Goal: Task Accomplishment & Management: Complete application form

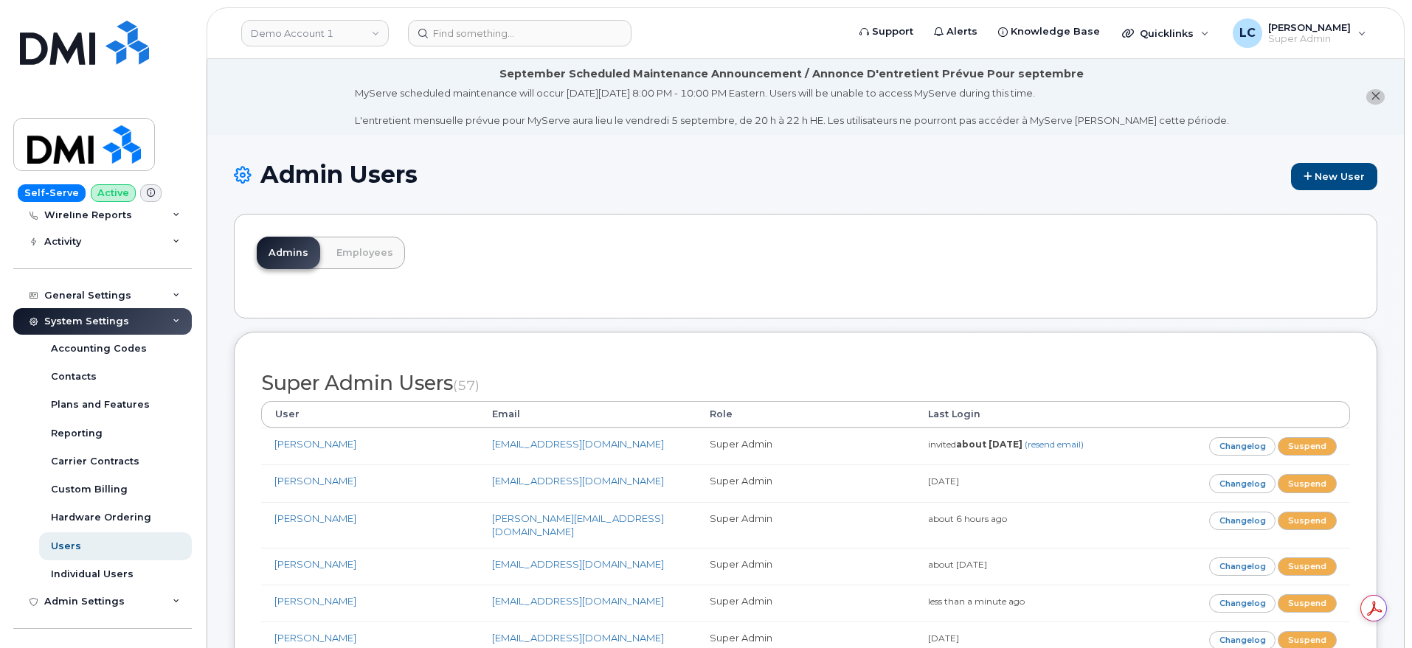
scroll to position [277, 0]
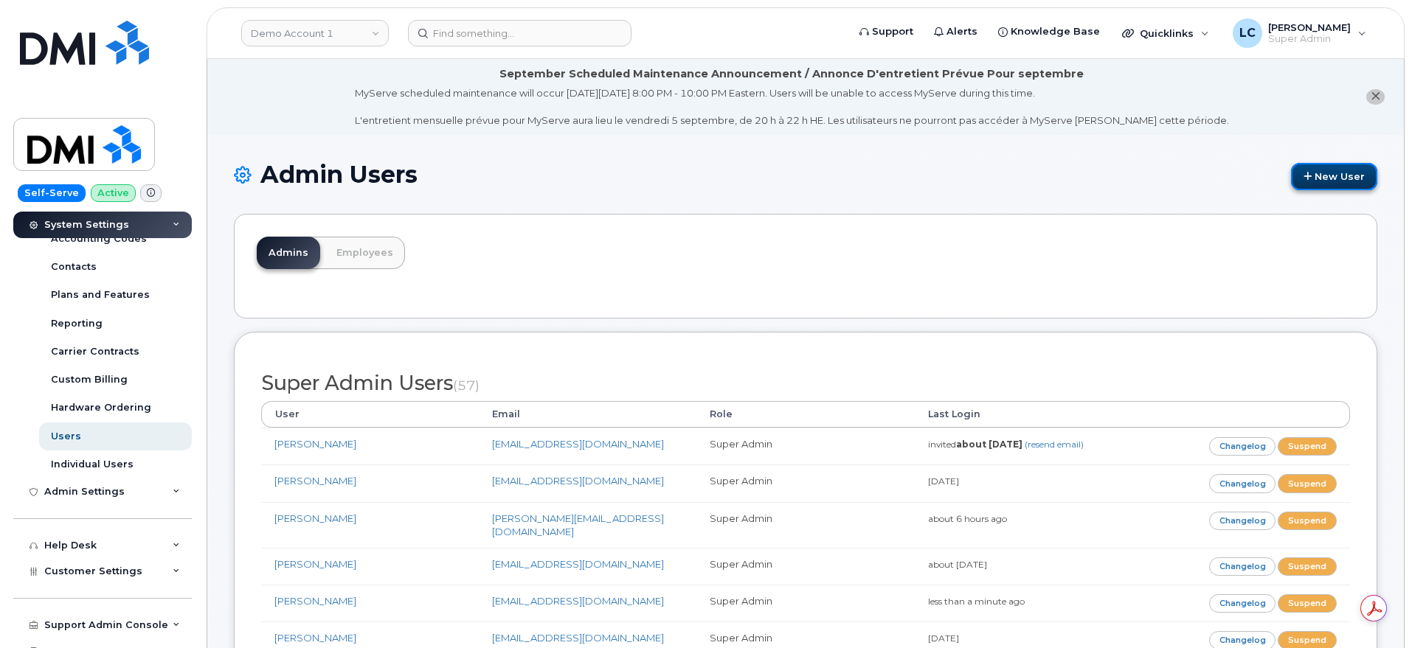
click at [1128, 181] on link "New User" at bounding box center [1334, 176] width 86 height 27
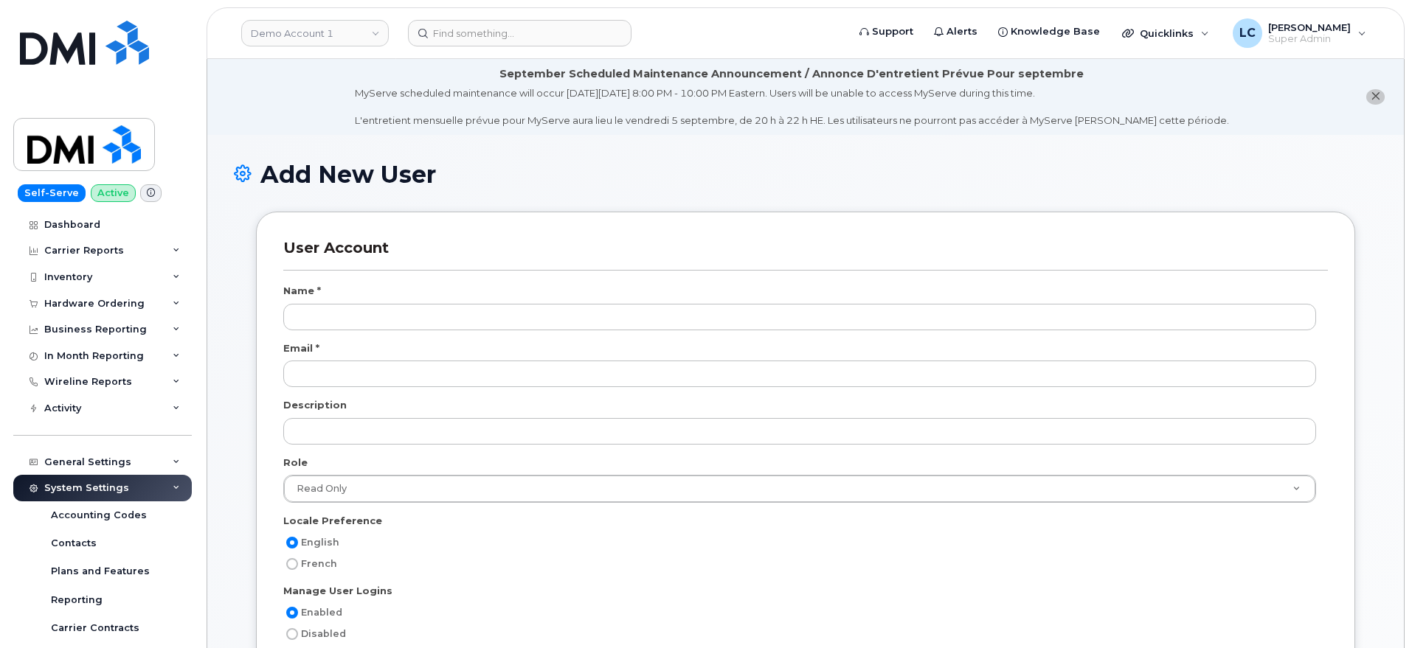
select select
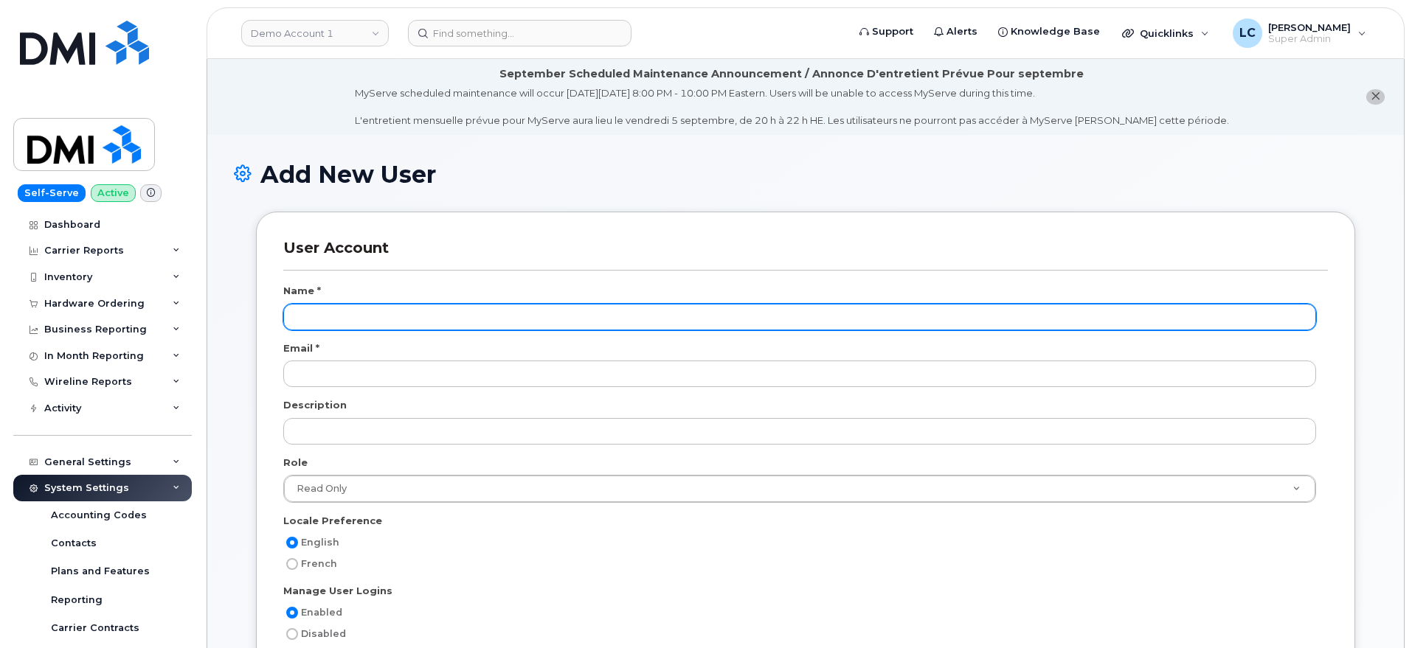
click at [436, 325] on input "text" at bounding box center [799, 317] width 1032 height 27
type input "[PERSON_NAME]"
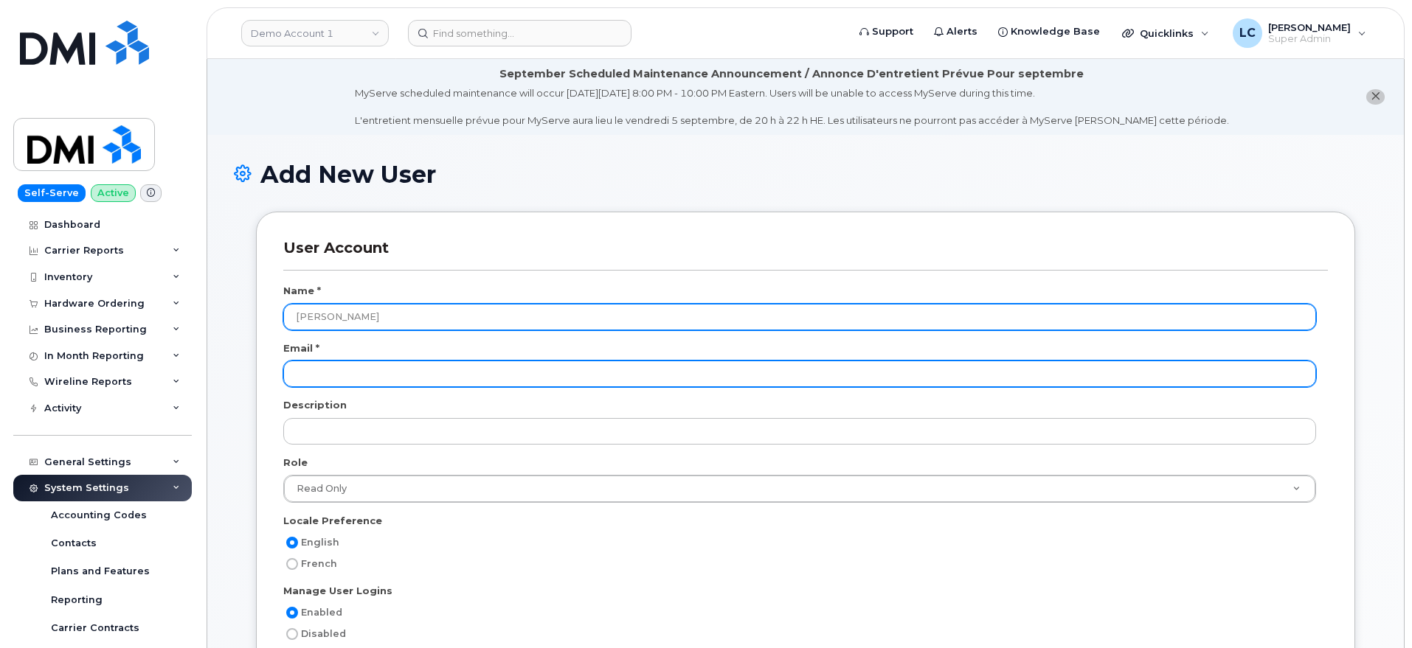
paste input "[EMAIL_ADDRESS][DOMAIN_NAME]"
type input "[EMAIL_ADDRESS][DOMAIN_NAME]"
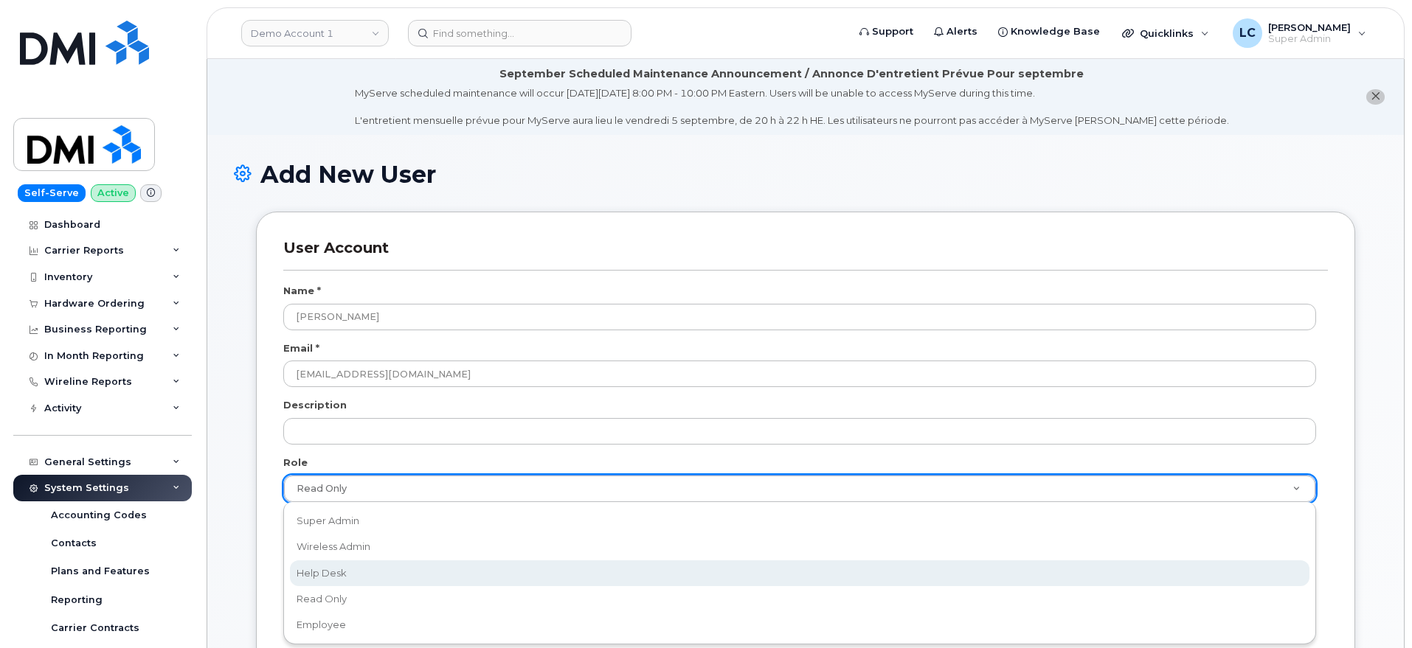
scroll to position [0, 4]
select select "help_desk"
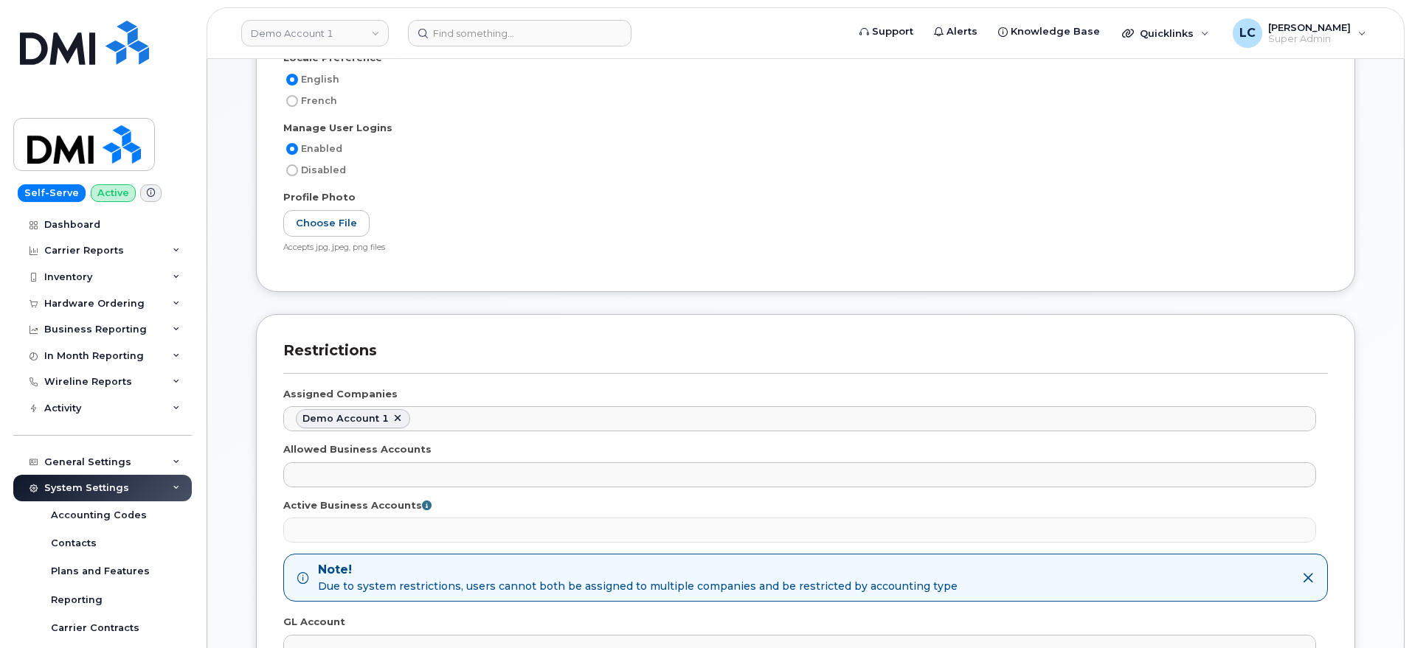
scroll to position [369, 0]
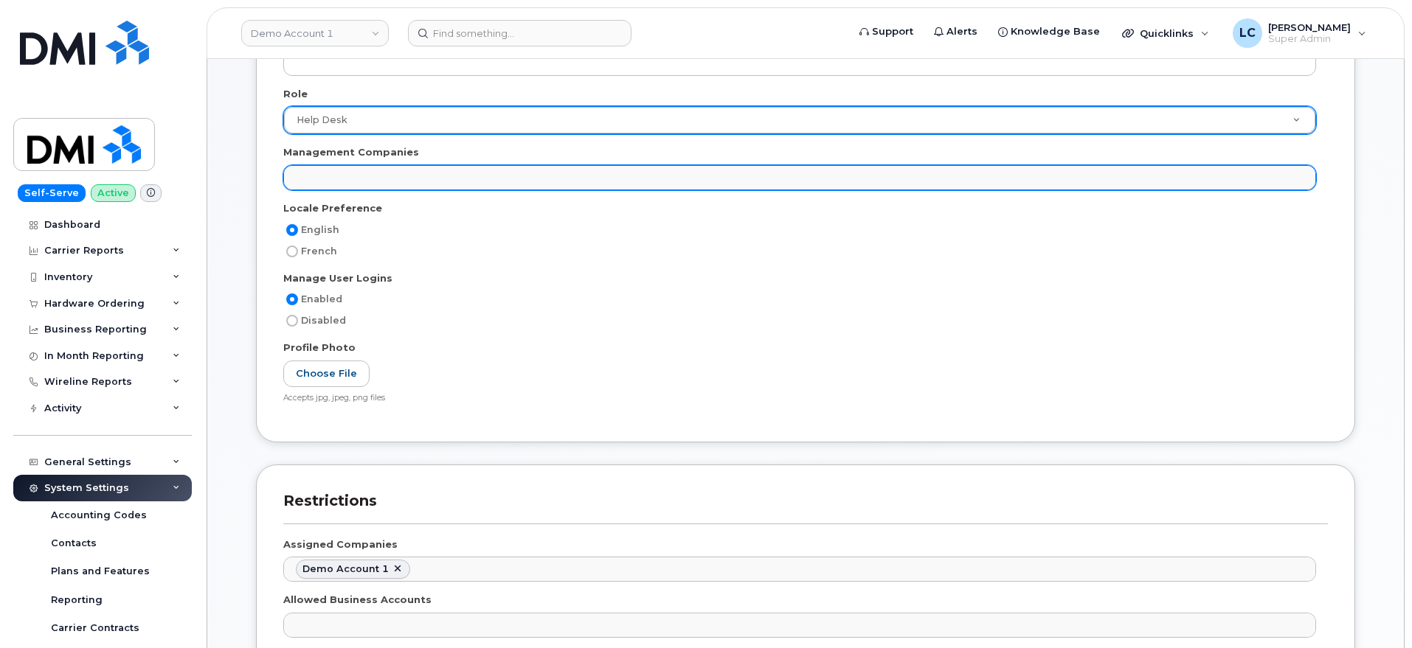
click at [445, 179] on ul at bounding box center [799, 178] width 1031 height 24
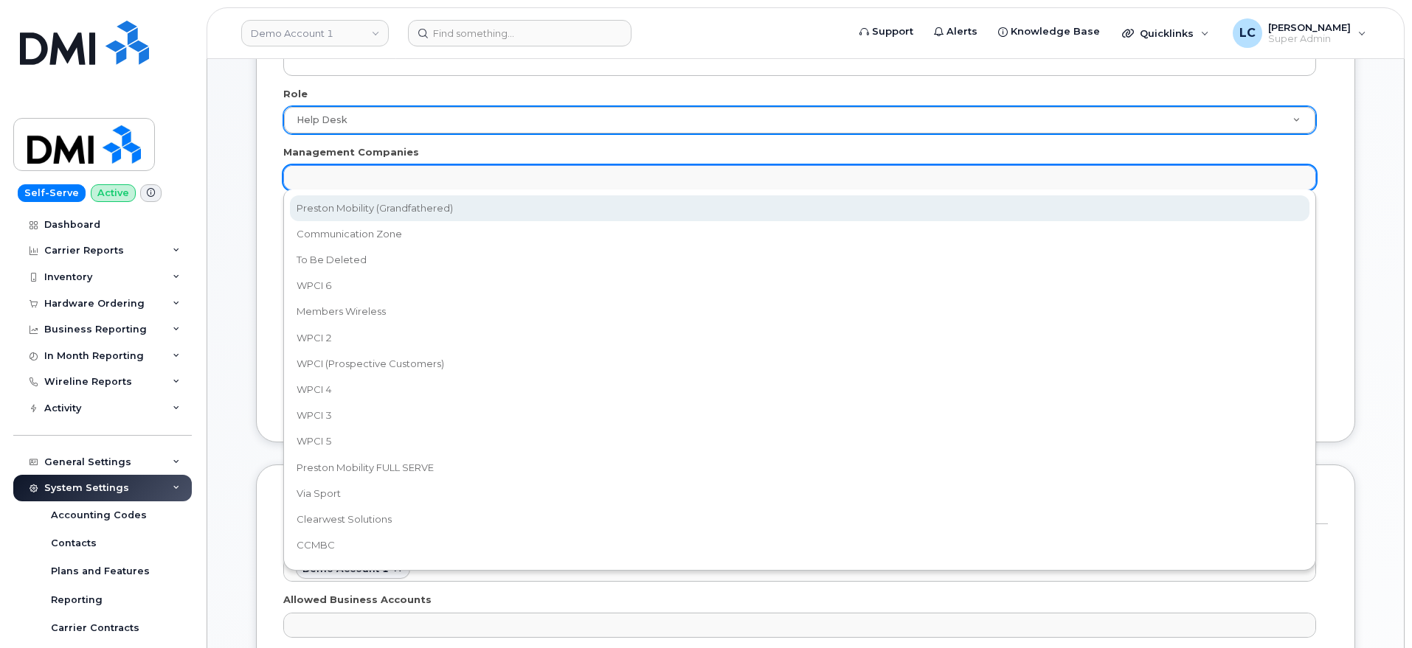
select select "14"
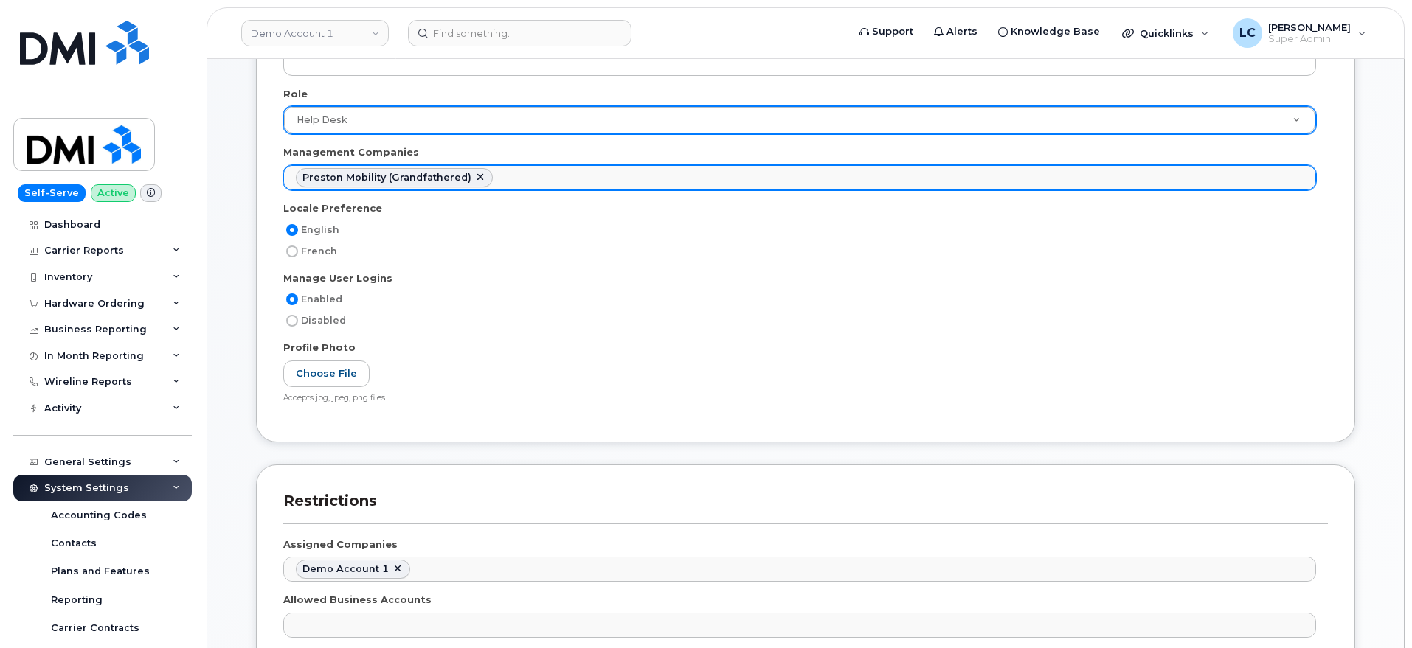
click at [537, 176] on ul "Preston Mobility (Grandfathered)" at bounding box center [799, 178] width 1031 height 24
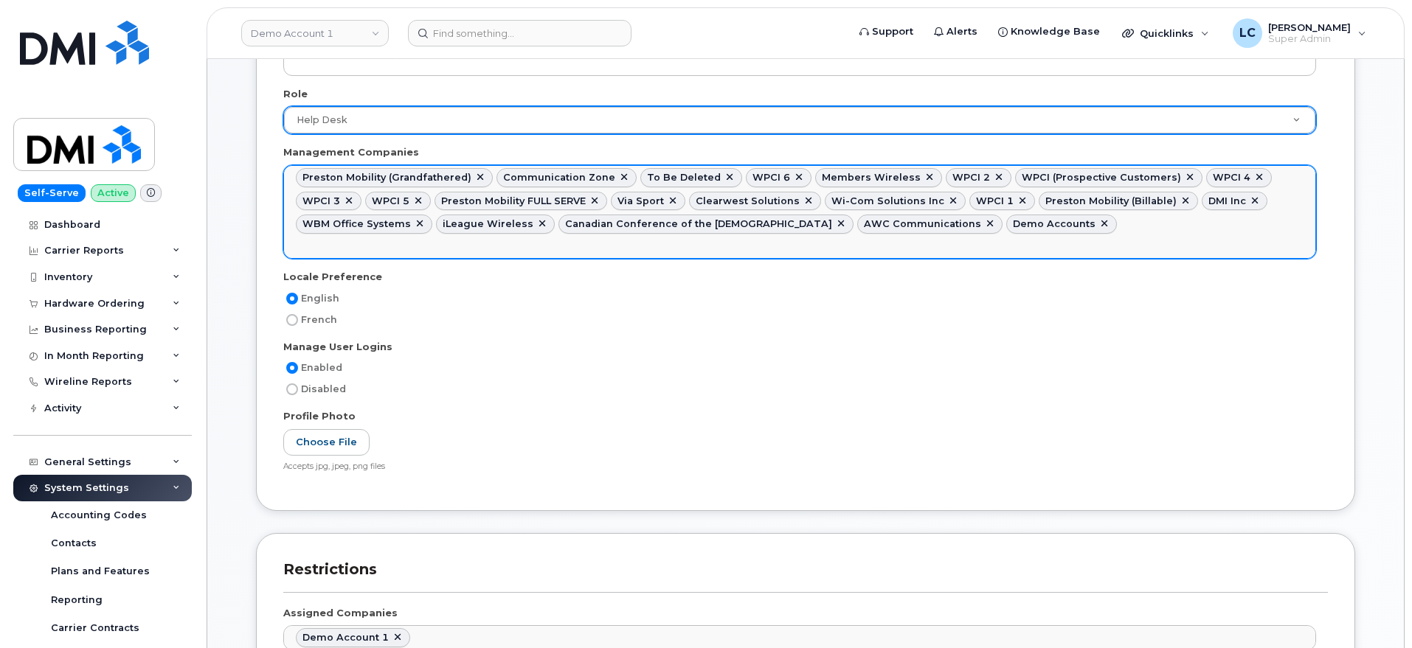
click at [1098, 223] on link at bounding box center [1104, 224] width 12 height 12
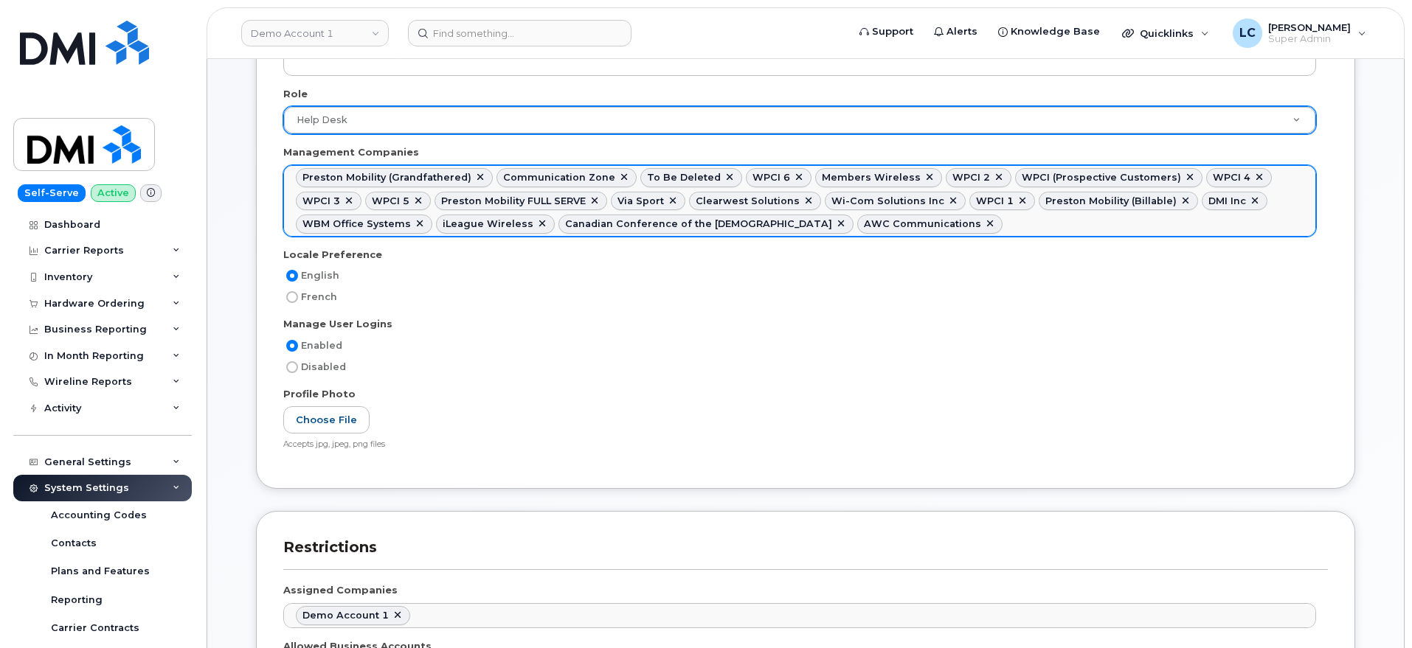
click at [723, 178] on link at bounding box center [729, 178] width 12 height 12
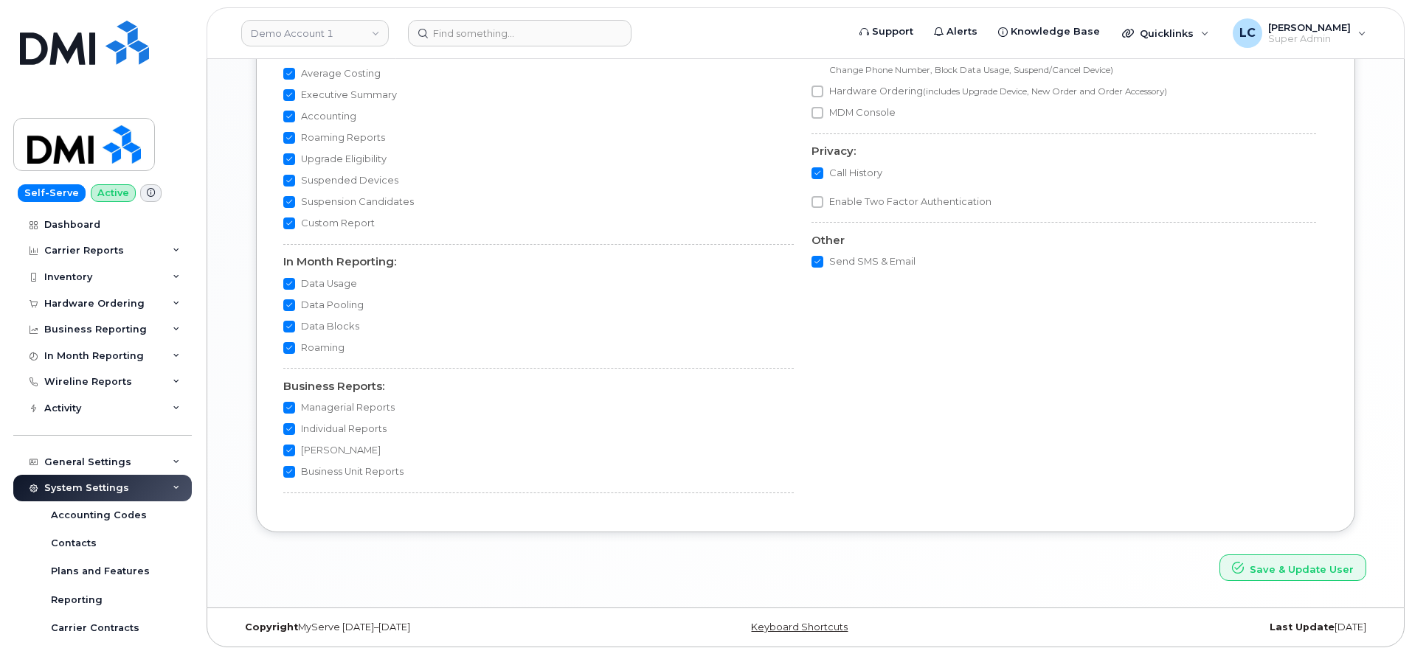
scroll to position [1485, 0]
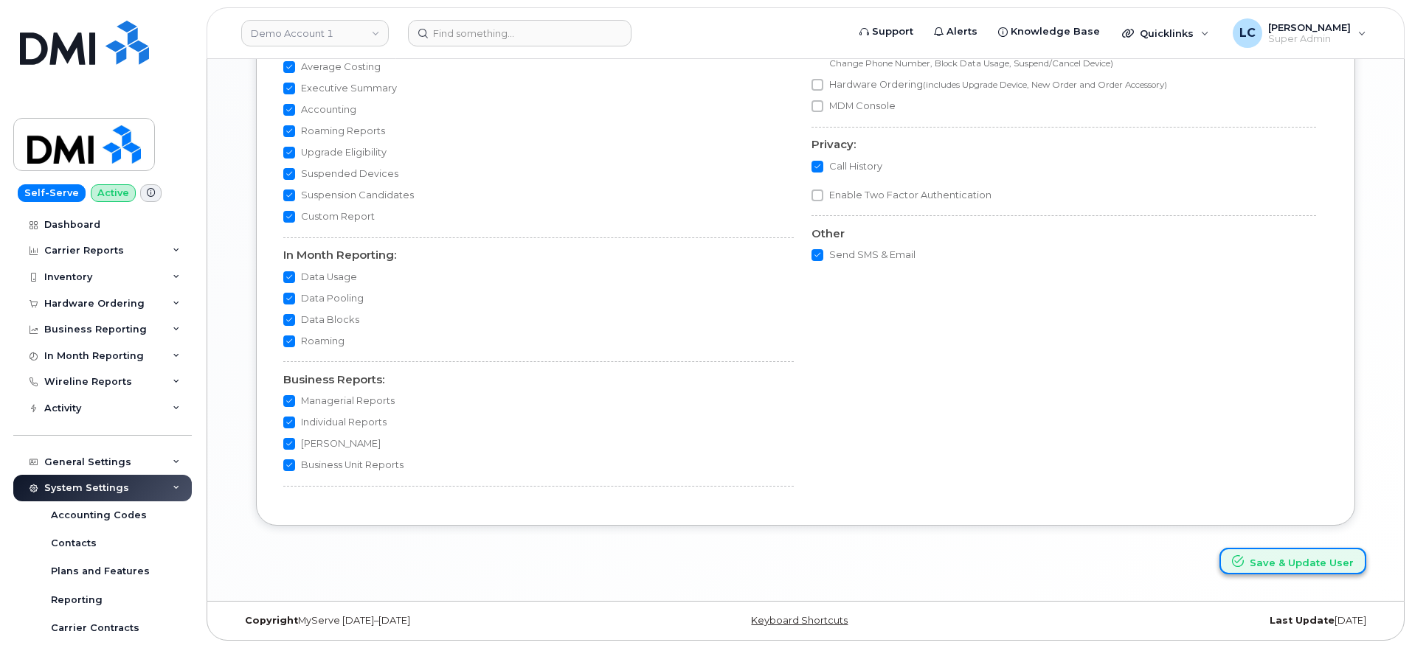
click at [1304, 558] on button "Save & Update User" at bounding box center [1292, 561] width 147 height 27
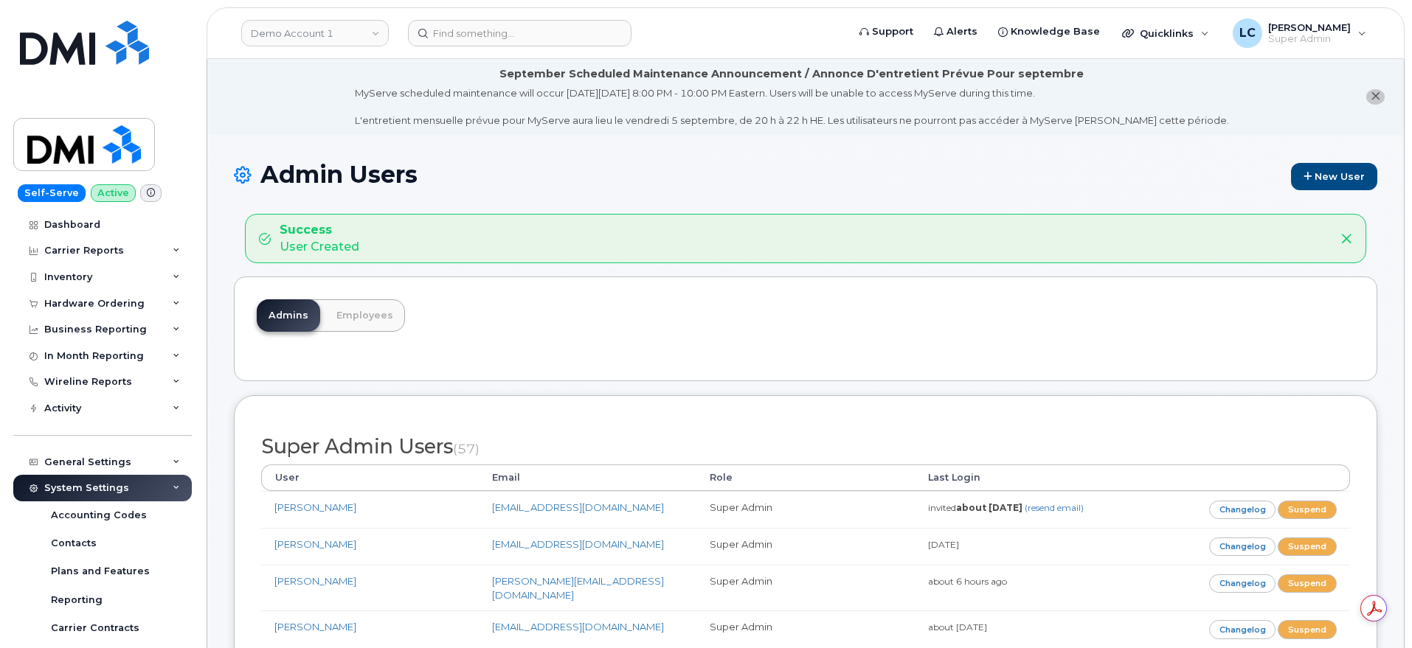
click at [555, 188] on h1 "Admin Users New User" at bounding box center [805, 176] width 1143 height 29
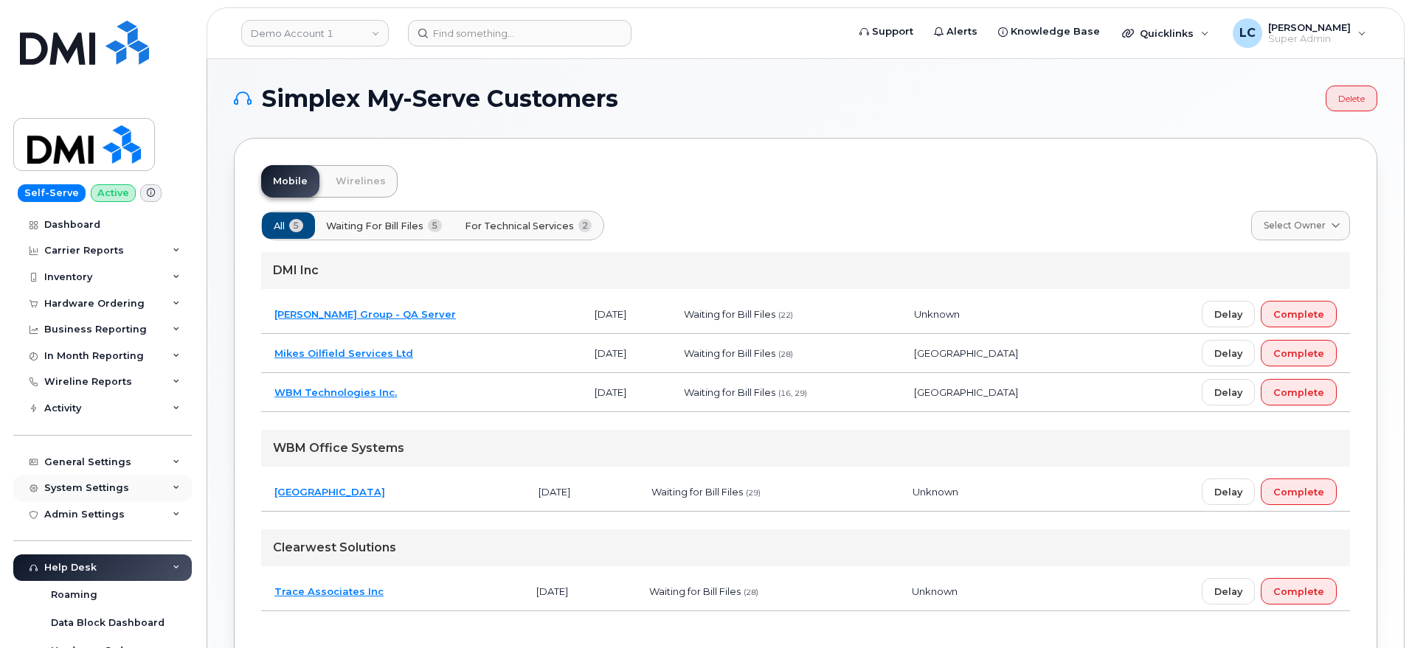
click at [96, 496] on div "System Settings" at bounding box center [102, 488] width 178 height 27
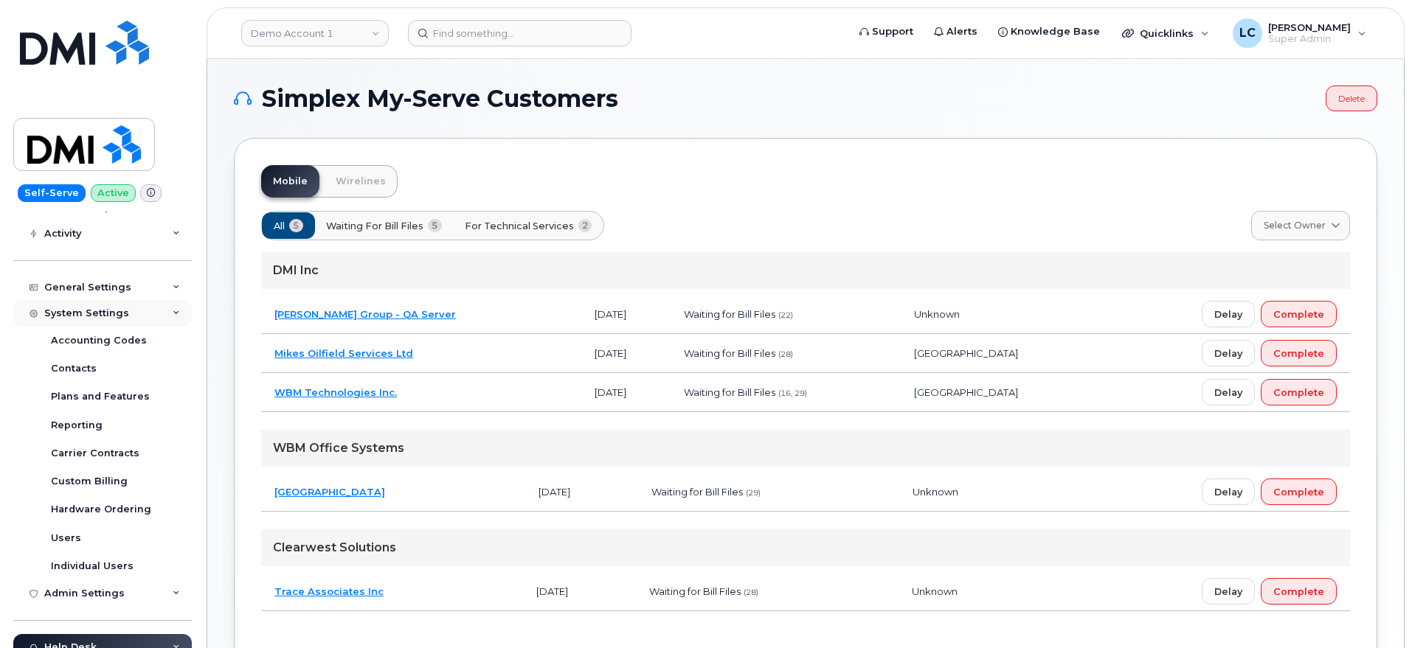
scroll to position [277, 0]
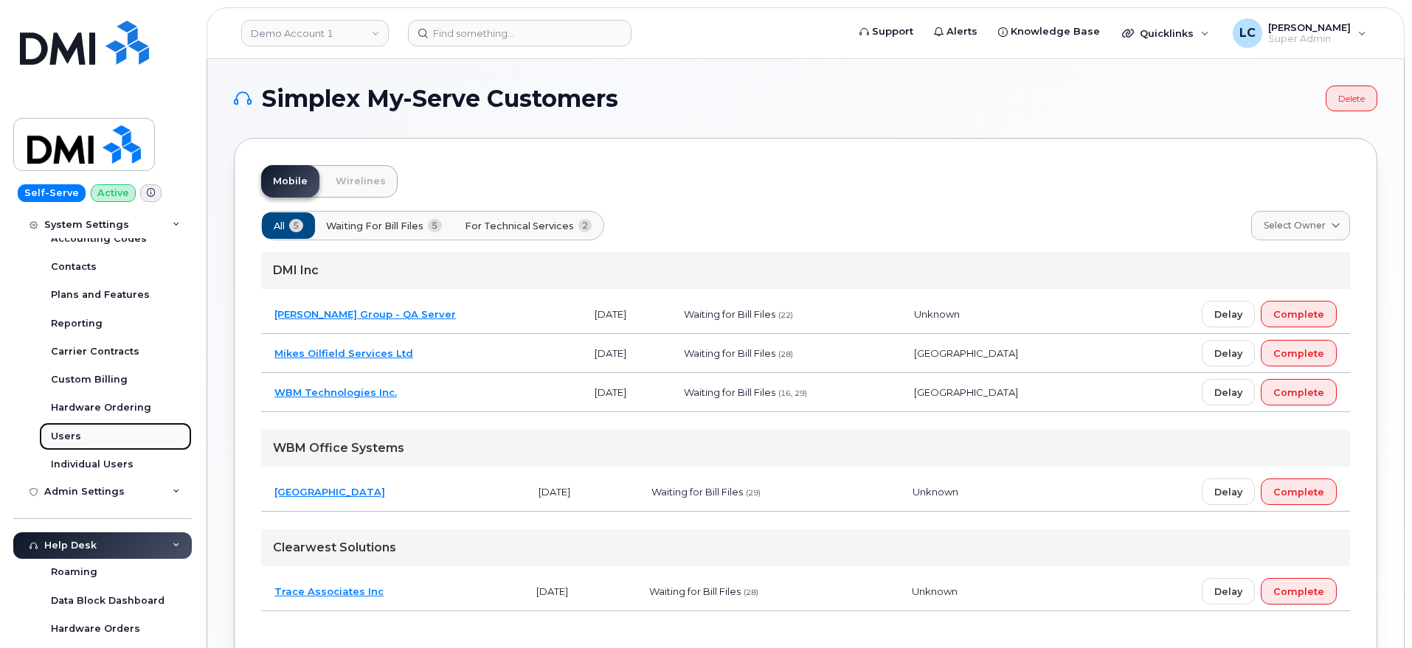
click at [91, 433] on link "Users" at bounding box center [115, 437] width 153 height 28
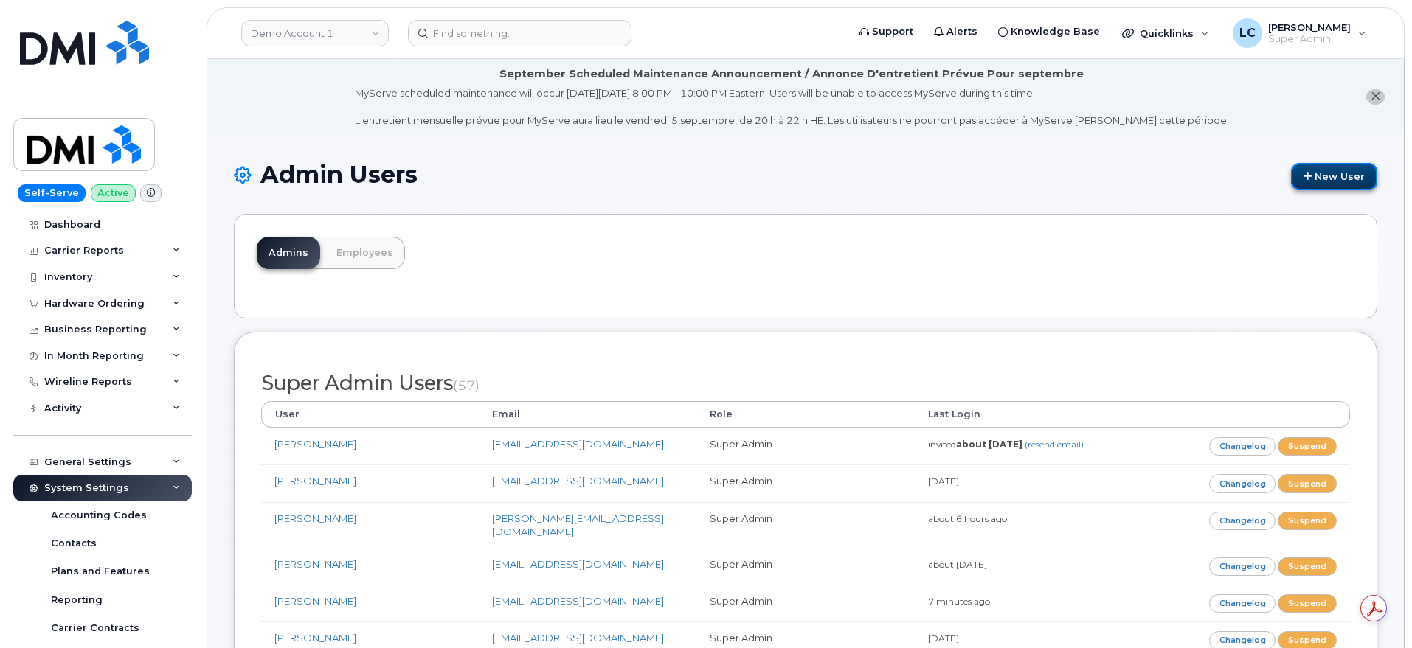
click at [1322, 178] on link "New User" at bounding box center [1334, 176] width 86 height 27
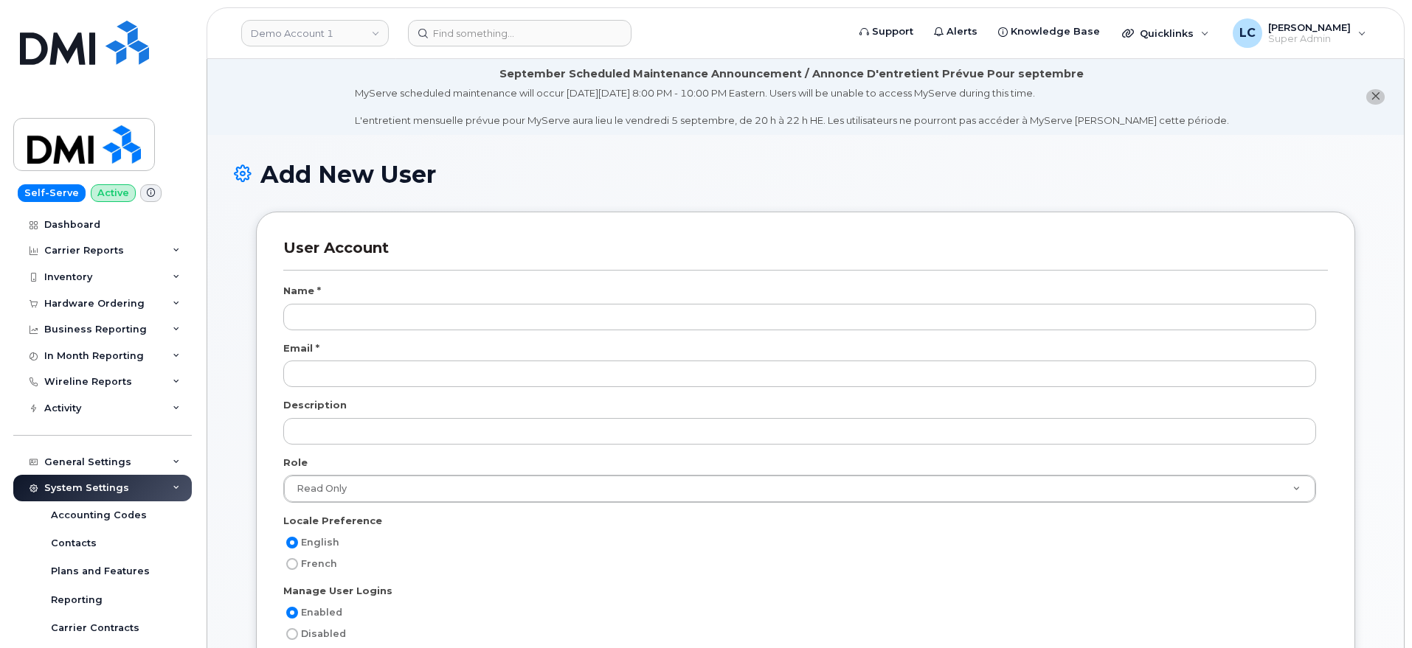
select select
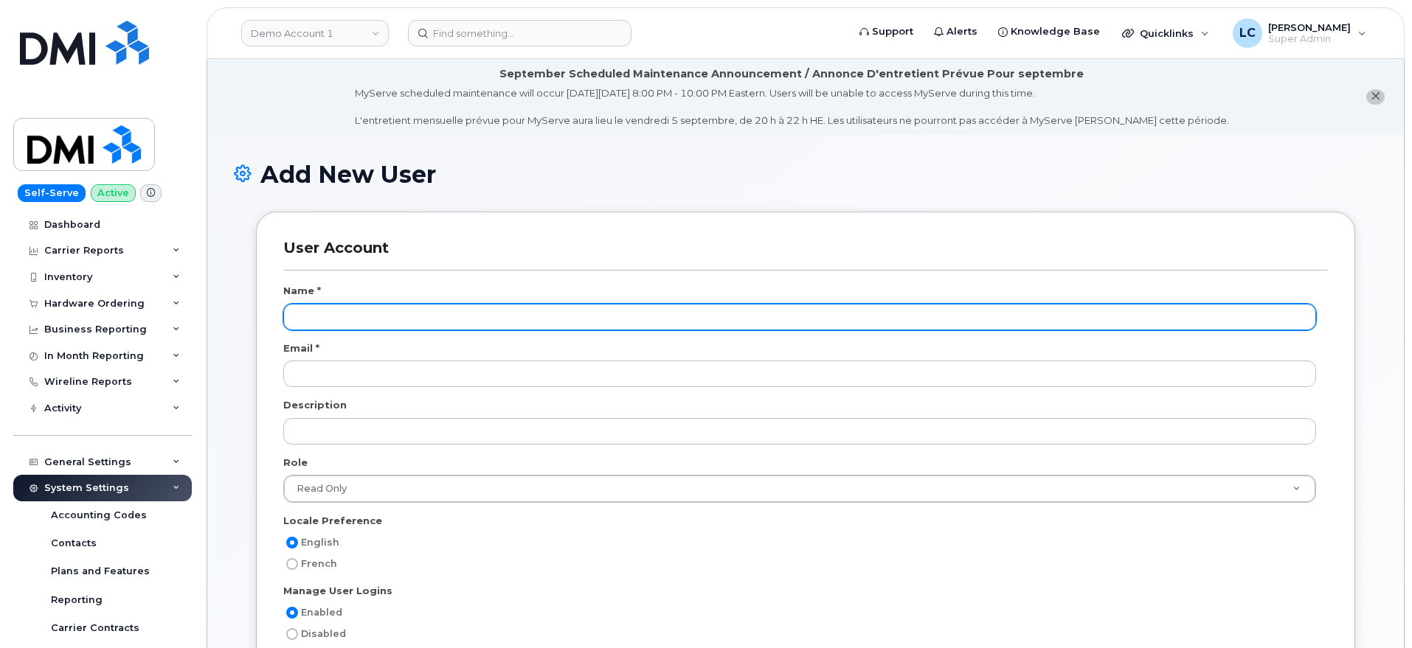
click at [324, 322] on input "text" at bounding box center [799, 317] width 1032 height 27
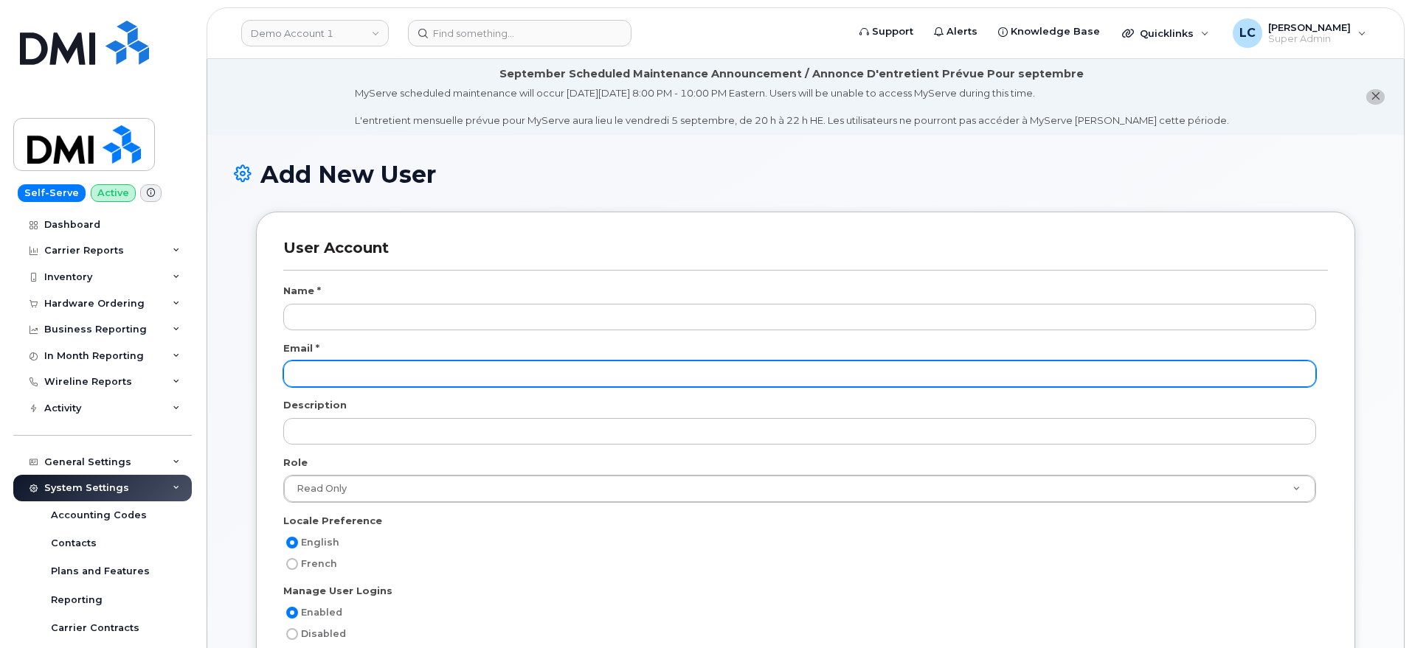
click at [364, 372] on input "email" at bounding box center [799, 374] width 1032 height 27
paste input "[EMAIL_ADDRESS][DOMAIN_NAME]"
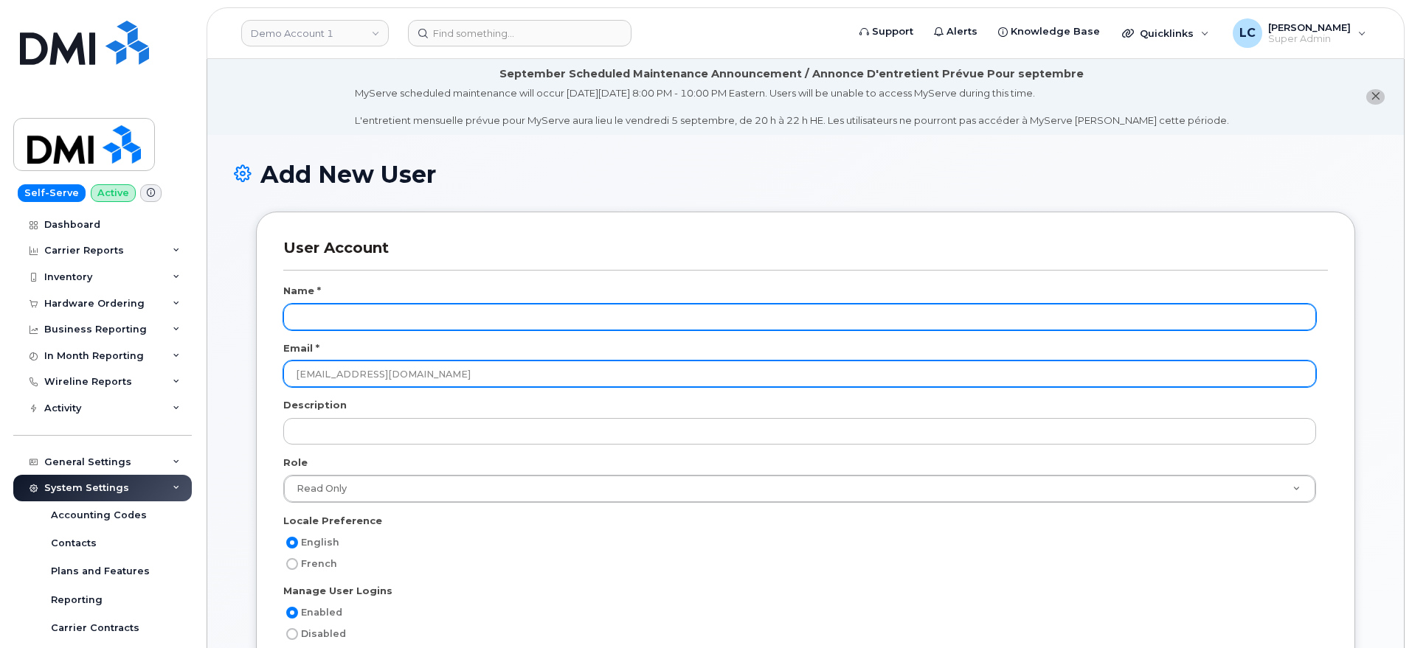
type input "[EMAIL_ADDRESS][DOMAIN_NAME]"
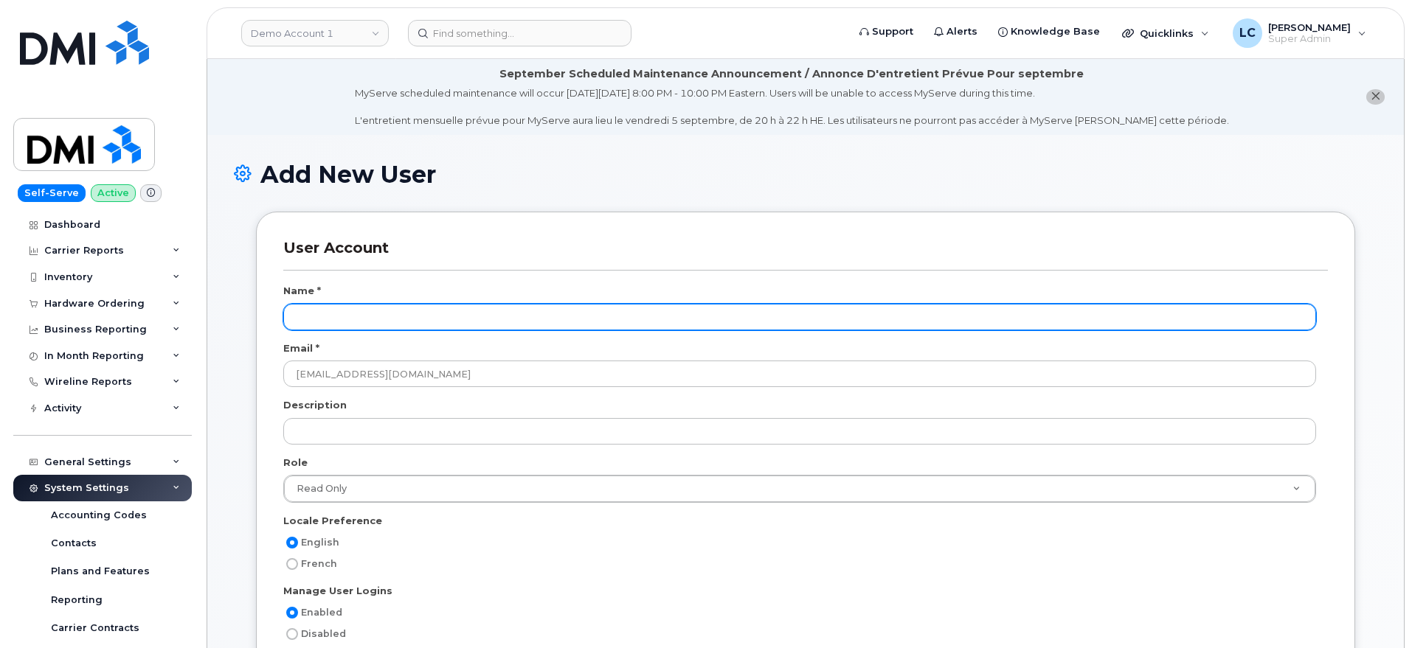
click at [395, 319] on input "text" at bounding box center [799, 317] width 1032 height 27
drag, startPoint x: 389, startPoint y: 314, endPoint x: 192, endPoint y: 309, distance: 197.0
paste input "Oyekunie"
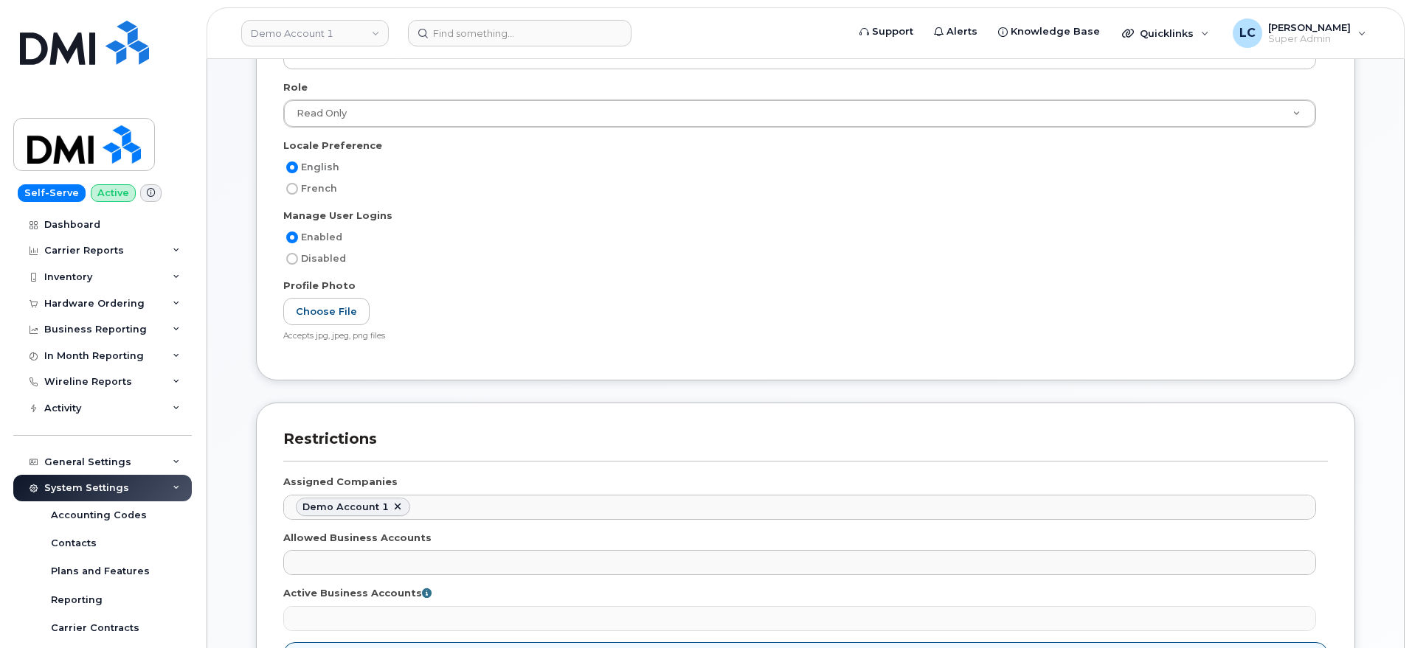
scroll to position [461, 0]
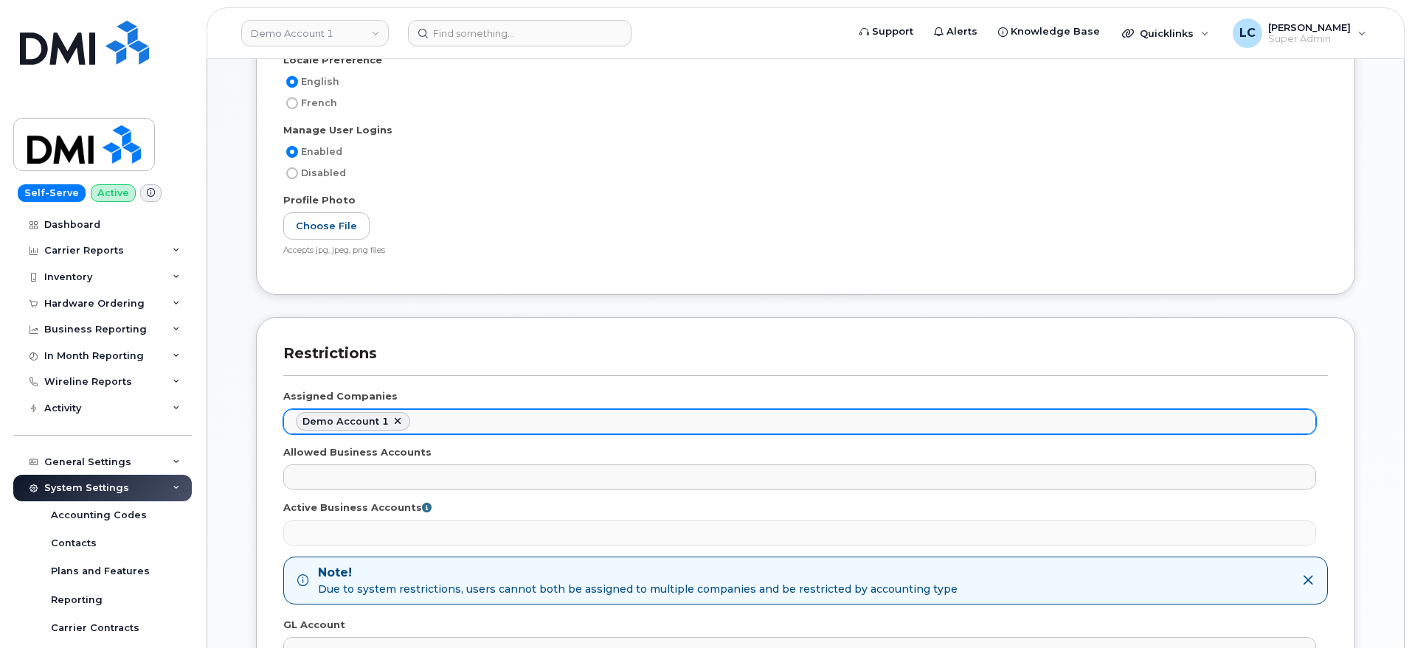
type input "[PERSON_NAME]"
click at [431, 421] on ul "Demo Account 1" at bounding box center [799, 422] width 1031 height 24
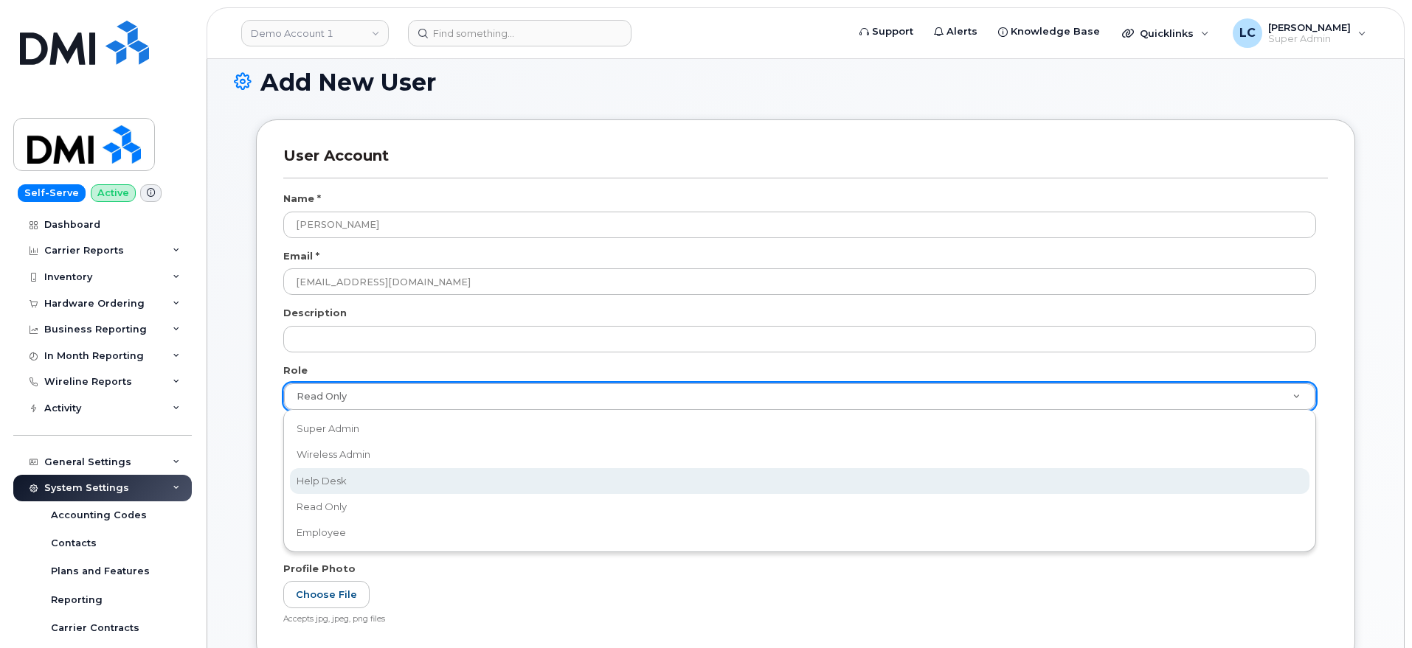
scroll to position [0, 4]
select select "help_desk"
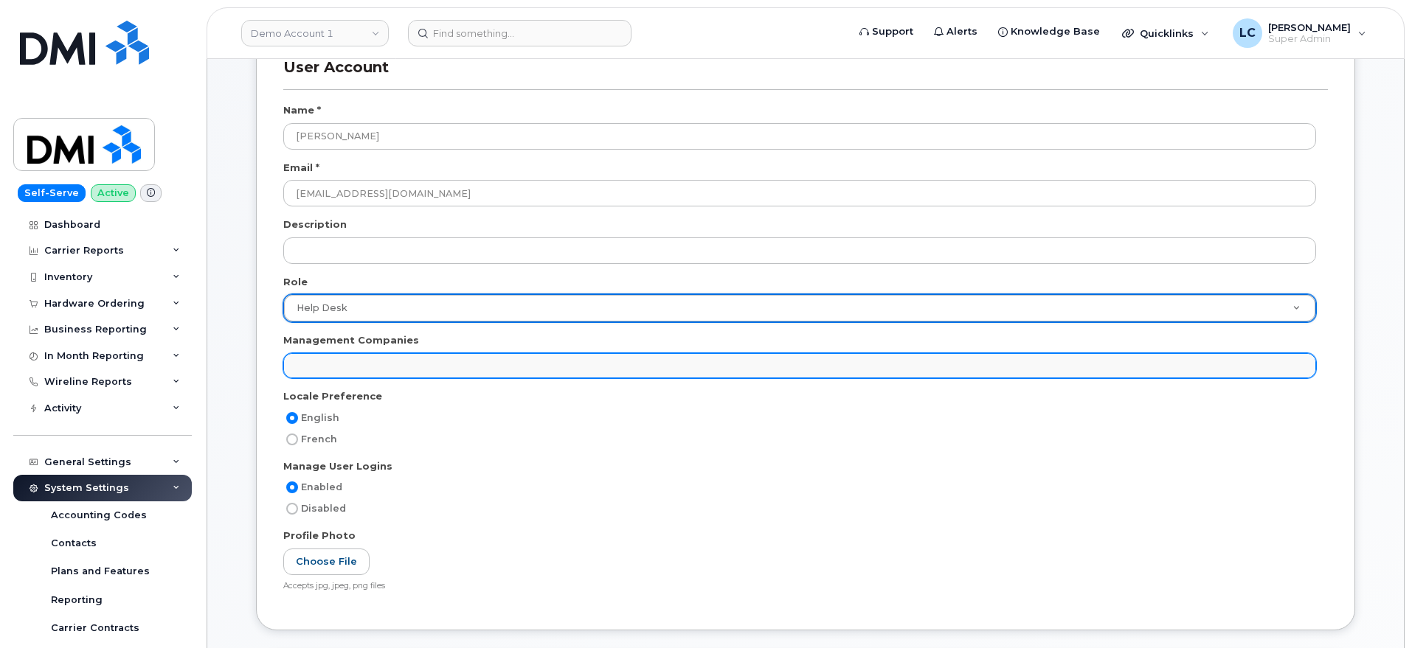
scroll to position [184, 0]
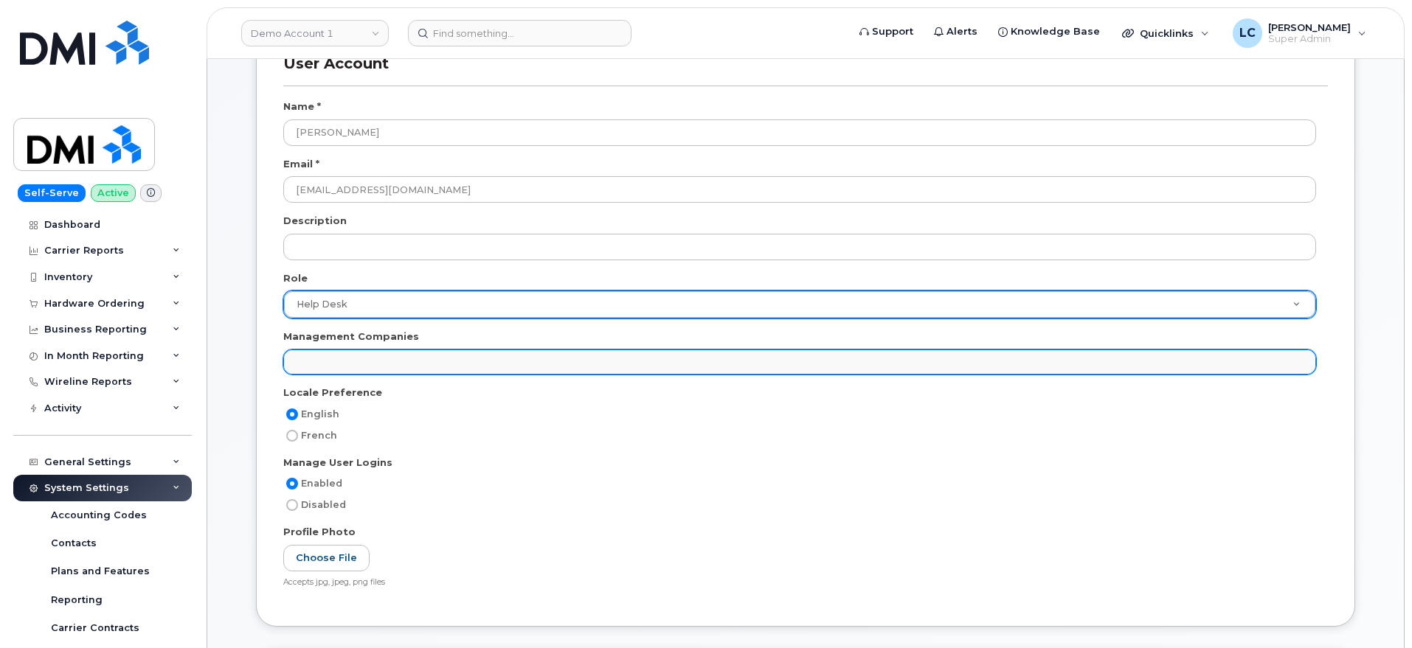
click at [465, 351] on ul at bounding box center [799, 362] width 1031 height 24
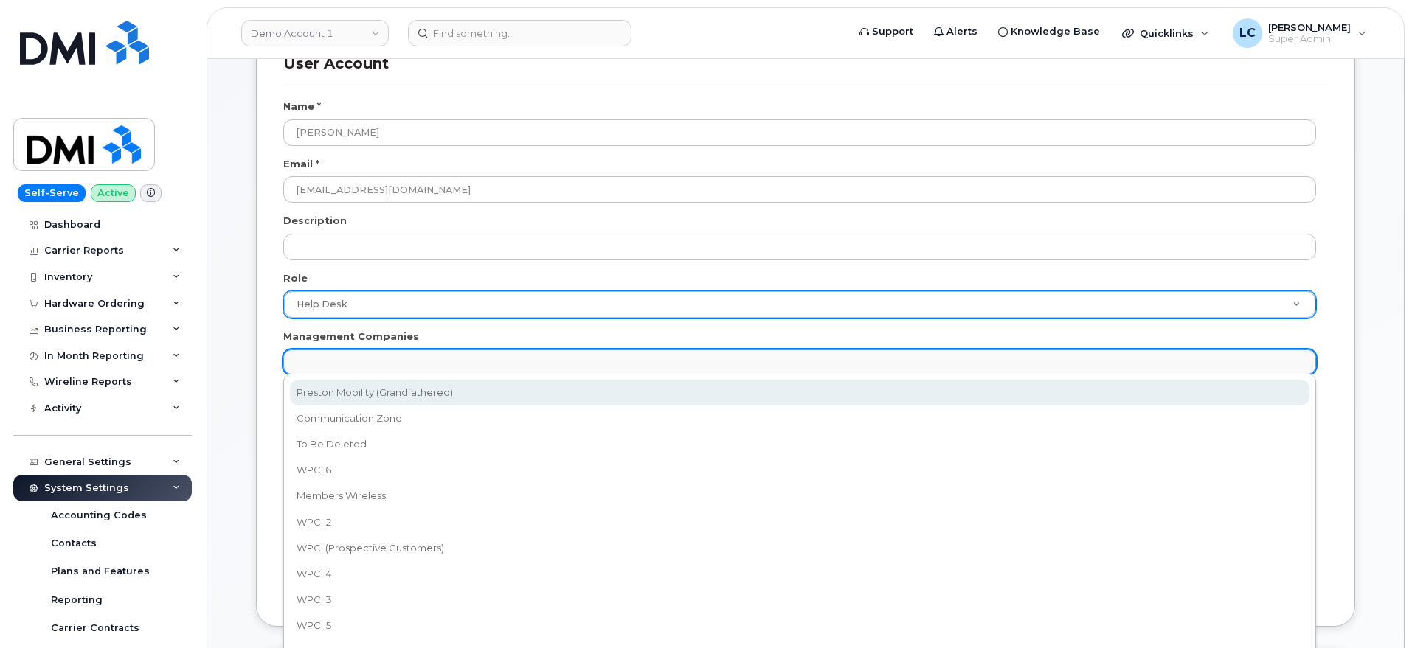
select select "14"
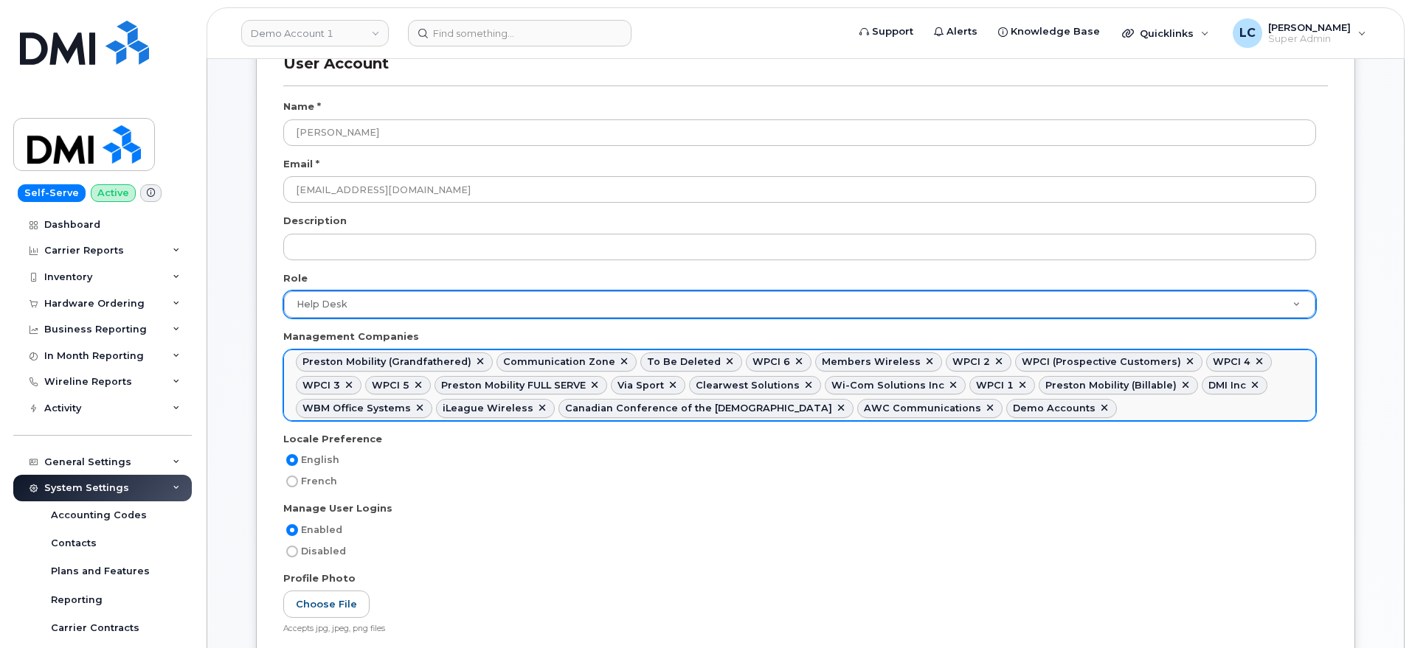
click at [1098, 407] on link at bounding box center [1104, 409] width 12 height 12
click at [723, 362] on link at bounding box center [729, 362] width 12 height 12
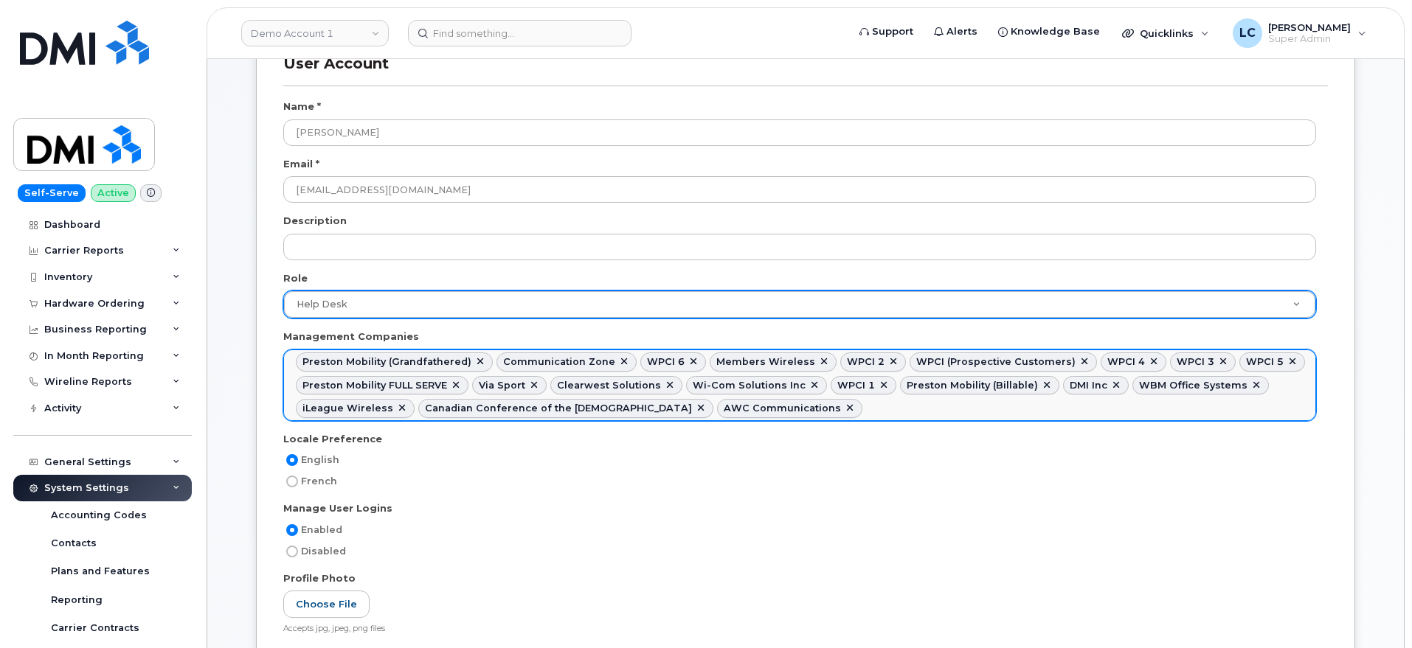
click at [1078, 357] on link at bounding box center [1084, 362] width 12 height 12
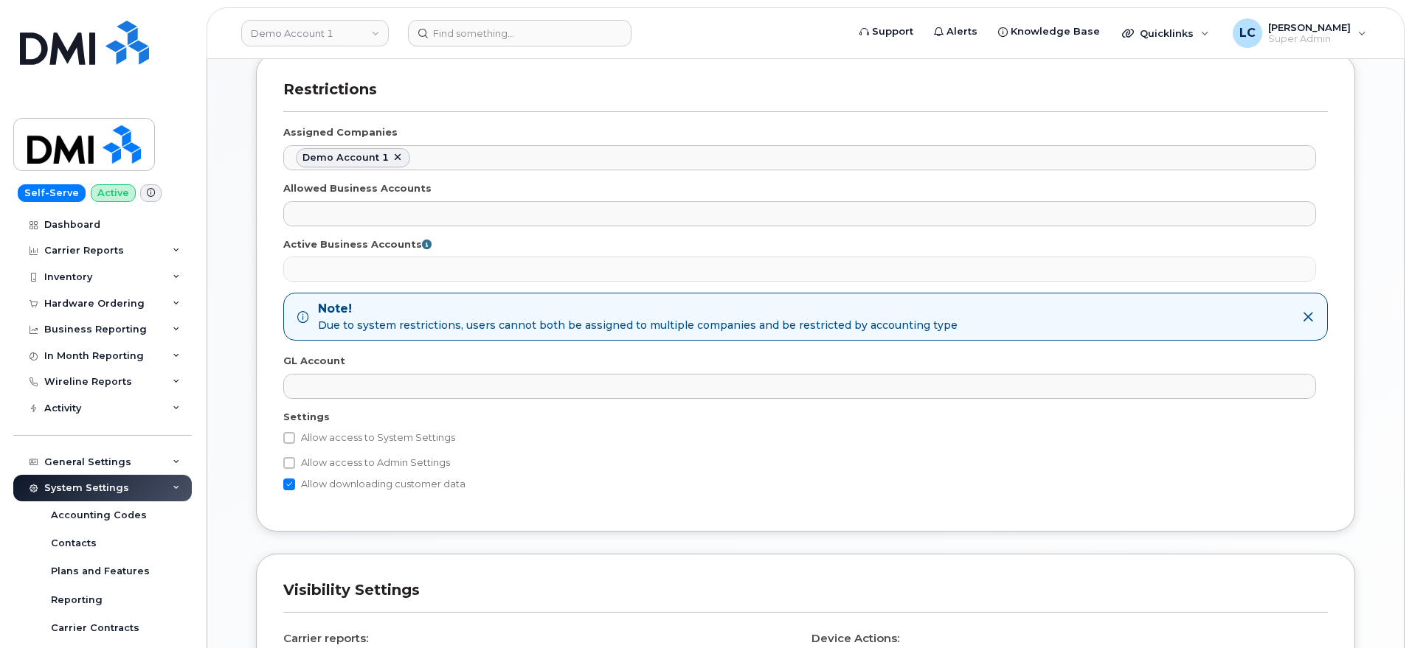
scroll to position [830, 0]
click at [341, 433] on label "Allow access to System Settings" at bounding box center [369, 435] width 172 height 18
click at [295, 433] on input "Allow access to System Settings" at bounding box center [289, 435] width 12 height 12
checkbox input "true"
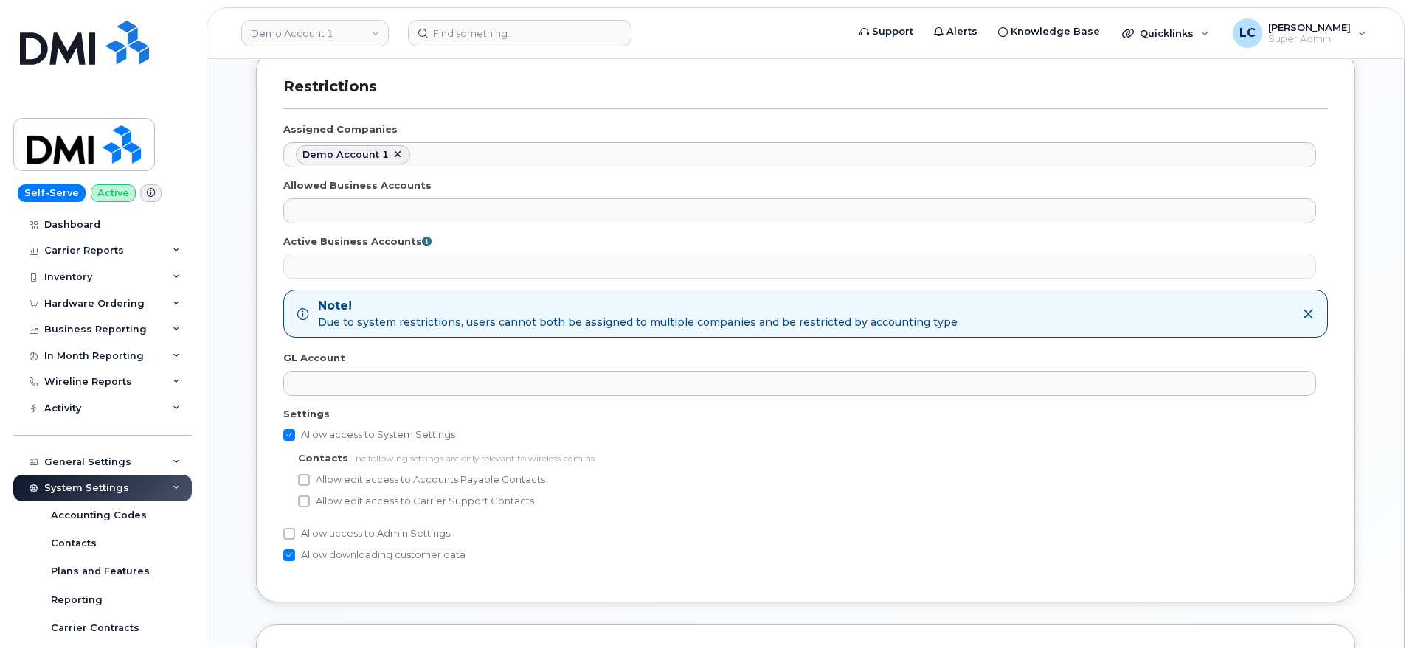
click at [322, 530] on label "Allow access to Admin Settings" at bounding box center [366, 534] width 167 height 18
click at [295, 530] on input "Allow access to Admin Settings" at bounding box center [289, 534] width 12 height 12
checkbox input "true"
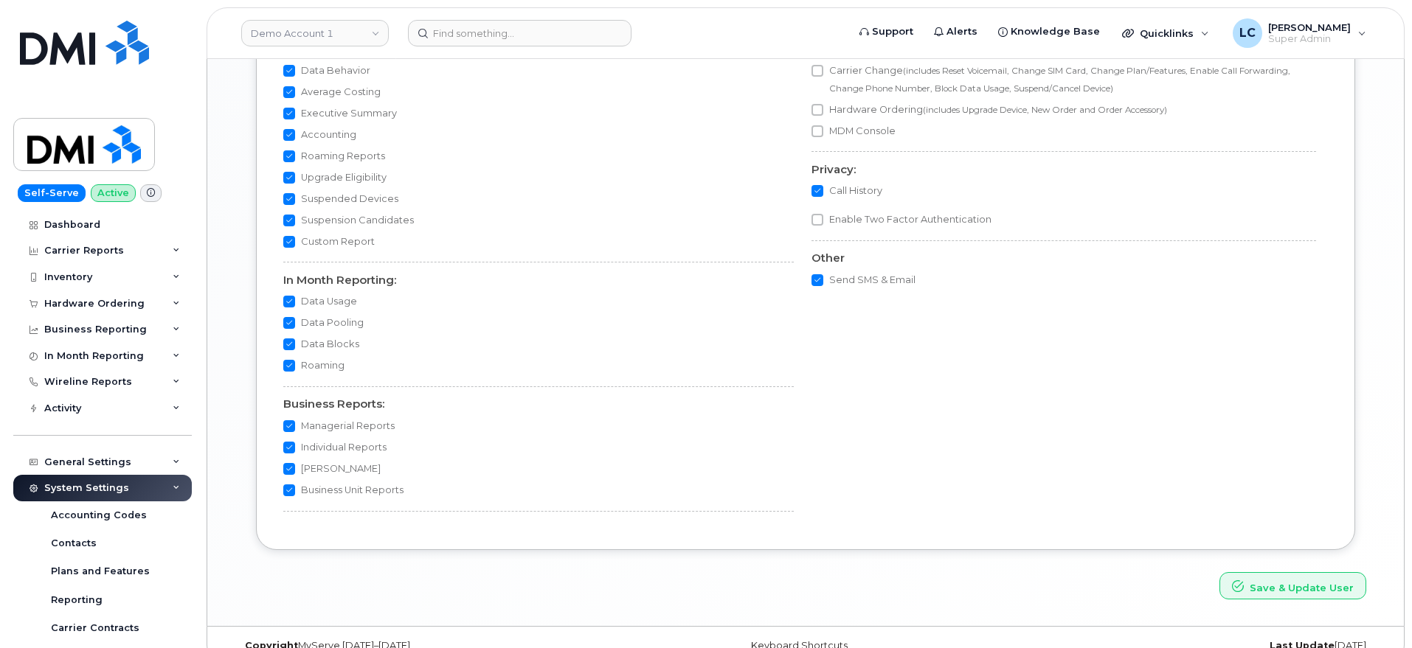
scroll to position [1558, 0]
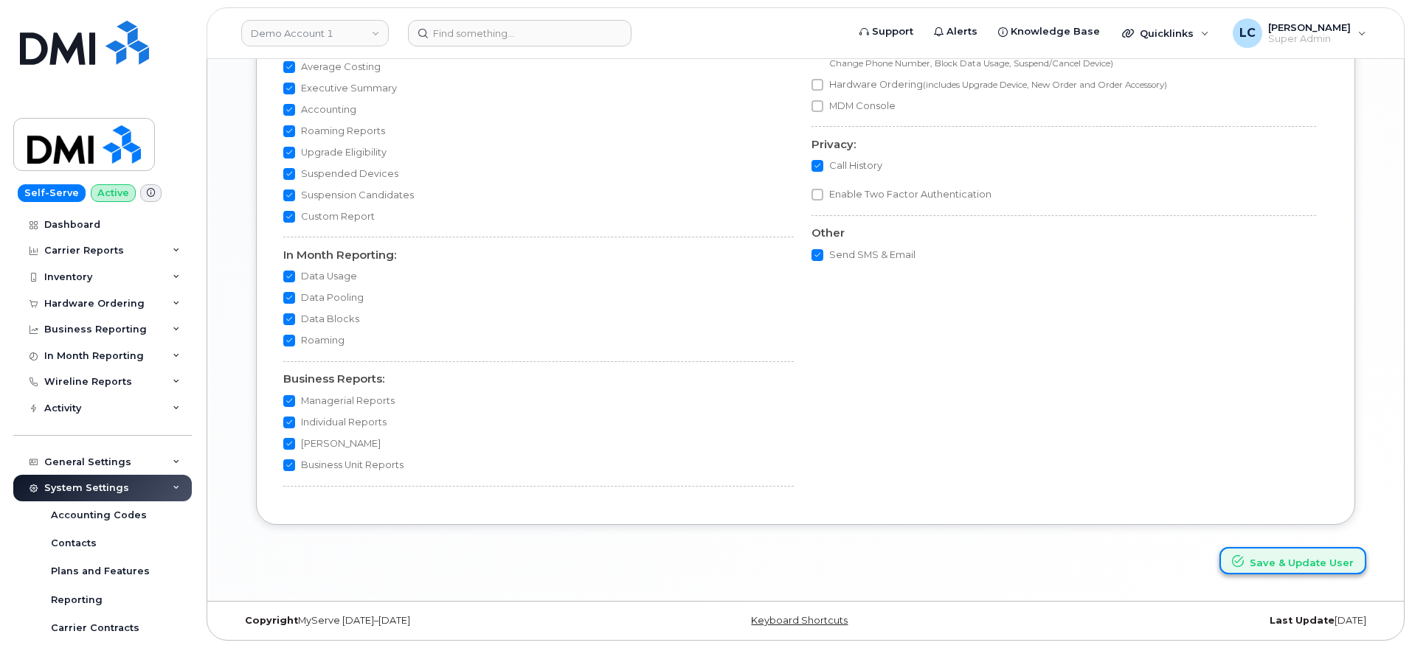
click at [1332, 563] on button "Save & Update User" at bounding box center [1292, 560] width 147 height 27
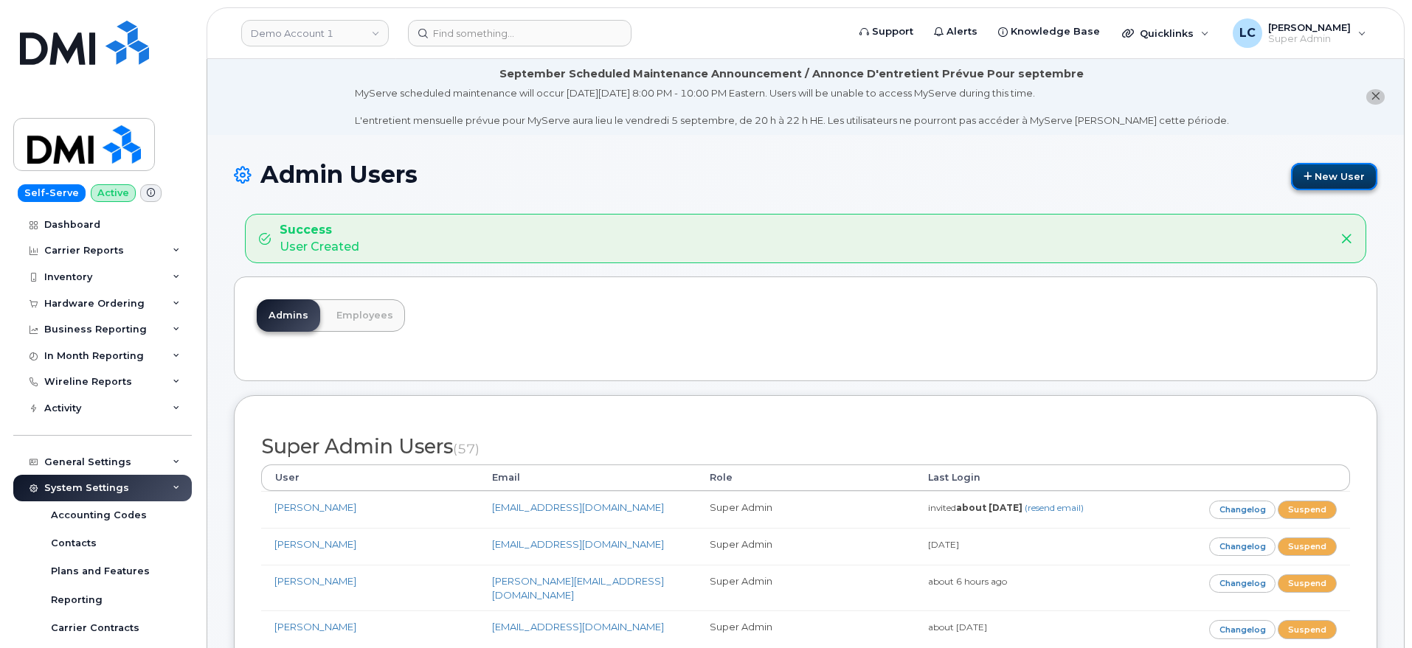
click at [1314, 169] on link "New User" at bounding box center [1334, 176] width 86 height 27
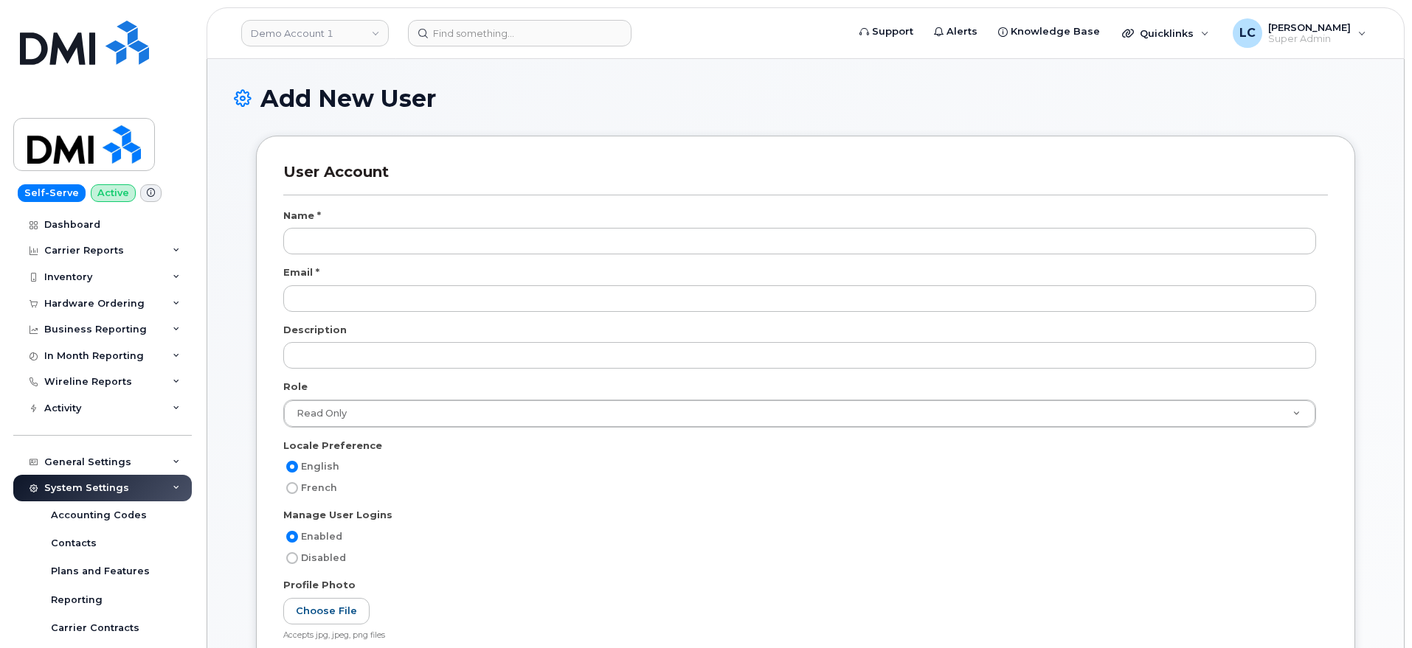
select select
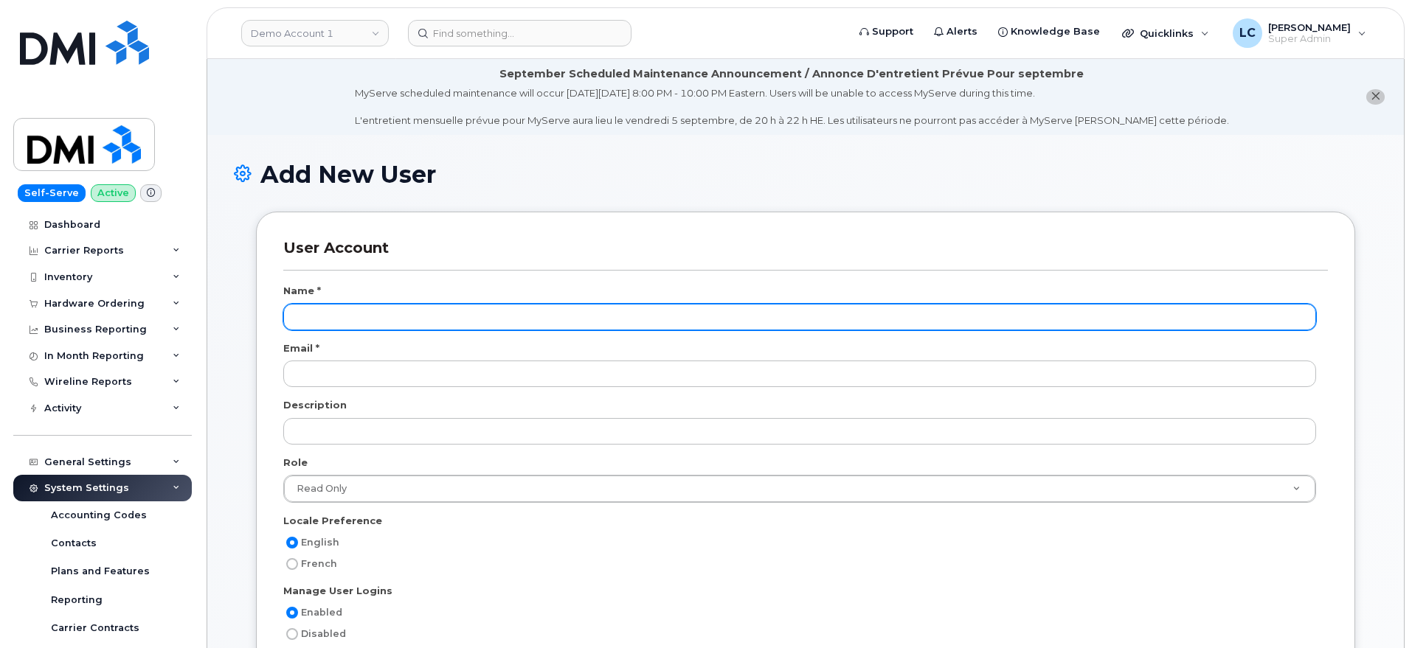
click at [370, 320] on input "text" at bounding box center [799, 317] width 1032 height 27
type input "[PERSON_NAME]"
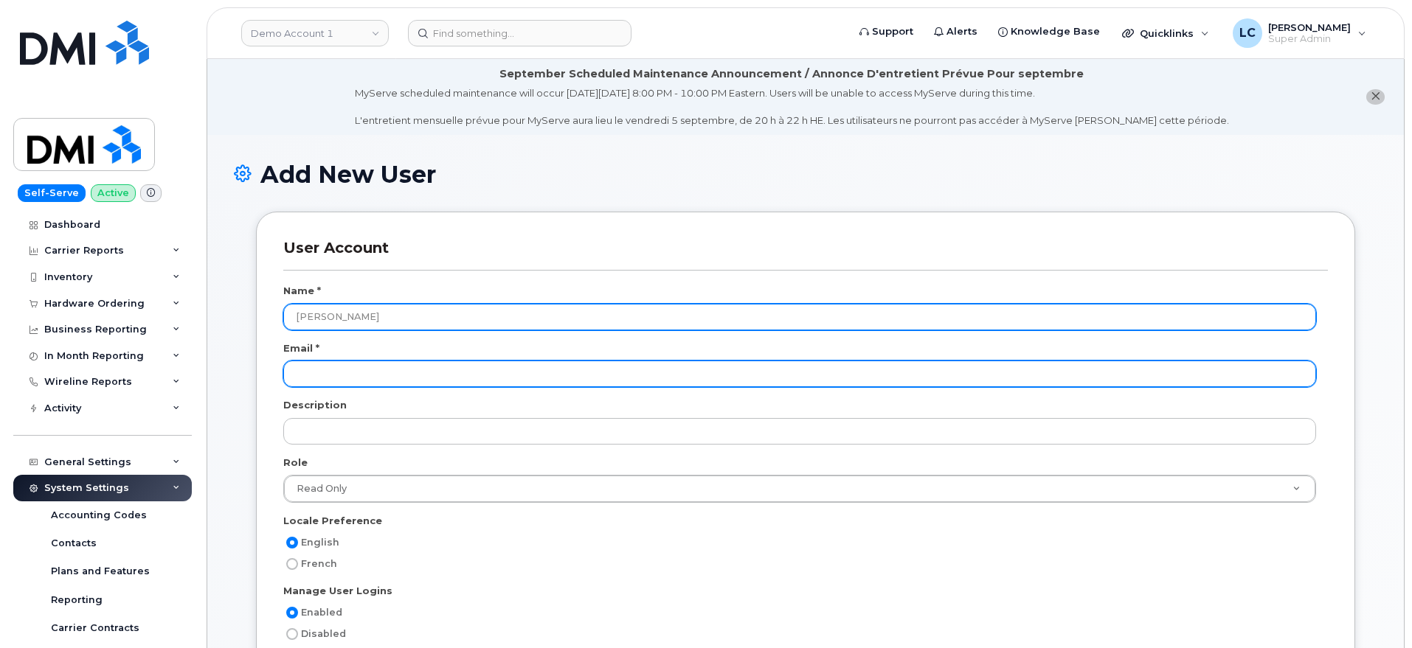
paste input "[EMAIL_ADDRESS][DOMAIN_NAME]"
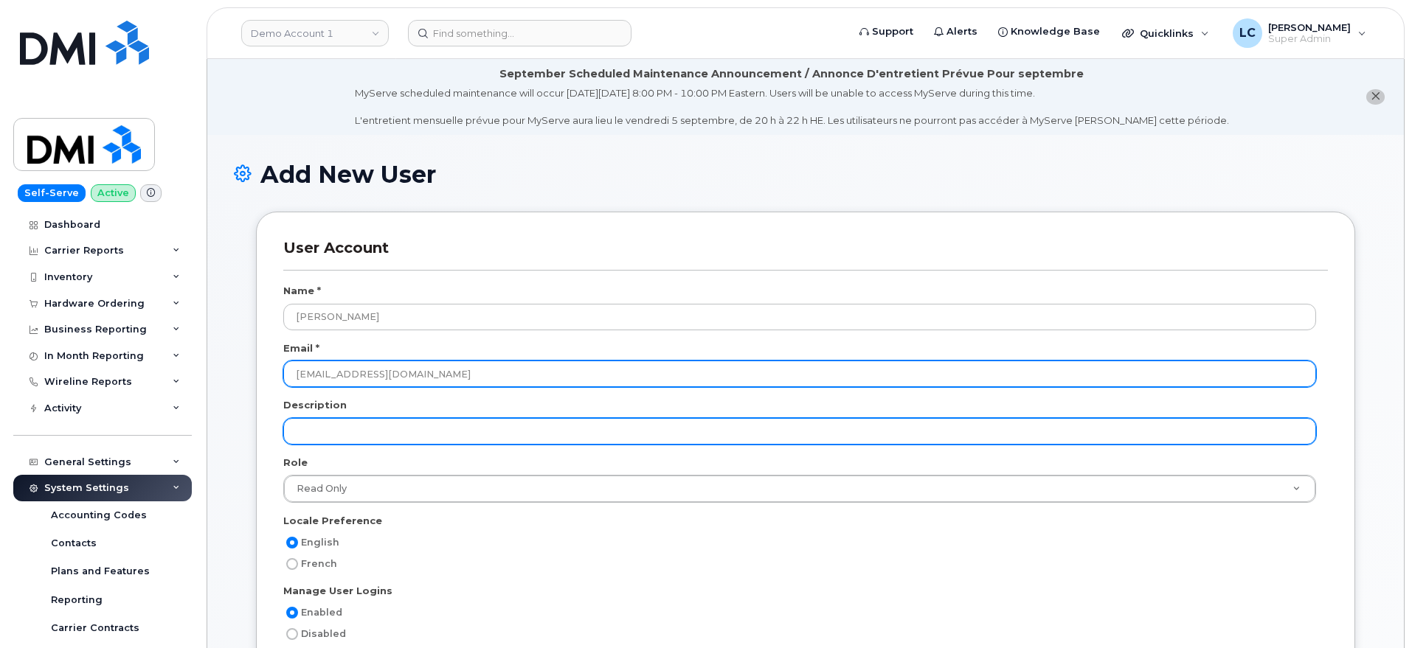
type input "[EMAIL_ADDRESS][DOMAIN_NAME]"
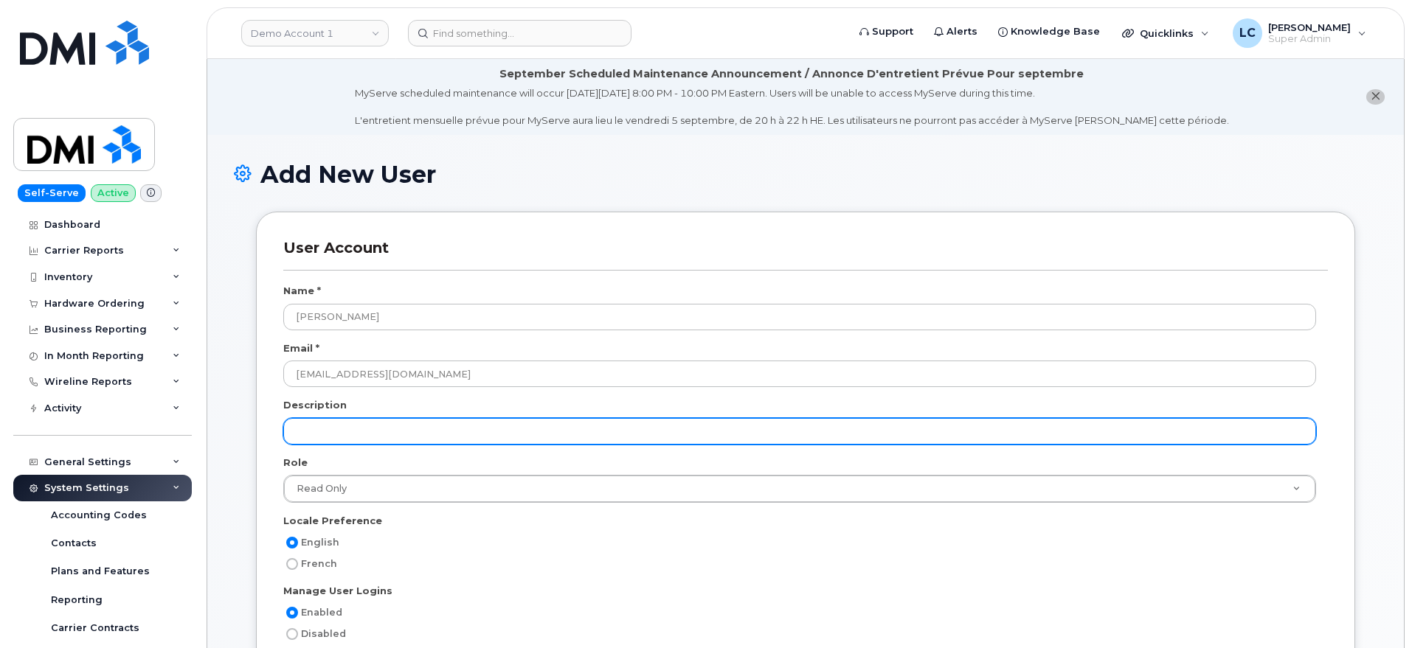
click at [375, 425] on input "text" at bounding box center [799, 431] width 1032 height 27
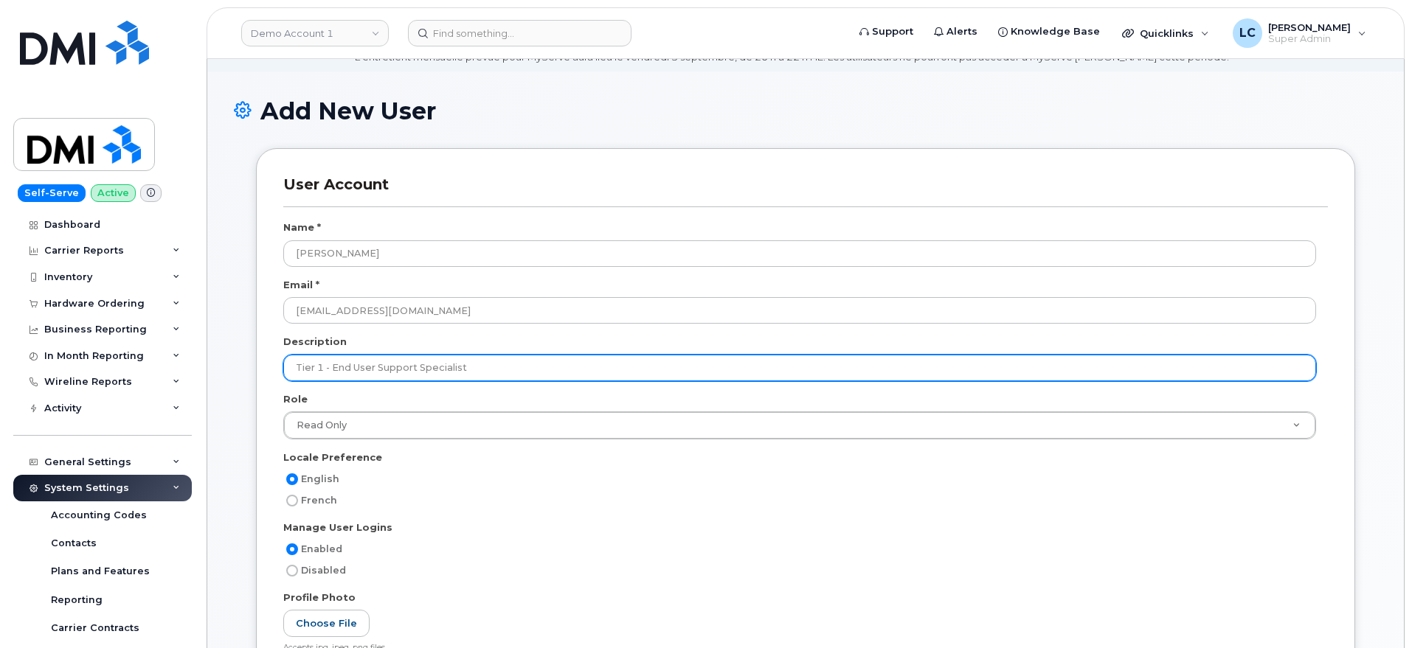
scroll to position [92, 0]
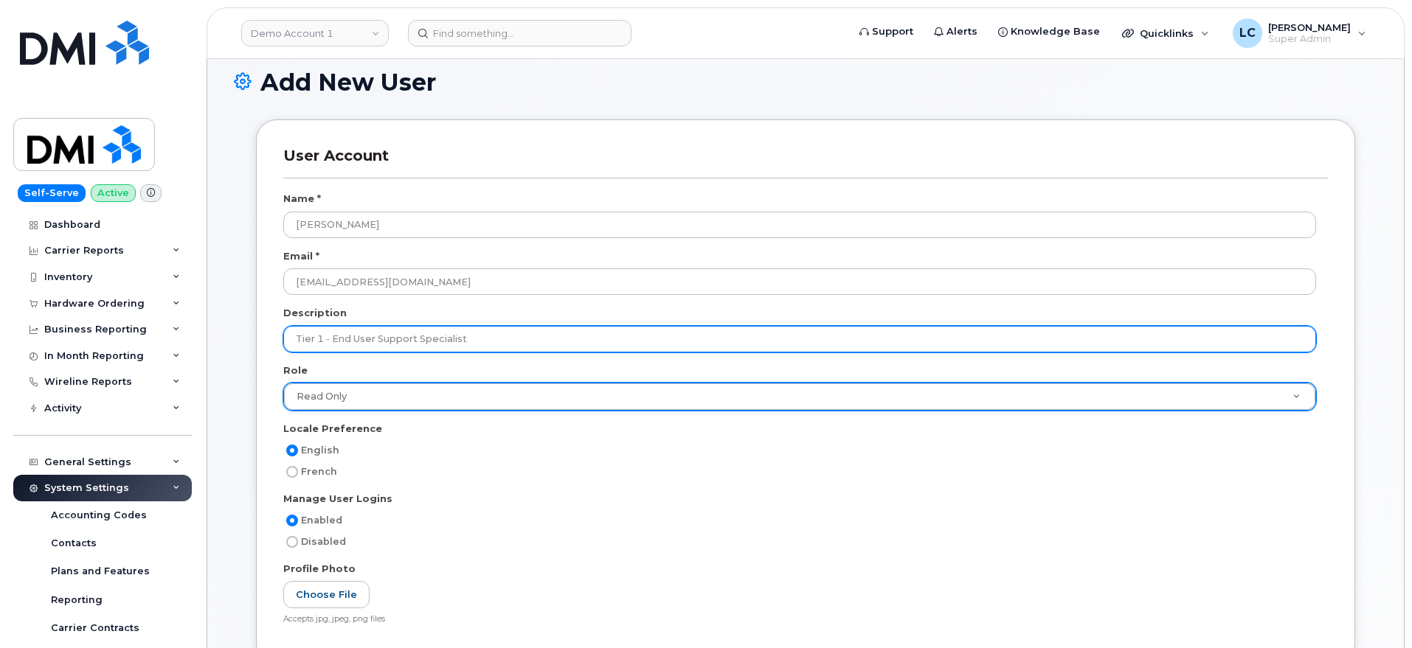
type input "Tier 1 - End User Support Specialist"
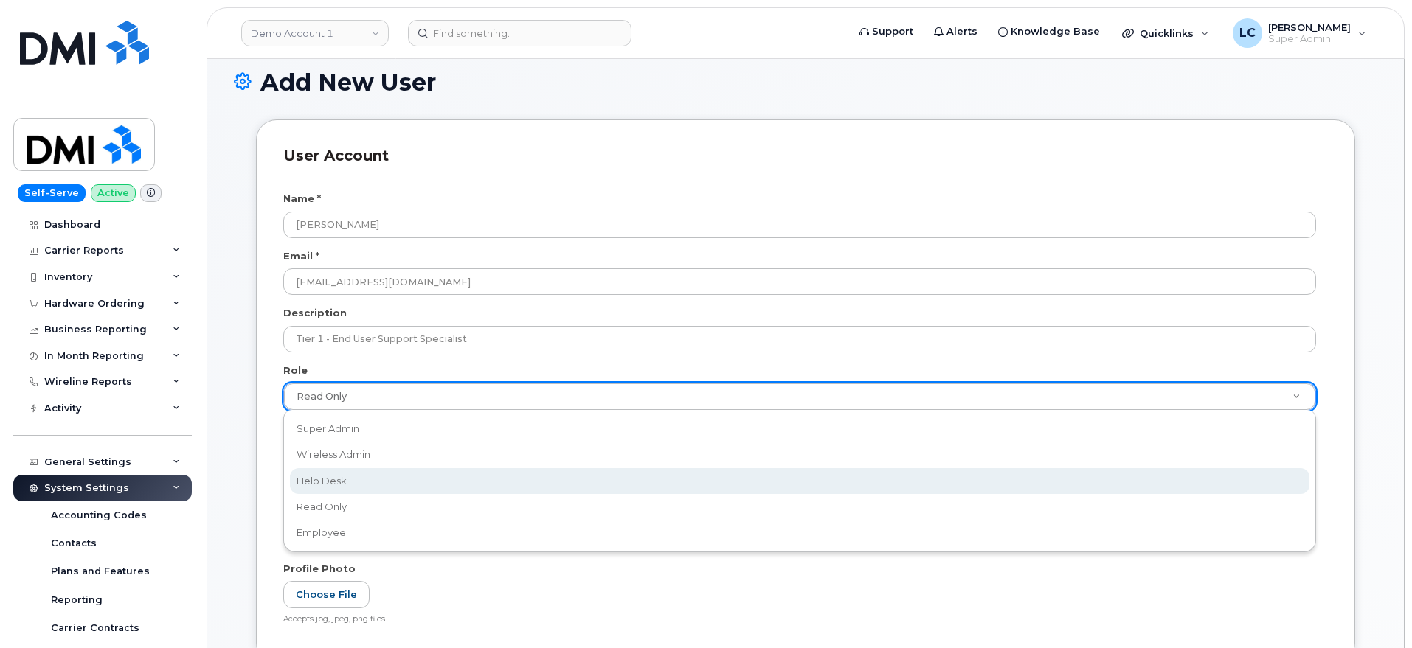
select select "help_desk"
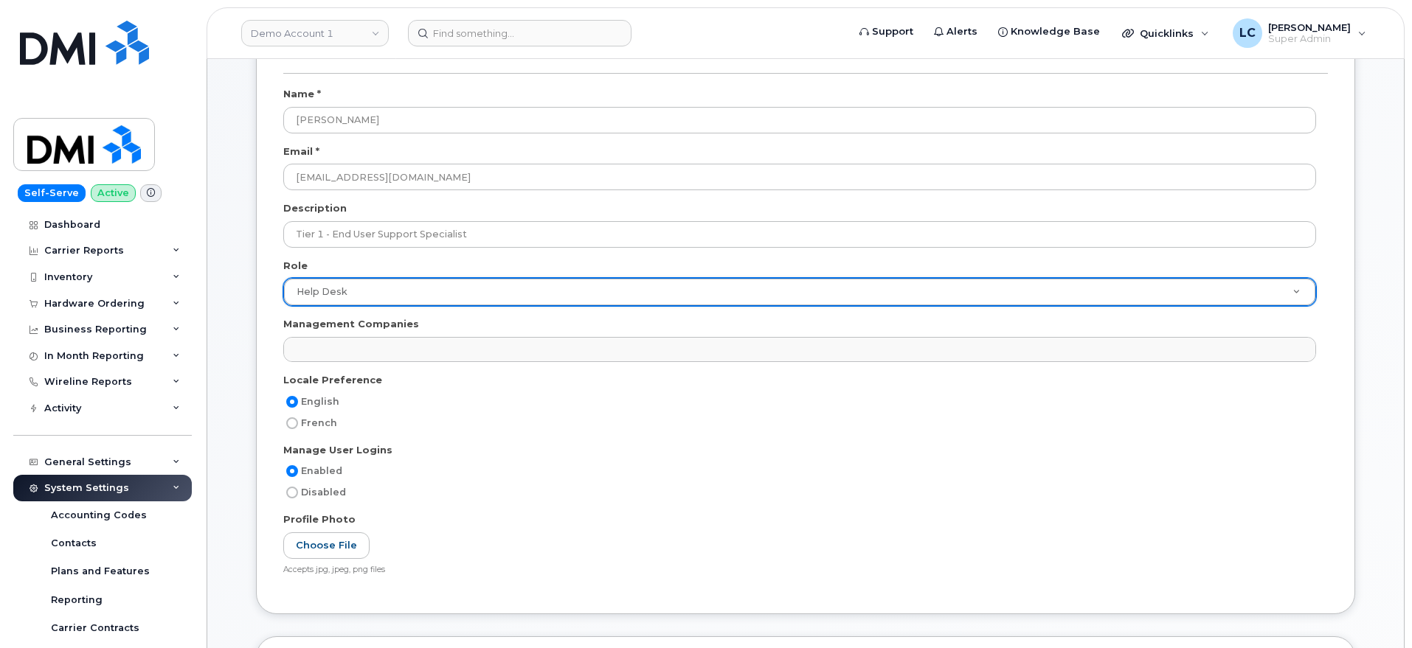
scroll to position [184, 0]
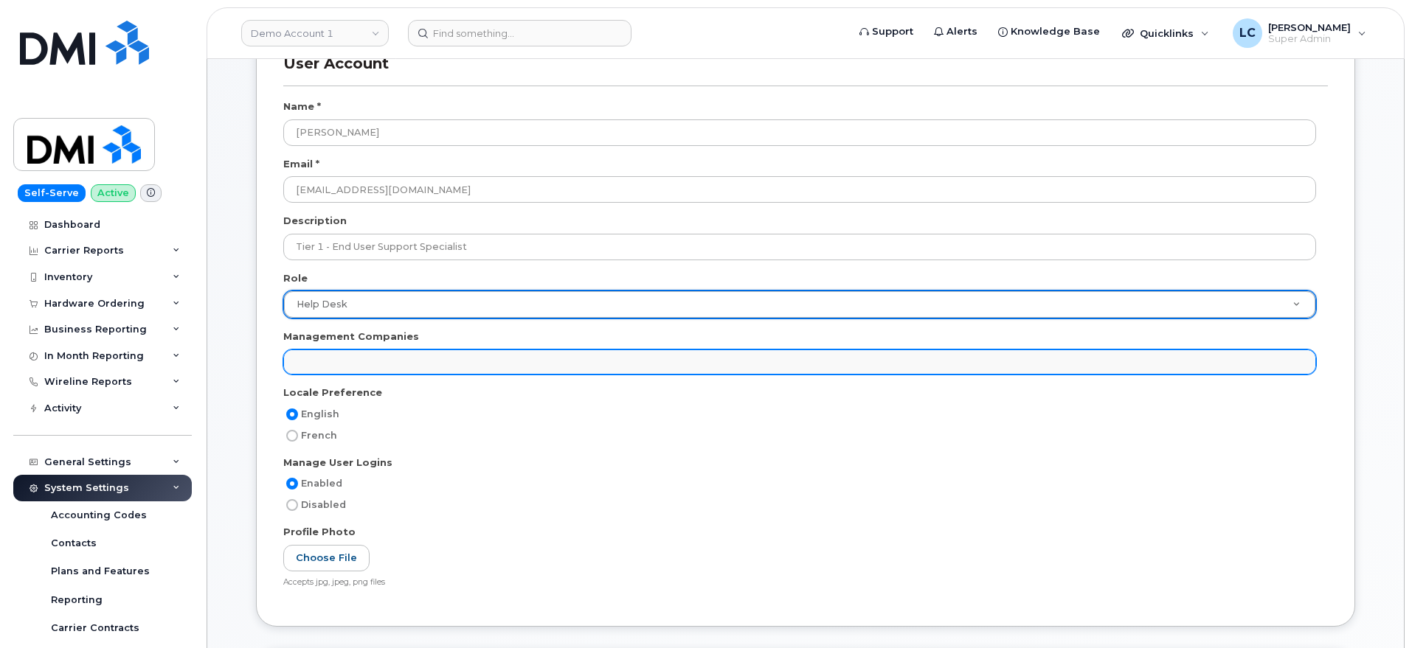
click at [406, 364] on ul at bounding box center [799, 362] width 1031 height 24
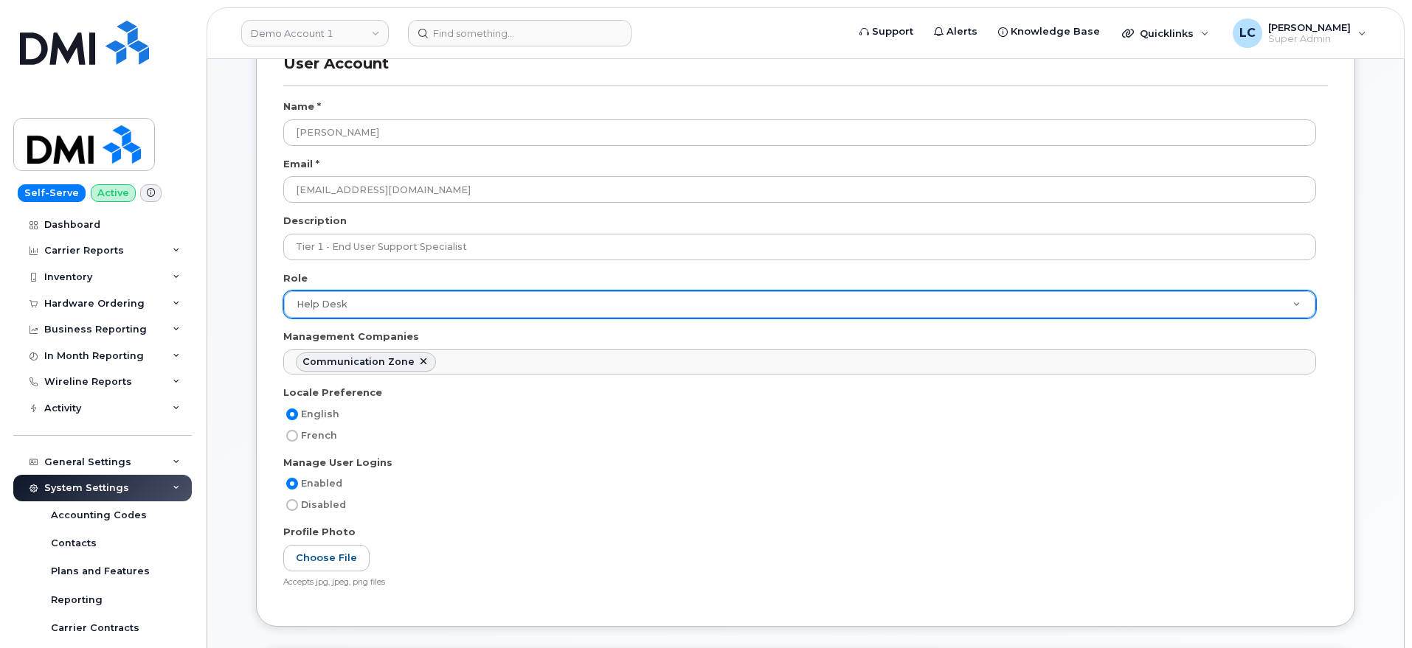
scroll to position [12, 0]
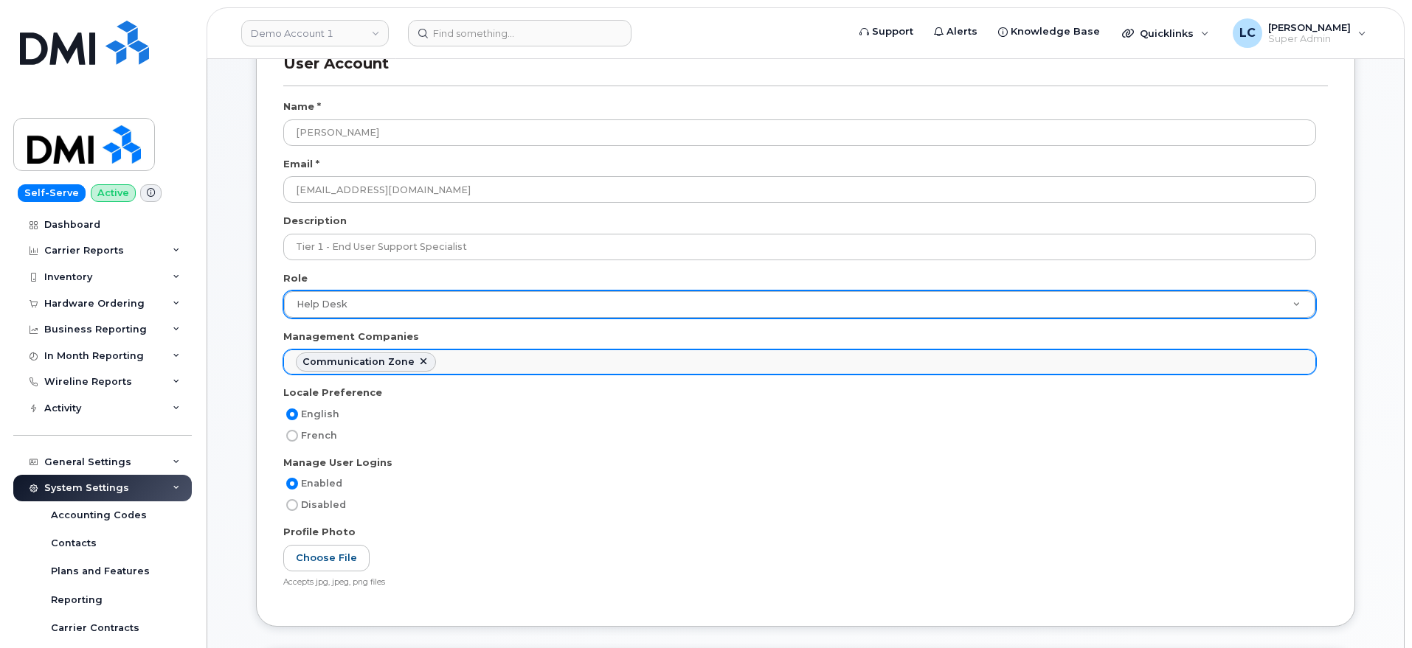
click at [465, 367] on ul "Communication Zone" at bounding box center [799, 362] width 1031 height 24
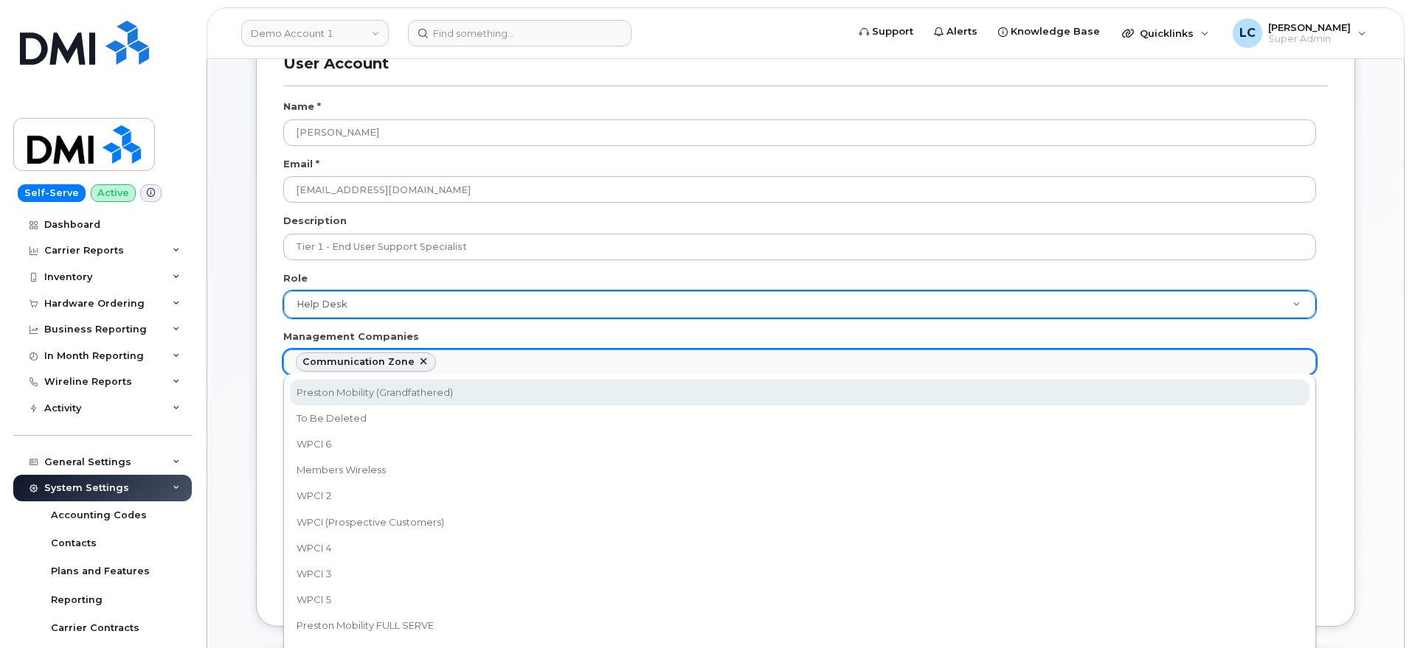
select select "14"
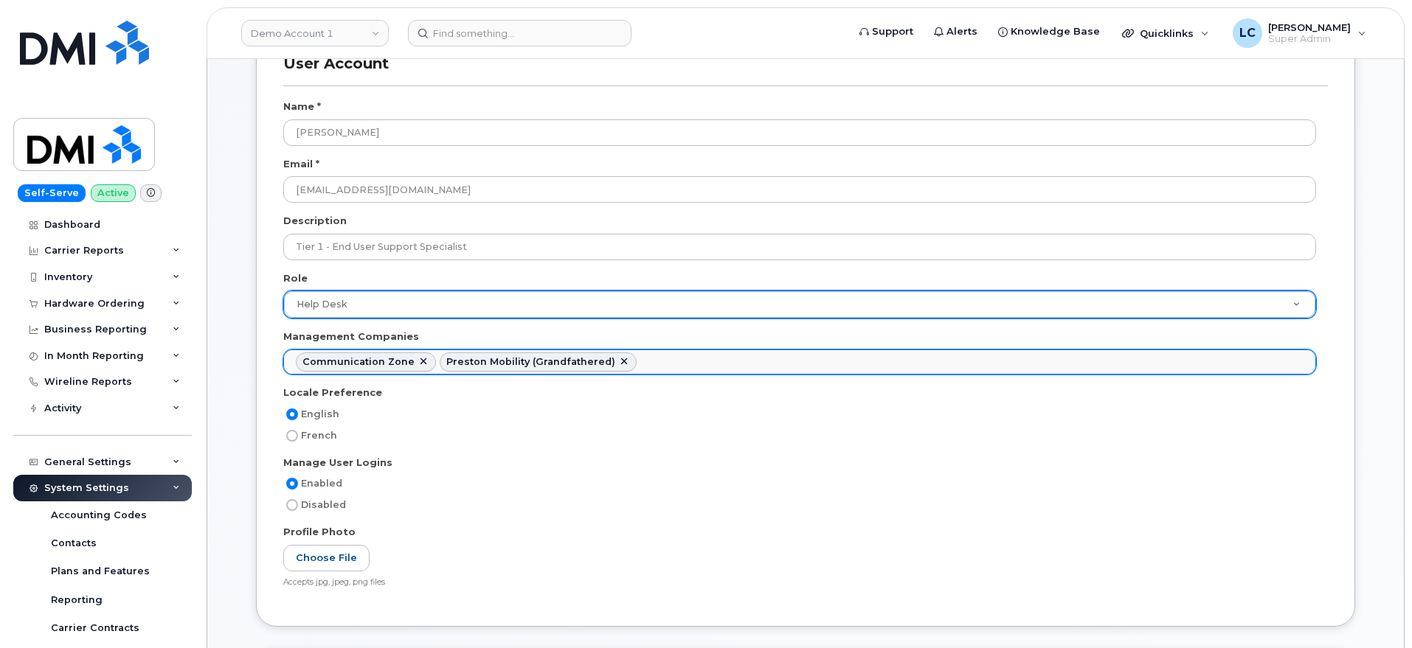
click at [704, 356] on ul "Communication Zone Preston Mobility (Grandfathered)" at bounding box center [799, 362] width 1031 height 24
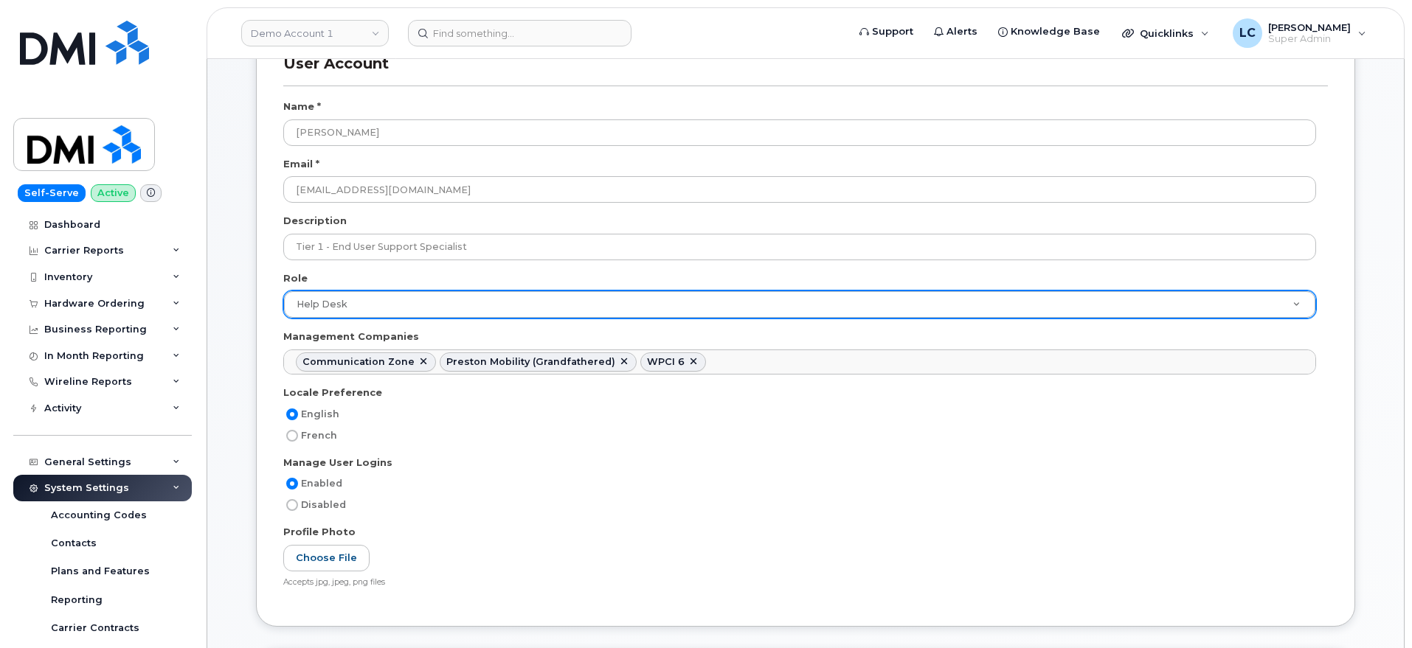
click at [793, 369] on ul "Communication Zone Preston Mobility (Grandfathered) WPCI 6" at bounding box center [799, 362] width 1031 height 24
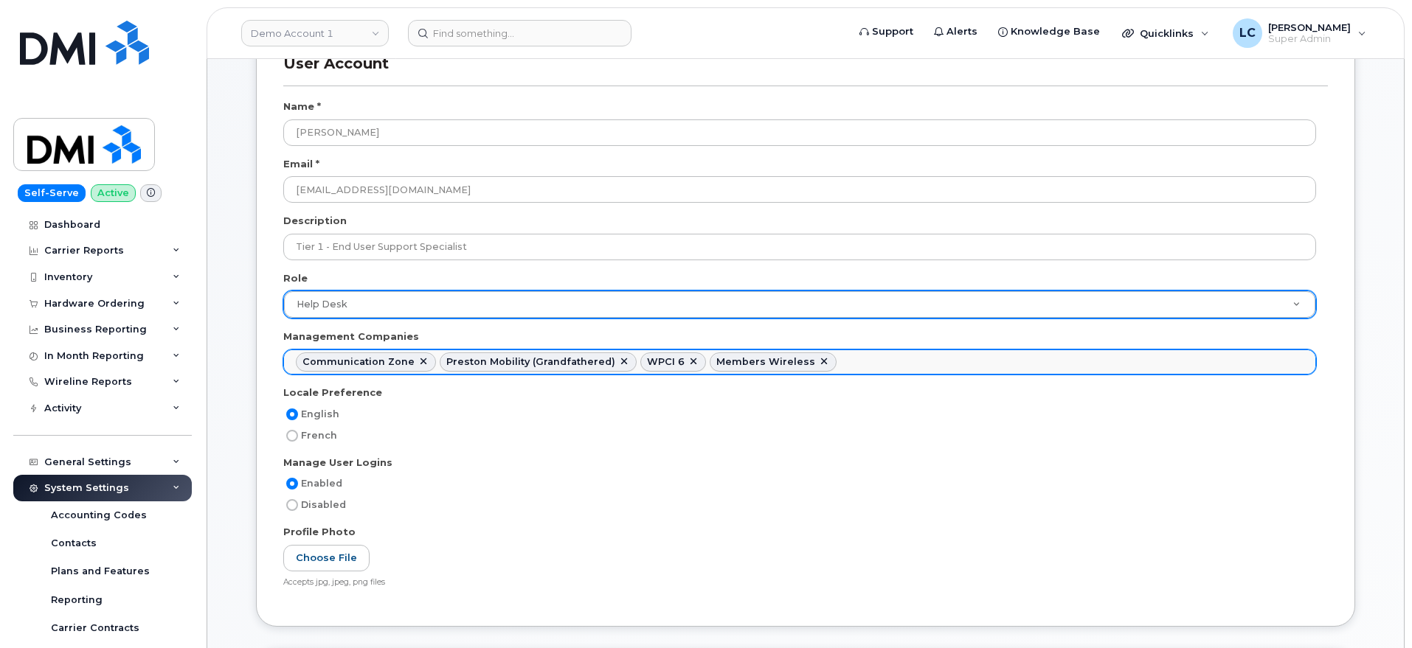
click at [850, 365] on ul "Communication Zone Preston Mobility (Grandfathered) WPCI 6 Members Wireless" at bounding box center [799, 362] width 1031 height 24
click at [914, 359] on ul "Communication Zone Preston Mobility (Grandfathered) WPCI 6 Members Wireless WPC…" at bounding box center [799, 362] width 1031 height 24
click at [1118, 358] on ul "Communication Zone Preston Mobility (Grandfathered) WPCI 6 Members Wireless WPC…" at bounding box center [799, 362] width 1031 height 24
click at [1198, 362] on ul "Communication Zone Preston Mobility (Grandfathered) WPCI 6 Members Wireless WPC…" at bounding box center [799, 362] width 1031 height 24
click at [1224, 358] on ul "Communication Zone Preston Mobility (Grandfathered) WPCI 6 Members Wireless WPC…" at bounding box center [799, 362] width 1031 height 24
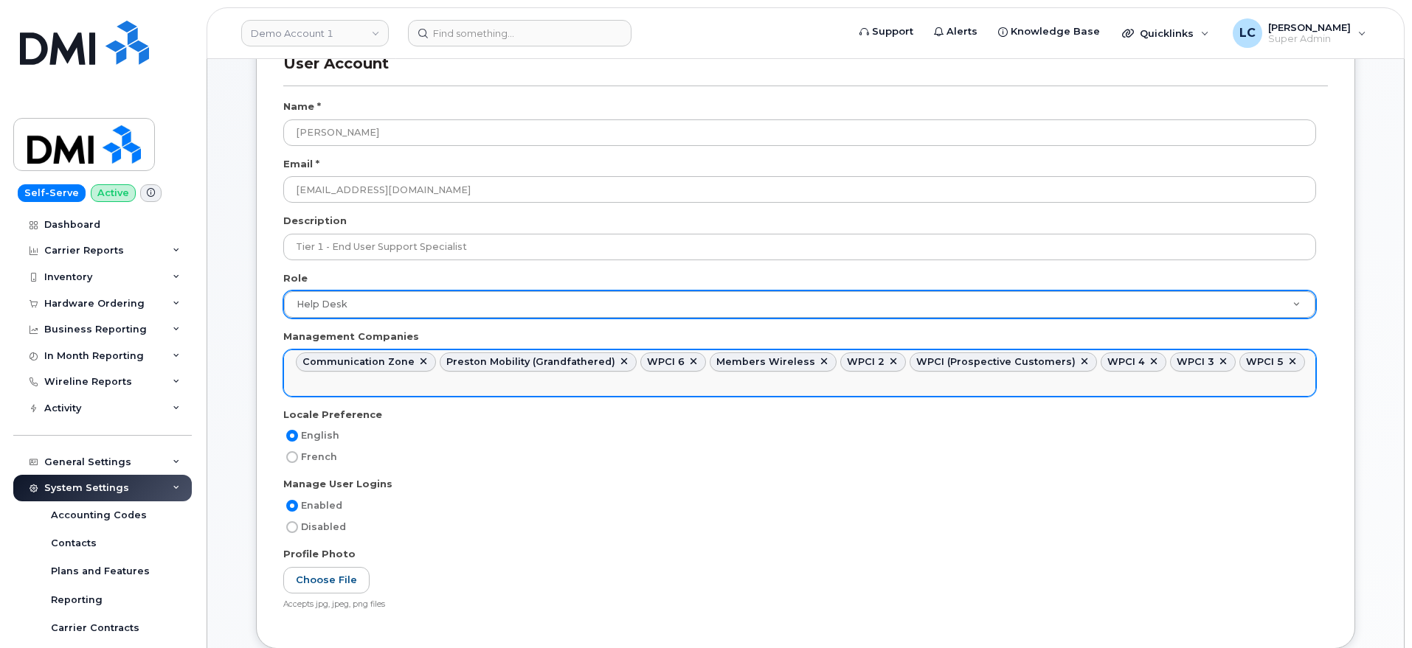
click at [307, 375] on input "text" at bounding box center [299, 385] width 15 height 21
click at [579, 386] on ul "Communication Zone Preston Mobility (Grandfathered) WPCI 6 Members Wireless WPC…" at bounding box center [799, 373] width 1031 height 46
click at [586, 390] on ul "Communication Zone Preston Mobility (Grandfathered) WPCI 6 Members Wireless WPC…" at bounding box center [799, 373] width 1031 height 46
click at [703, 376] on ul "Communication Zone Preston Mobility (Grandfathered) WPCI 6 Members Wireless WPC…" at bounding box center [799, 373] width 1031 height 46
click at [805, 386] on ul "Communication Zone Preston Mobility (Grandfathered) WPCI 6 Members Wireless WPC…" at bounding box center [799, 373] width 1031 height 46
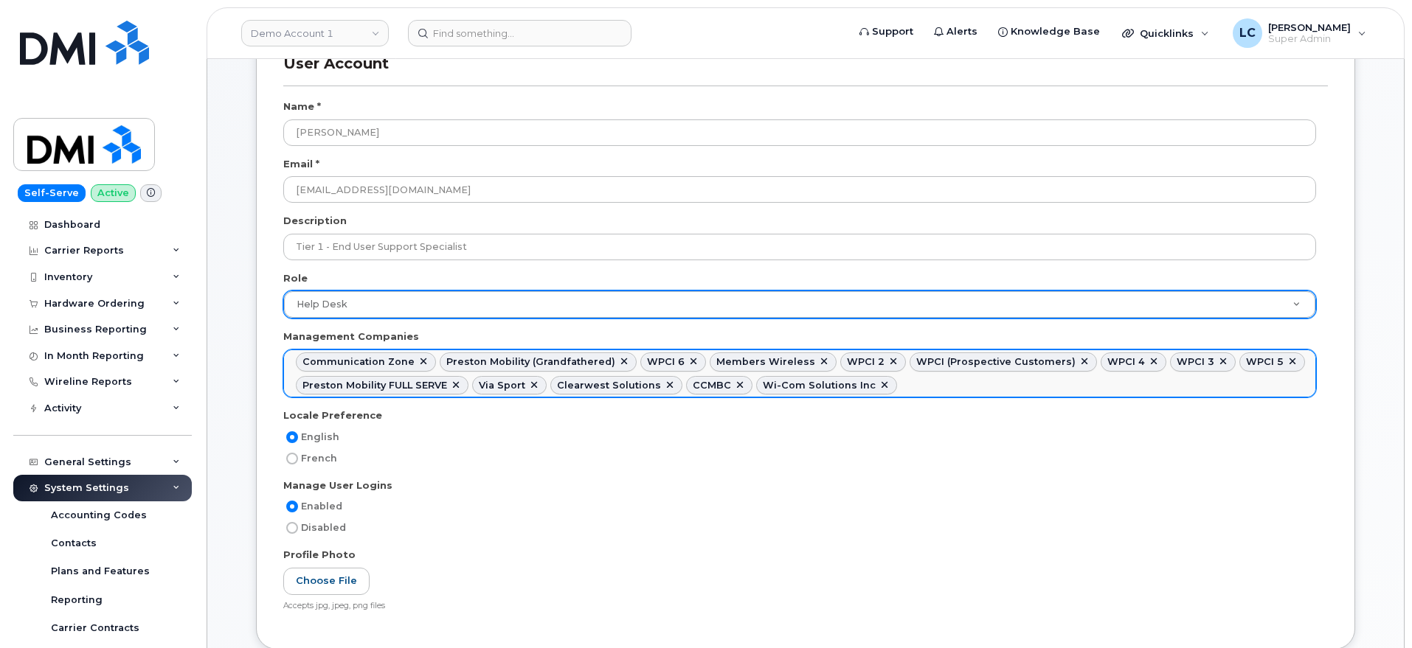
click at [928, 384] on ul "Communication Zone Preston Mobility (Grandfathered) WPCI 6 Members Wireless WPC…" at bounding box center [799, 373] width 1031 height 46
click at [962, 389] on ul "Communication Zone Preston Mobility (Grandfathered) WPCI 6 Members Wireless WPC…" at bounding box center [799, 373] width 1031 height 46
click at [1137, 390] on ul "Communication Zone Preston Mobility (Grandfathered) WPCI 6 Members Wireless WPC…" at bounding box center [799, 373] width 1031 height 46
click at [1260, 376] on ul "Communication Zone Preston Mobility (Grandfathered) WPCI 6 Members Wireless WPC…" at bounding box center [799, 373] width 1031 height 46
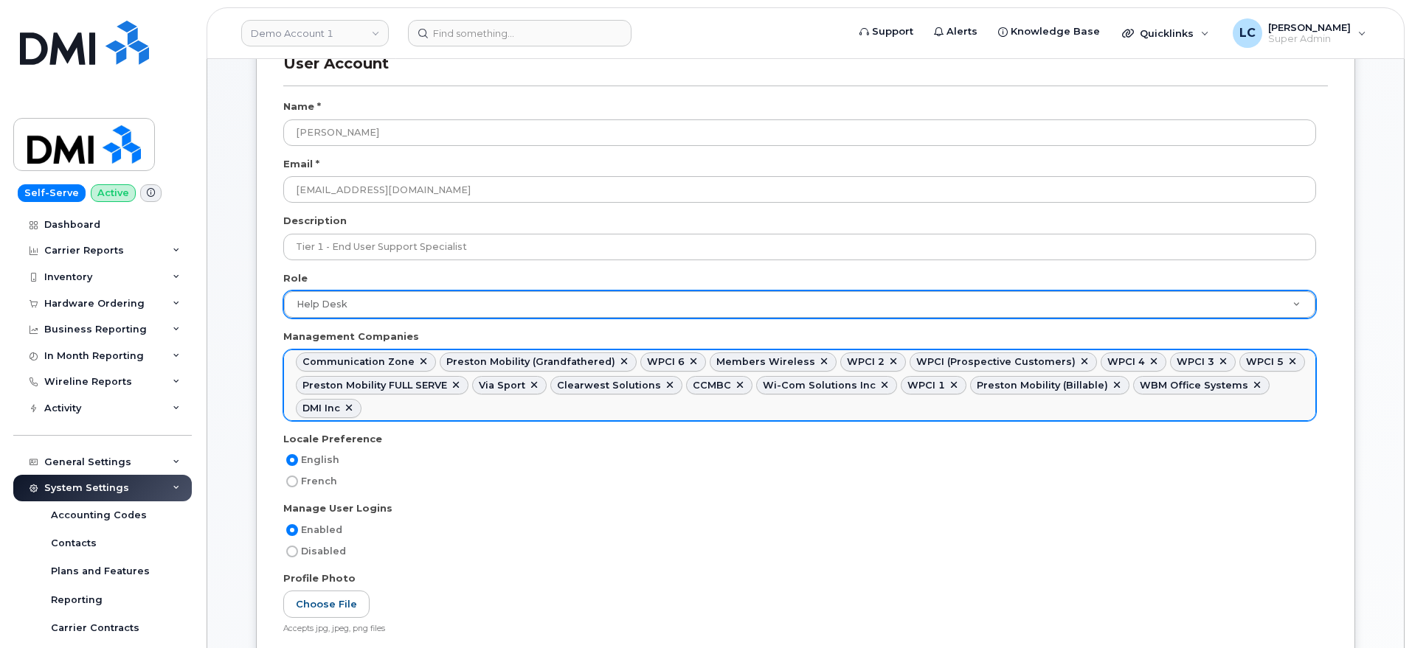
click at [1078, 361] on link at bounding box center [1084, 362] width 12 height 12
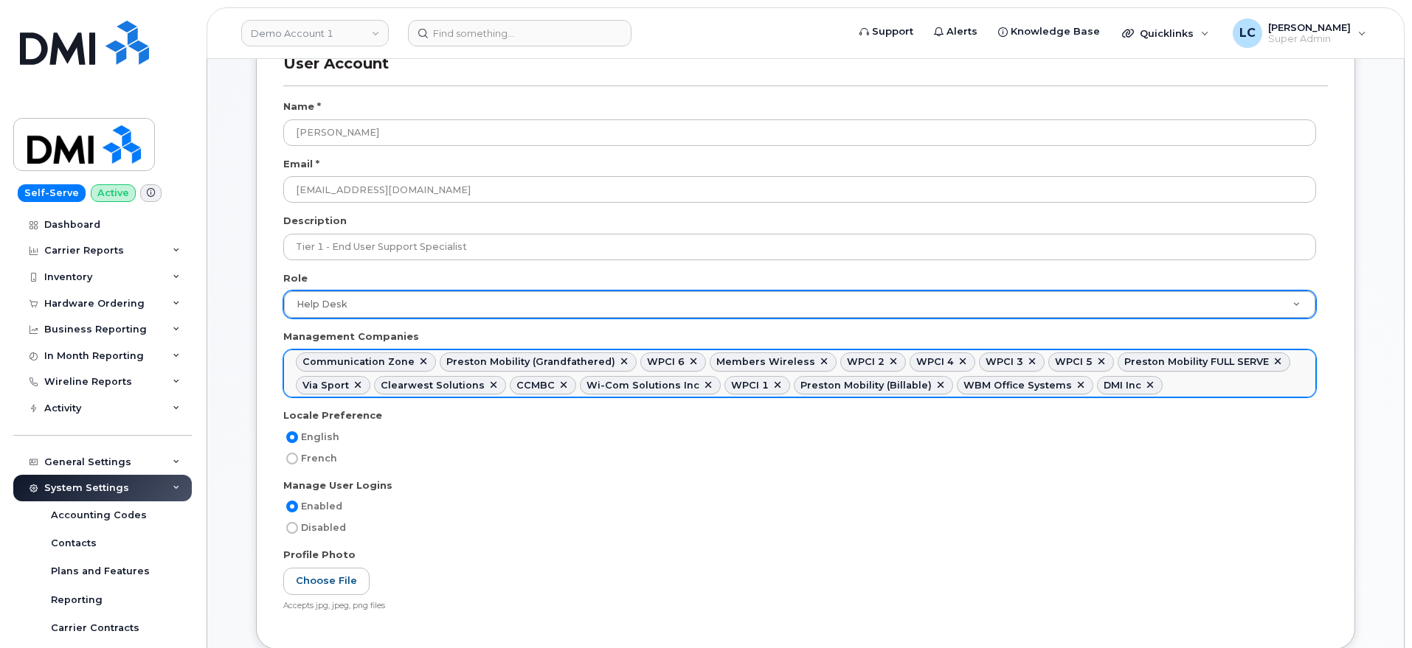
click at [1284, 387] on ul "Communication Zone Preston Mobility (Grandfathered) WPCI 6 Members Wireless WPC…" at bounding box center [799, 373] width 1031 height 46
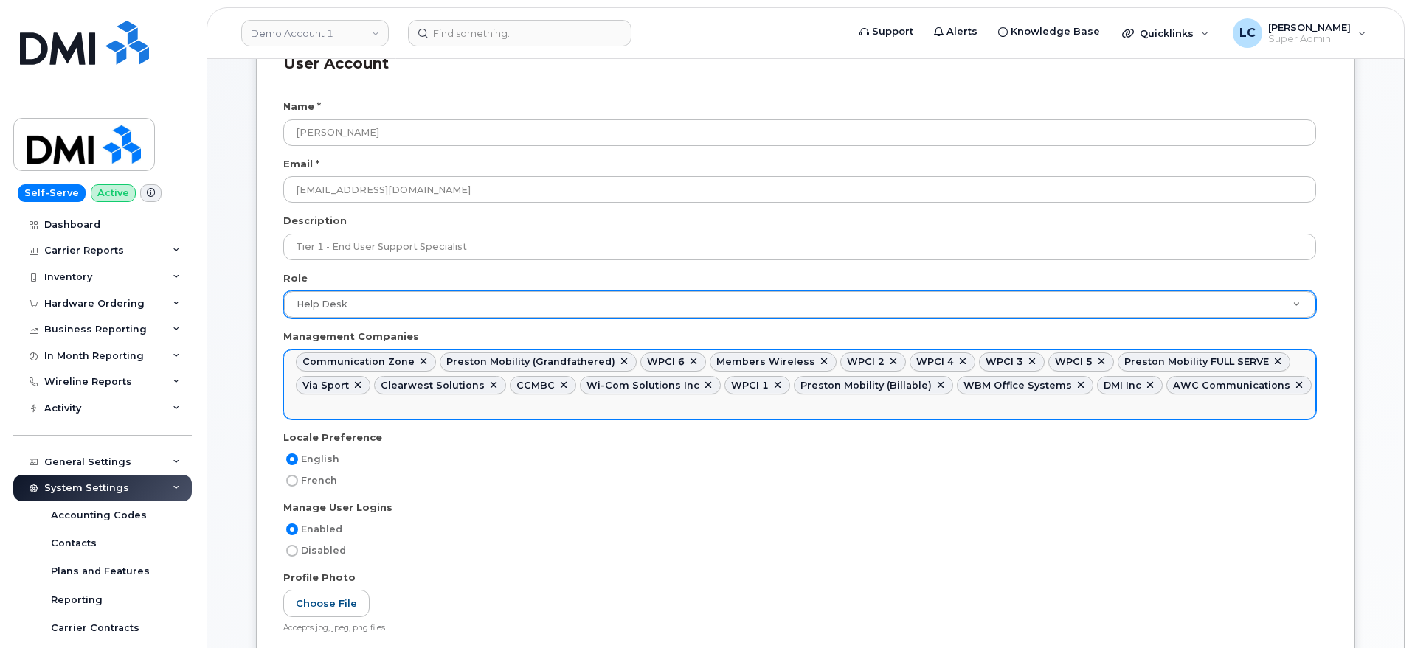
click at [307, 398] on input "text" at bounding box center [299, 408] width 15 height 21
click at [1110, 402] on ul "Communication Zone Preston Mobility (Grandfathered) WPCI 6 Members Wireless WPC…" at bounding box center [799, 385] width 1031 height 70
click at [388, 406] on link at bounding box center [394, 409] width 12 height 12
click at [1299, 383] on ul "Communication Zone Preston Mobility (Grandfathered) WPCI 6 Members Wireless WPC…" at bounding box center [799, 384] width 1031 height 69
click at [695, 409] on ul "Communication Zone Preston Mobility (Grandfathered) WPCI 6 Members Wireless WPC…" at bounding box center [799, 385] width 1031 height 70
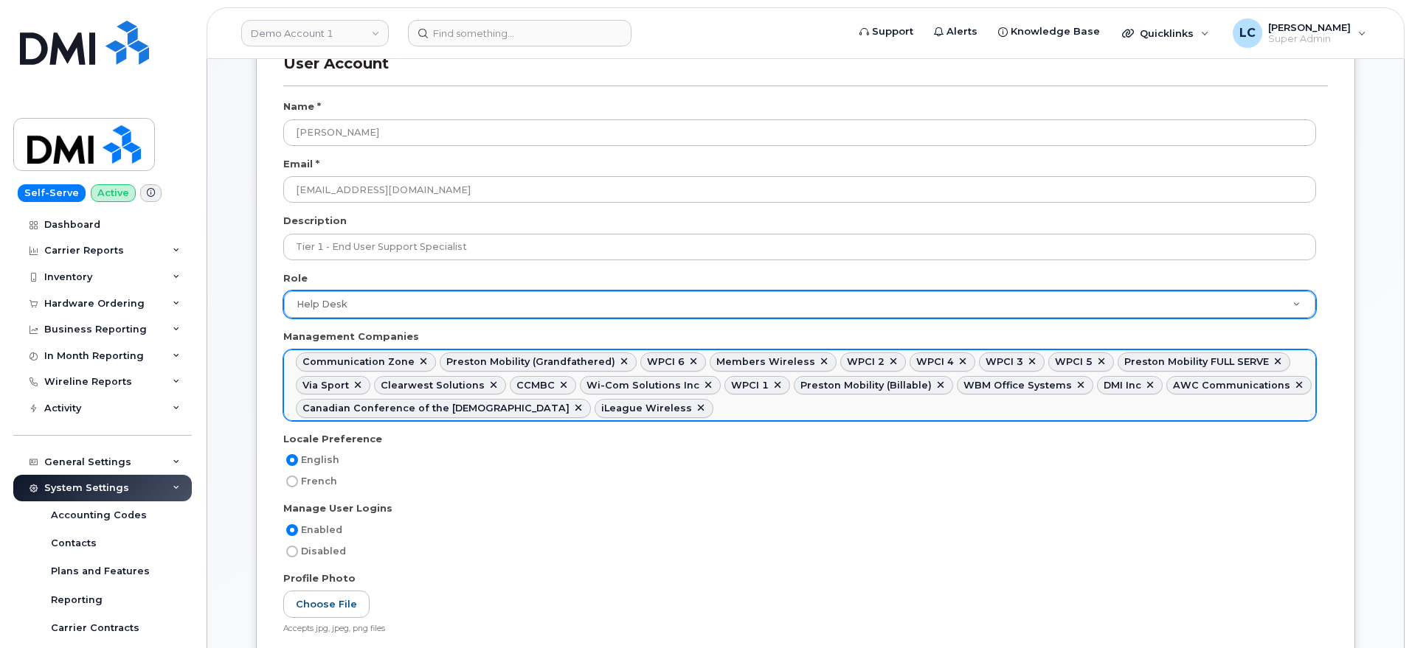
click at [767, 411] on ul "Communication Zone Preston Mobility (Grandfathered) WPCI 6 Members Wireless WPC…" at bounding box center [799, 385] width 1031 height 70
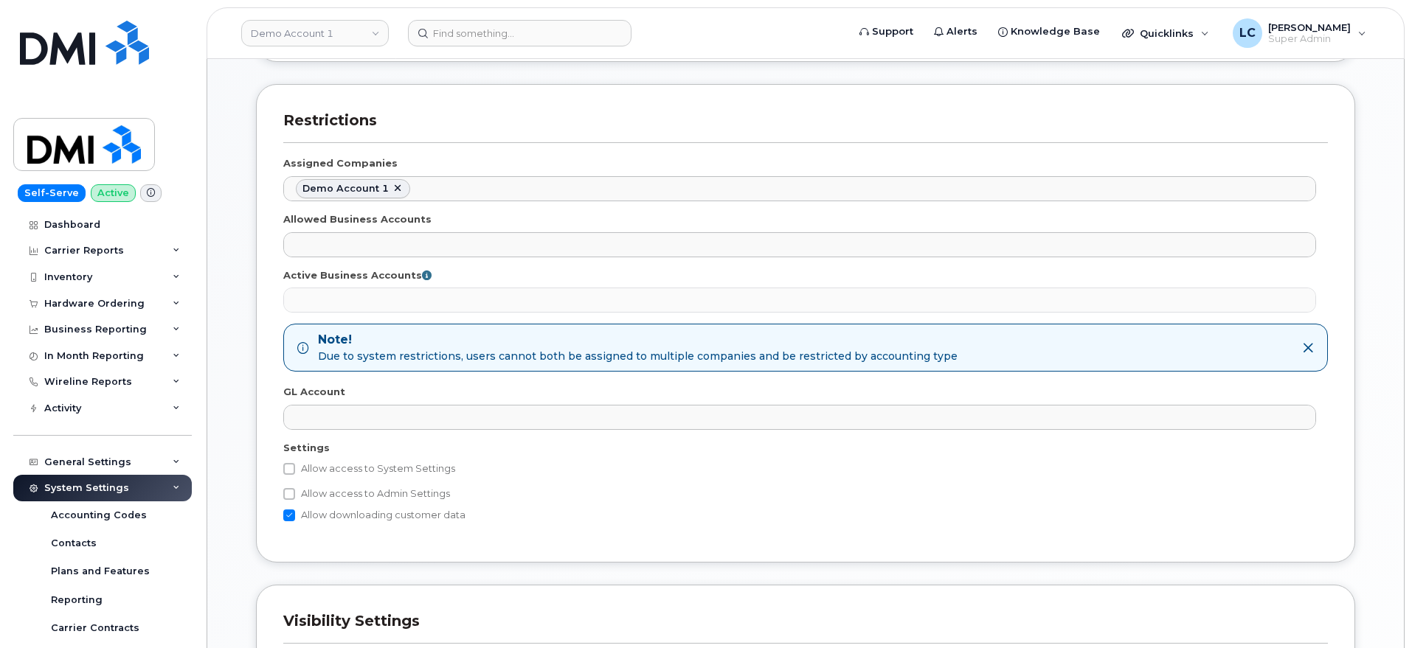
scroll to position [830, 0]
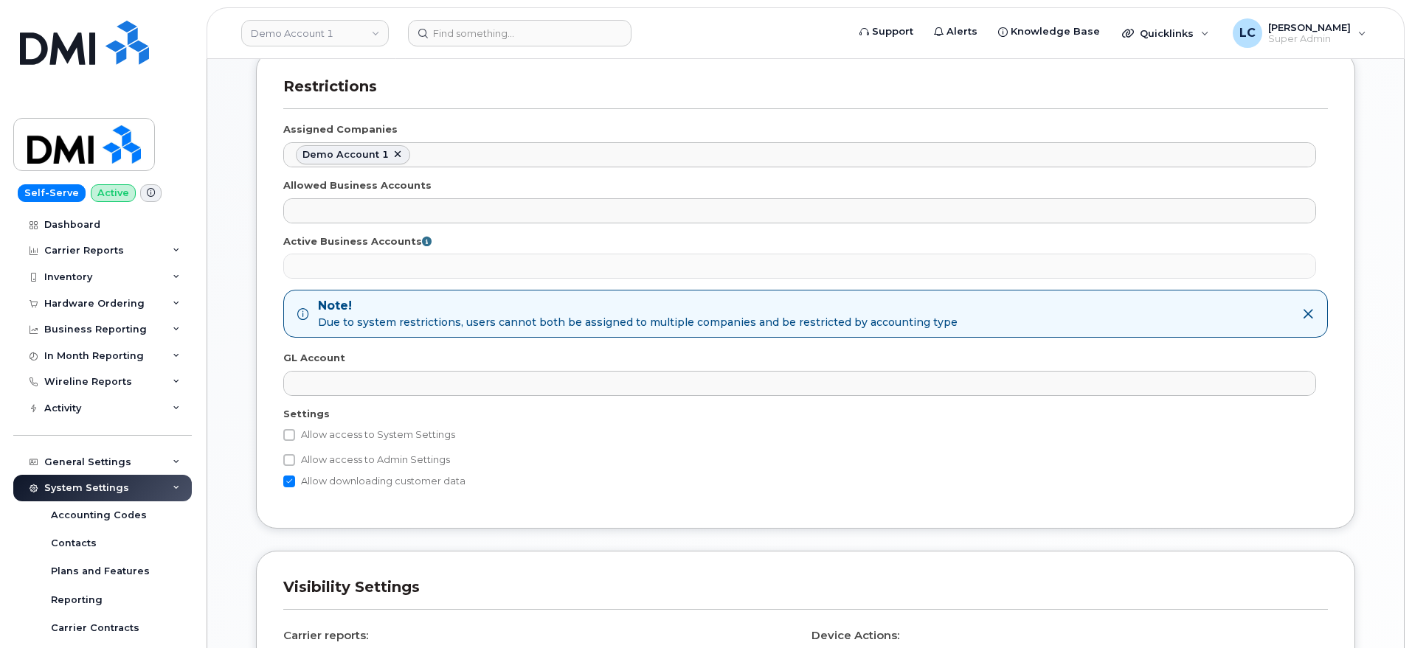
click at [307, 453] on label "Allow access to Admin Settings" at bounding box center [366, 460] width 167 height 18
click at [295, 454] on input "Allow access to Admin Settings" at bounding box center [289, 460] width 12 height 12
checkbox input "true"
click at [315, 429] on label "Allow access to System Settings" at bounding box center [369, 435] width 172 height 18
click at [295, 429] on input "Allow access to System Settings" at bounding box center [289, 435] width 12 height 12
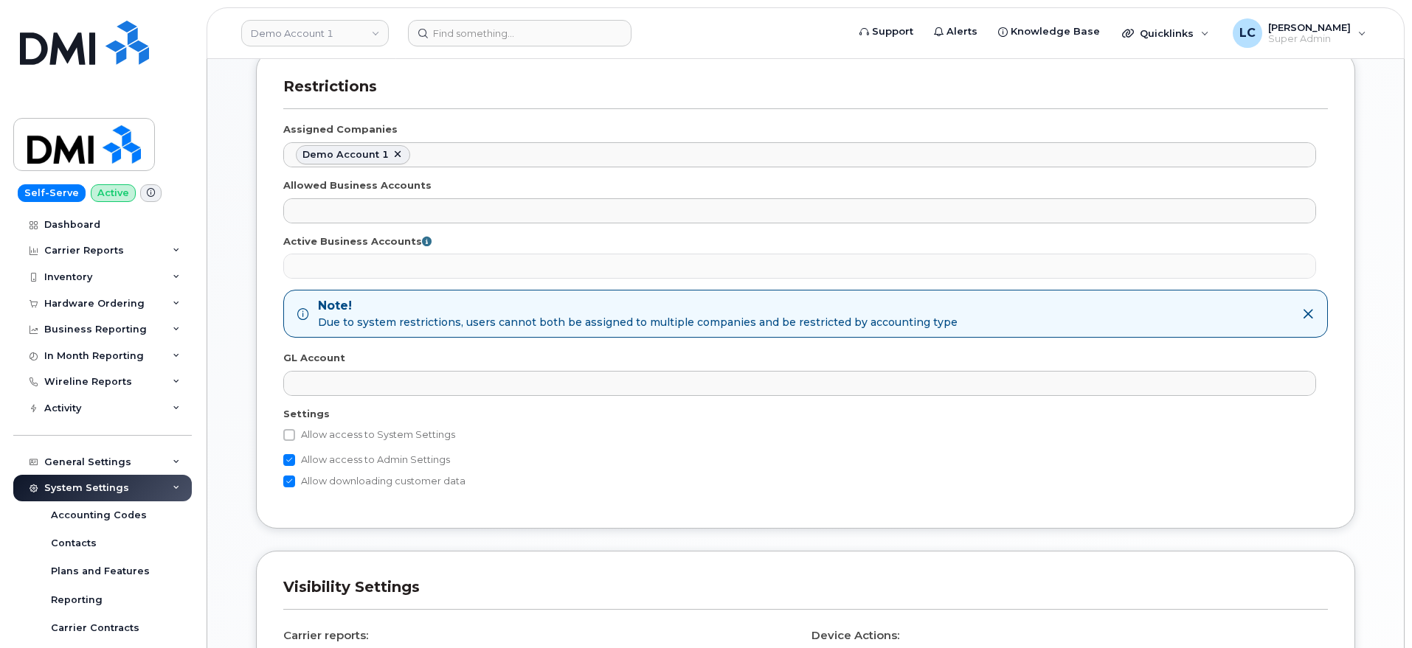
checkbox input "true"
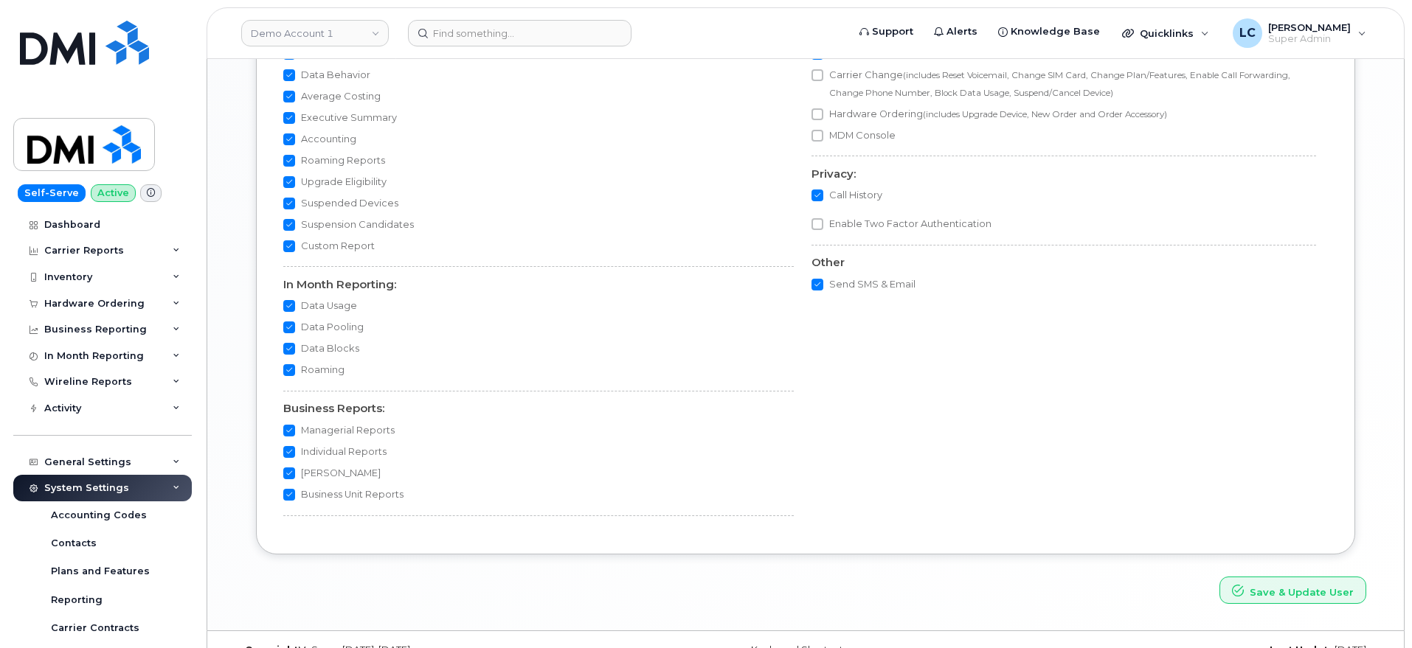
scroll to position [1558, 0]
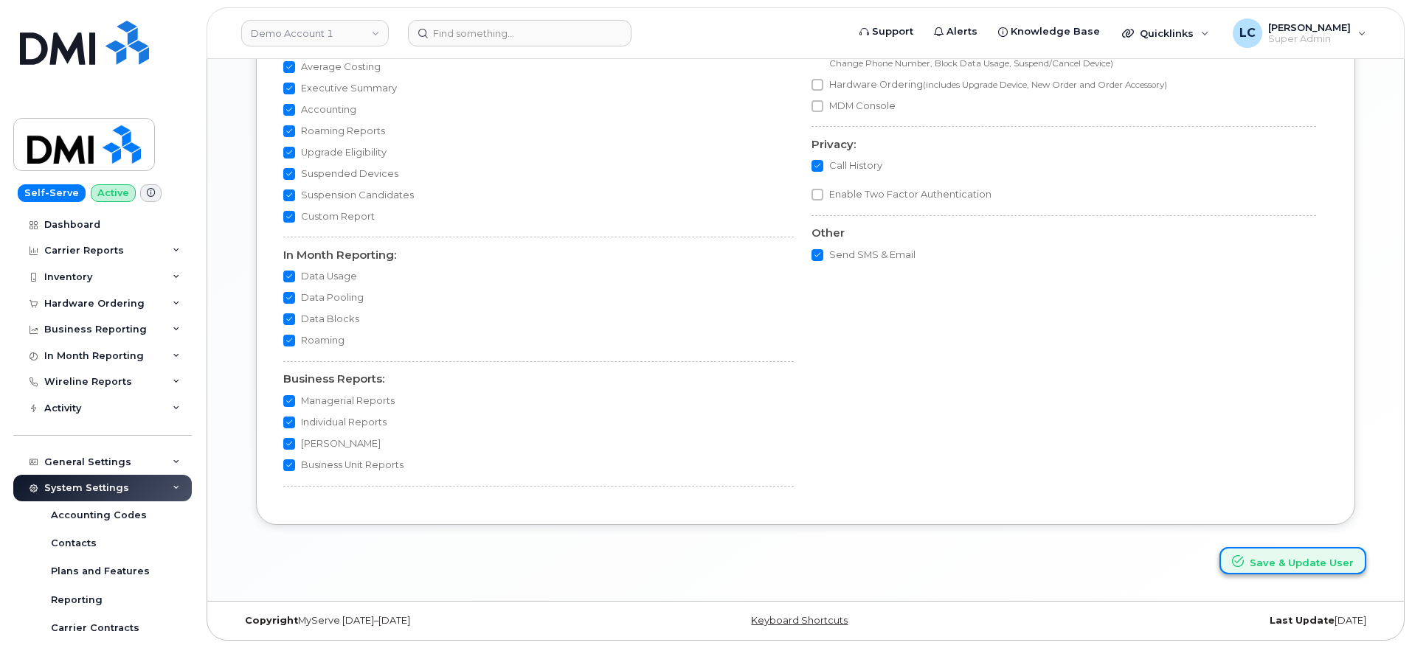
click at [1311, 549] on button "Save & Update User" at bounding box center [1292, 560] width 147 height 27
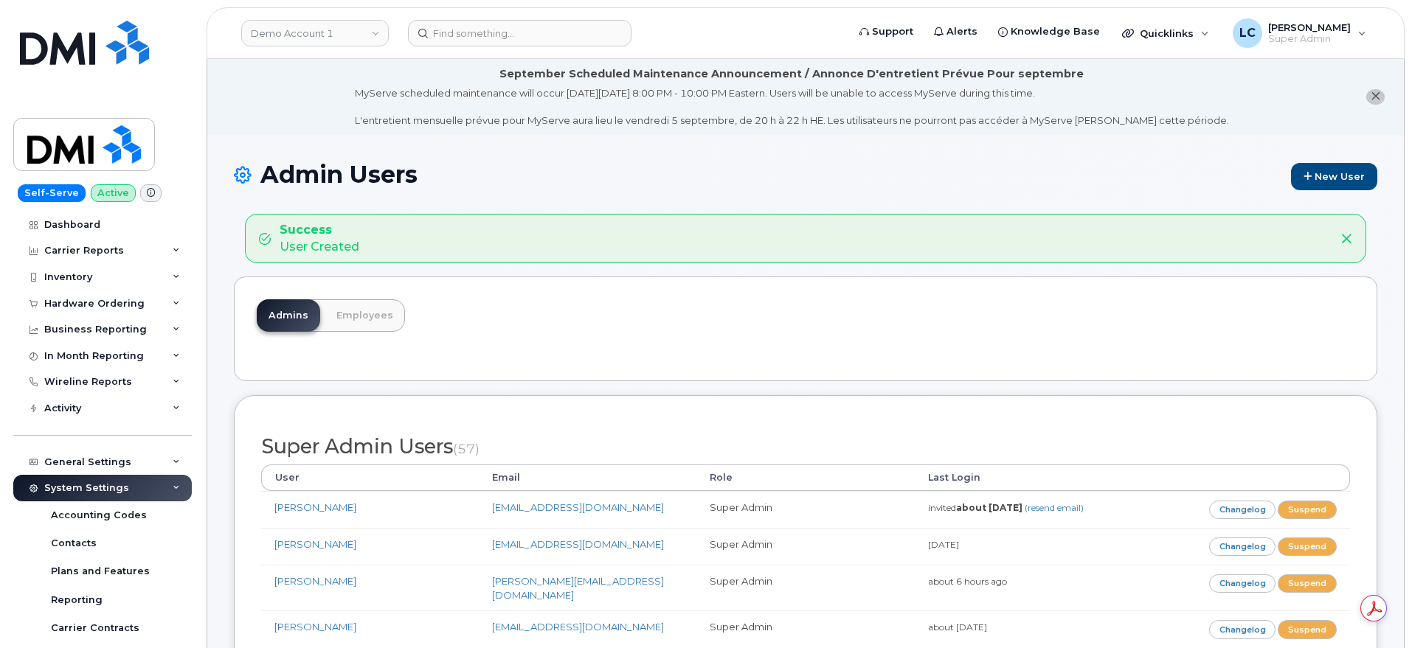
click at [292, 88] on li "September Scheduled Maintenance Announcement / Annonce D'entretient Prévue Pour…" at bounding box center [805, 97] width 1196 height 76
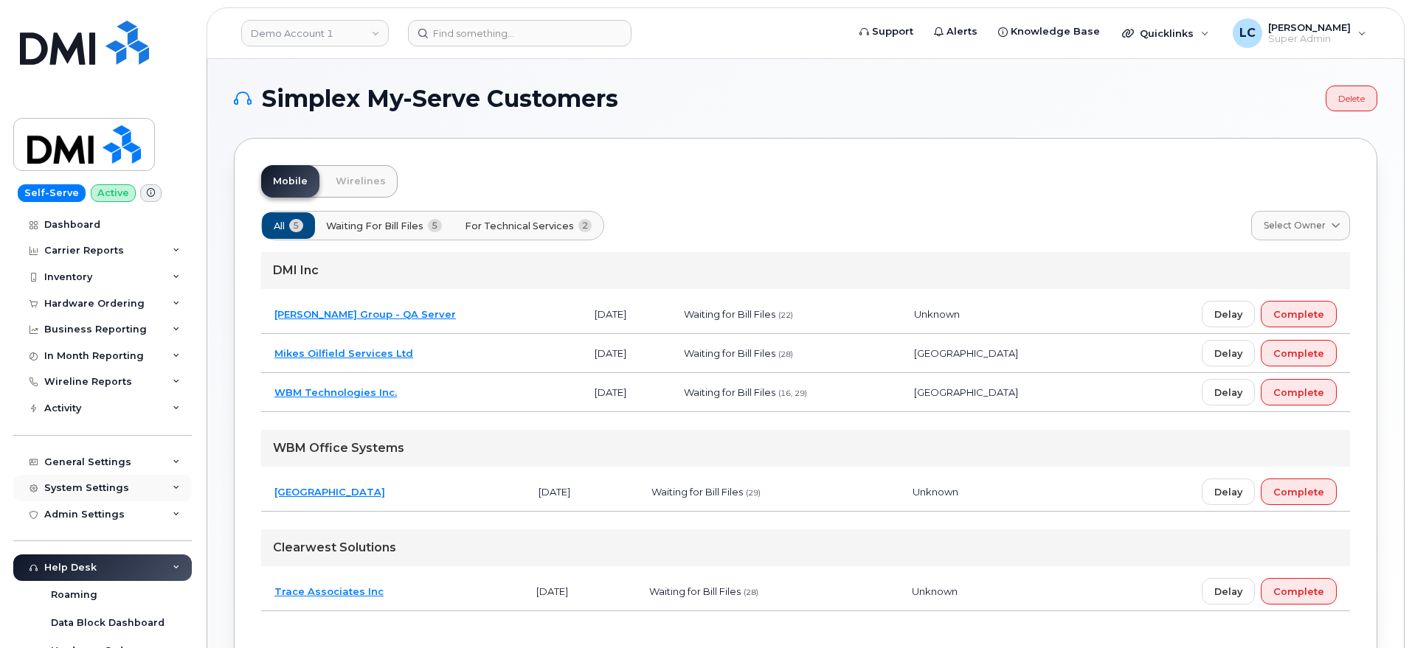
click at [104, 490] on div "System Settings" at bounding box center [86, 488] width 85 height 12
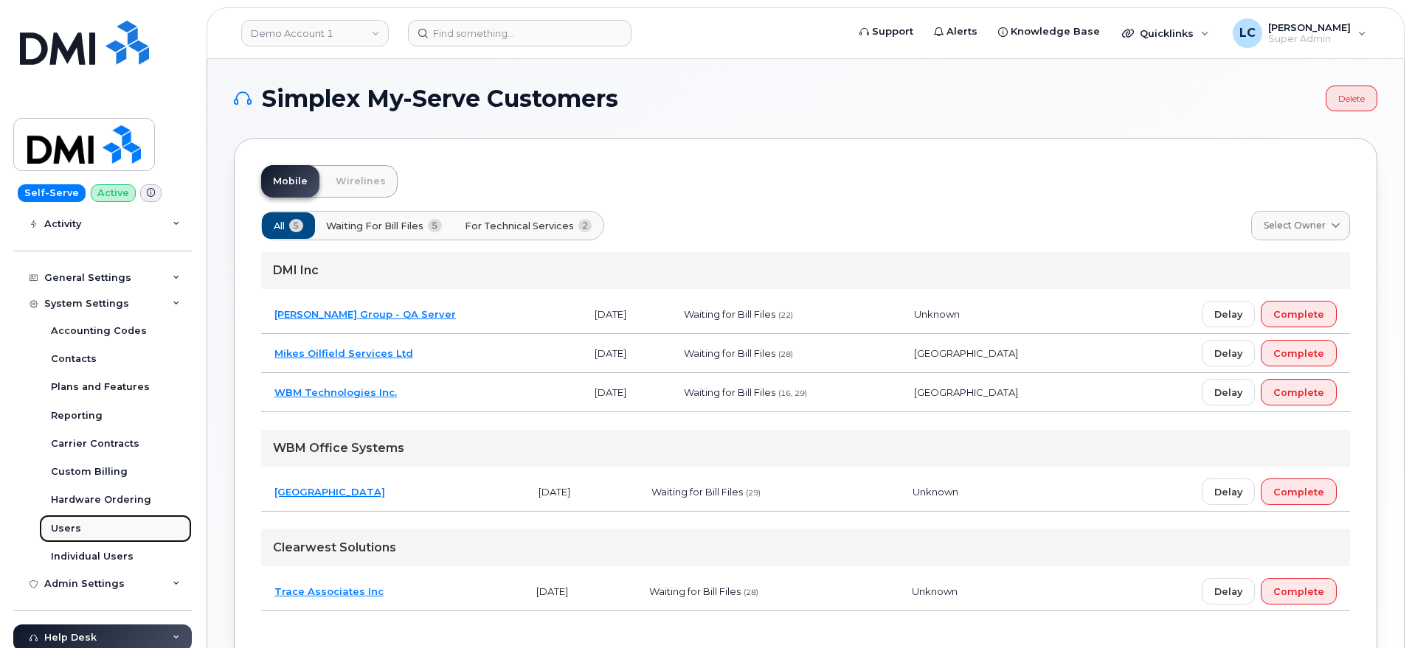
click at [80, 528] on link "Users" at bounding box center [115, 529] width 153 height 28
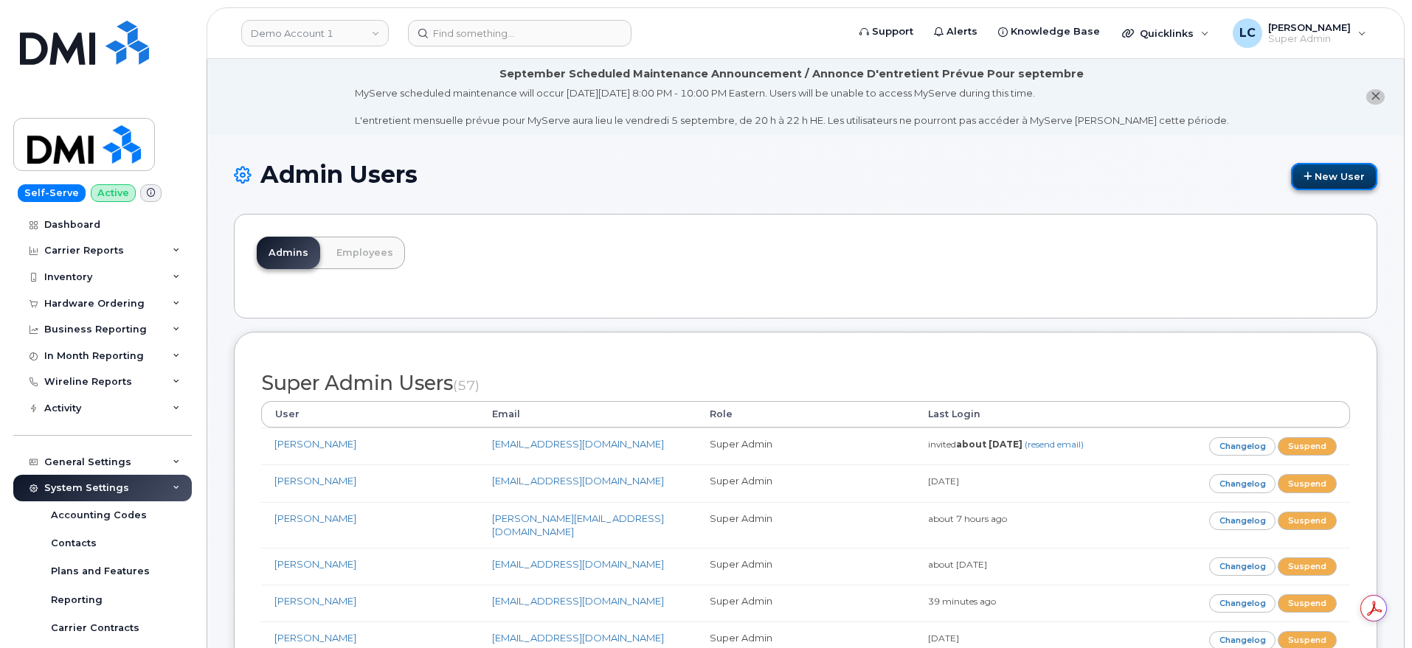
click at [1321, 173] on link "New User" at bounding box center [1334, 176] width 86 height 27
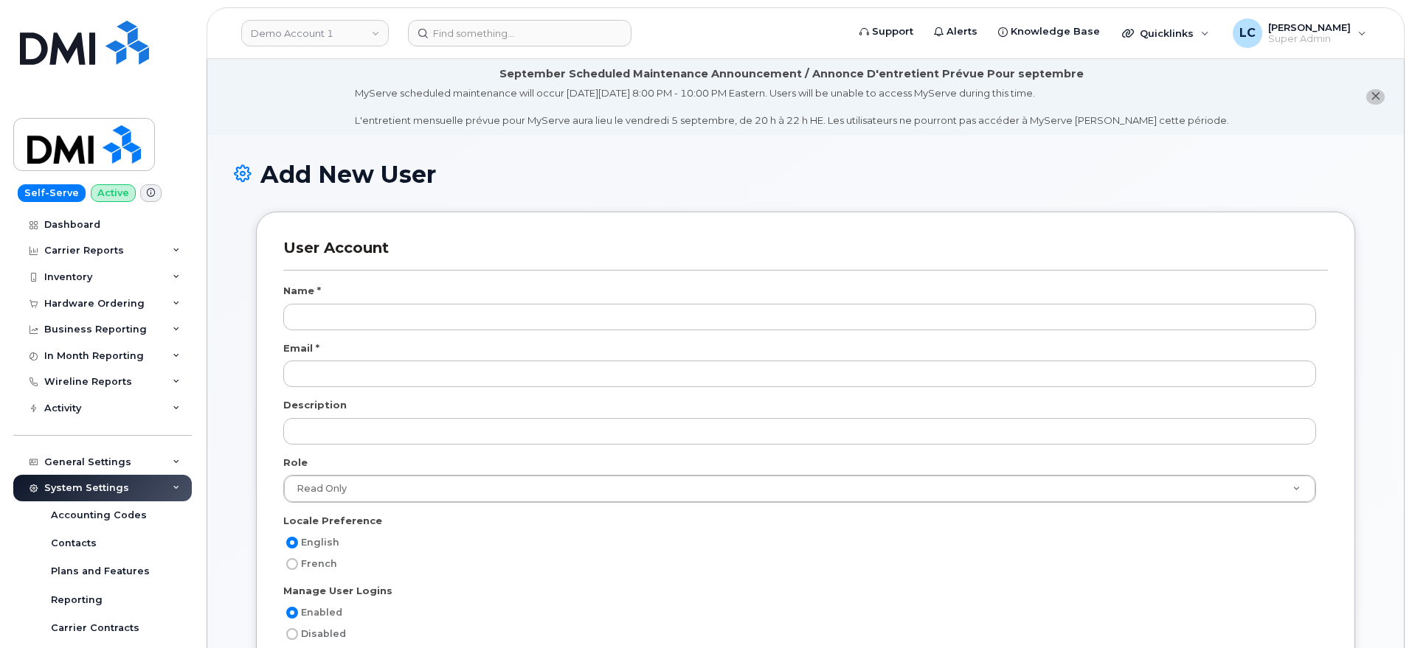
select select
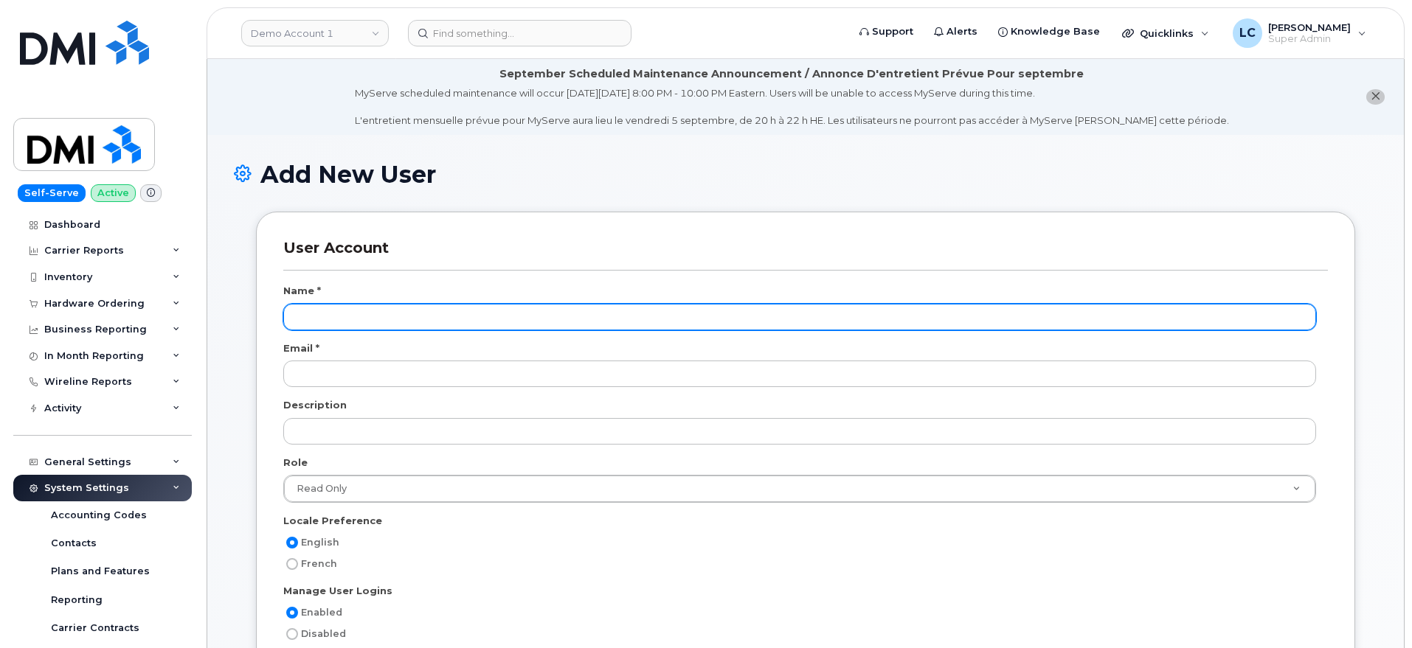
click at [375, 311] on input "text" at bounding box center [799, 317] width 1032 height 27
type input "[PERSON_NAME]"
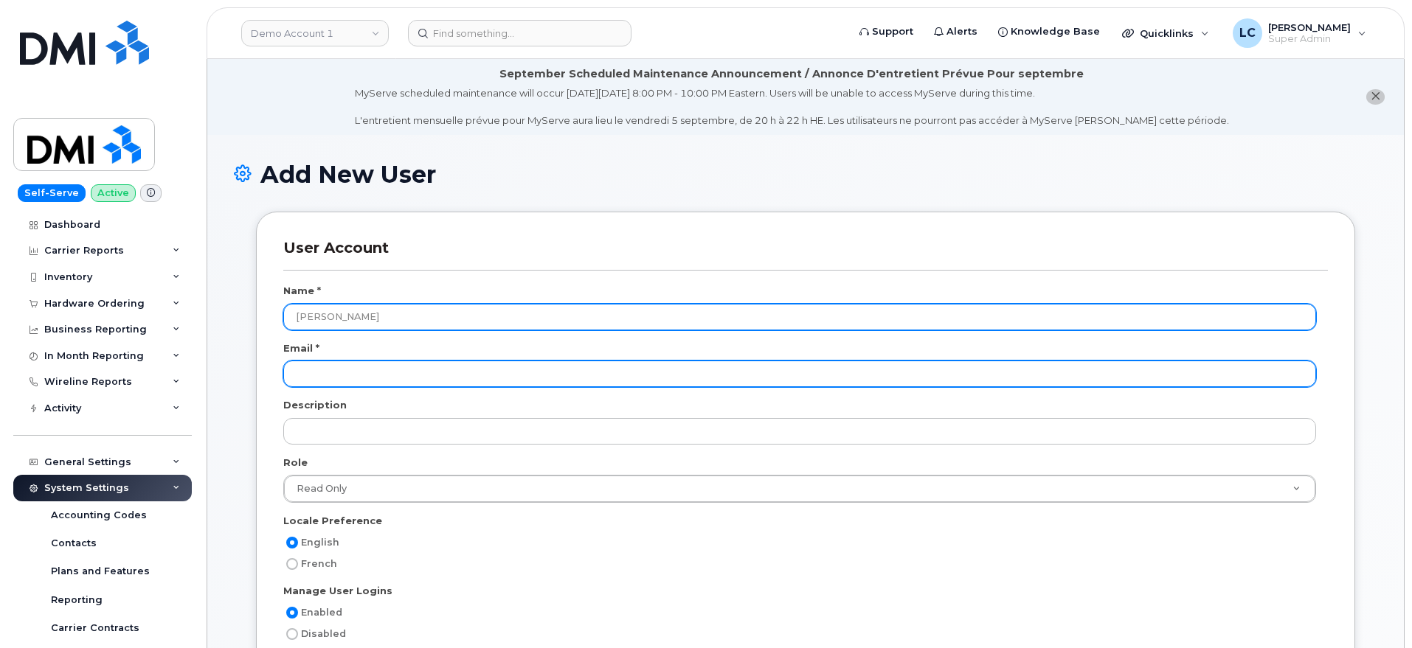
paste input "[EMAIL_ADDRESS][DOMAIN_NAME]"
type input "[EMAIL_ADDRESS][DOMAIN_NAME]"
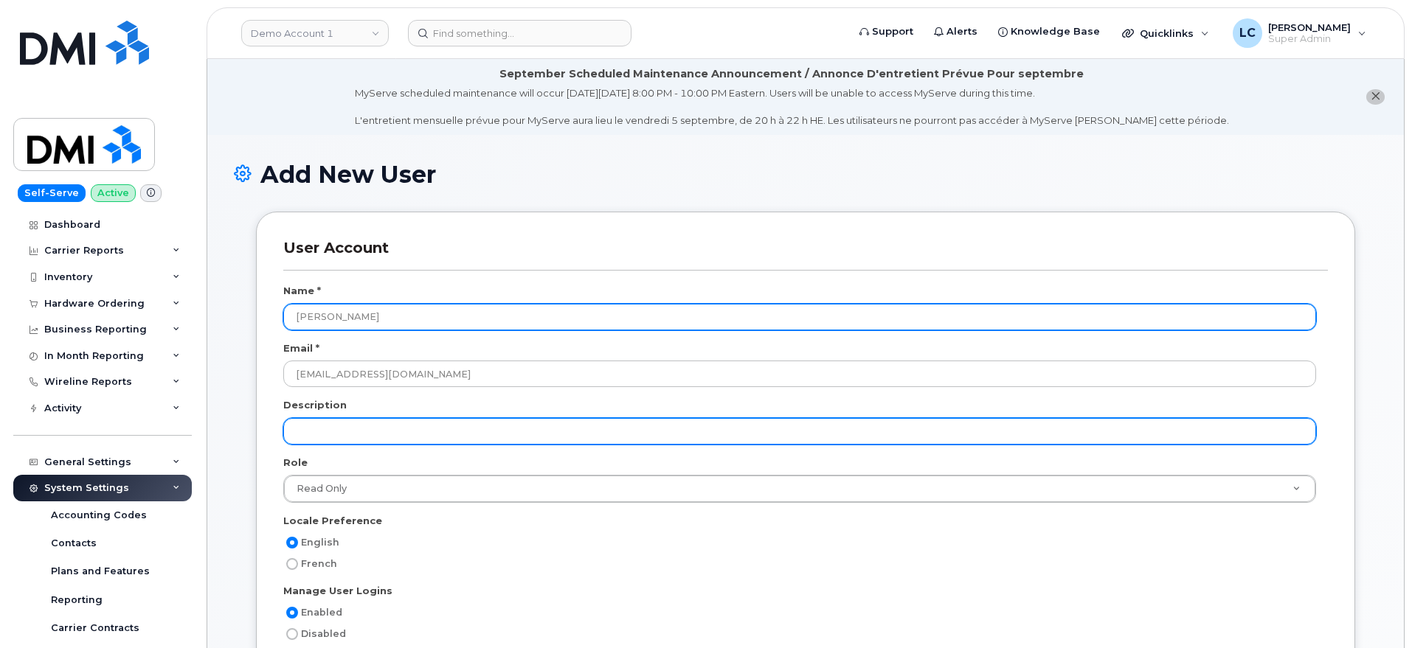
type input "E"
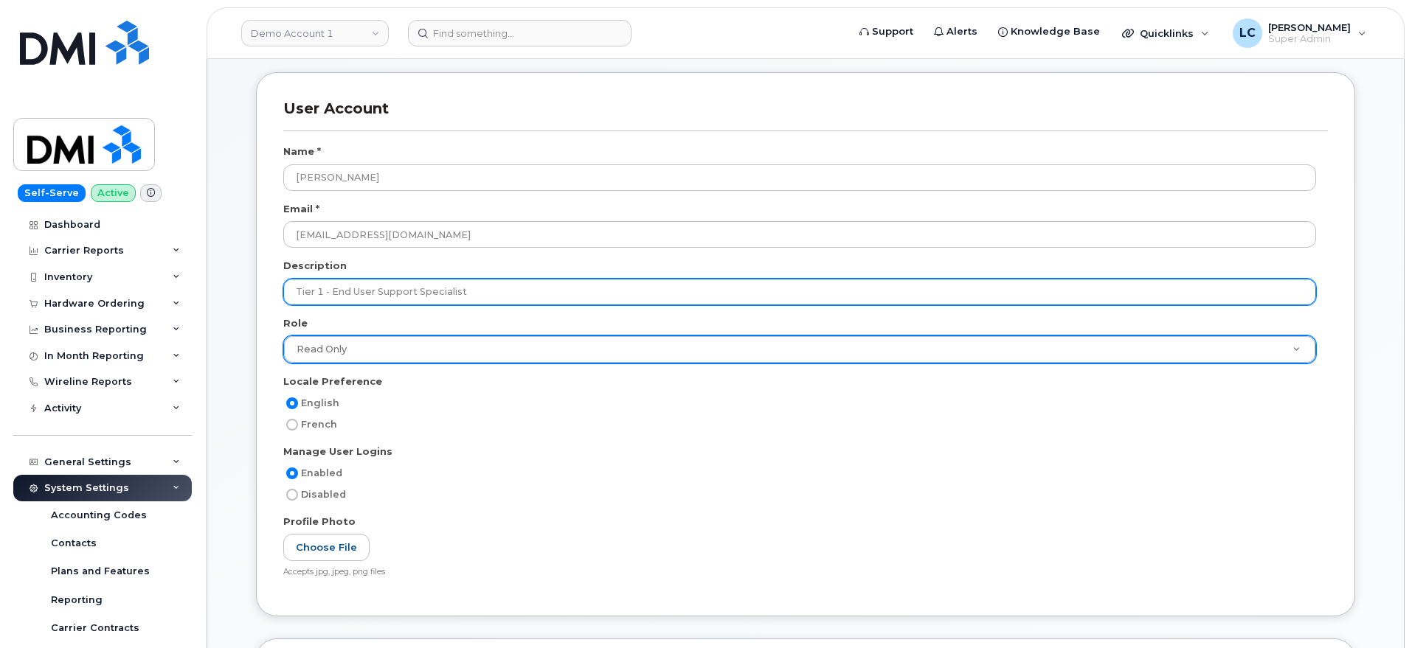
scroll to position [184, 0]
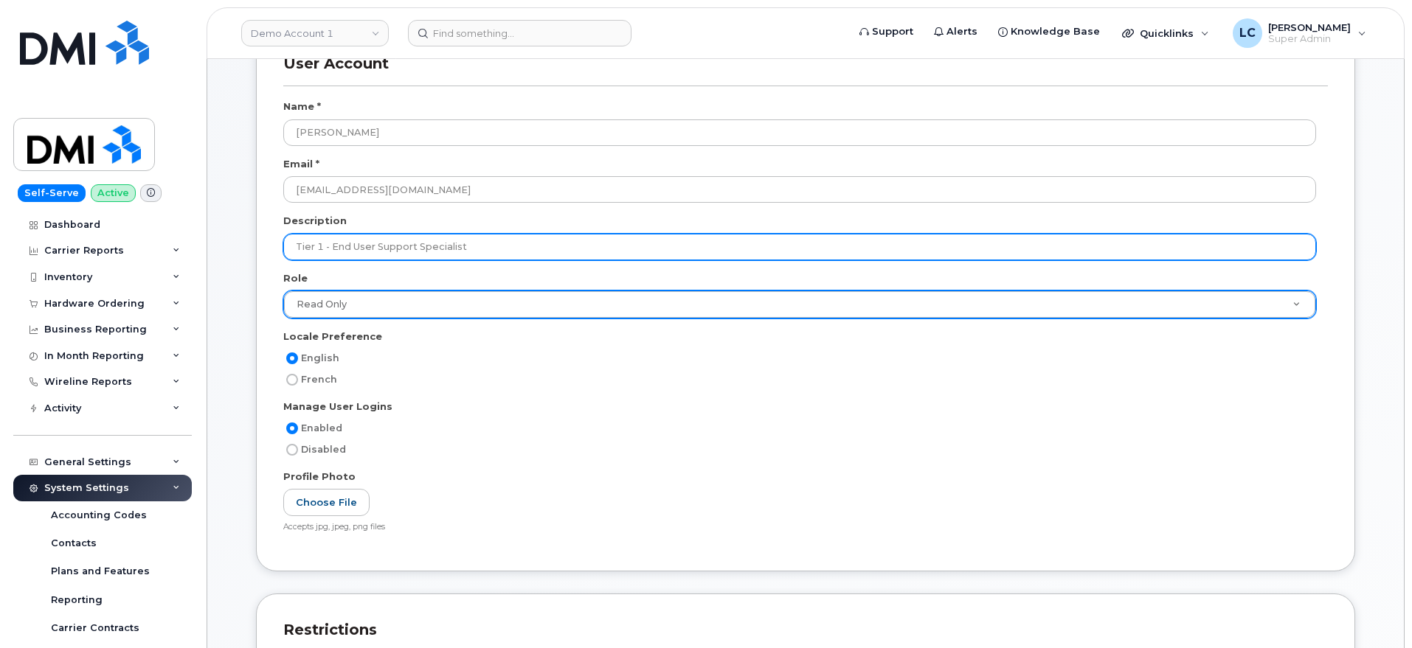
type input "Tier 1 - End User Support Specialist"
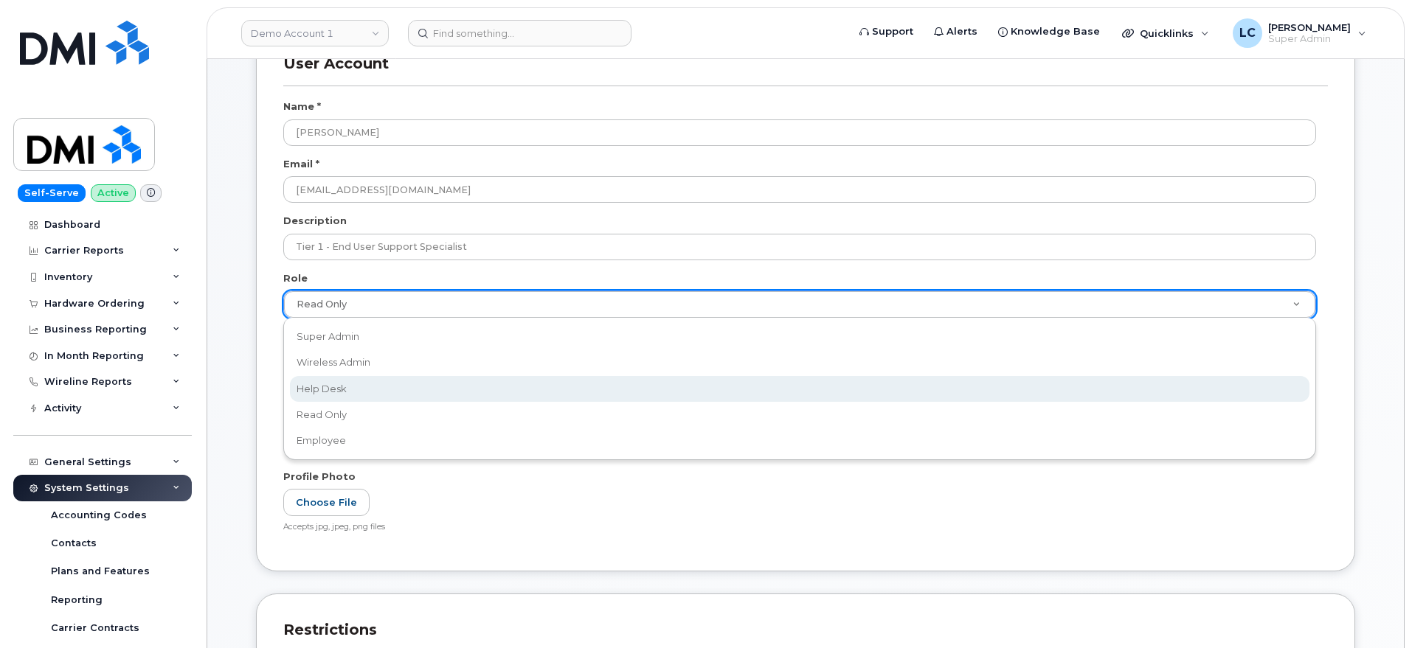
select select "help_desk"
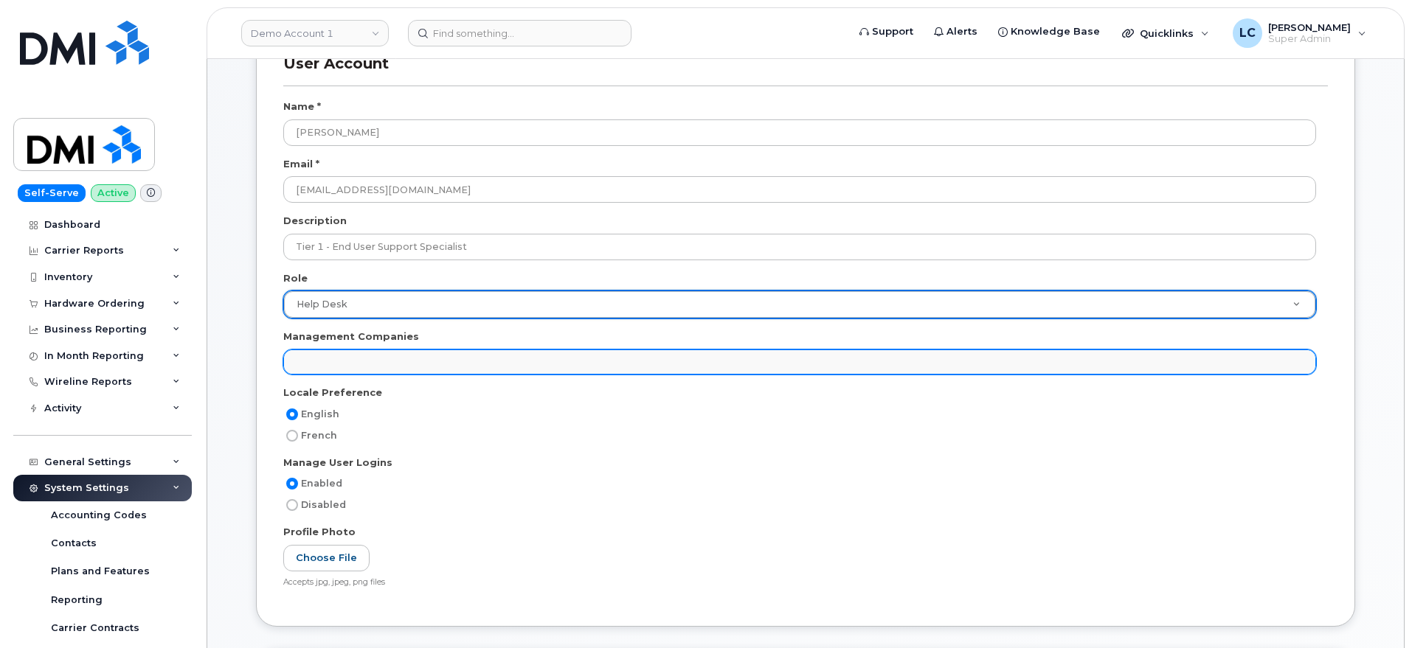
click at [437, 360] on ul at bounding box center [799, 362] width 1031 height 24
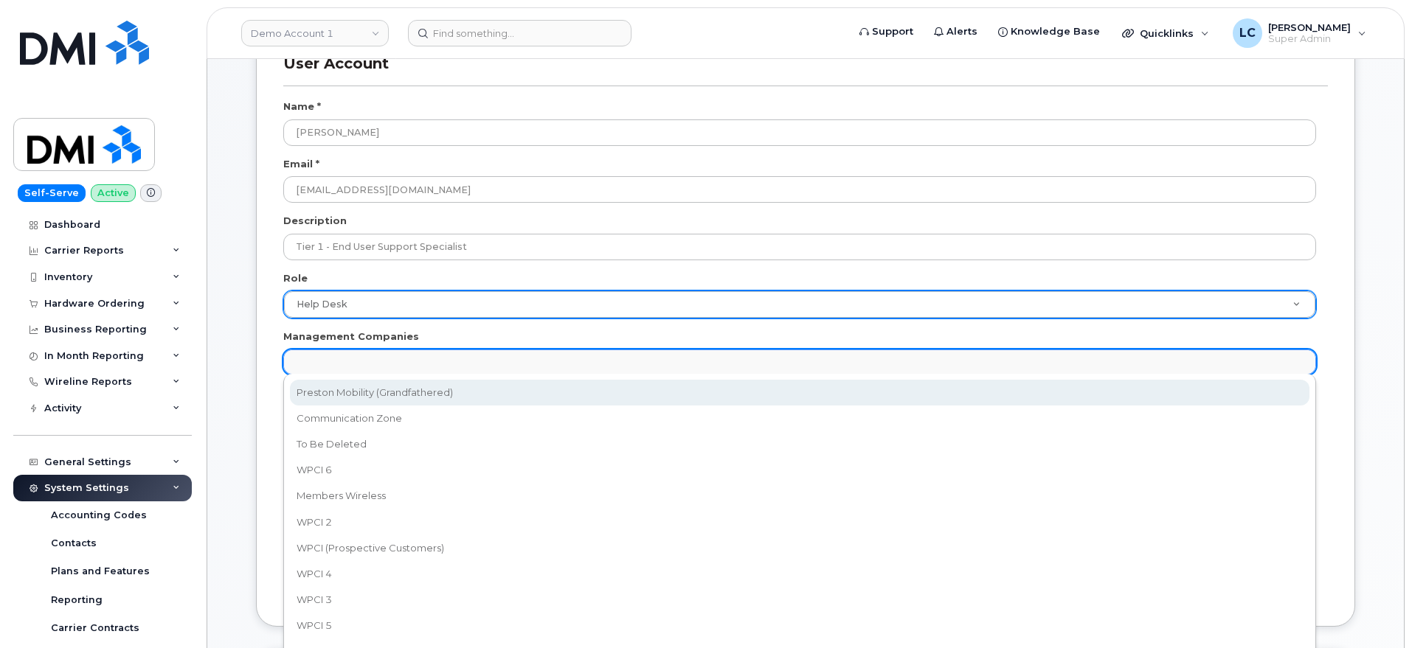
select select "14"
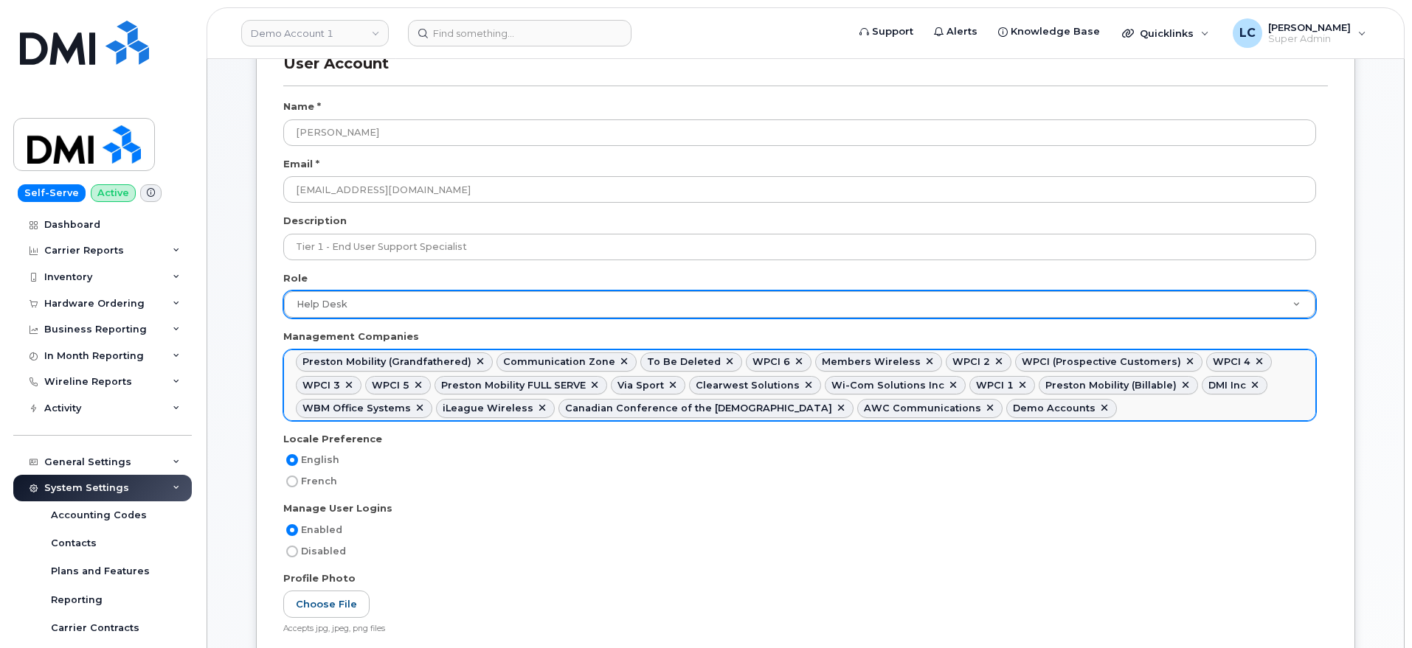
click at [1098, 407] on link at bounding box center [1104, 409] width 12 height 12
click at [723, 362] on link at bounding box center [729, 362] width 12 height 12
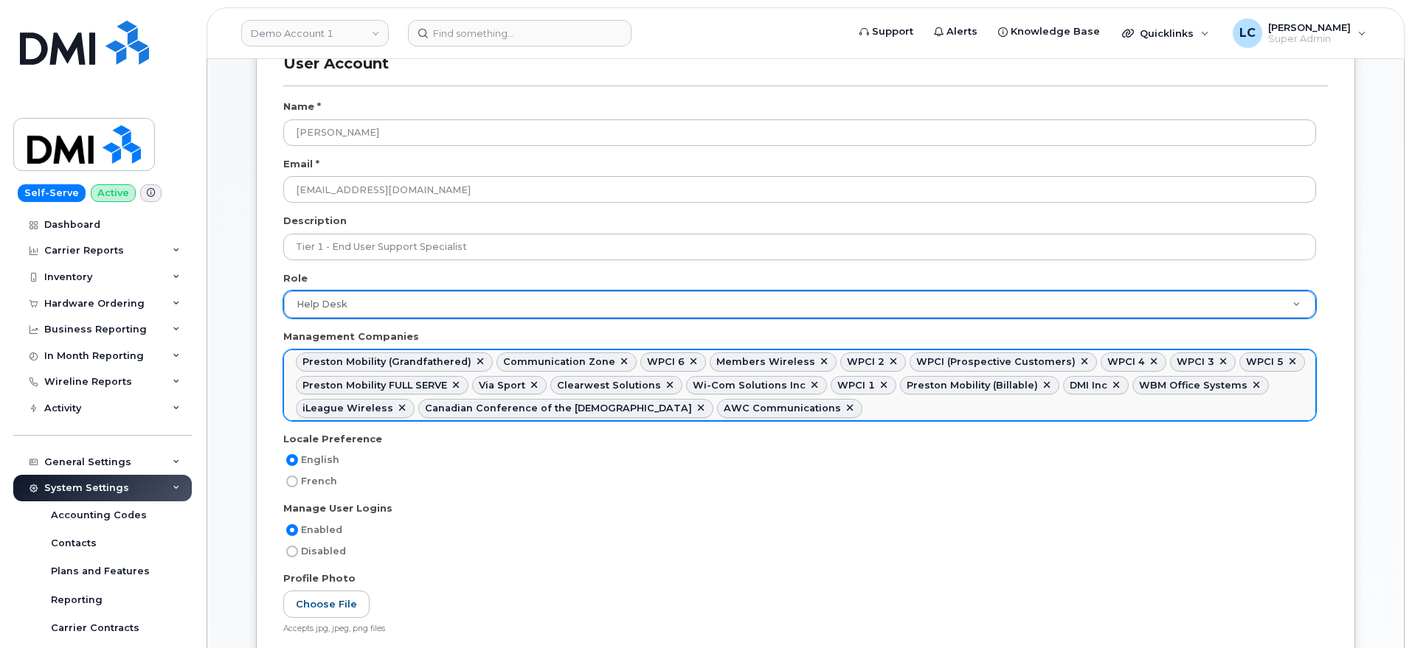
click at [1078, 361] on link at bounding box center [1084, 362] width 12 height 12
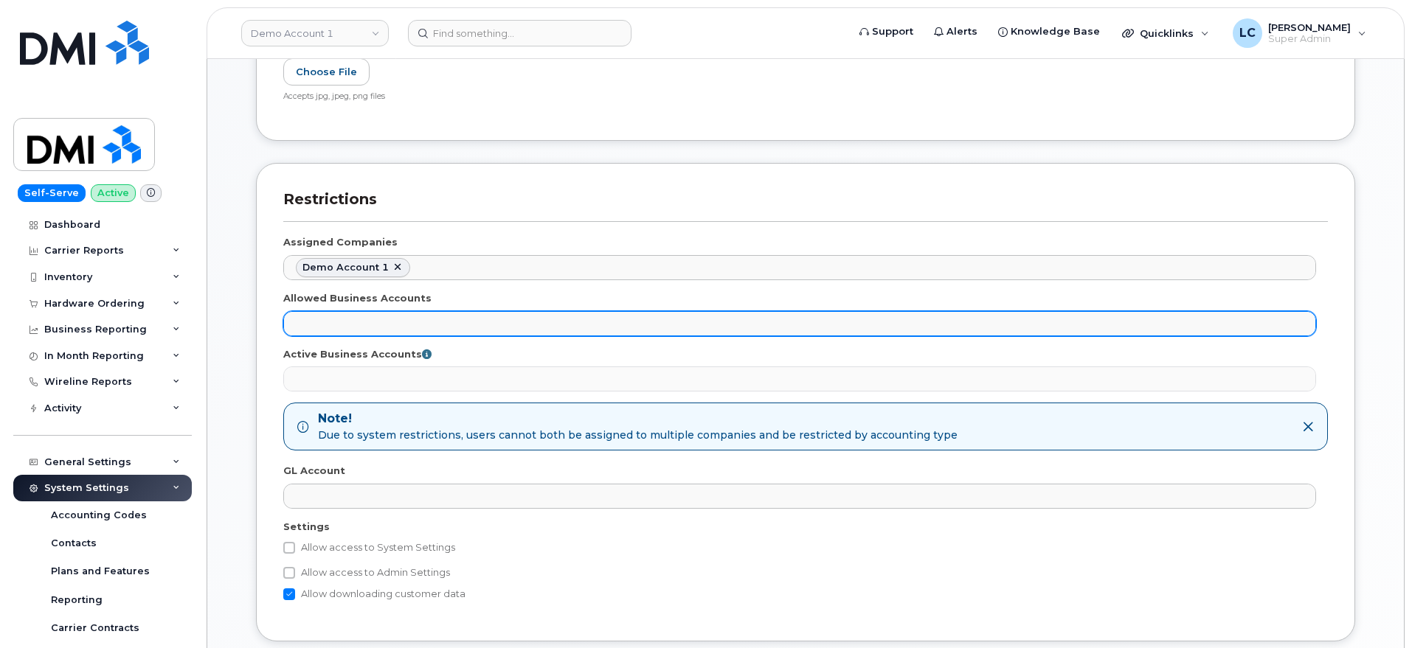
scroll to position [922, 0]
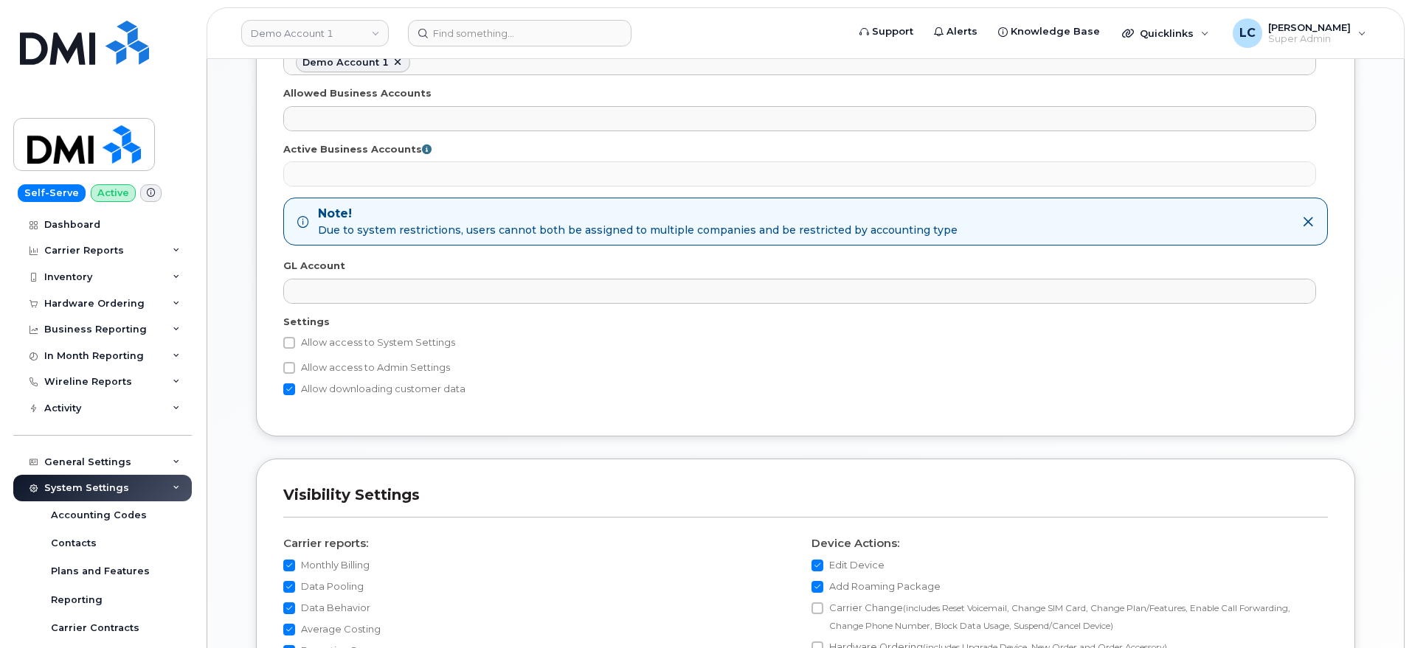
click at [408, 339] on label "Allow access to System Settings" at bounding box center [369, 343] width 172 height 18
click at [295, 339] on input "Allow access to System Settings" at bounding box center [289, 343] width 12 height 12
checkbox input "true"
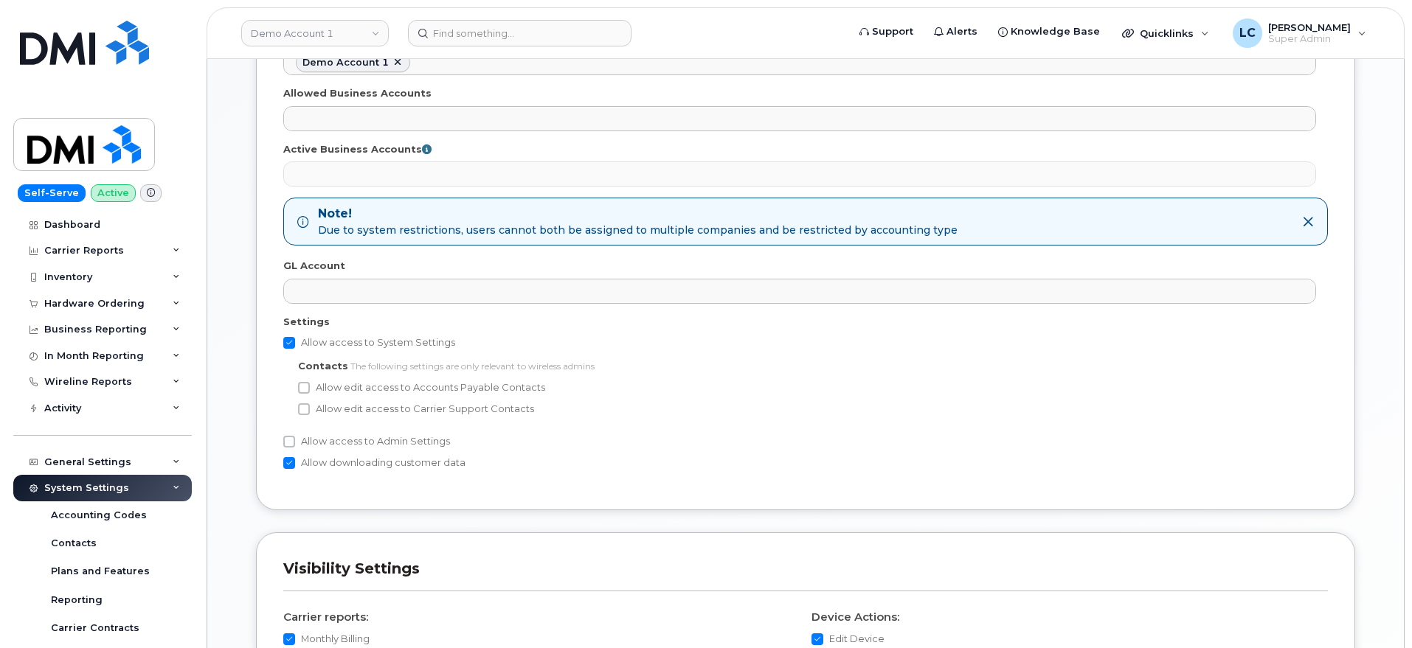
drag, startPoint x: 339, startPoint y: 440, endPoint x: 349, endPoint y: 441, distance: 9.6
click at [339, 441] on label "Allow access to Admin Settings" at bounding box center [366, 442] width 167 height 18
click at [295, 441] on input "Allow access to Admin Settings" at bounding box center [289, 442] width 12 height 12
checkbox input "true"
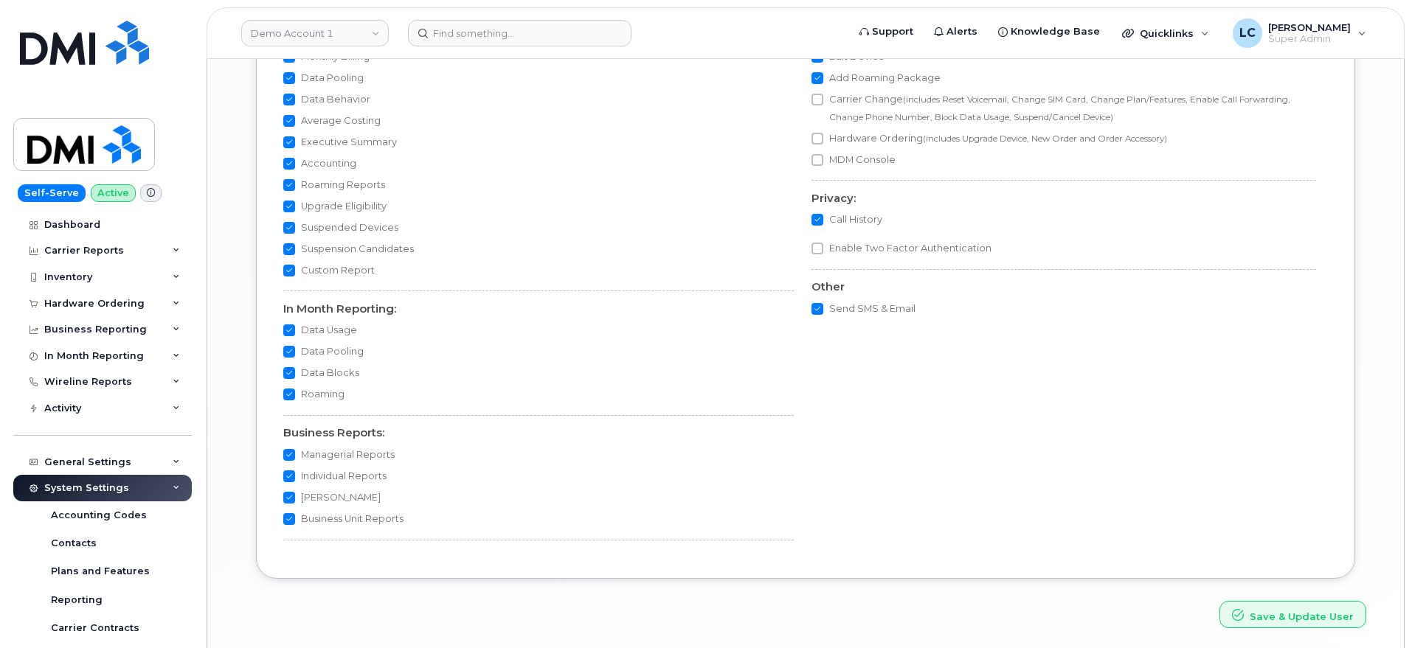
scroll to position [1558, 0]
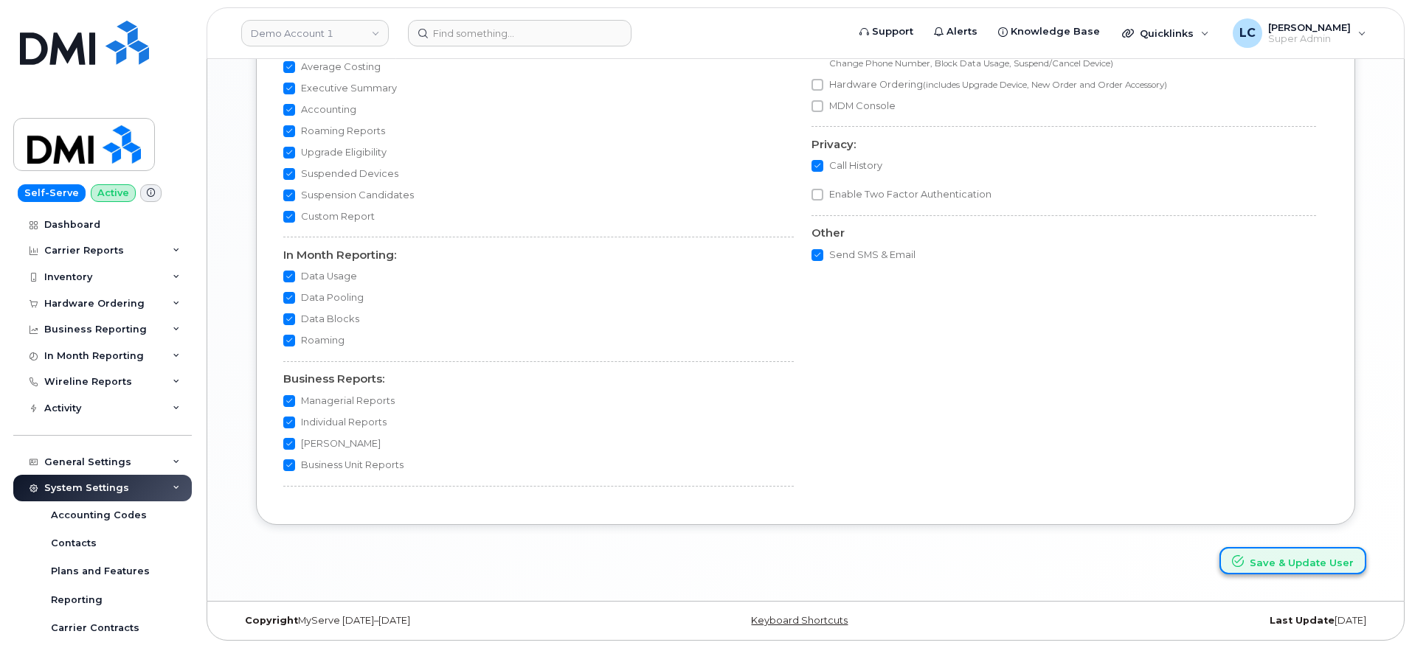
click at [1322, 563] on button "Save & Update User" at bounding box center [1292, 560] width 147 height 27
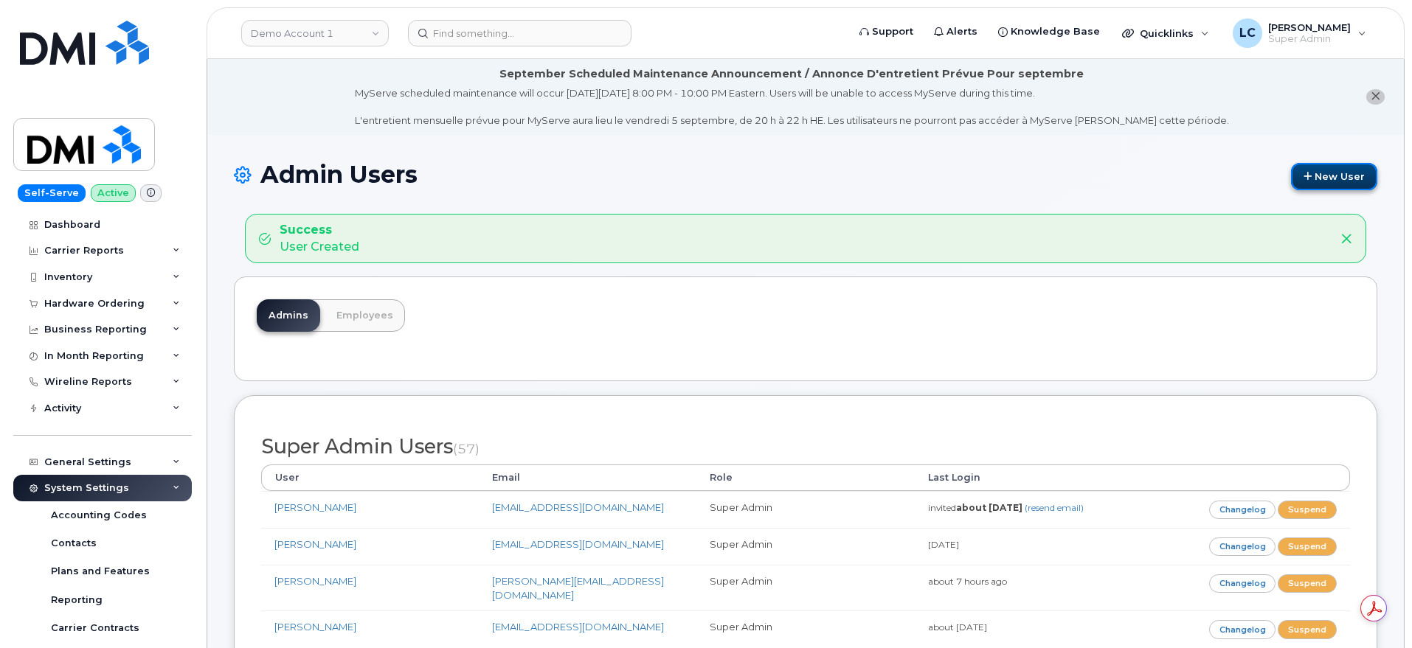
click at [1336, 172] on link "New User" at bounding box center [1334, 176] width 86 height 27
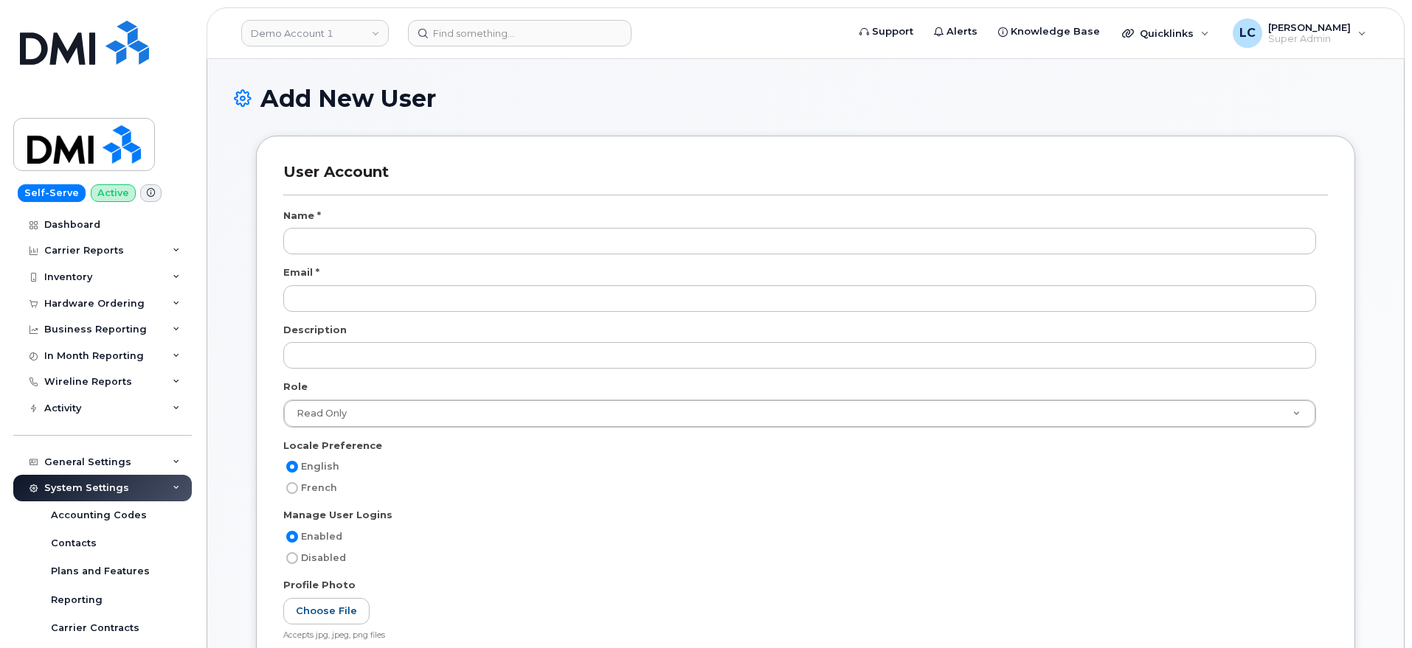
select select
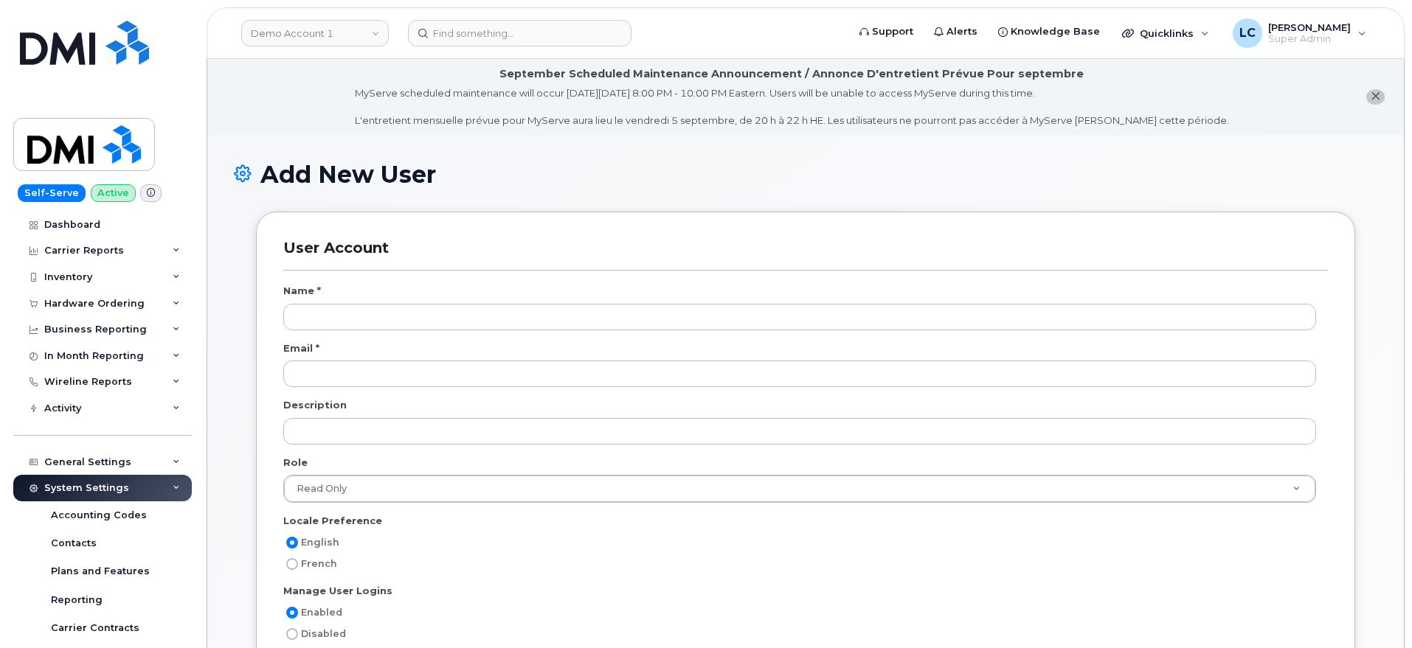
click at [457, 243] on h3 "User Account" at bounding box center [805, 255] width 1044 height 32
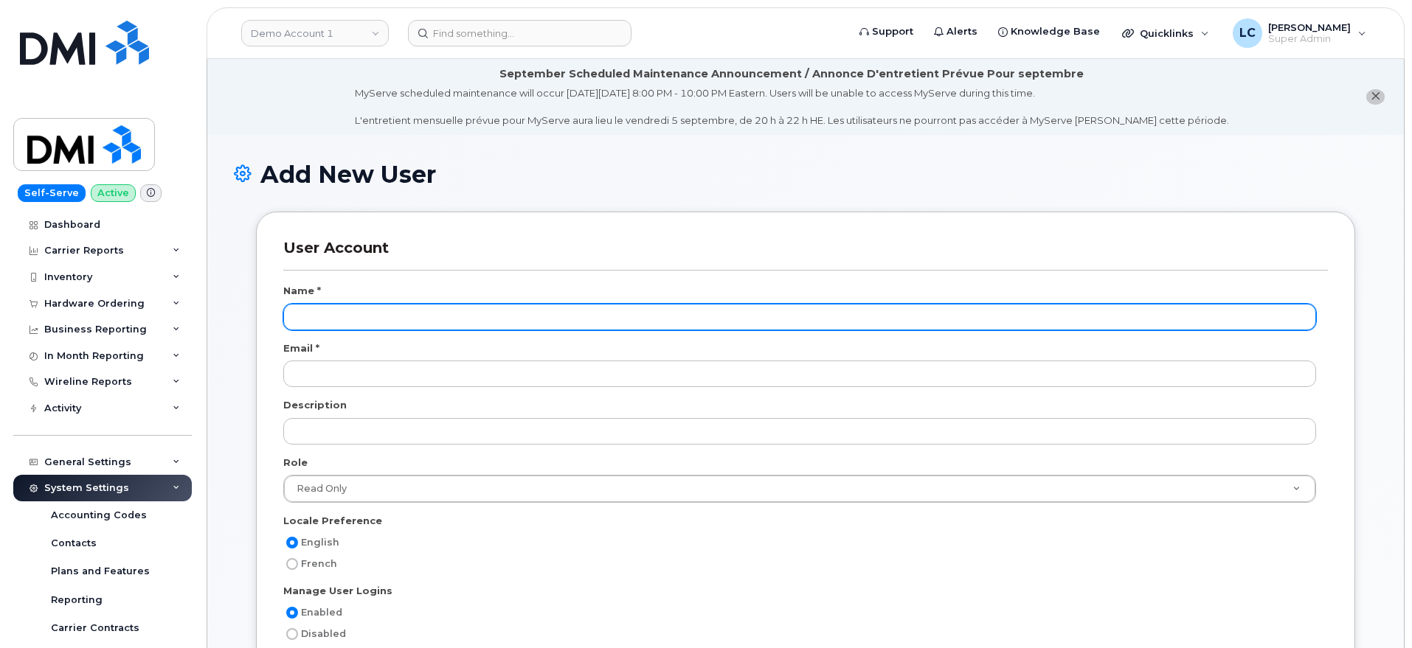
click at [370, 307] on input "text" at bounding box center [799, 317] width 1032 height 27
type input "[PERSON_NAME]"
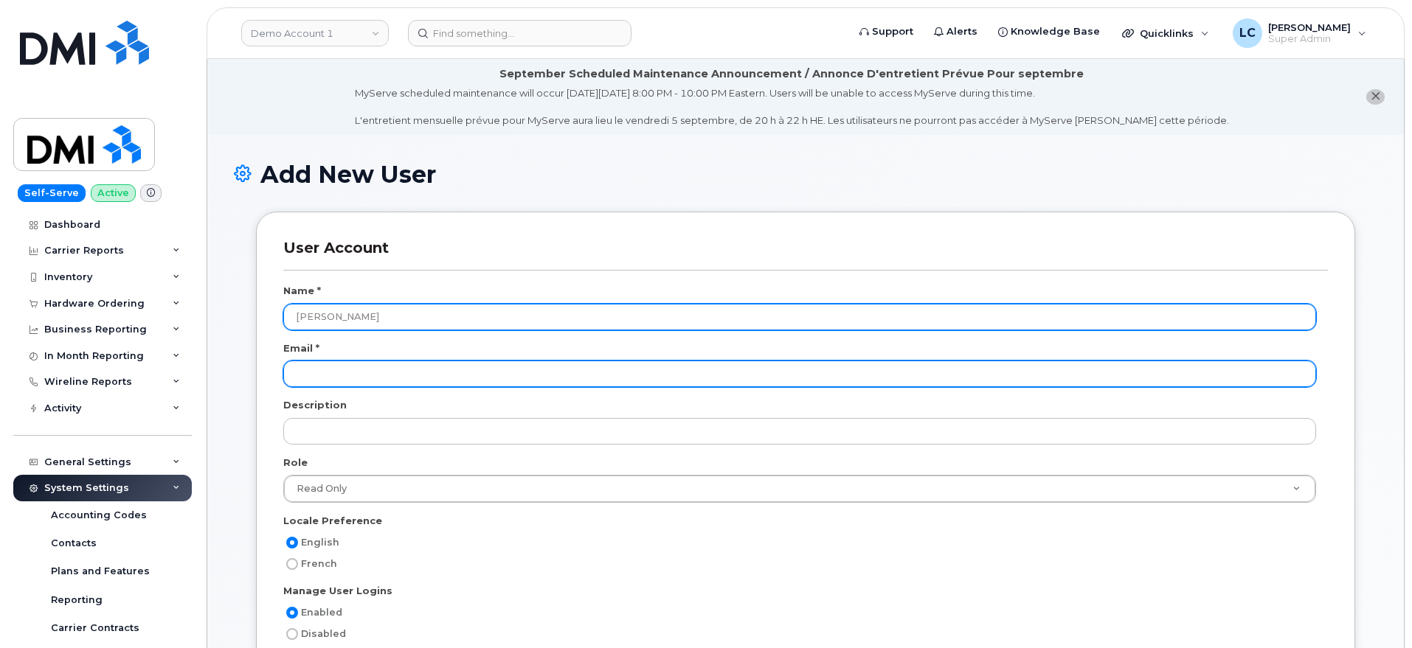
paste input "[EMAIL_ADDRESS][DOMAIN_NAME]"
type input "[EMAIL_ADDRESS][DOMAIN_NAME]"
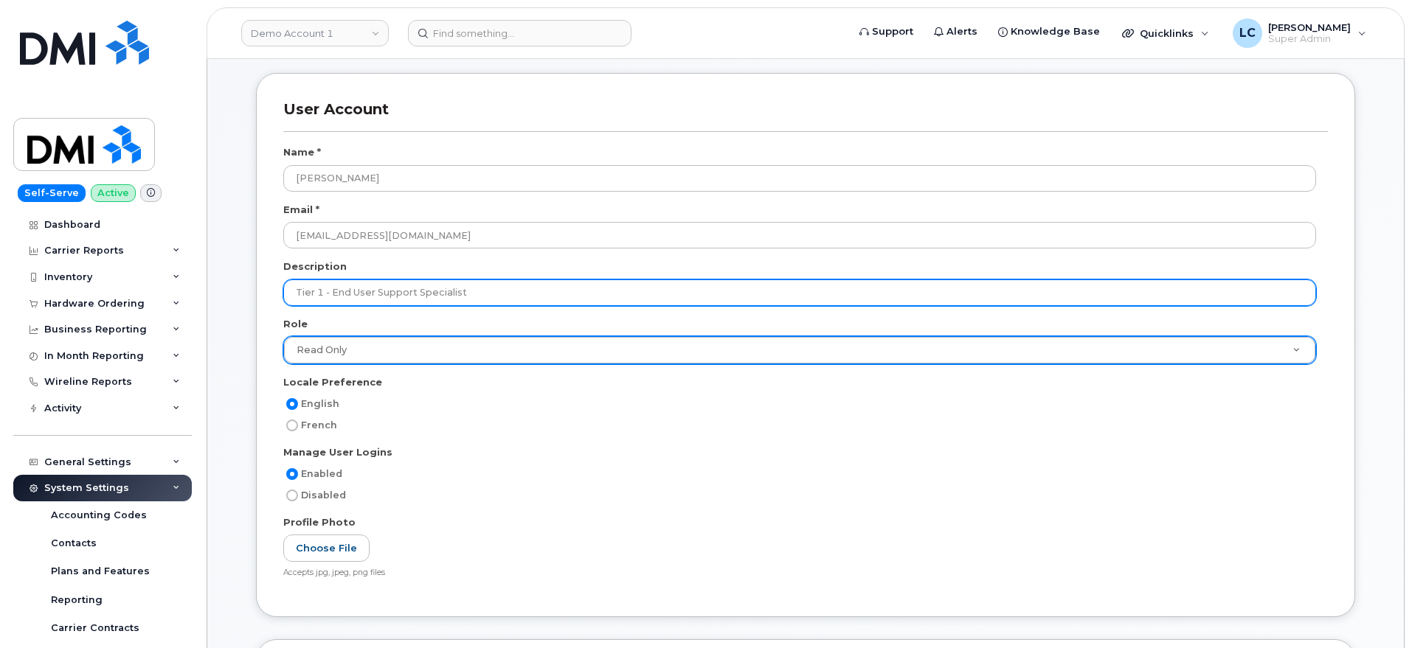
scroll to position [184, 0]
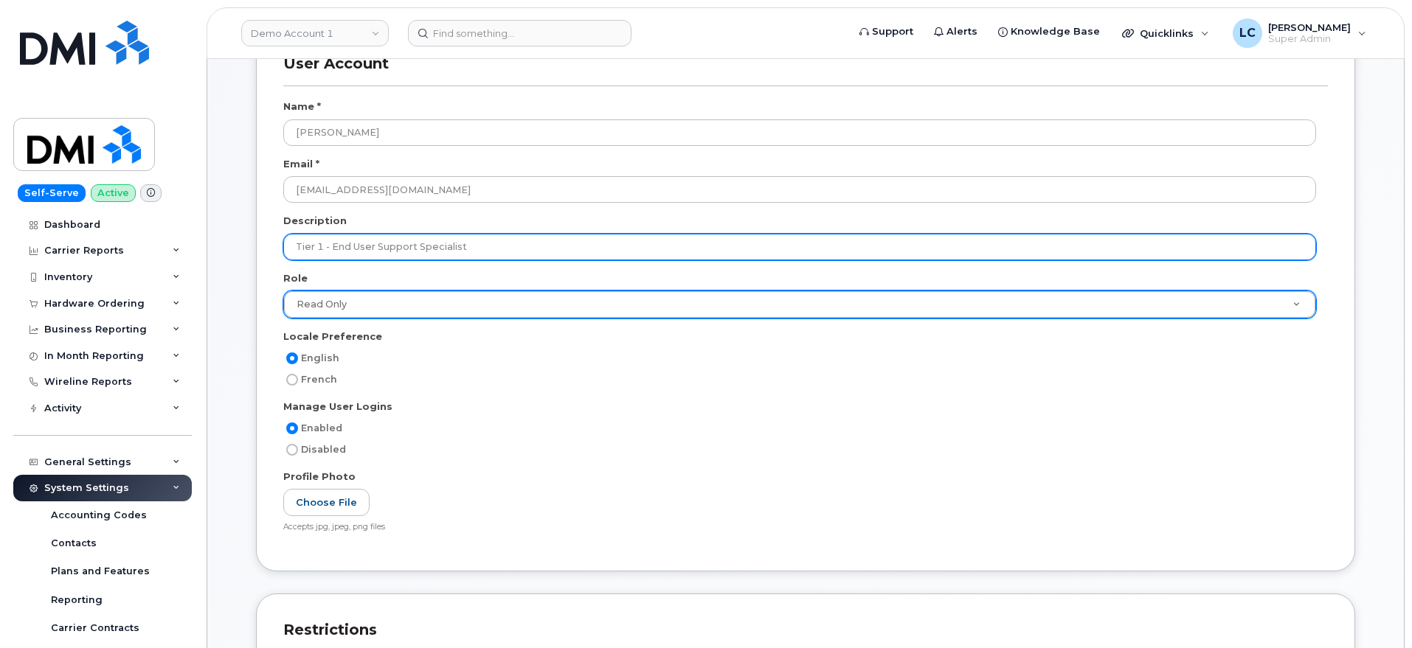
type input "Tier 1 - End User Support Specialist"
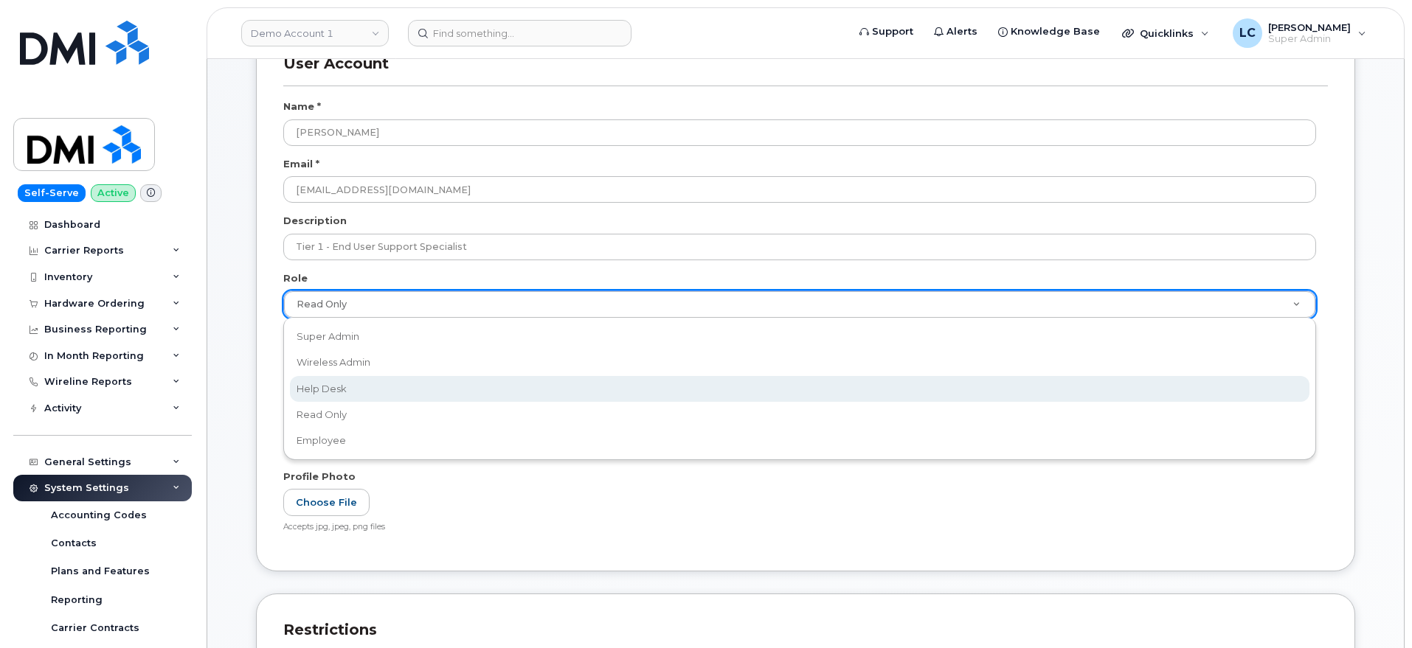
select select "help_desk"
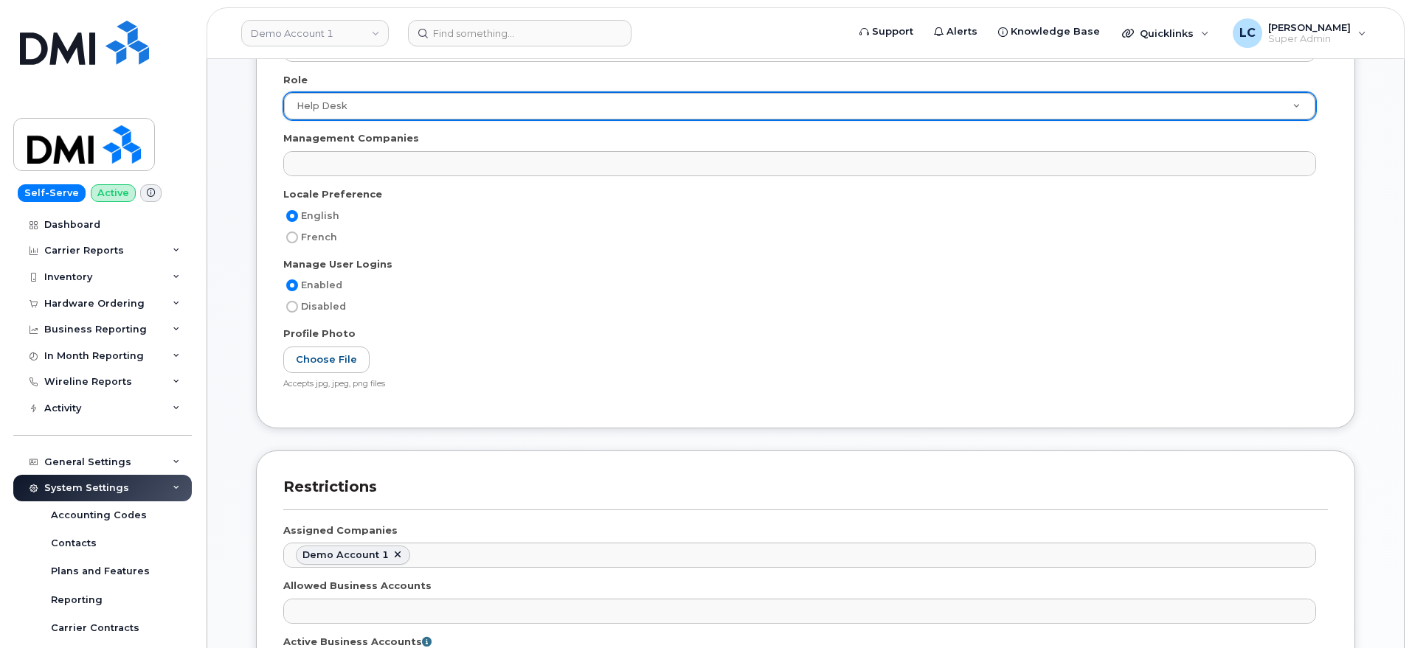
scroll to position [277, 0]
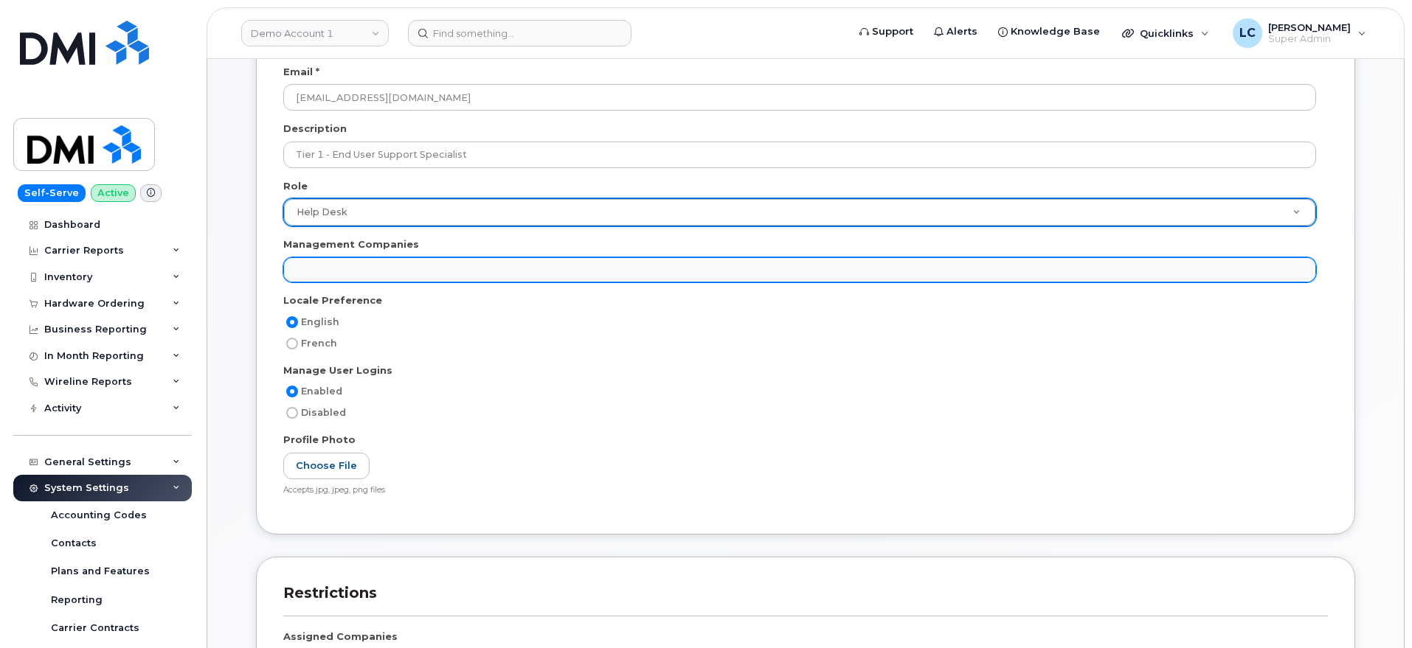
click at [422, 273] on ul at bounding box center [799, 270] width 1031 height 24
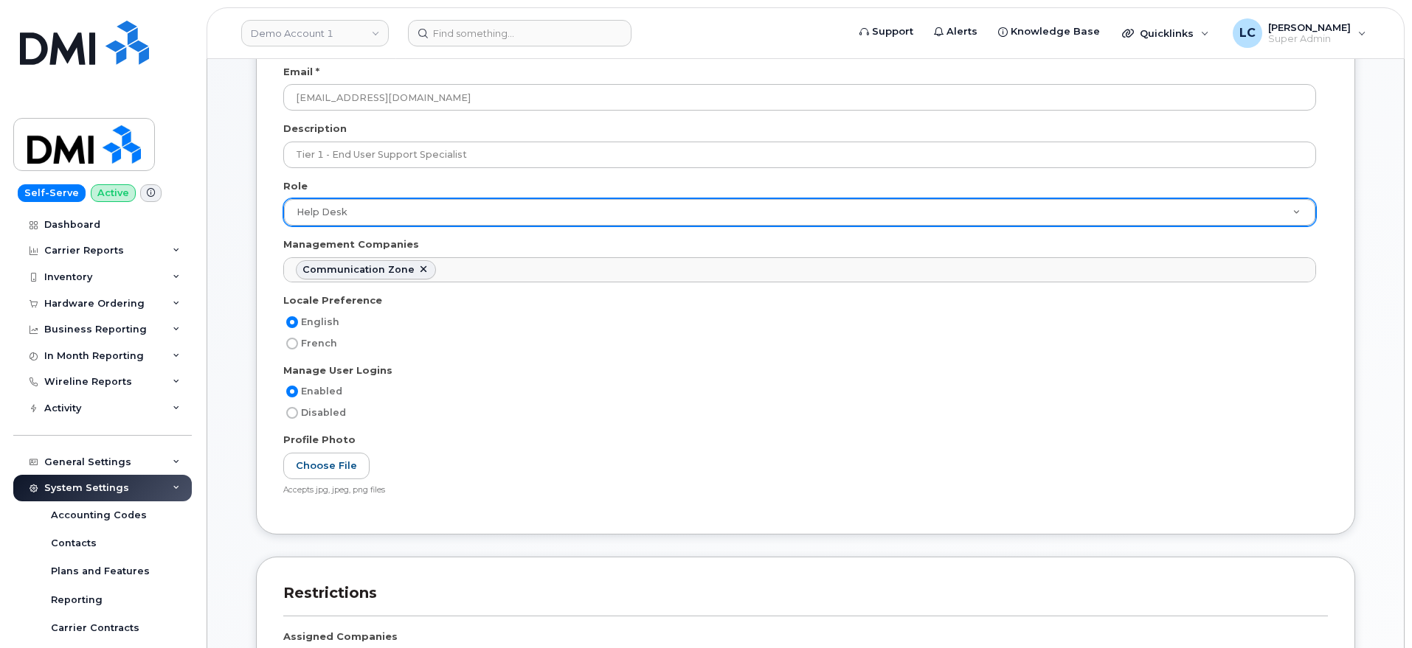
scroll to position [12, 0]
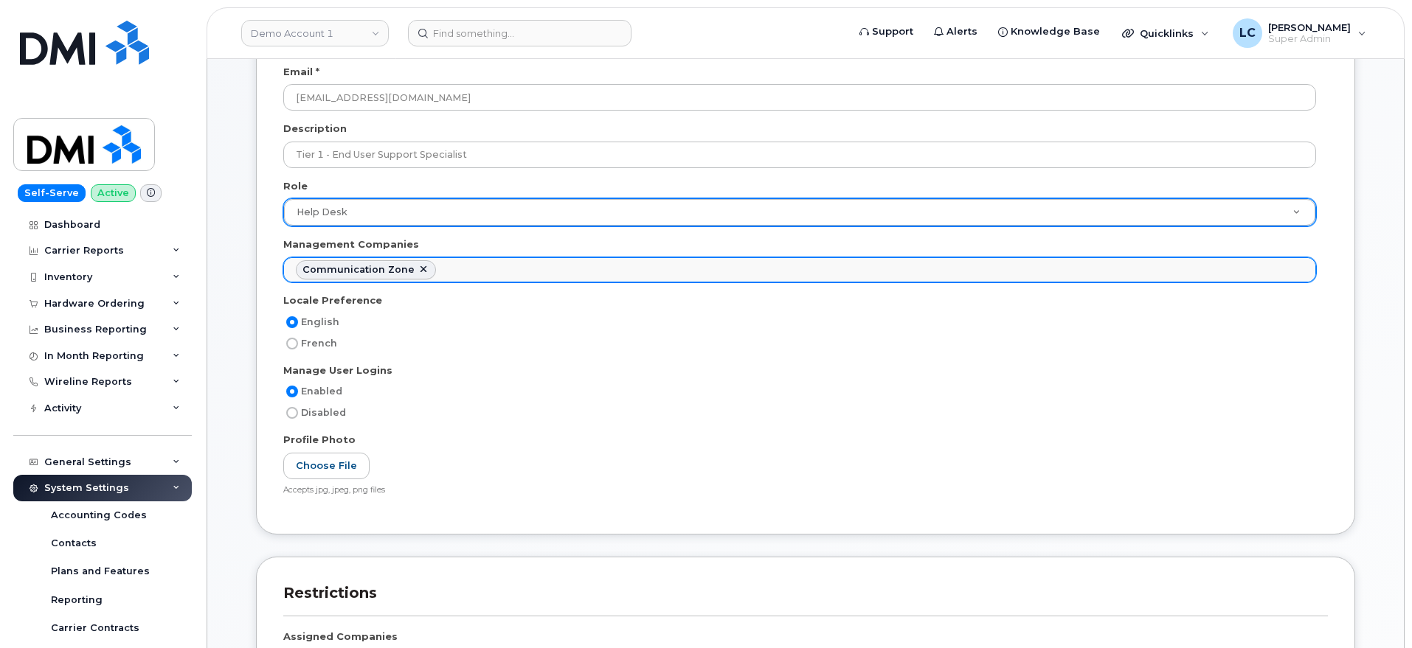
click at [506, 277] on ul "Communication Zone" at bounding box center [799, 270] width 1031 height 24
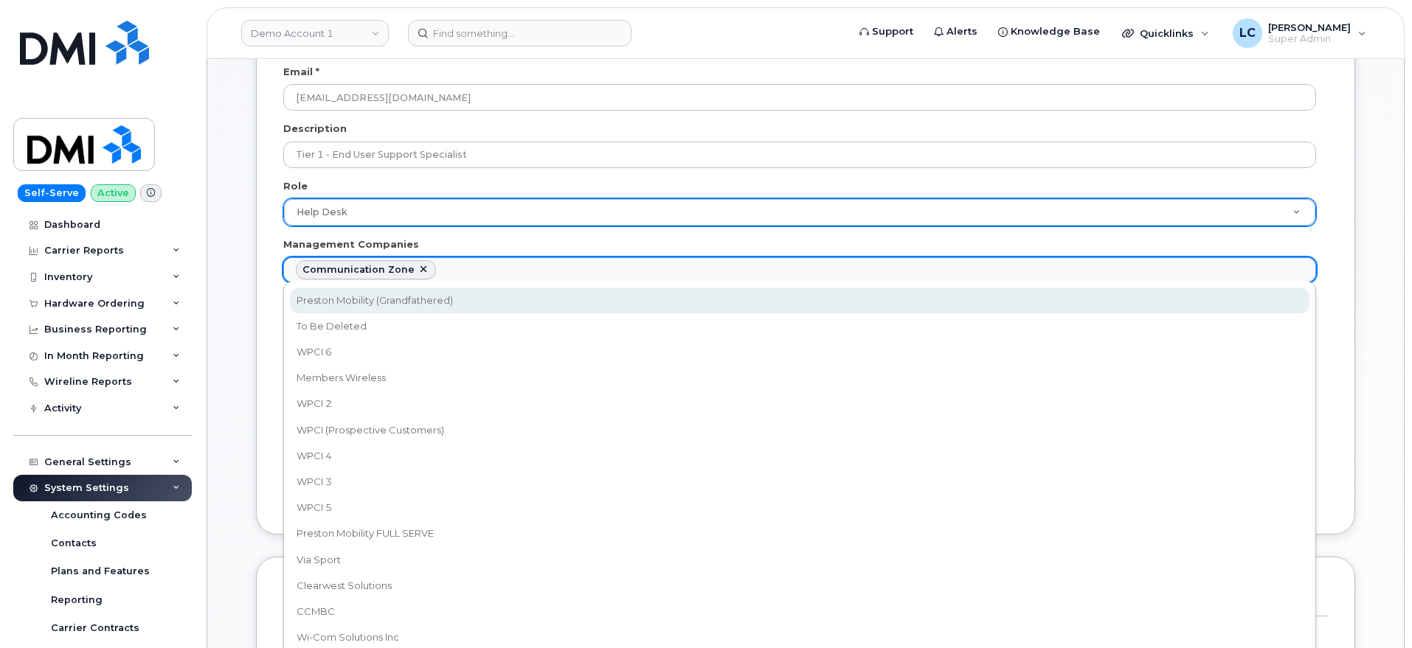
select select "14"
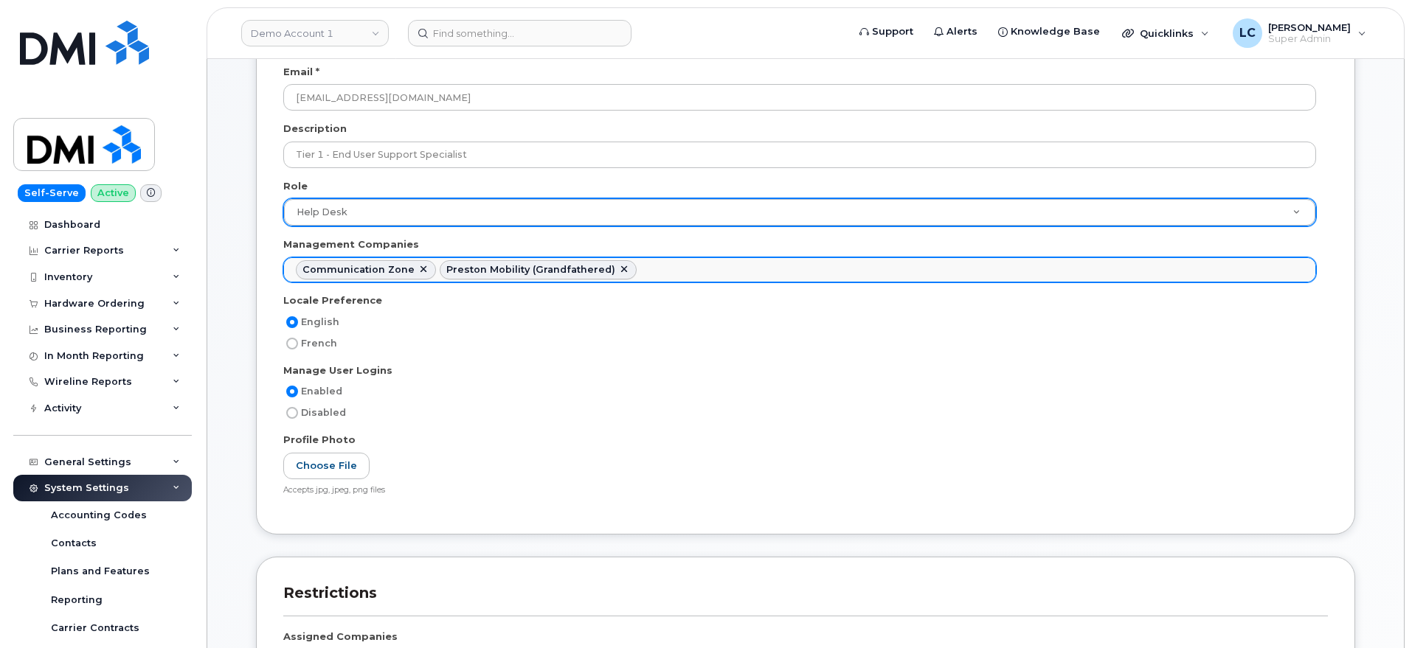
click at [687, 275] on ul "Communication Zone Preston Mobility (Grandfathered)" at bounding box center [799, 270] width 1031 height 24
click at [729, 274] on ul "Communication Zone Preston Mobility (Grandfathered) WPCI 6" at bounding box center [799, 270] width 1031 height 24
click at [881, 268] on ul "Communication Zone Preston Mobility (Grandfathered) WPCI 6 Members Wireless" at bounding box center [799, 270] width 1031 height 24
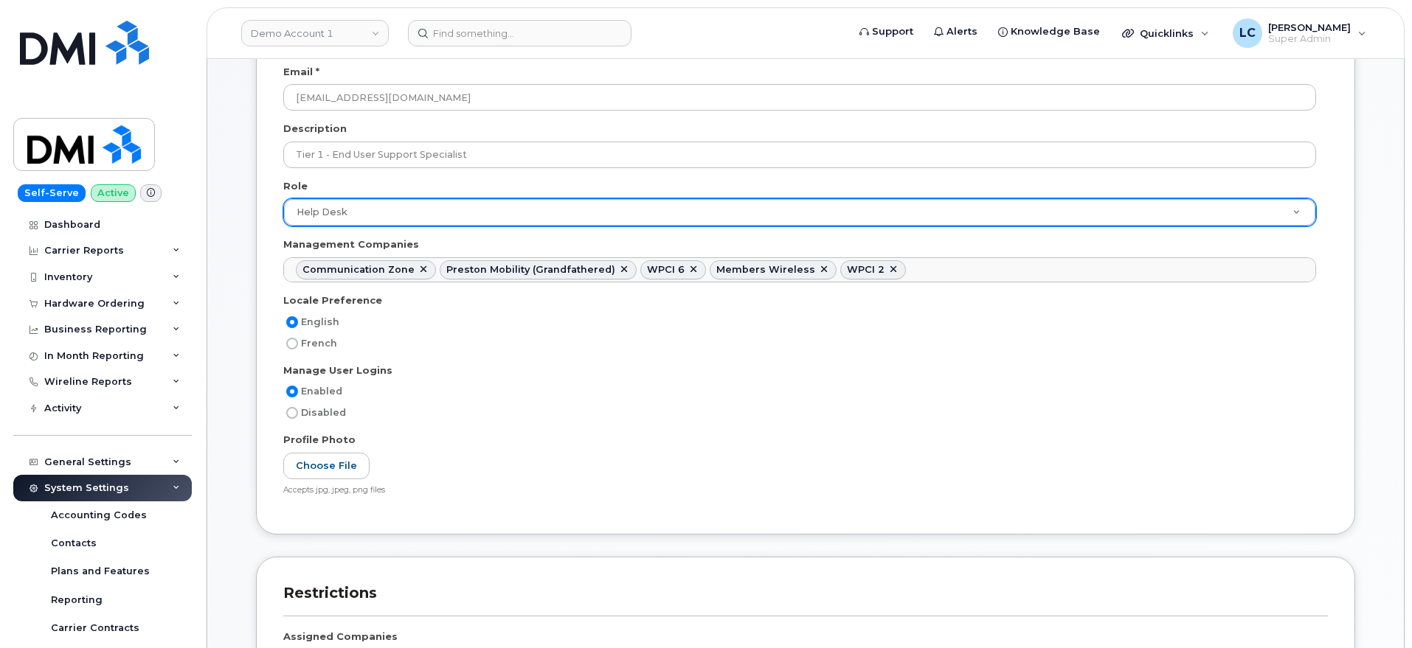
click at [955, 268] on ul "Communication Zone Preston Mobility (Grandfathered) WPCI 6 Members Wireless WPC…" at bounding box center [799, 270] width 1031 height 24
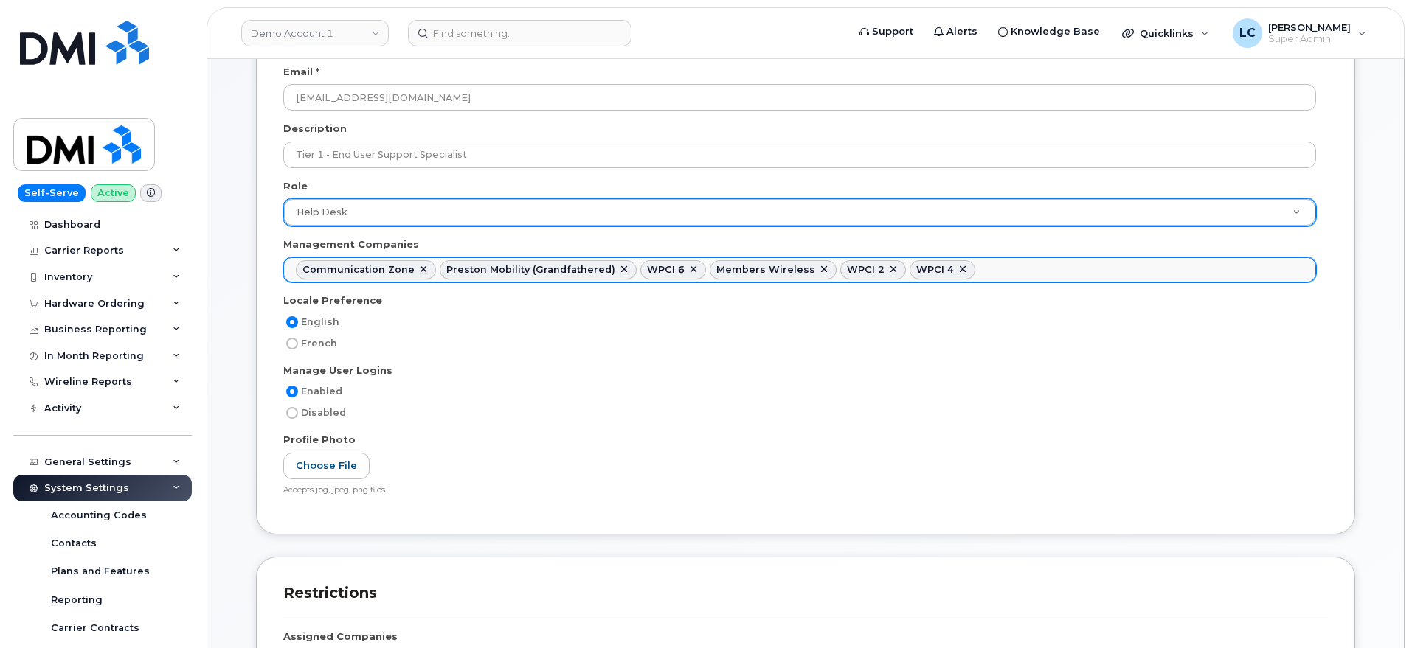
click at [999, 276] on ul "Communication Zone Preston Mobility (Grandfathered) WPCI 6 Members Wireless WPC…" at bounding box center [799, 270] width 1031 height 24
click at [1059, 272] on ul "Communication Zone Preston Mobility (Grandfathered) WPCI 6 Members Wireless WPC…" at bounding box center [799, 270] width 1031 height 24
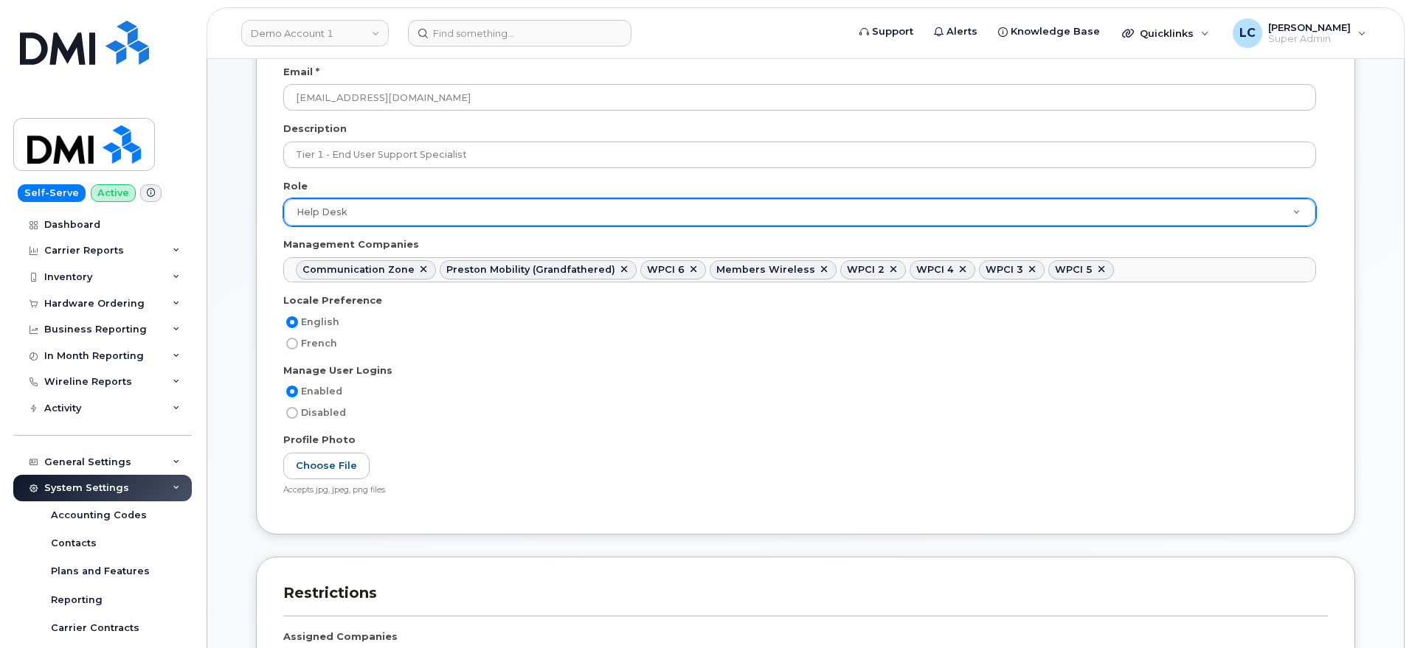
click at [1139, 265] on ul "Communication Zone Preston Mobility (Grandfathered) WPCI 6 Members Wireless WPC…" at bounding box center [799, 270] width 1031 height 24
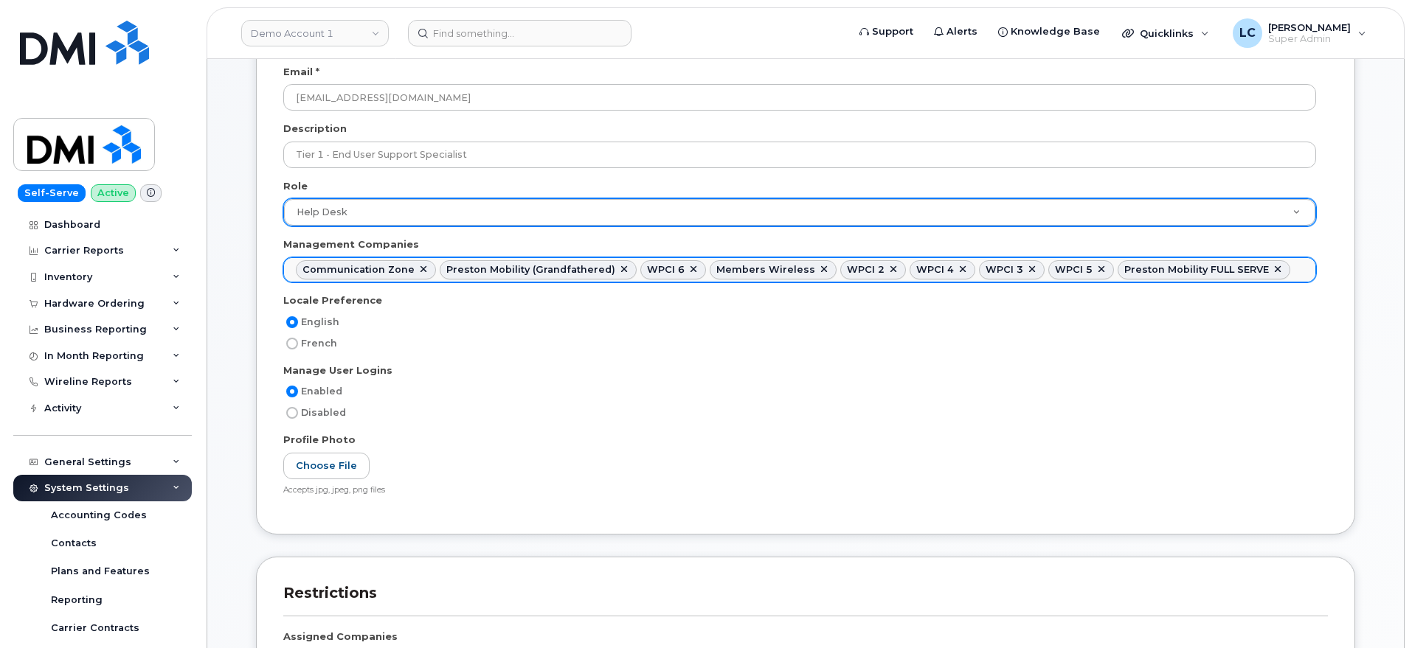
click at [1301, 268] on ul "Communication Zone Preston Mobility (Grandfathered) WPCI 6 Members Wireless WPC…" at bounding box center [799, 270] width 1031 height 24
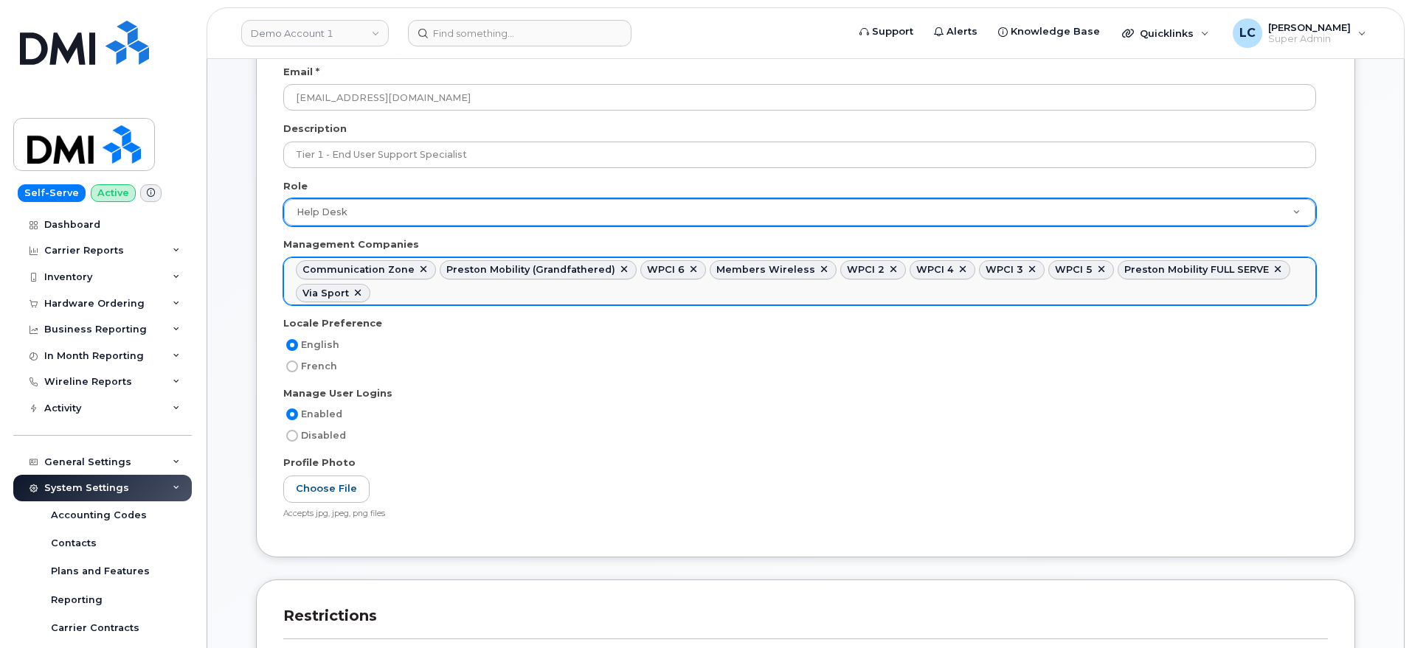
click at [446, 297] on ul "Communication Zone Preston Mobility (Grandfathered) WPCI 6 Members Wireless WPC…" at bounding box center [799, 281] width 1031 height 46
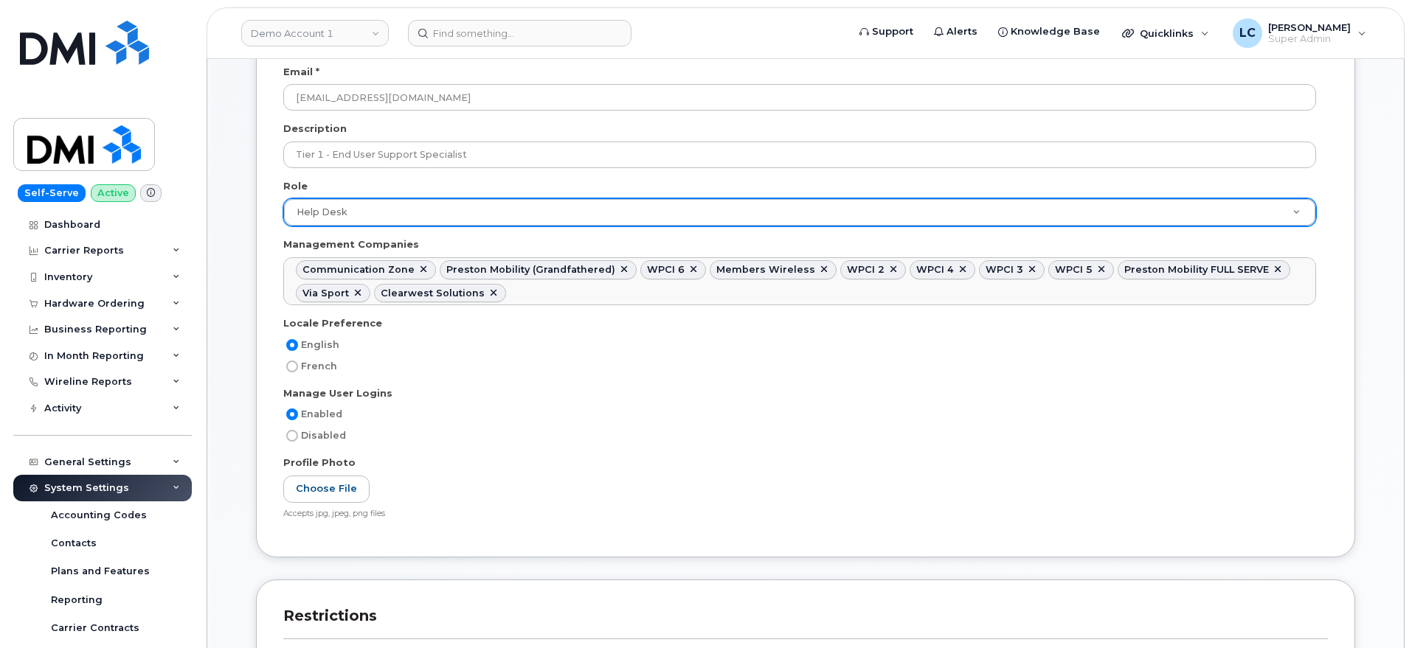
click at [539, 295] on ul "Communication Zone Preston Mobility (Grandfathered) WPCI 6 Members Wireless WPC…" at bounding box center [799, 281] width 1031 height 46
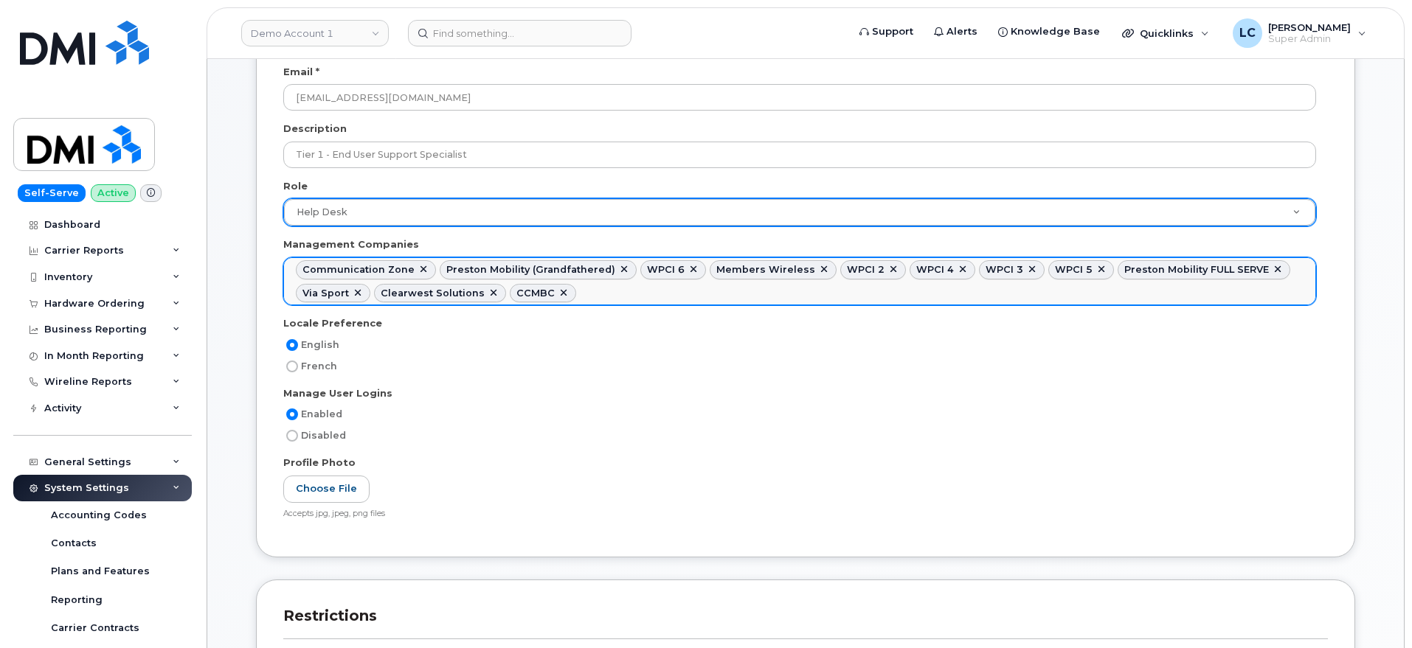
click at [600, 298] on ul "Communication Zone Preston Mobility (Grandfathered) WPCI 6 Members Wireless WPC…" at bounding box center [799, 281] width 1031 height 46
click at [761, 292] on ul "Communication Zone Preston Mobility (Grandfathered) WPCI 6 Members Wireless WPC…" at bounding box center [799, 281] width 1031 height 46
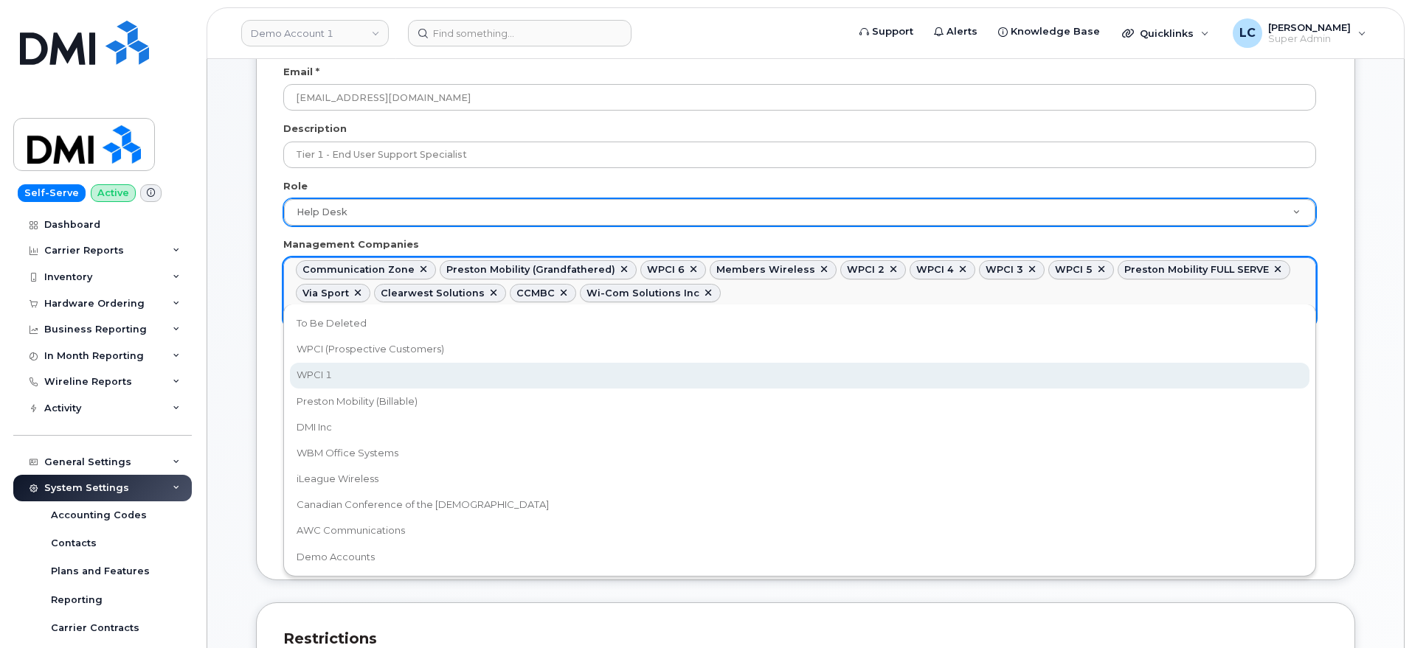
drag, startPoint x: 405, startPoint y: 367, endPoint x: 466, endPoint y: 360, distance: 61.7
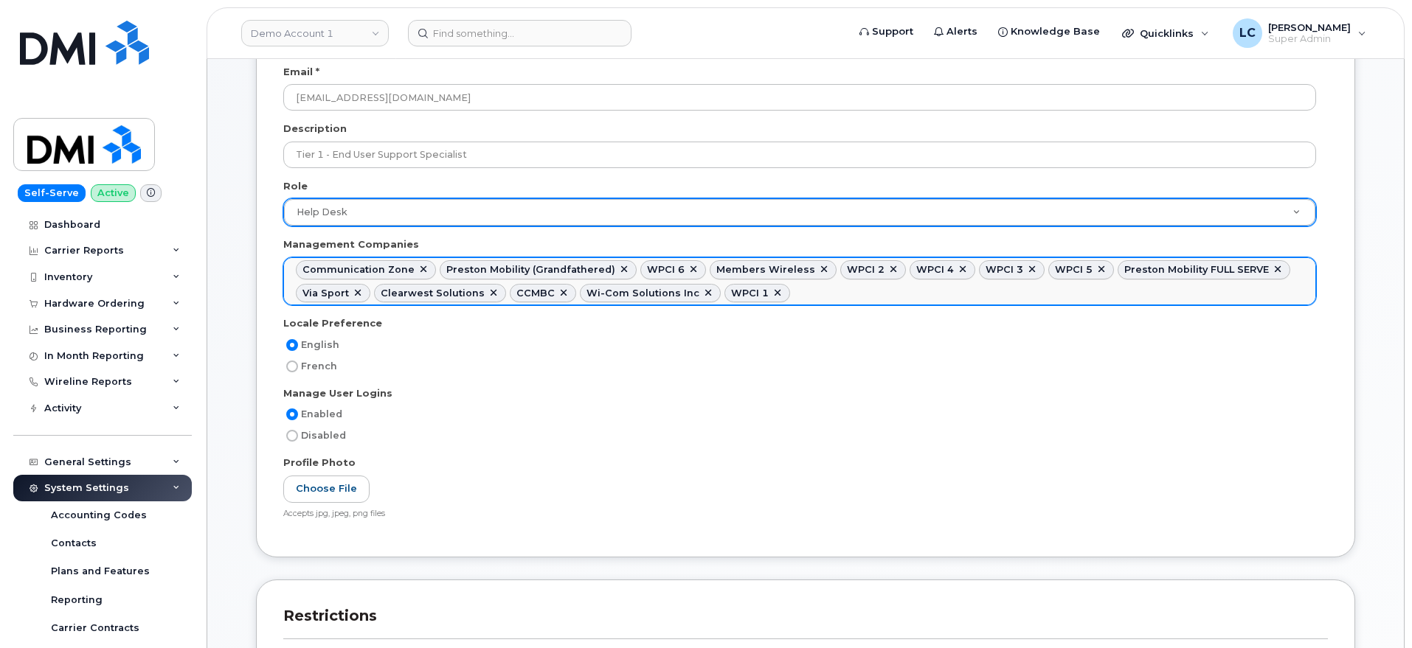
click at [792, 294] on ul "Communication Zone Preston Mobility (Grandfathered) WPCI 6 Members Wireless WPC…" at bounding box center [799, 281] width 1031 height 46
click at [989, 293] on ul "Communication Zone Preston Mobility (Grandfathered) WPCI 6 Members Wireless WPC…" at bounding box center [799, 281] width 1031 height 46
click at [1018, 298] on ul "Communication Zone Preston Mobility (Grandfathered) WPCI 6 Members Wireless WPC…" at bounding box center [799, 281] width 1031 height 46
click at [1173, 294] on ul "Communication Zone Preston Mobility (Grandfathered) WPCI 6 Members Wireless WPC…" at bounding box center [799, 281] width 1031 height 46
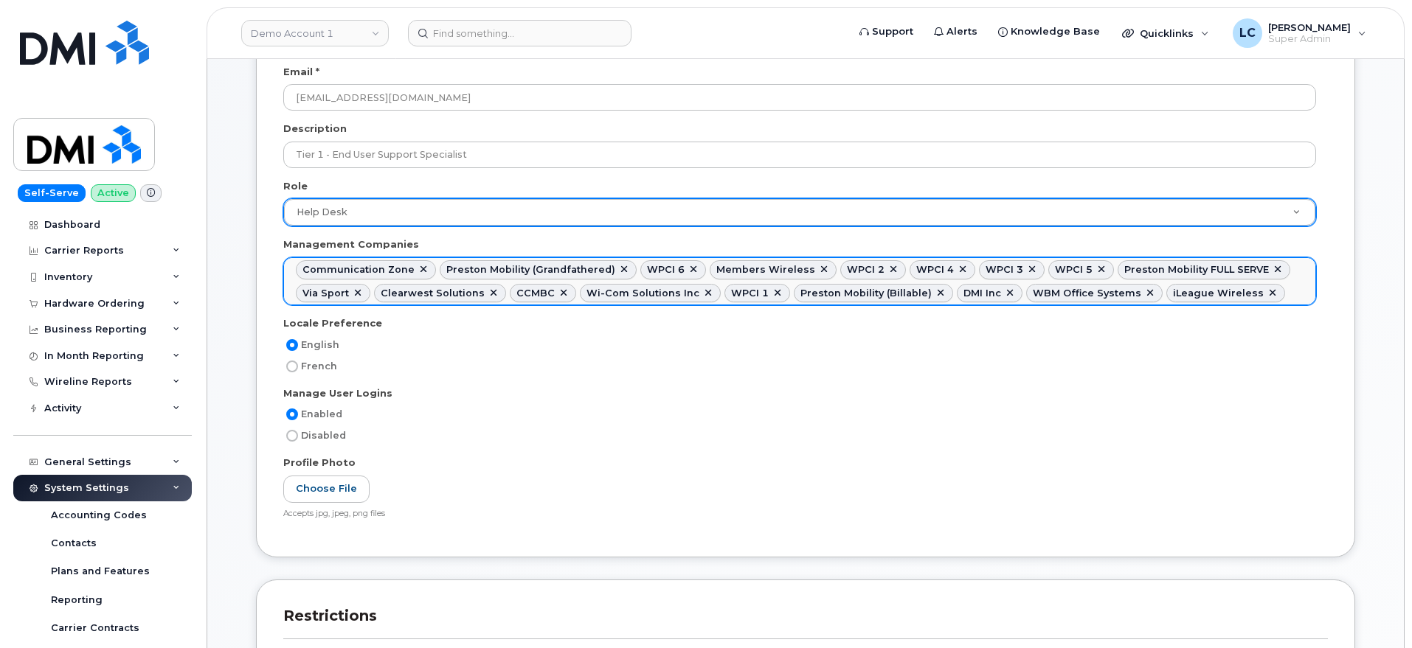
click at [1266, 285] on ul "Communication Zone Preston Mobility (Grandfathered) WPCI 6 Members Wireless WPC…" at bounding box center [799, 281] width 1031 height 46
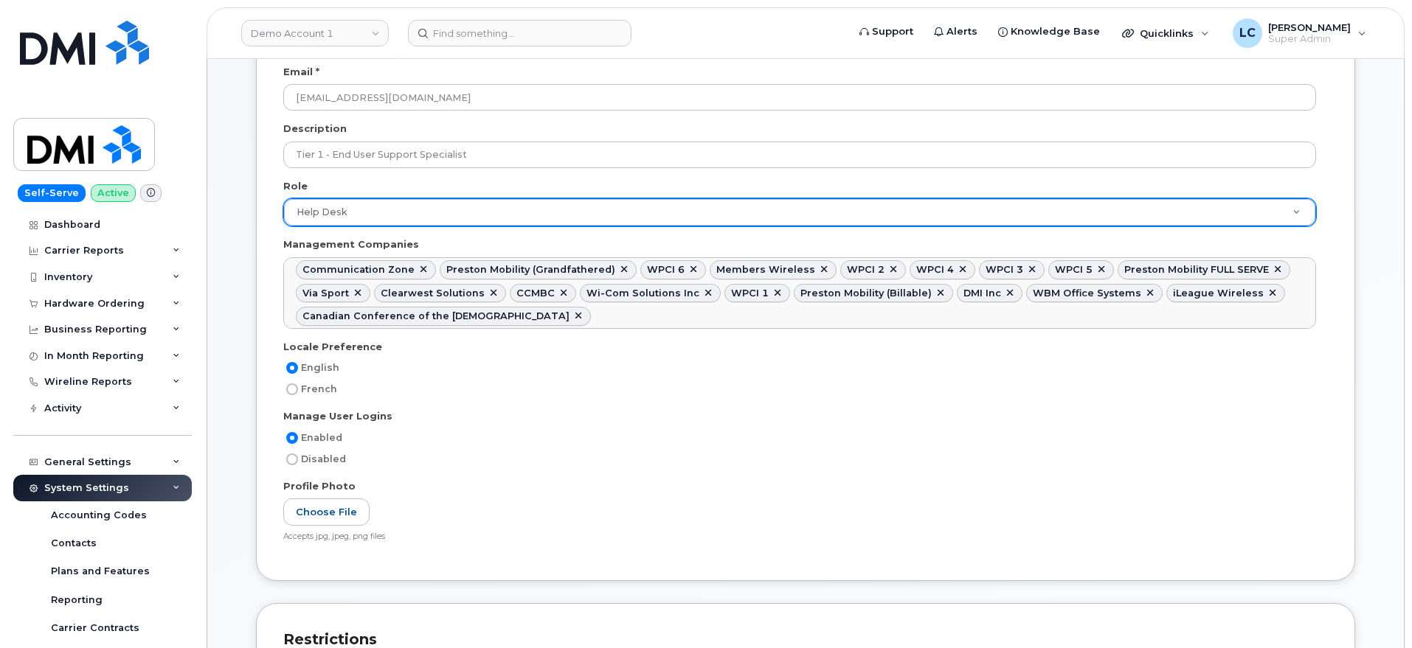
click at [662, 316] on ul "Communication Zone Preston Mobility (Grandfathered) WPCI 6 Members Wireless WPC…" at bounding box center [799, 293] width 1031 height 70
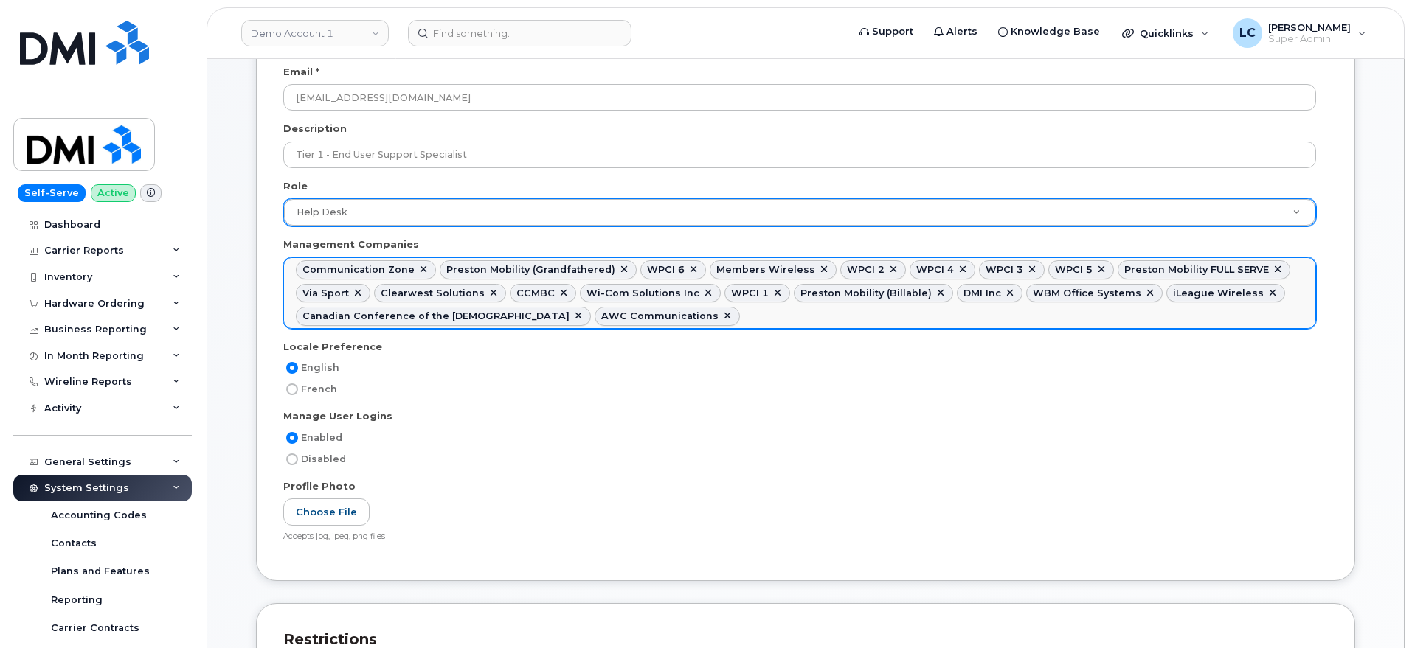
click at [754, 316] on input "text" at bounding box center [747, 315] width 15 height 21
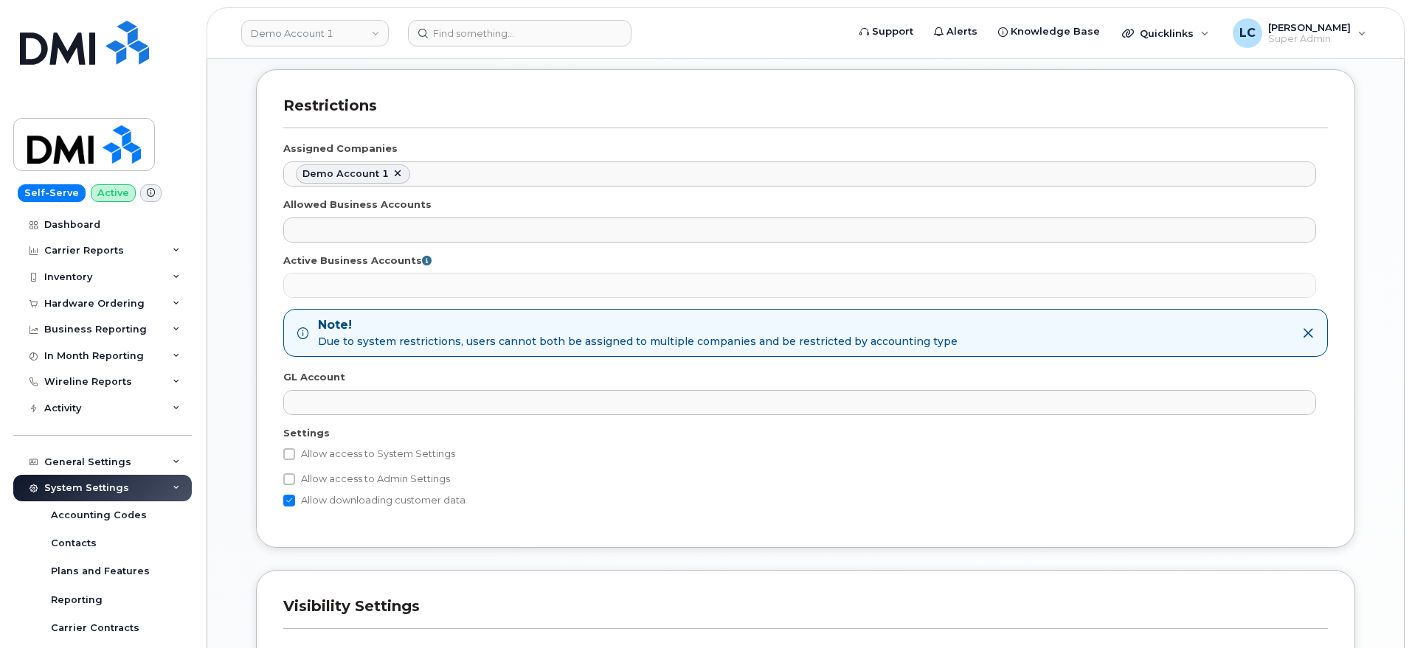
scroll to position [922, 0]
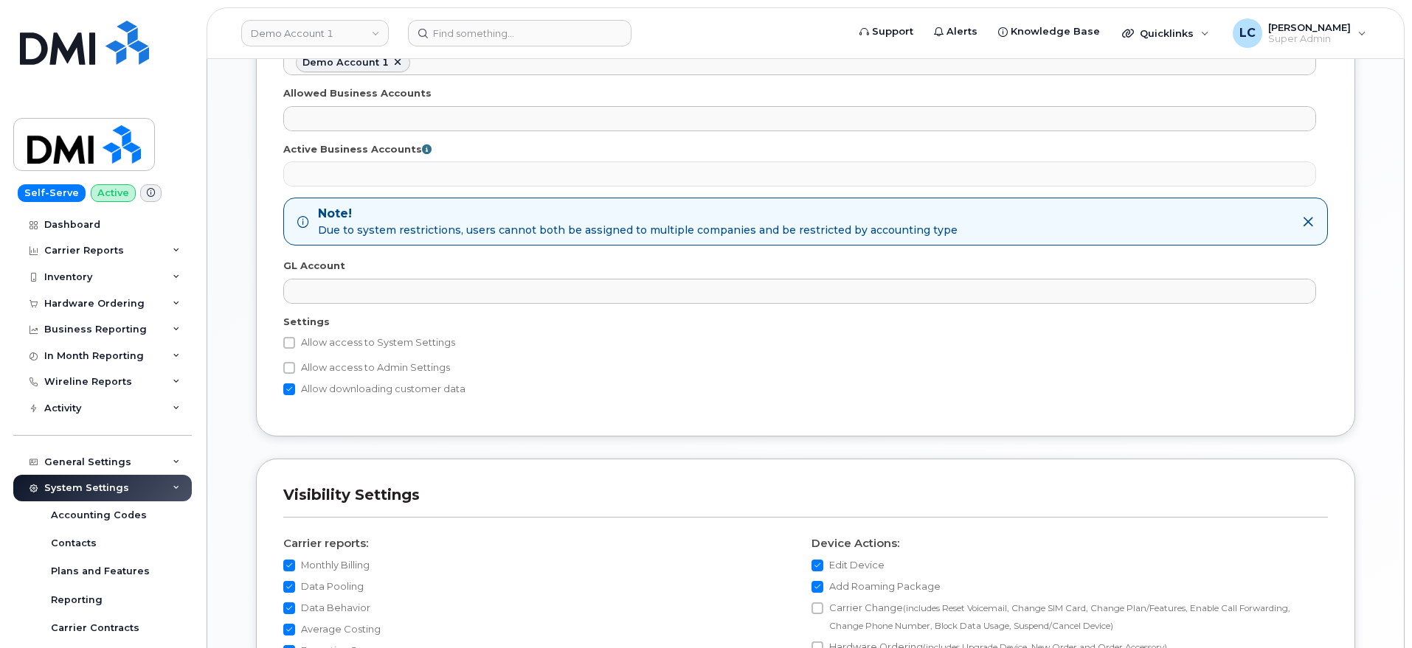
click at [380, 344] on label "Allow access to System Settings" at bounding box center [369, 343] width 172 height 18
click at [295, 344] on input "Allow access to System Settings" at bounding box center [289, 343] width 12 height 12
checkbox input "true"
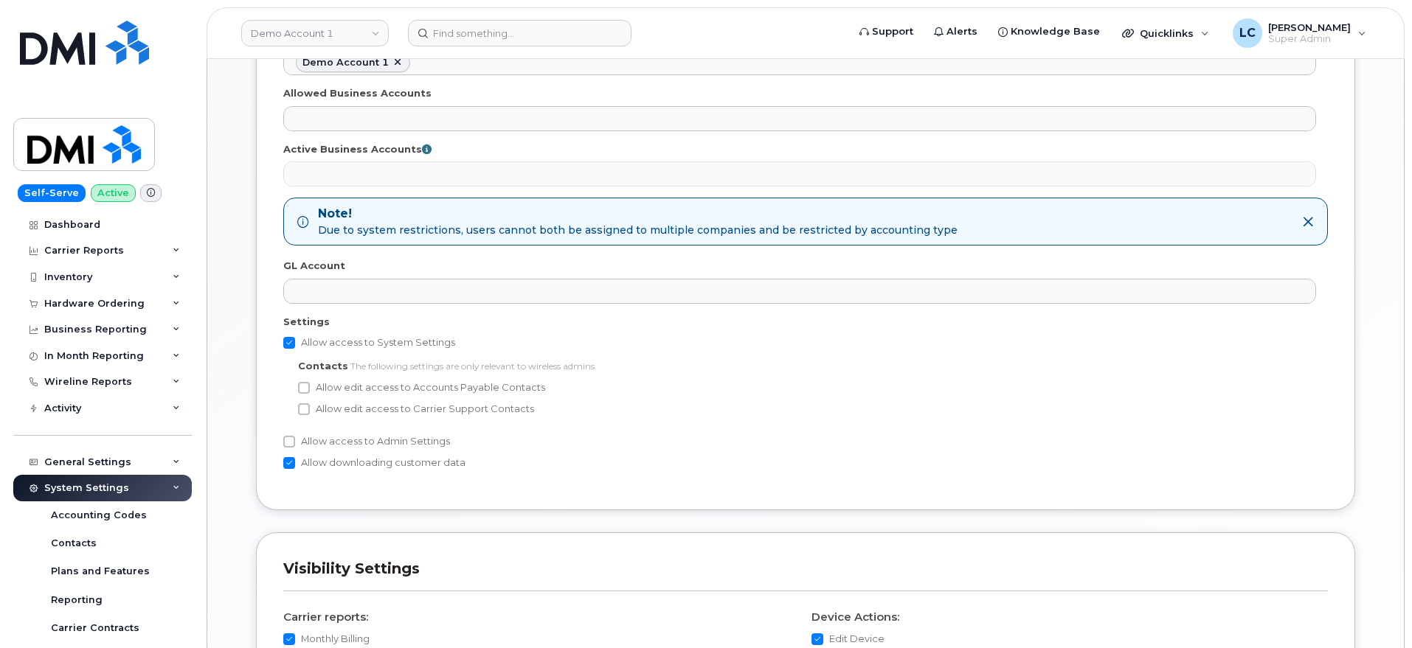
click at [357, 438] on label "Allow access to Admin Settings" at bounding box center [366, 442] width 167 height 18
click at [295, 438] on input "Allow access to Admin Settings" at bounding box center [289, 442] width 12 height 12
checkbox input "true"
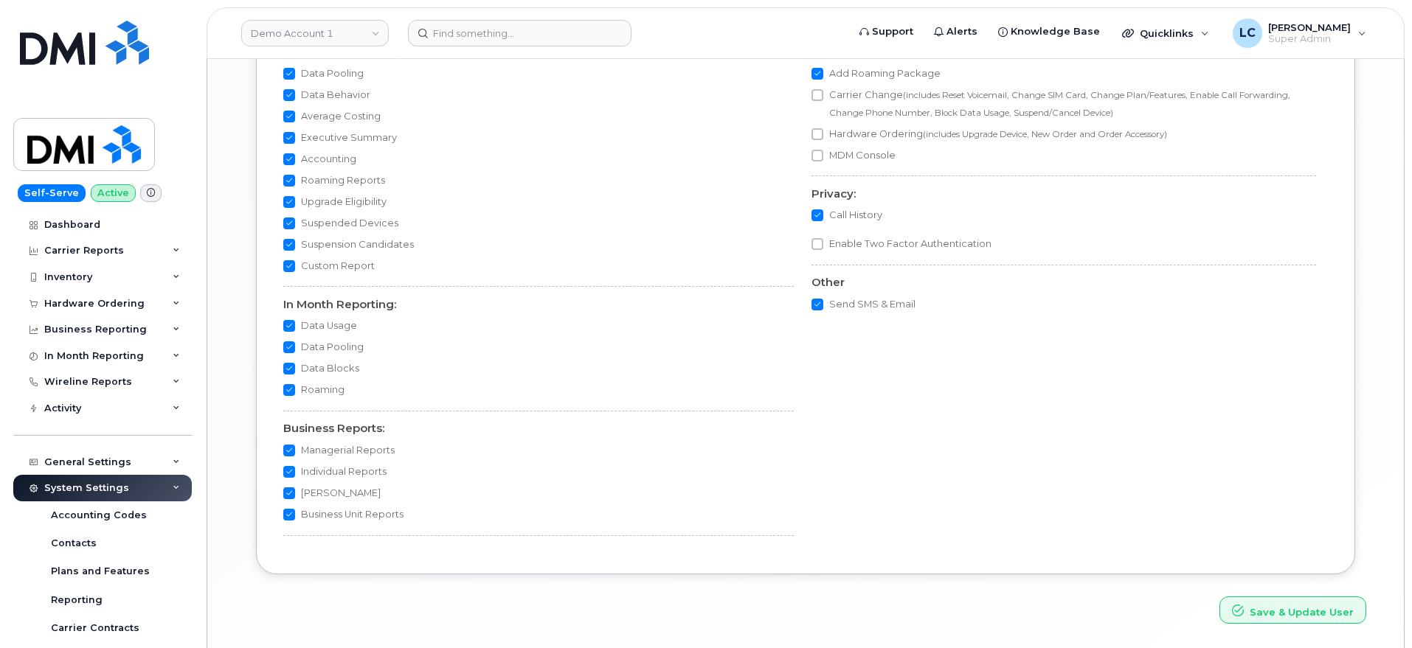
scroll to position [1558, 0]
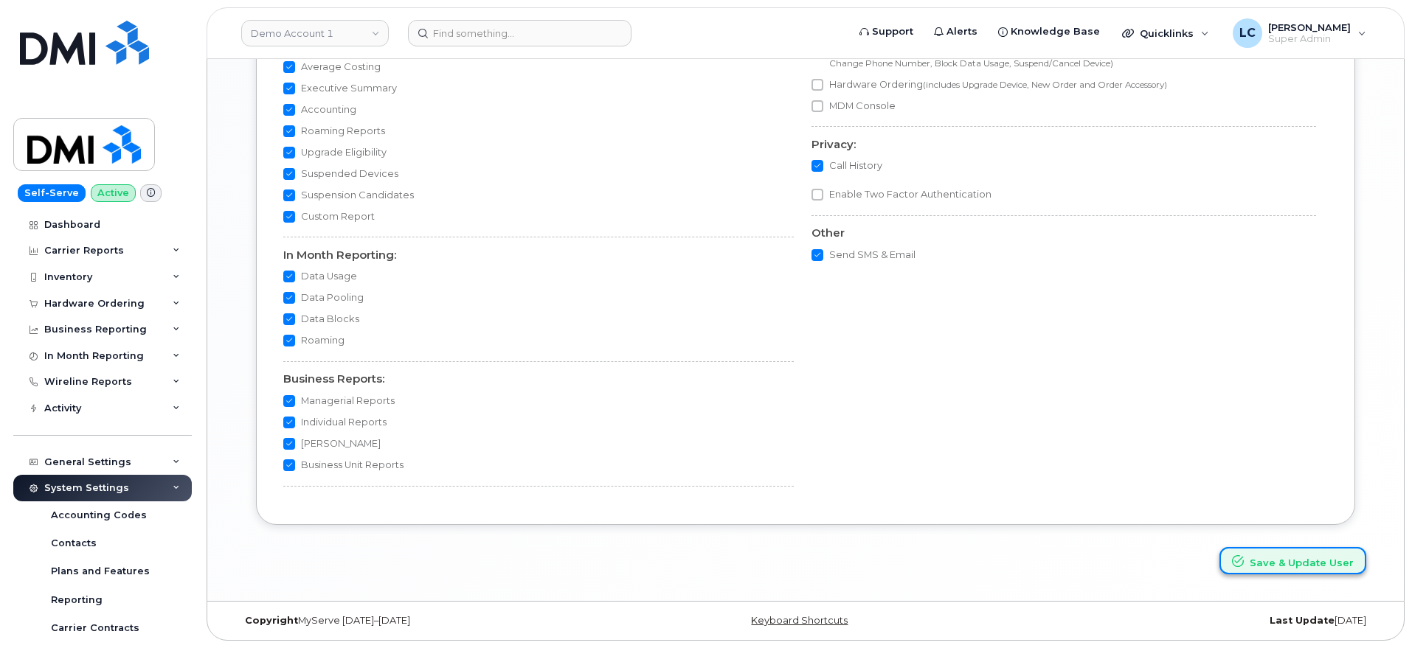
click at [1311, 558] on button "Save & Update User" at bounding box center [1292, 560] width 147 height 27
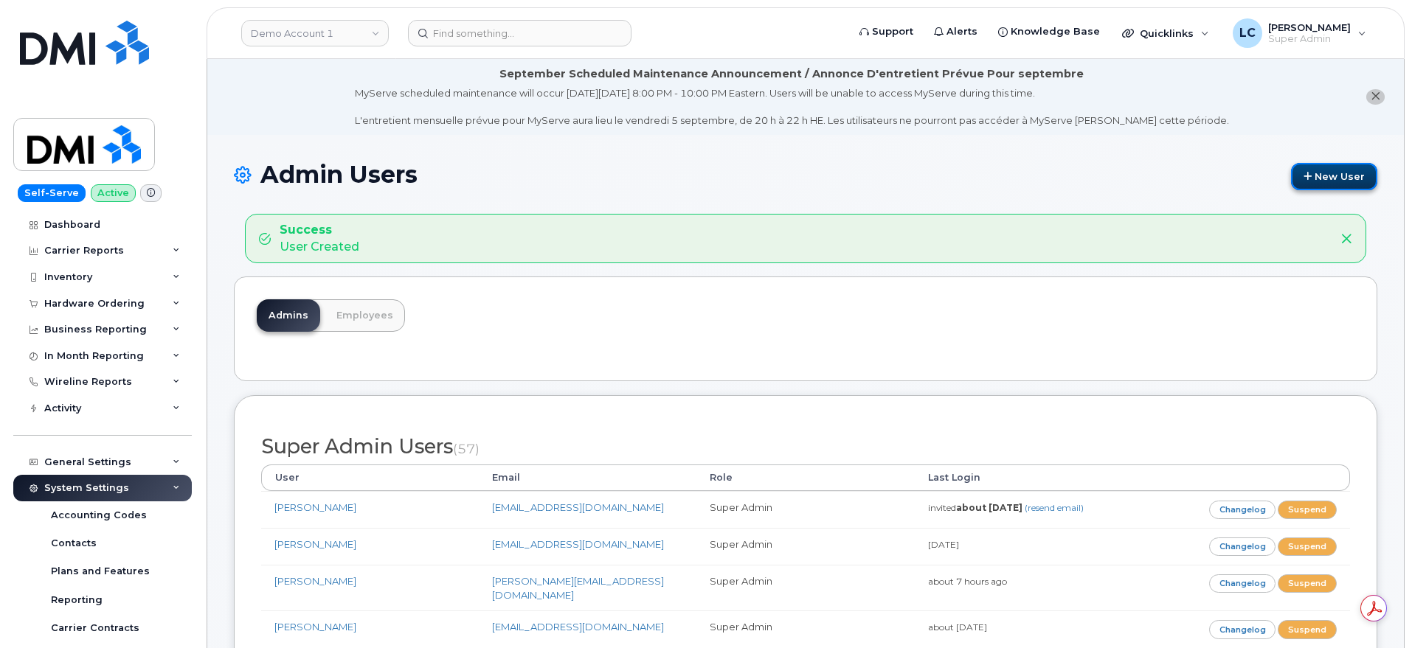
click at [1347, 178] on link "New User" at bounding box center [1334, 176] width 86 height 27
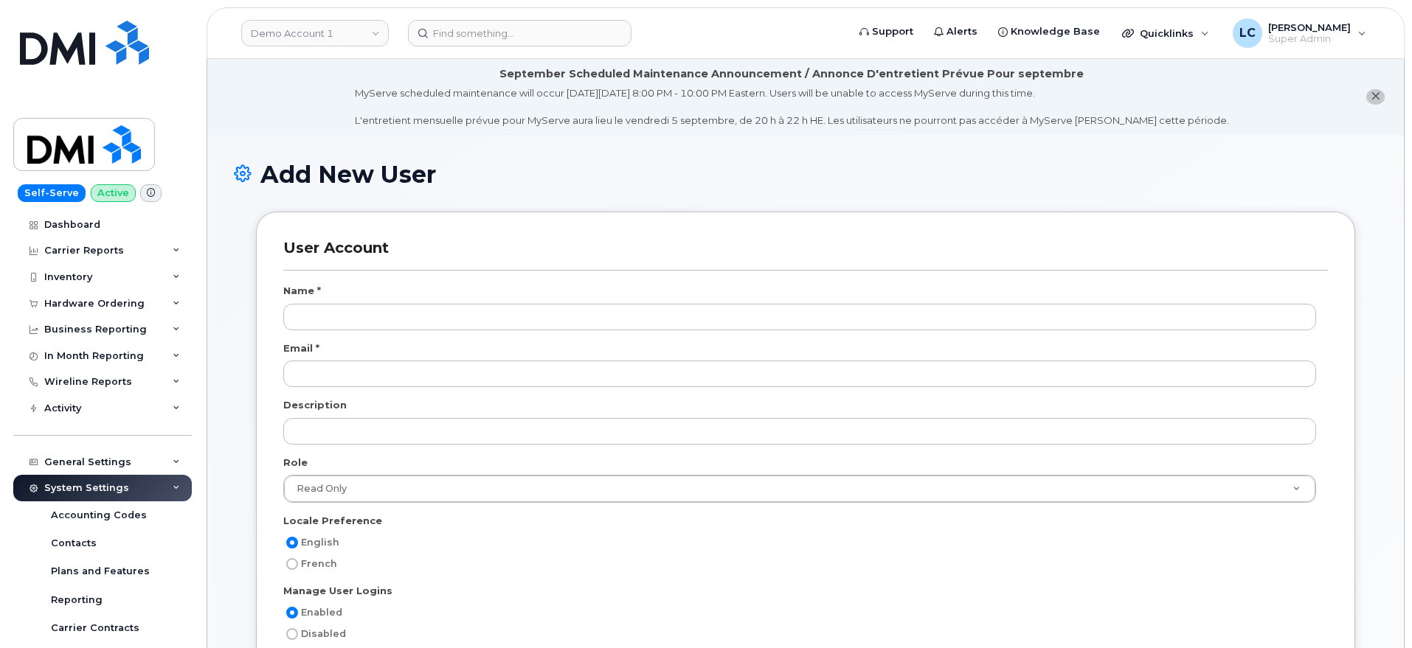
select select
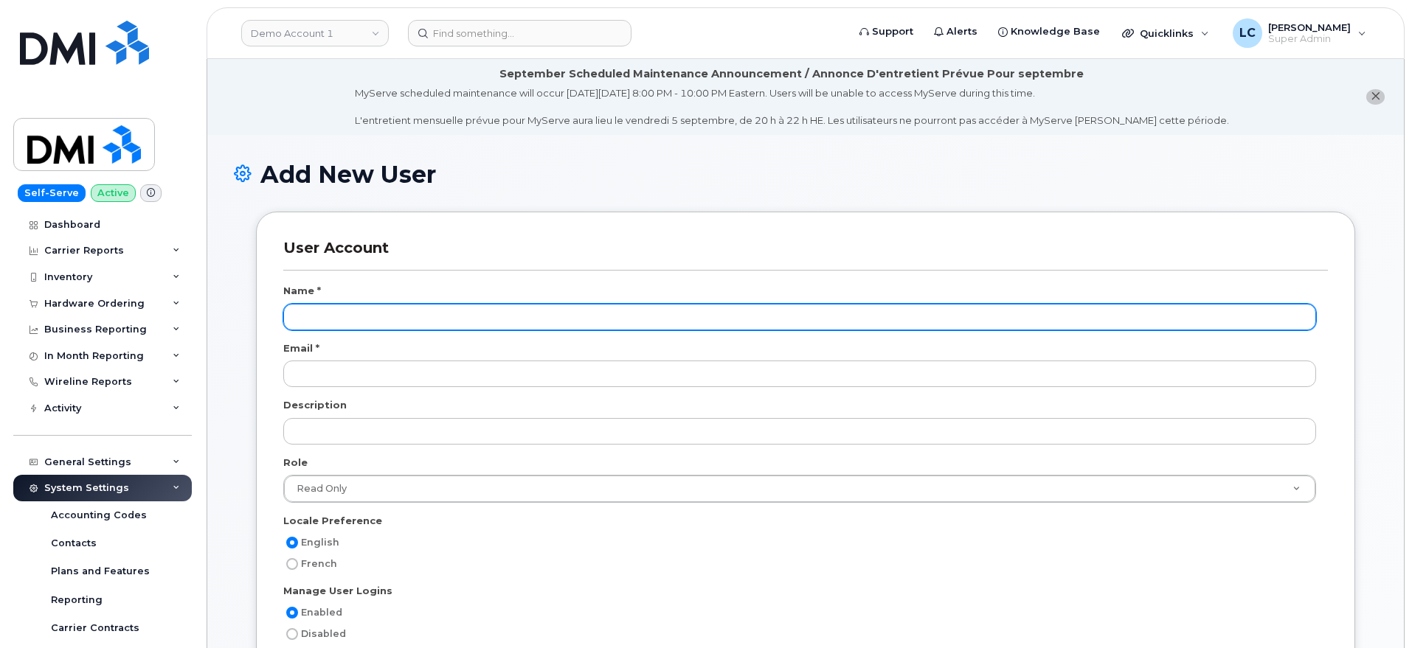
click at [408, 319] on input "text" at bounding box center [799, 317] width 1032 height 27
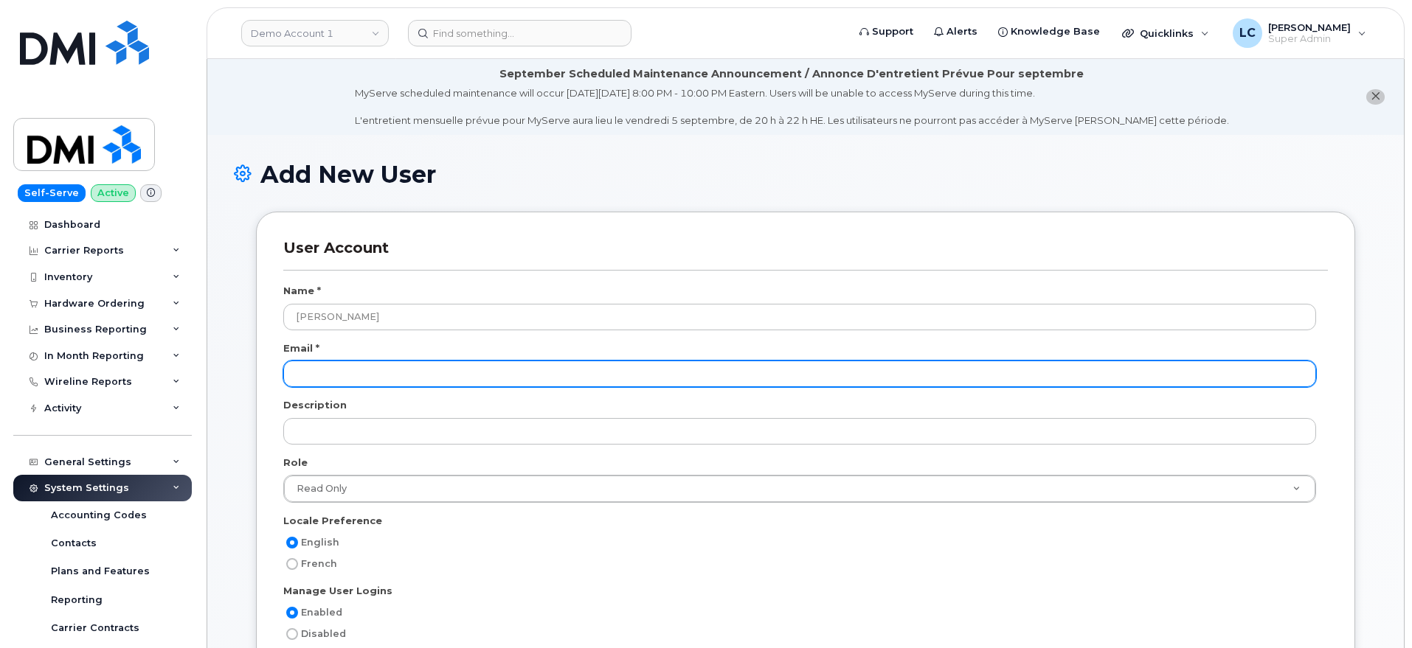
type input "[PERSON_NAME]"
click at [411, 372] on input "email" at bounding box center [799, 374] width 1032 height 27
type input "[EMAIL_ADDRESS][DOMAIN_NAME]"
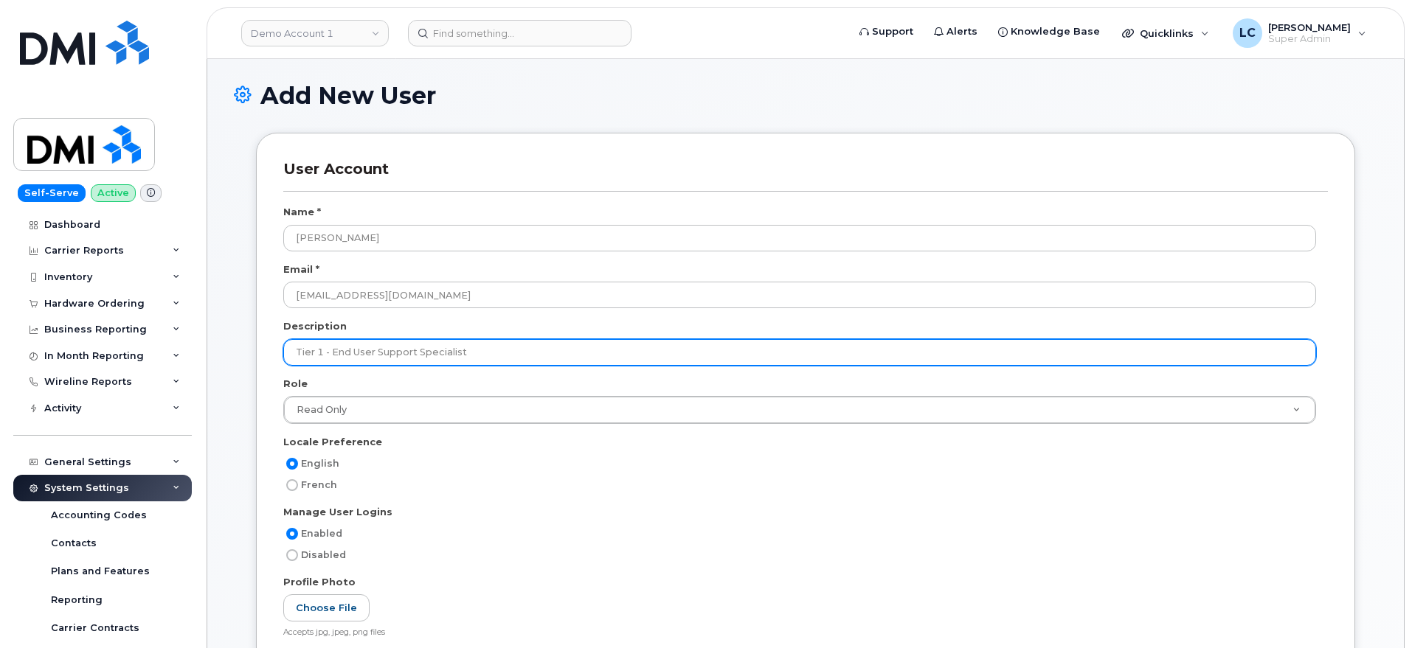
scroll to position [184, 0]
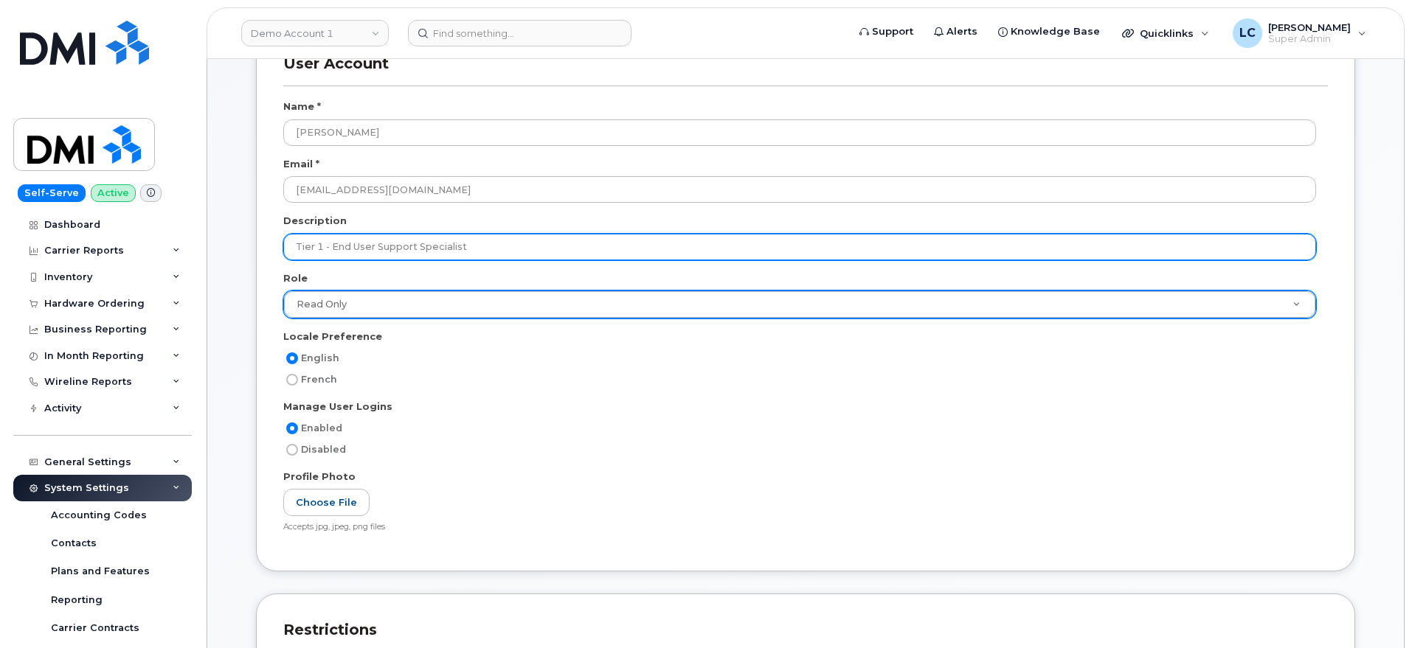
type input "Tier 1 - End User Support Specialist"
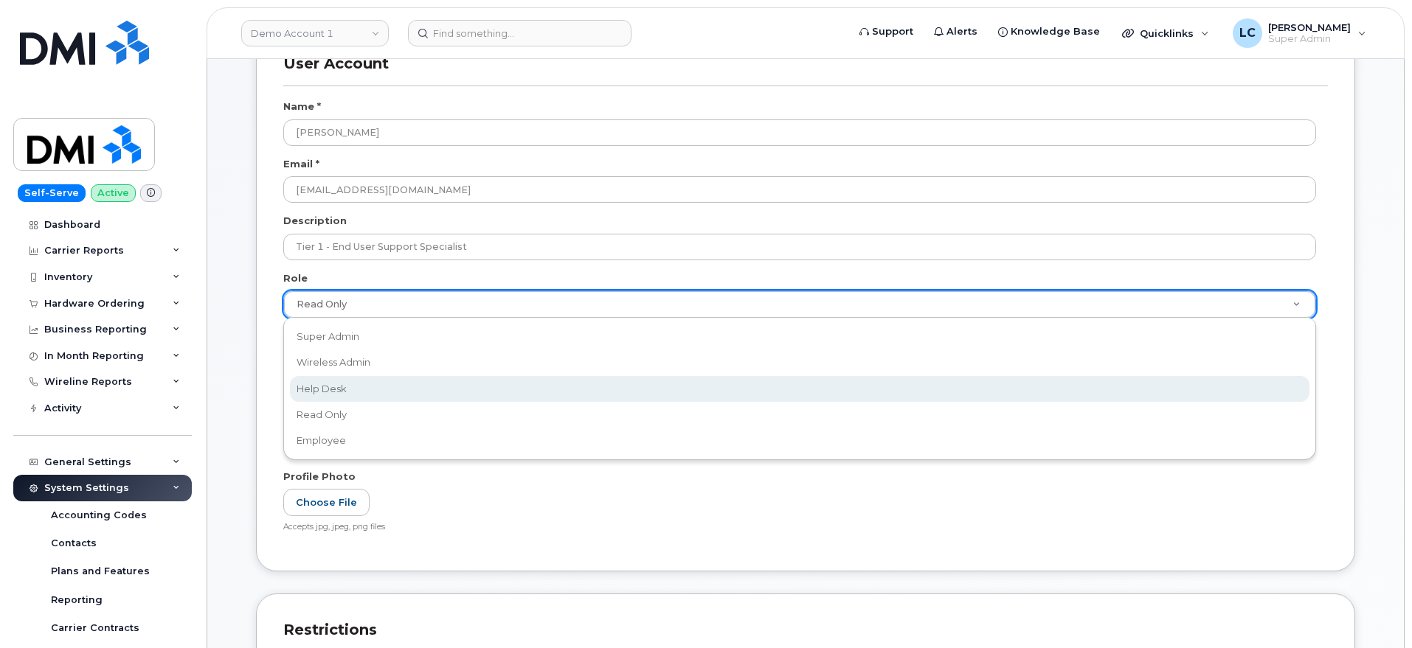
select select "help_desk"
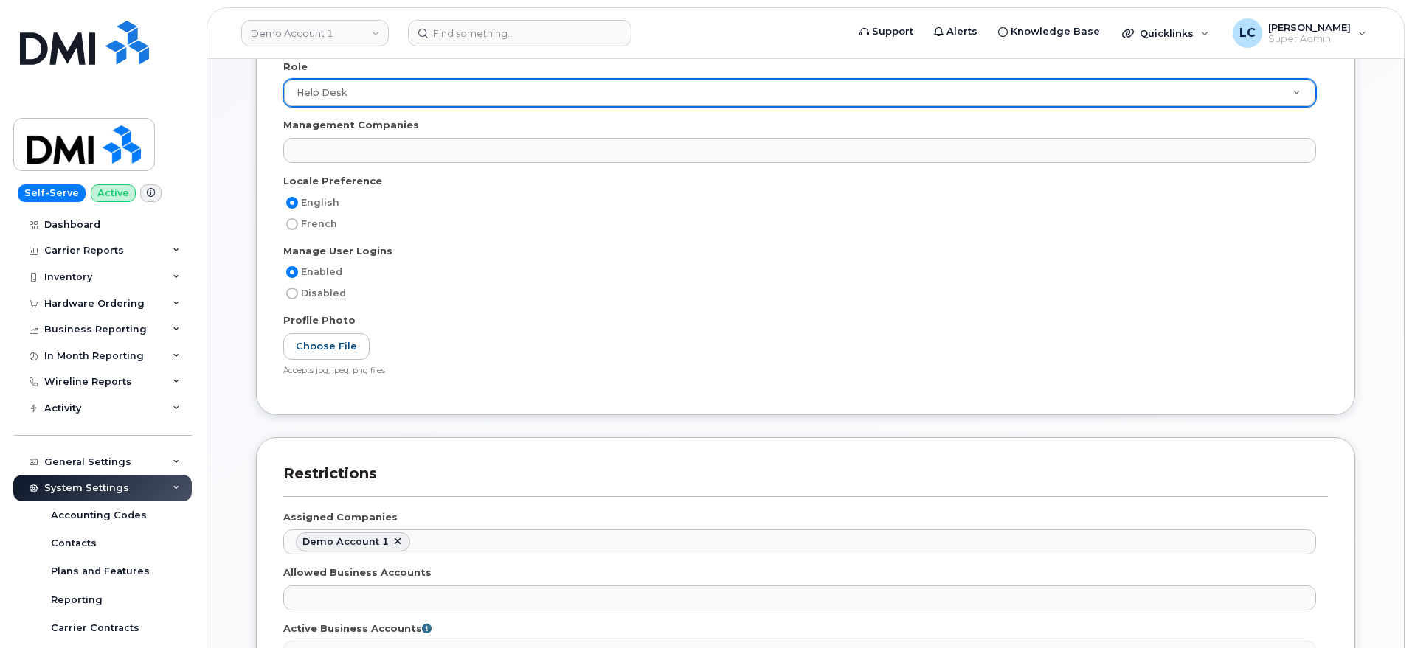
scroll to position [369, 0]
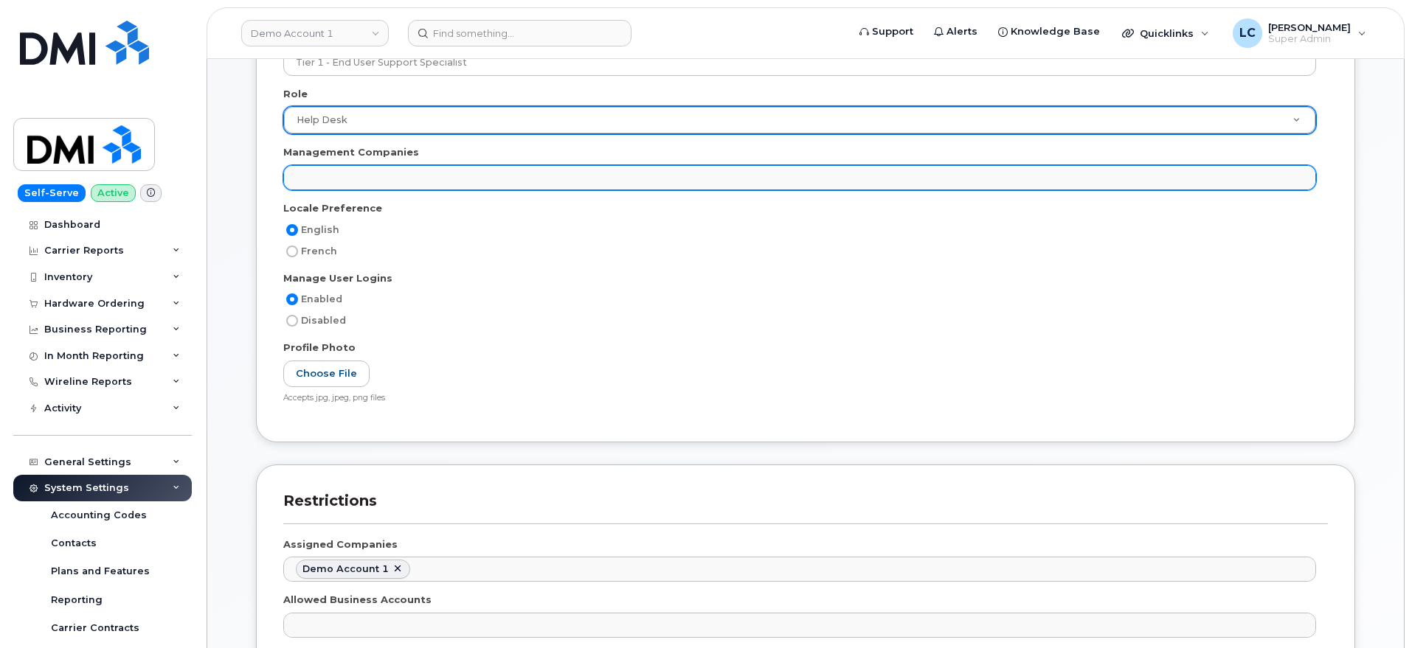
click at [531, 166] on ul at bounding box center [799, 178] width 1031 height 24
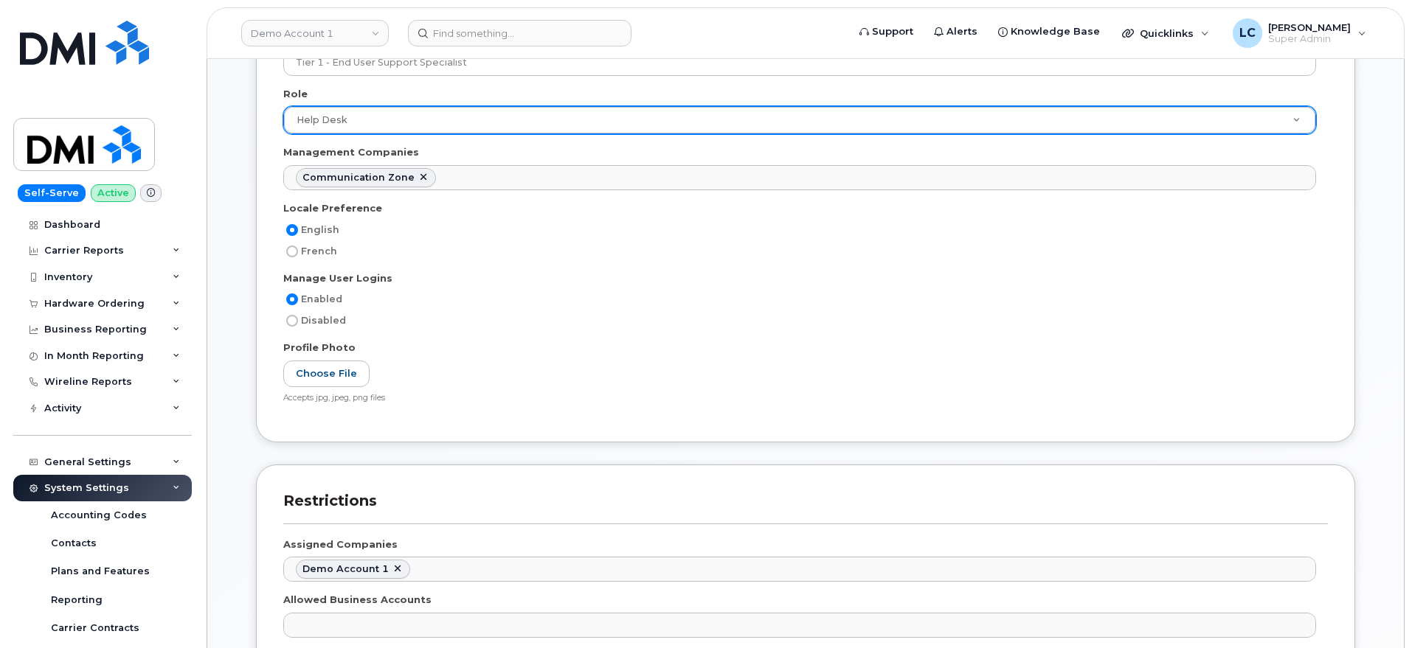
scroll to position [12, 0]
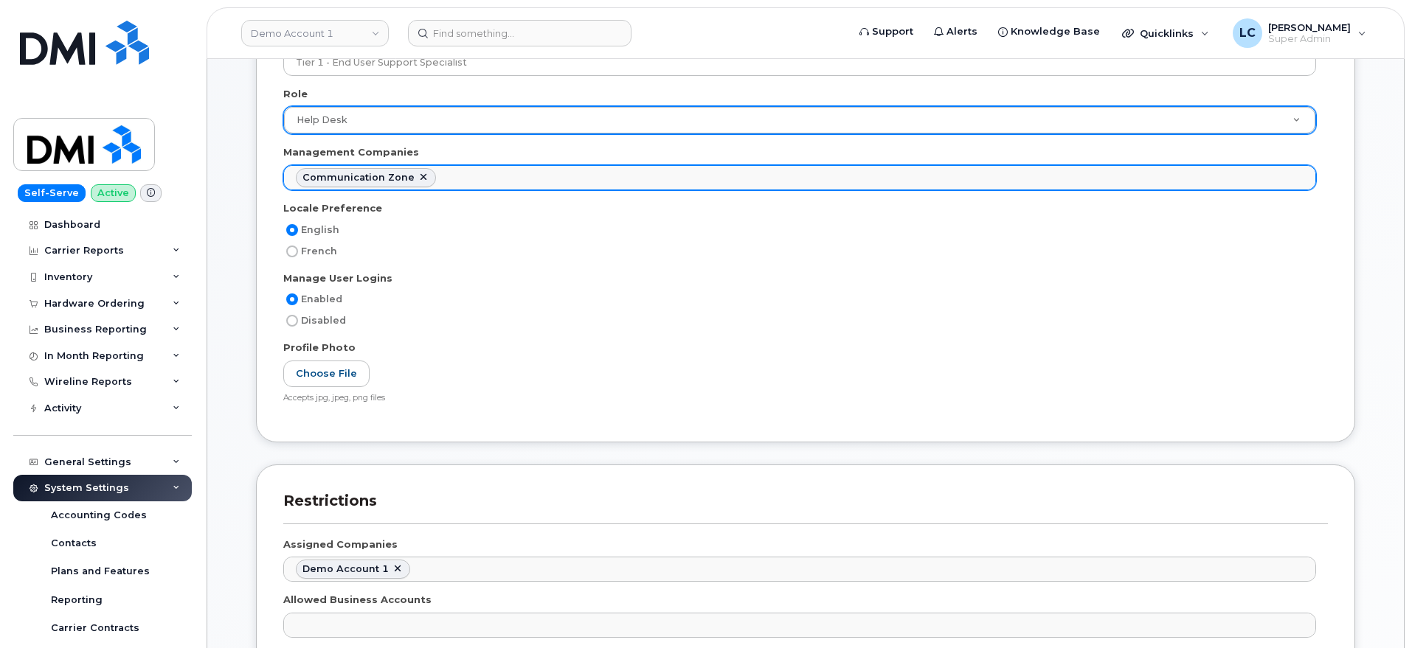
click at [472, 178] on ul "Communication Zone" at bounding box center [799, 178] width 1031 height 24
click at [523, 180] on link at bounding box center [529, 178] width 12 height 12
click at [508, 168] on ul "Communication Zone" at bounding box center [799, 178] width 1031 height 24
click at [609, 173] on ul "Communication Zone WPCI 6" at bounding box center [799, 178] width 1031 height 24
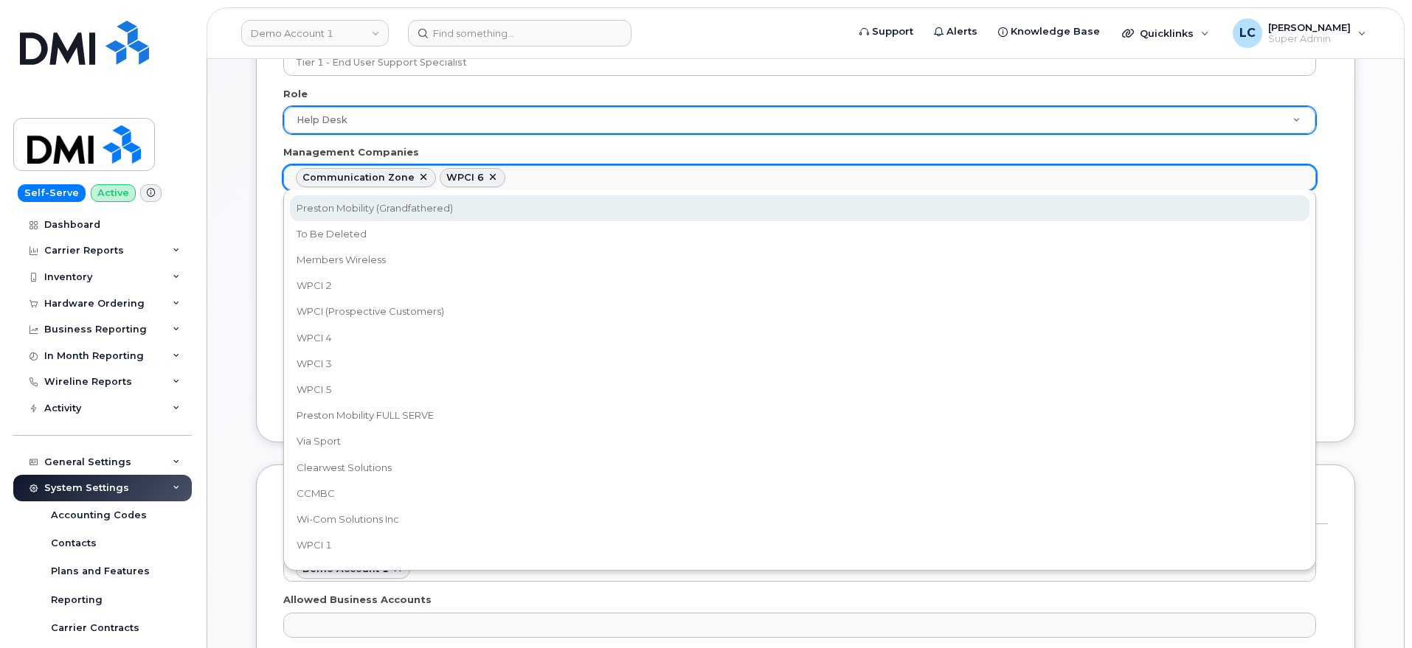
select select "14"
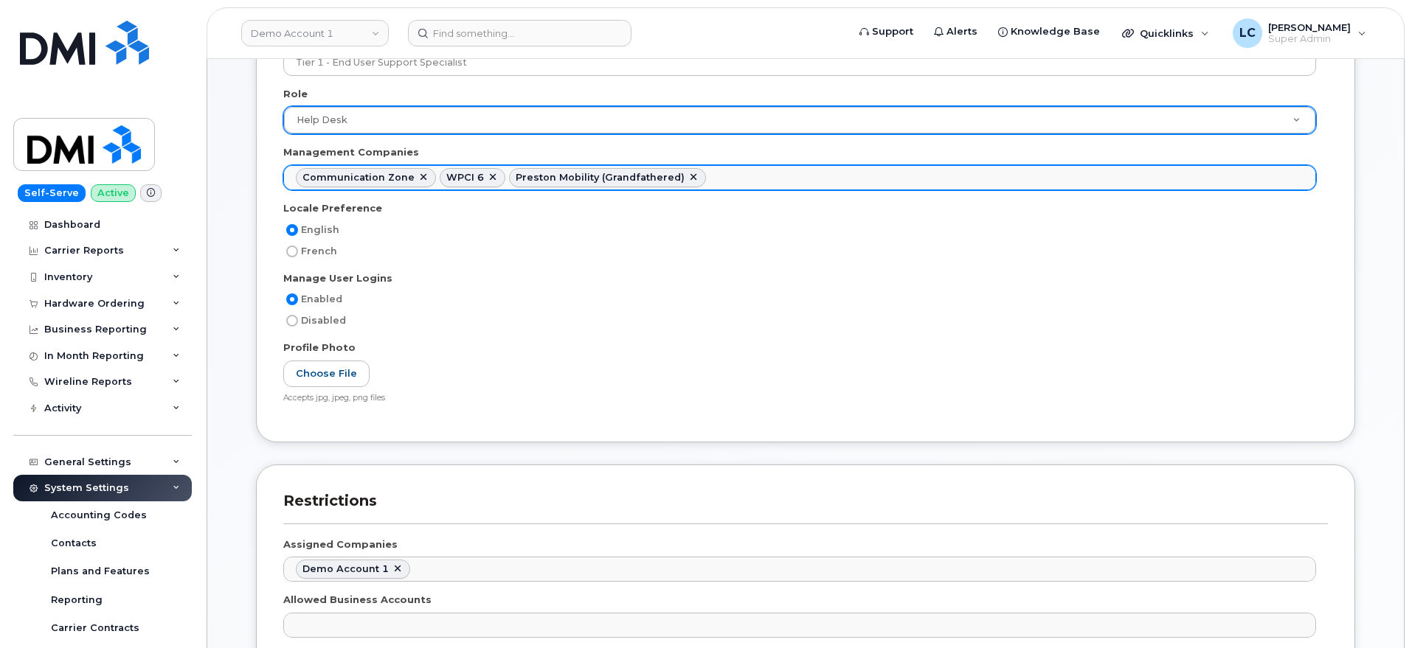
click at [735, 181] on ul "Communication Zone WPCI 6 Preston Mobility (Grandfathered)" at bounding box center [799, 178] width 1031 height 24
click at [929, 175] on ul "Communication Zone WPCI 6 Preston Mobility (Grandfathered) Members Wireless" at bounding box center [799, 178] width 1031 height 24
click at [903, 176] on ul "Communication Zone WPCI 6 Preston Mobility (Grandfathered) Members Wireless WPC…" at bounding box center [799, 178] width 1031 height 24
click at [1013, 176] on ul "Communication Zone WPCI 6 Preston Mobility (Grandfathered) Members Wireless WPC…" at bounding box center [799, 178] width 1031 height 24
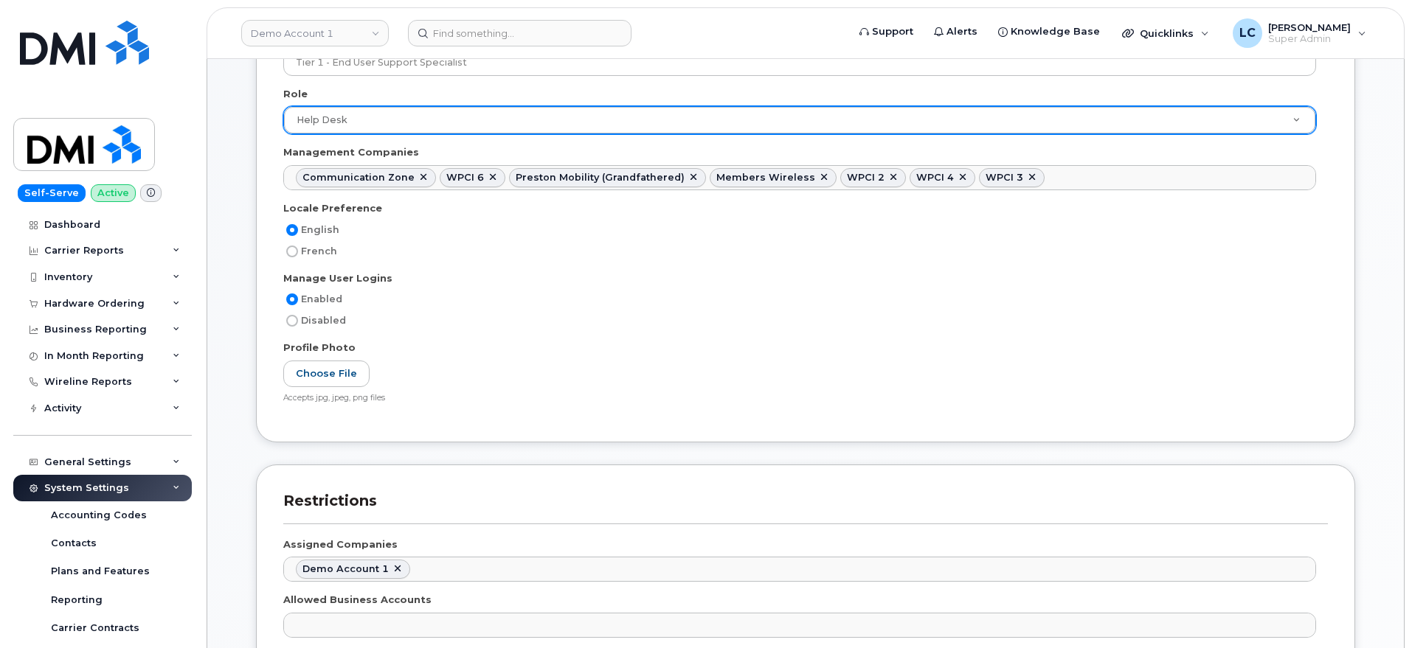
click at [1090, 170] on ul "Communication Zone WPCI 6 Preston Mobility (Grandfathered) Members Wireless WPC…" at bounding box center [799, 178] width 1031 height 24
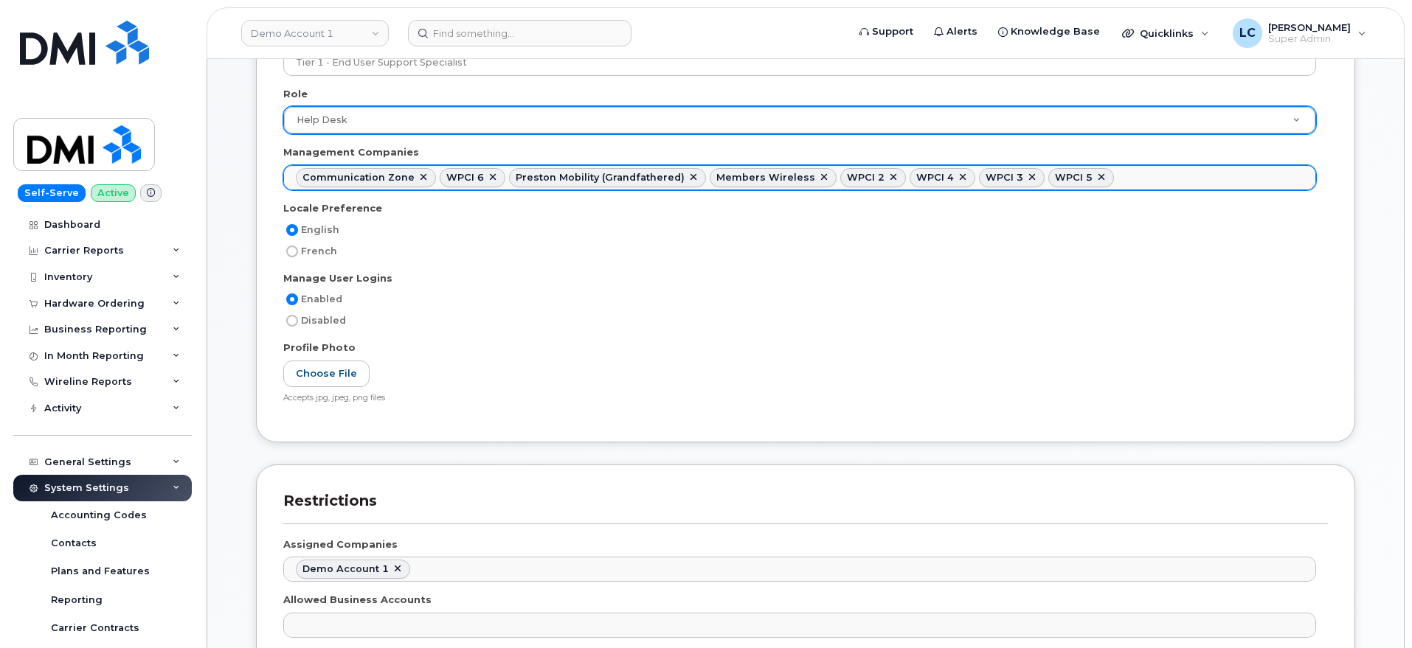
click at [1139, 178] on ul "Communication Zone WPCI 6 Preston Mobility (Grandfathered) Members Wireless WPC…" at bounding box center [799, 178] width 1031 height 24
click at [1275, 174] on ul "Communication Zone WPCI 6 Preston Mobility (Grandfathered) Members Wireless WPC…" at bounding box center [799, 178] width 1031 height 24
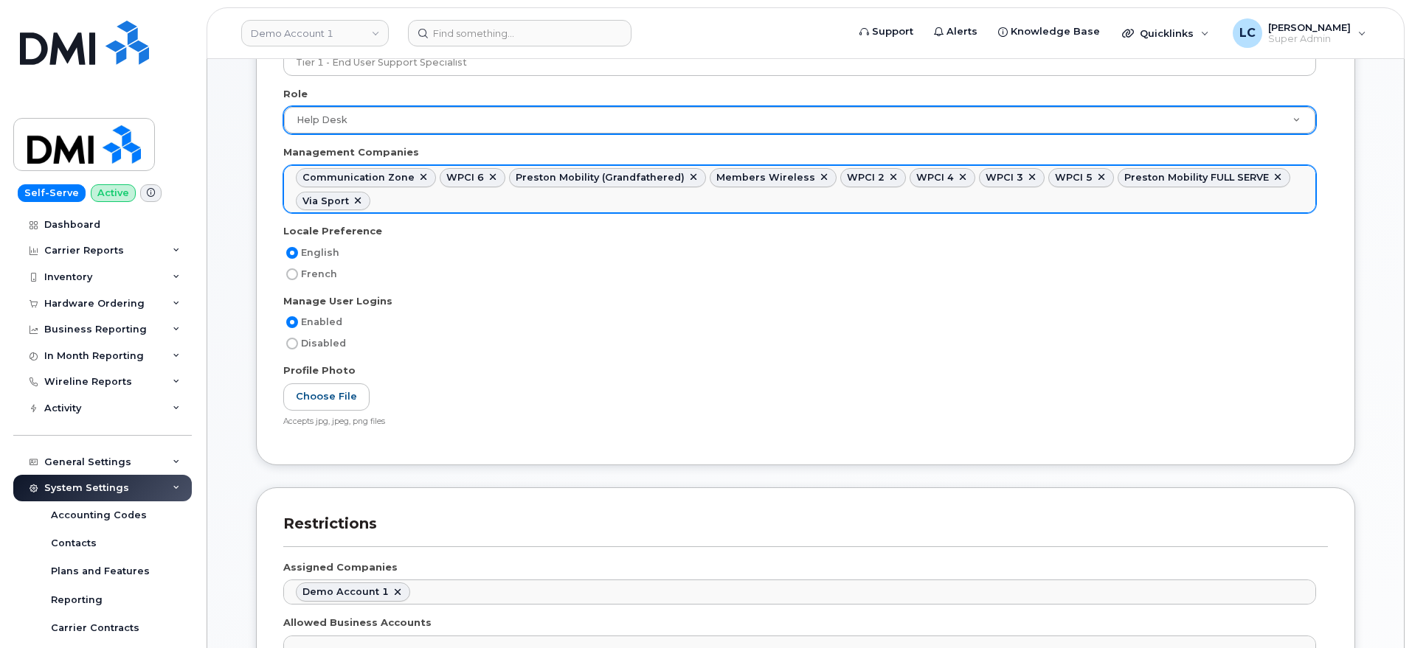
click at [410, 198] on ul "Communication Zone WPCI 6 Preston Mobility (Grandfathered) Members Wireless WPC…" at bounding box center [799, 189] width 1031 height 46
click at [557, 206] on ul "Communication Zone WPCI 6 Preston Mobility (Grandfathered) Members Wireless WPC…" at bounding box center [799, 189] width 1031 height 46
click at [599, 194] on ul "Communication Zone WPCI 6 Preston Mobility (Grandfathered) Members Wireless WPC…" at bounding box center [799, 189] width 1031 height 46
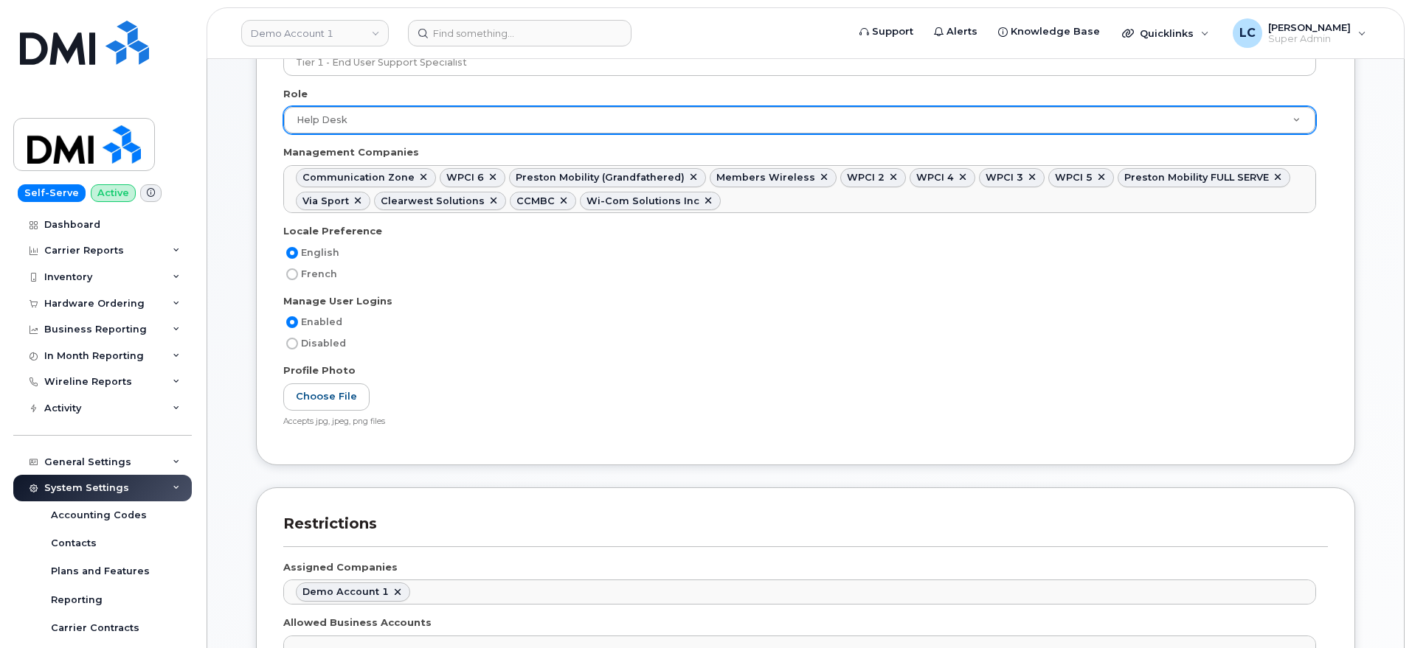
click at [747, 204] on ul "Communication Zone WPCI 6 Preston Mobility (Grandfathered) Members Wireless WPC…" at bounding box center [799, 189] width 1031 height 46
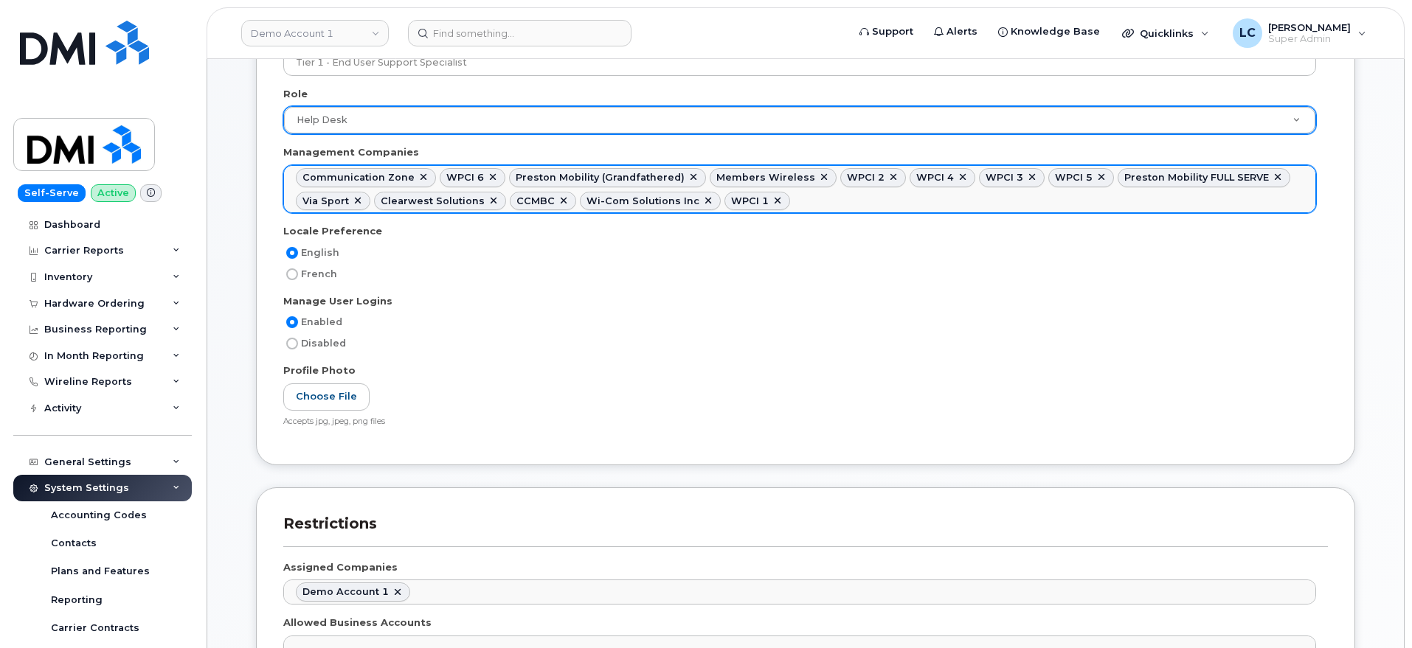
click at [824, 201] on ul "Communication Zone WPCI 6 Preston Mobility (Grandfathered) Members Wireless WPC…" at bounding box center [799, 189] width 1031 height 46
click at [953, 205] on input "text" at bounding box center [960, 200] width 15 height 21
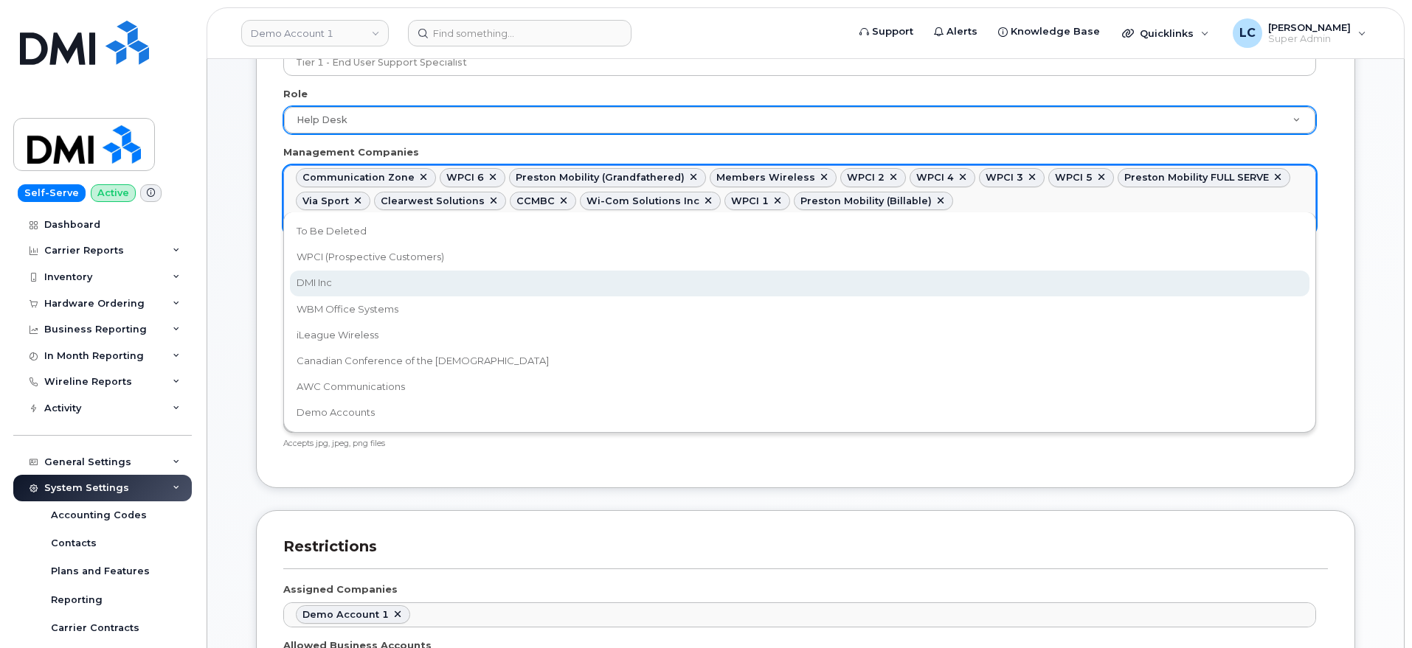
drag, startPoint x: 521, startPoint y: 295, endPoint x: 531, endPoint y: 296, distance: 9.6
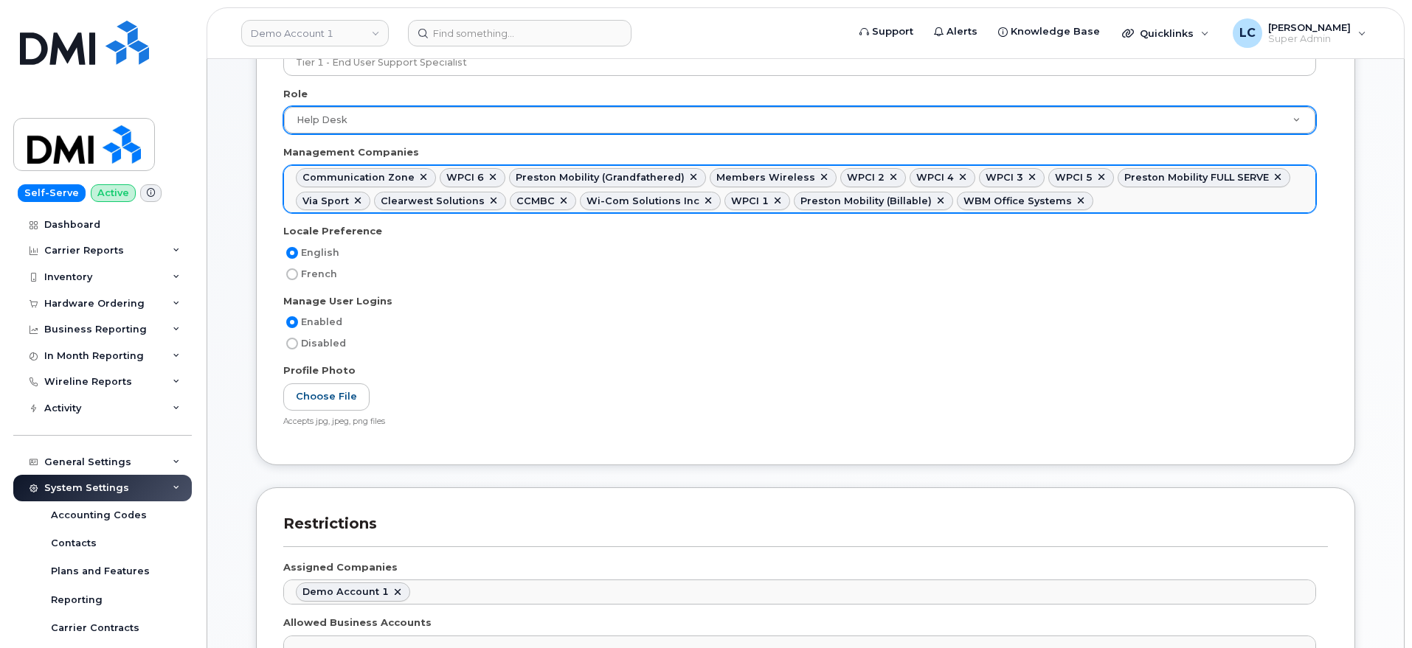
click at [1083, 203] on ul "Communication Zone WPCI 6 Preston Mobility (Grandfathered) Members Wireless WPC…" at bounding box center [799, 189] width 1031 height 46
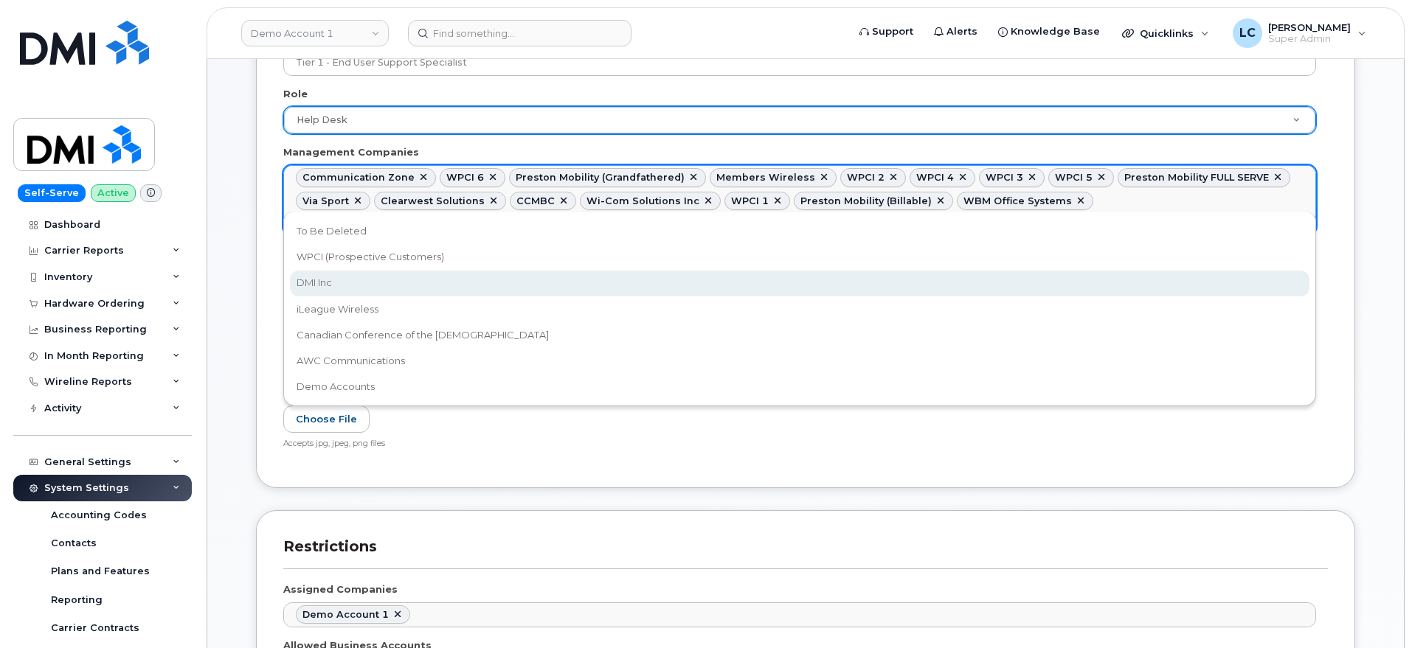
drag, startPoint x: 517, startPoint y: 295, endPoint x: 567, endPoint y: 291, distance: 50.3
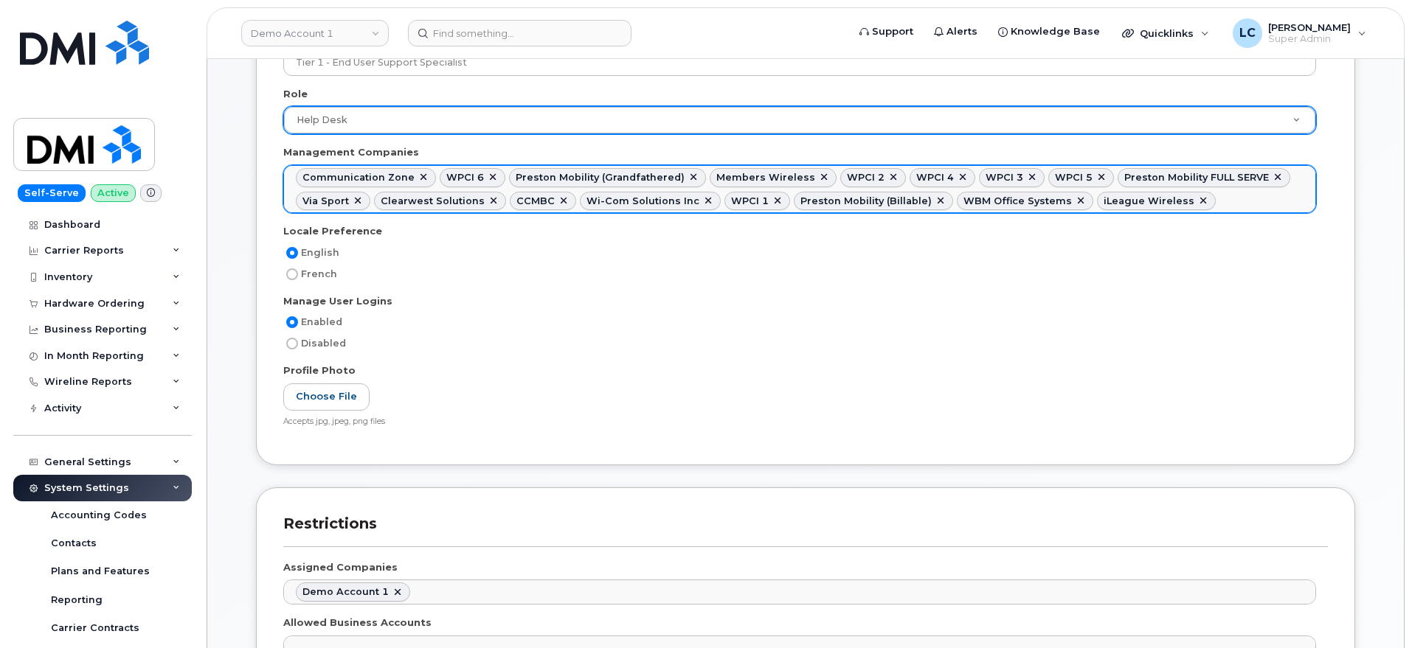
click at [1238, 195] on ul "Communication Zone WPCI 6 Preston Mobility (Grandfathered) Members Wireless WPC…" at bounding box center [799, 189] width 1031 height 46
click at [1273, 202] on ul "Communication Zone WPCI 6 Preston Mobility (Grandfathered) Members Wireless WPC…" at bounding box center [799, 189] width 1031 height 46
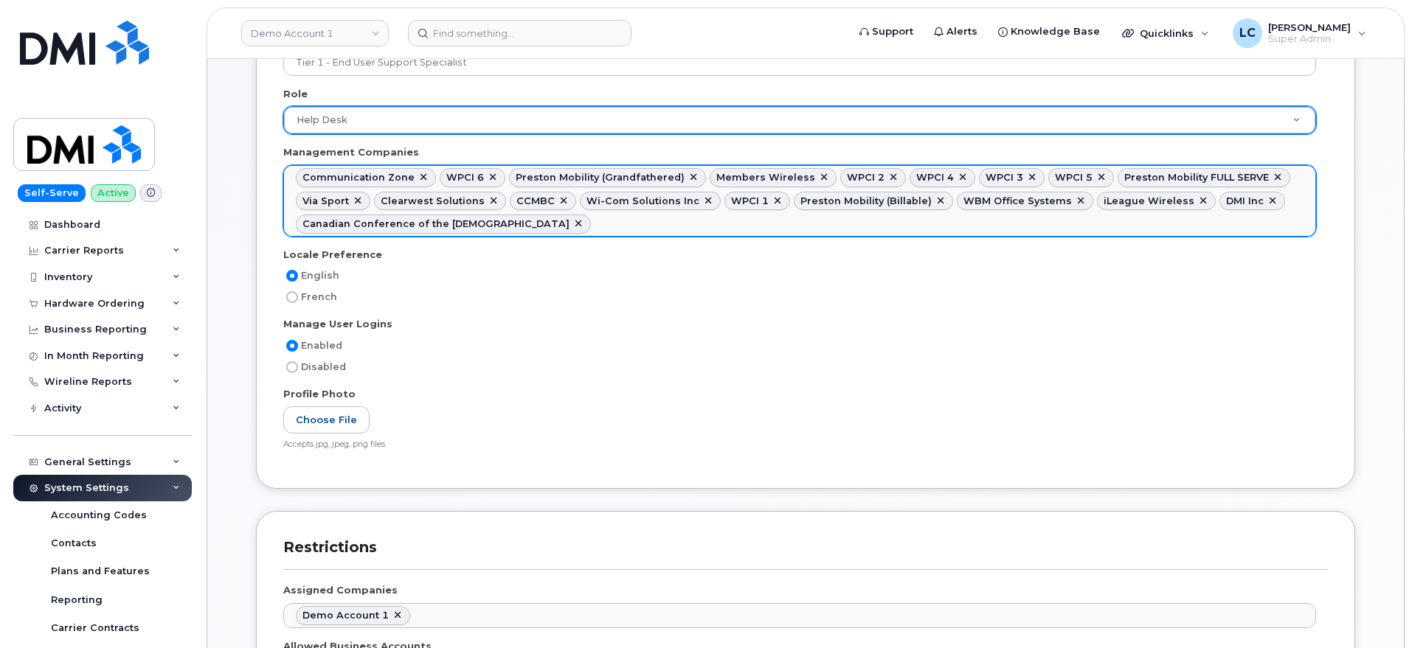
click at [664, 229] on ul "Communication Zone WPCI 6 Preston Mobility (Grandfathered) Members Wireless WPC…" at bounding box center [799, 201] width 1031 height 70
click at [819, 221] on ul "Communication Zone WPCI 6 Preston Mobility (Grandfathered) Members Wireless WPC…" at bounding box center [799, 201] width 1031 height 70
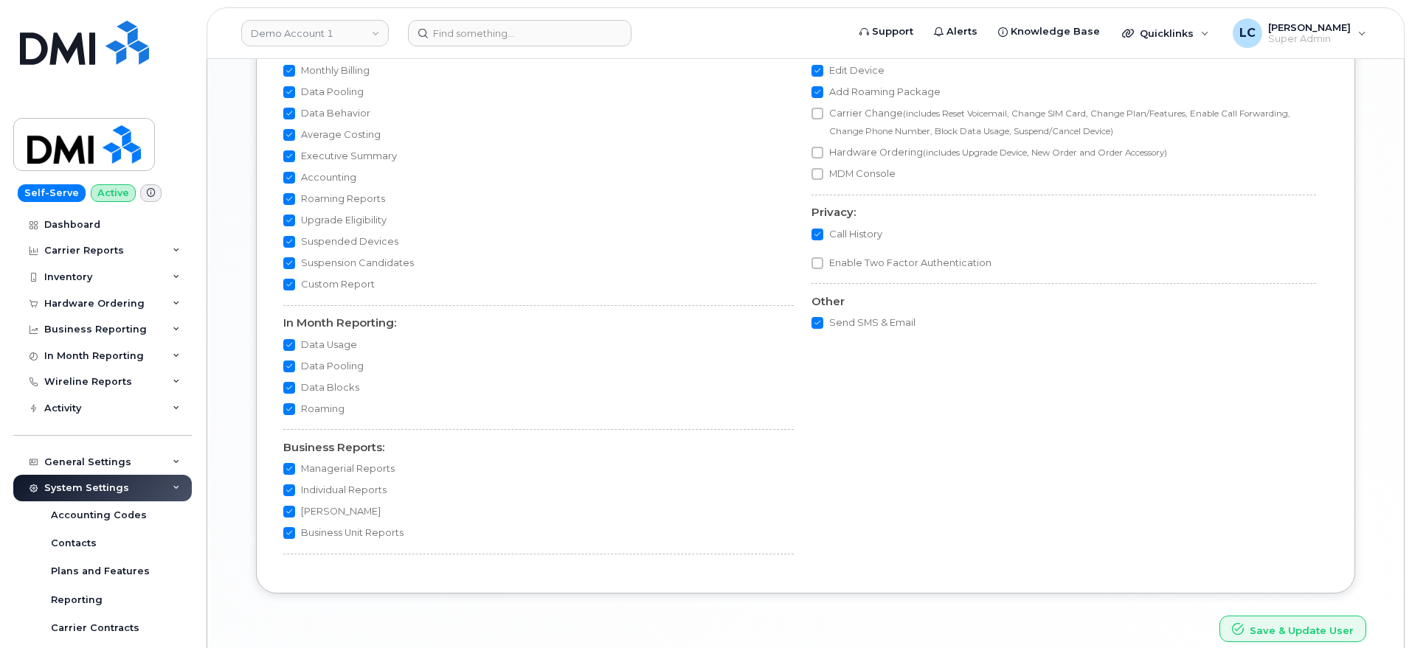
scroll to position [1485, 0]
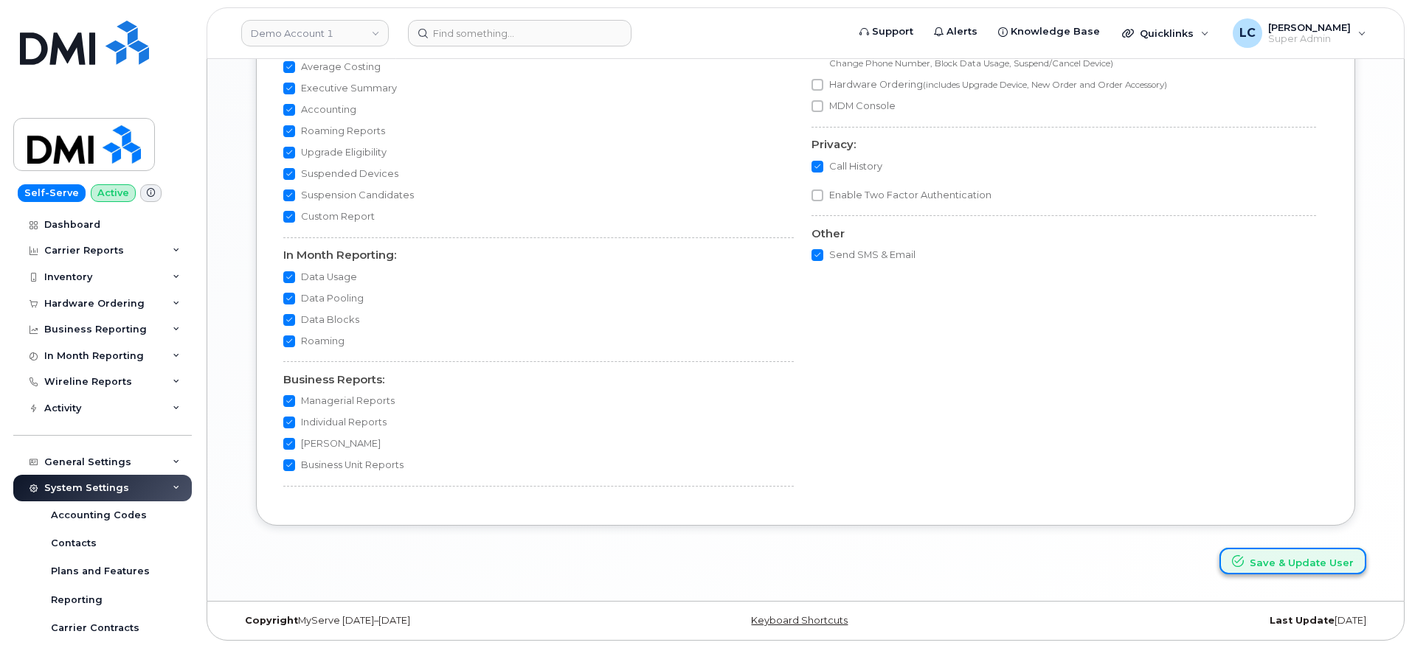
click at [1259, 560] on button "Save & Update User" at bounding box center [1292, 561] width 147 height 27
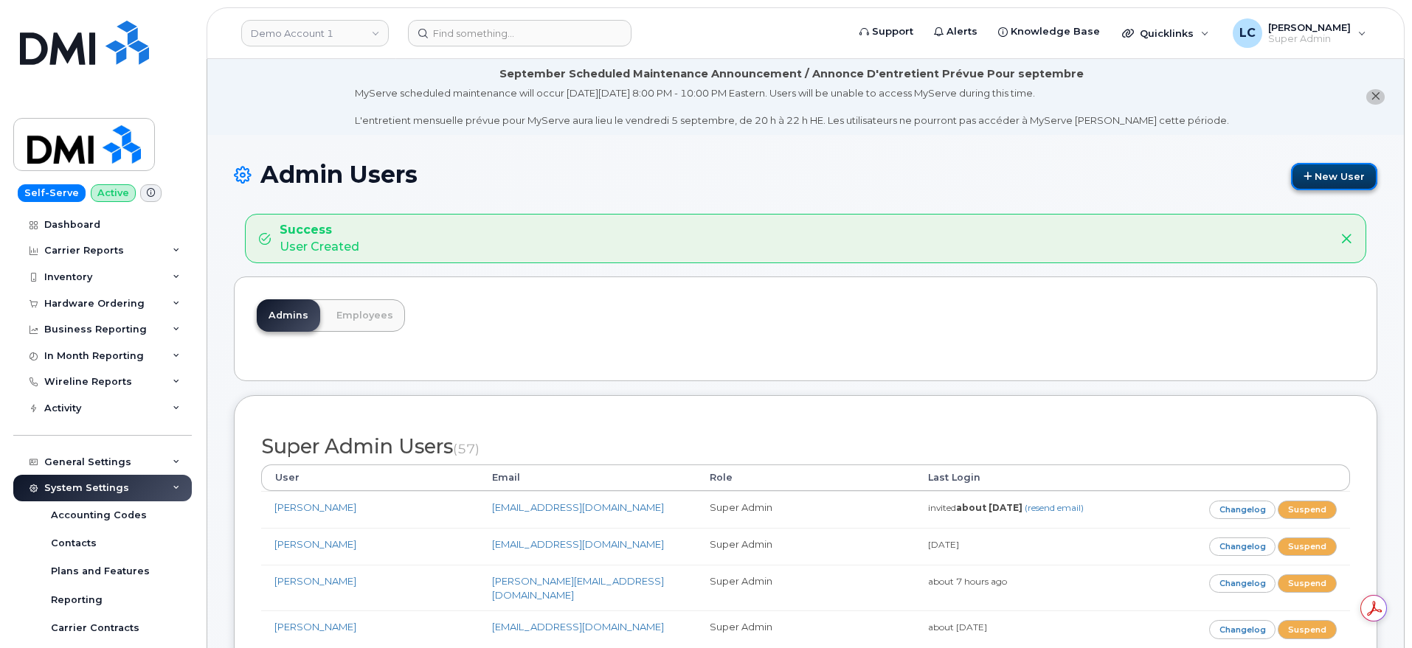
click at [1343, 183] on link "New User" at bounding box center [1334, 176] width 86 height 27
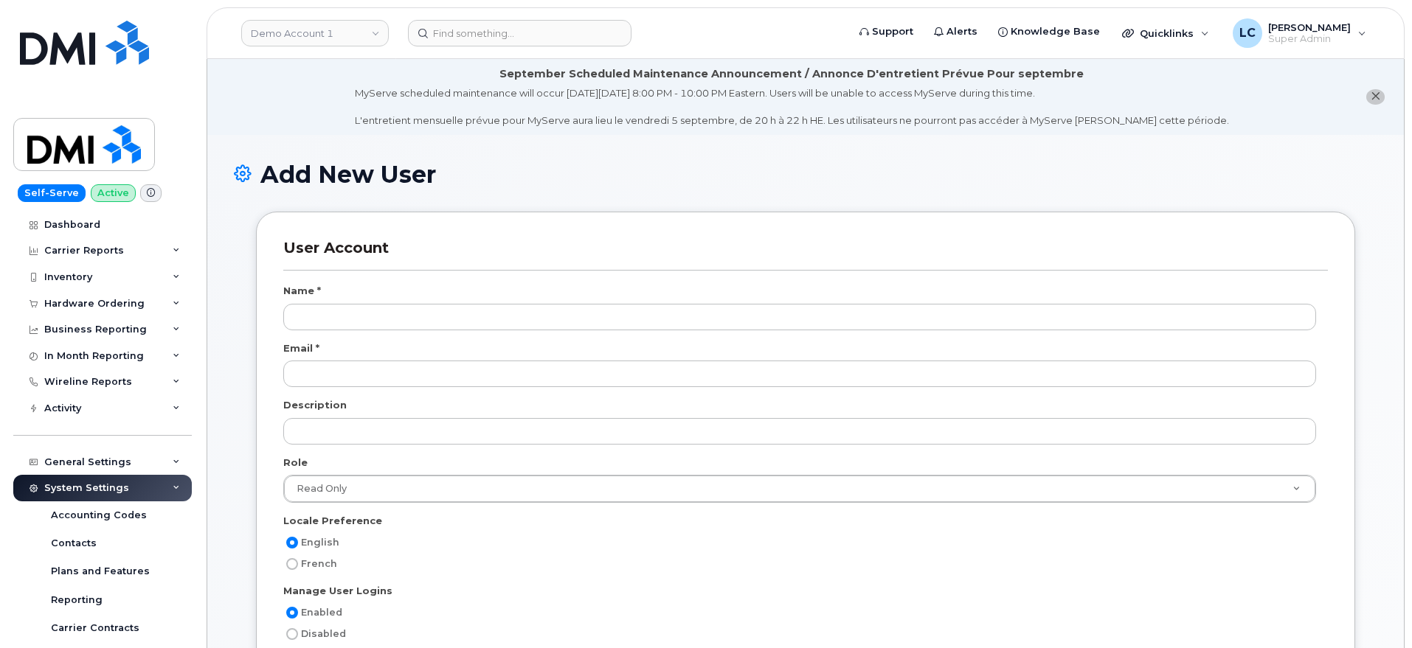
select select
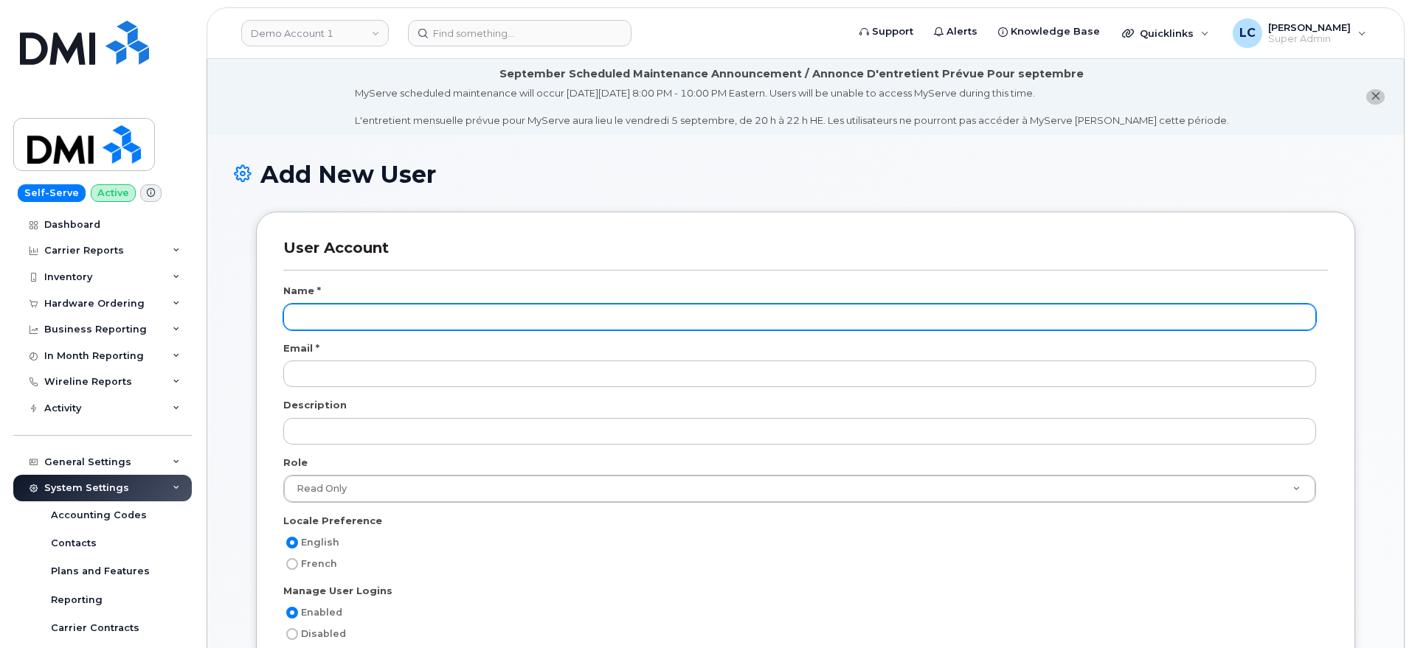
click at [361, 321] on input "text" at bounding box center [799, 317] width 1032 height 27
type input "[PERSON_NAME]"
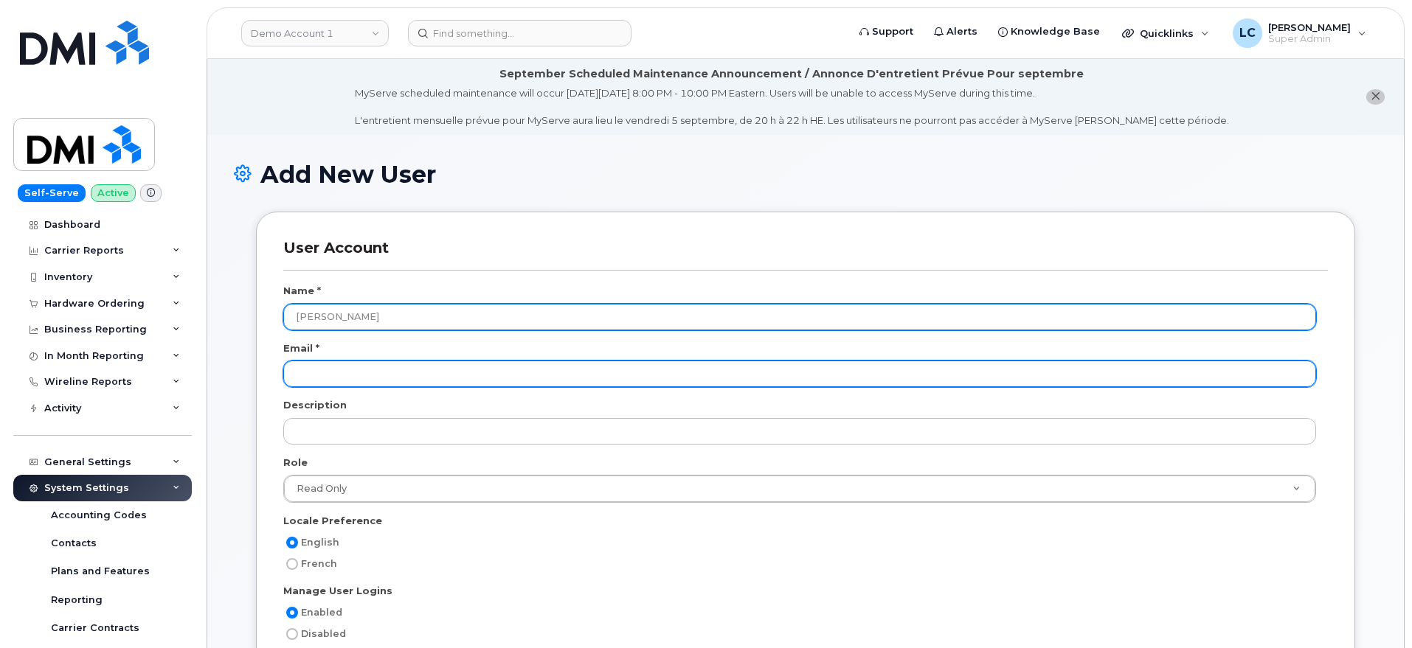
paste input "[EMAIL_ADDRESS][DOMAIN_NAME]"
type input "[EMAIL_ADDRESS][DOMAIN_NAME]"
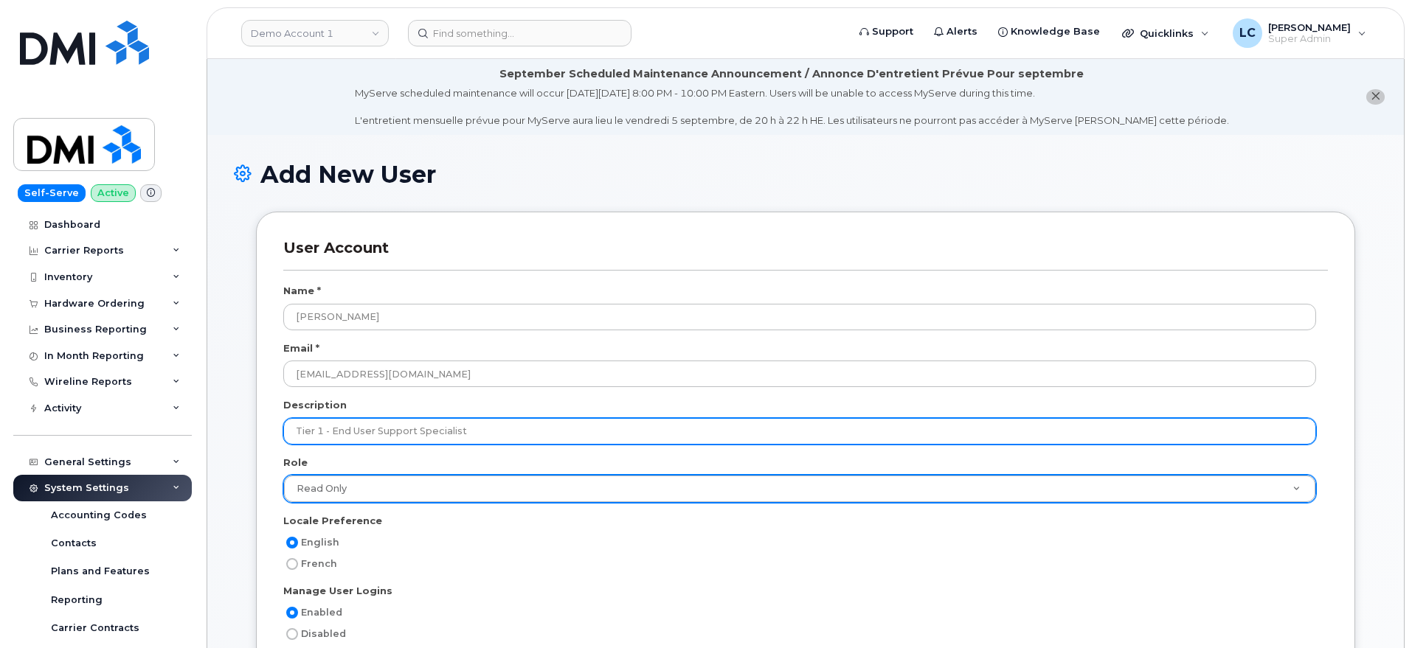
type input "Tier 1 - End User Support Specialist"
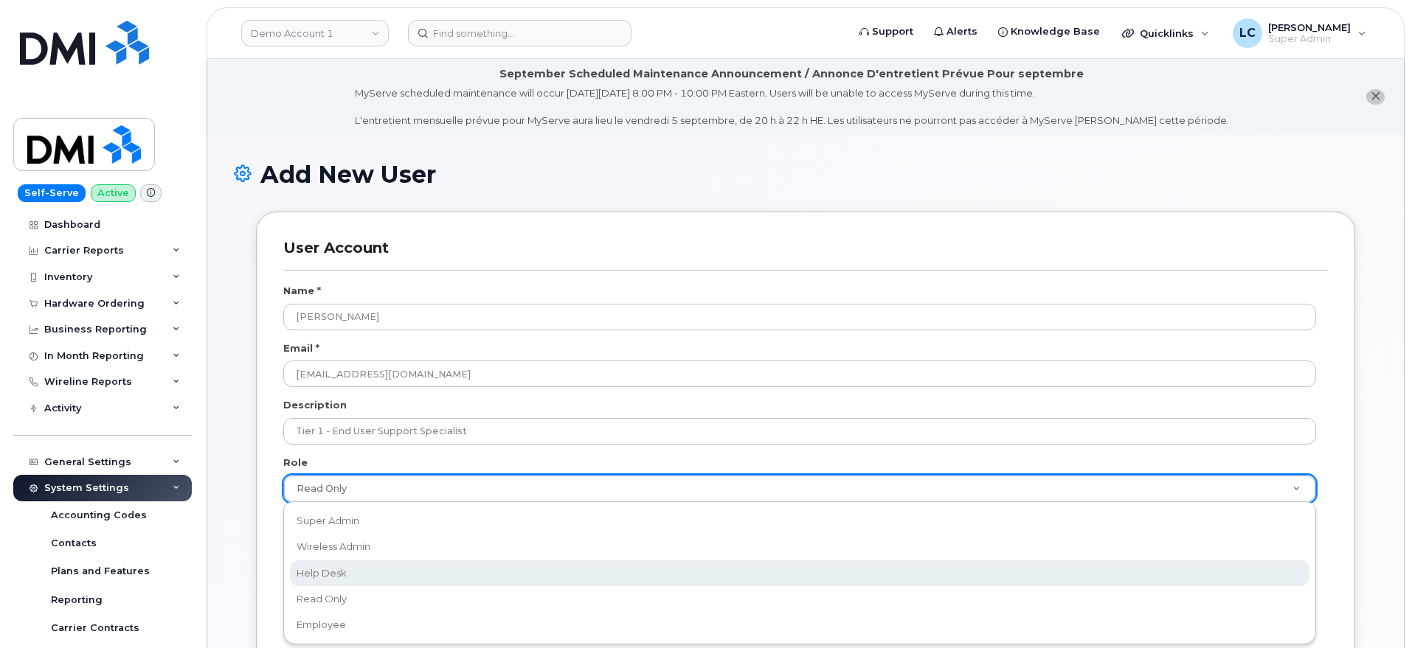
select select "help_desk"
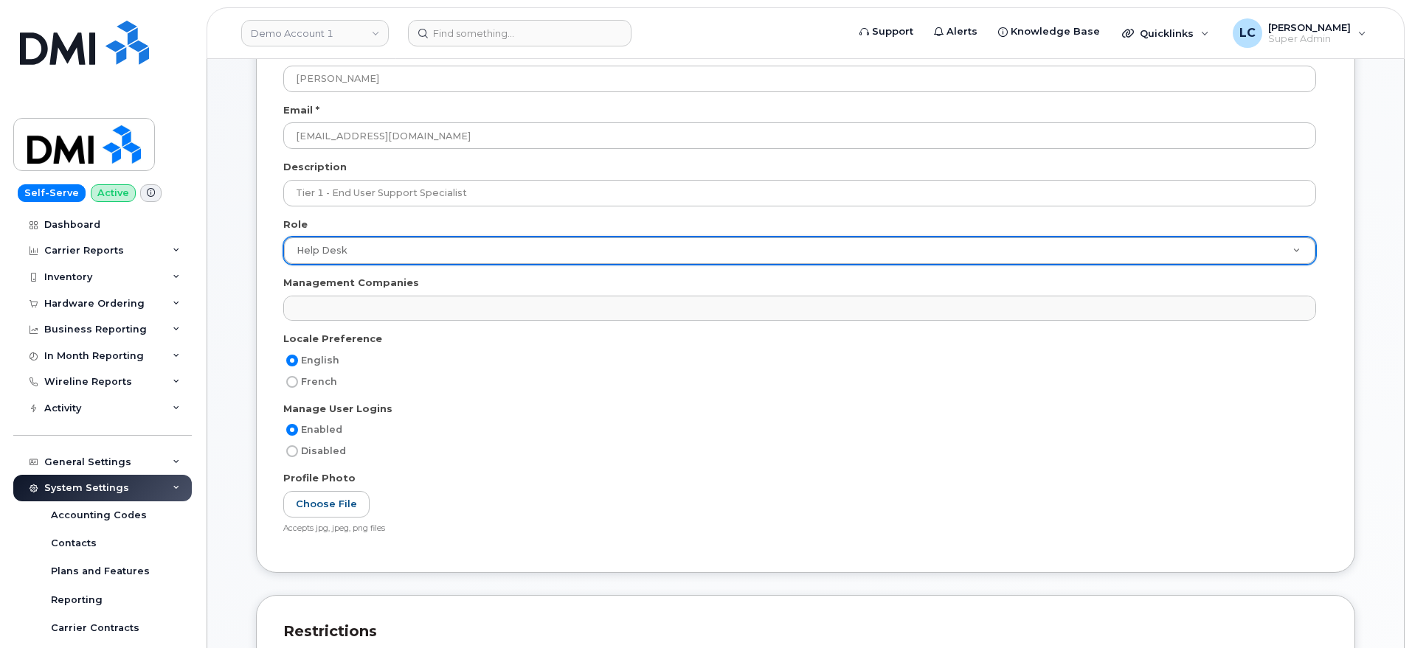
scroll to position [277, 0]
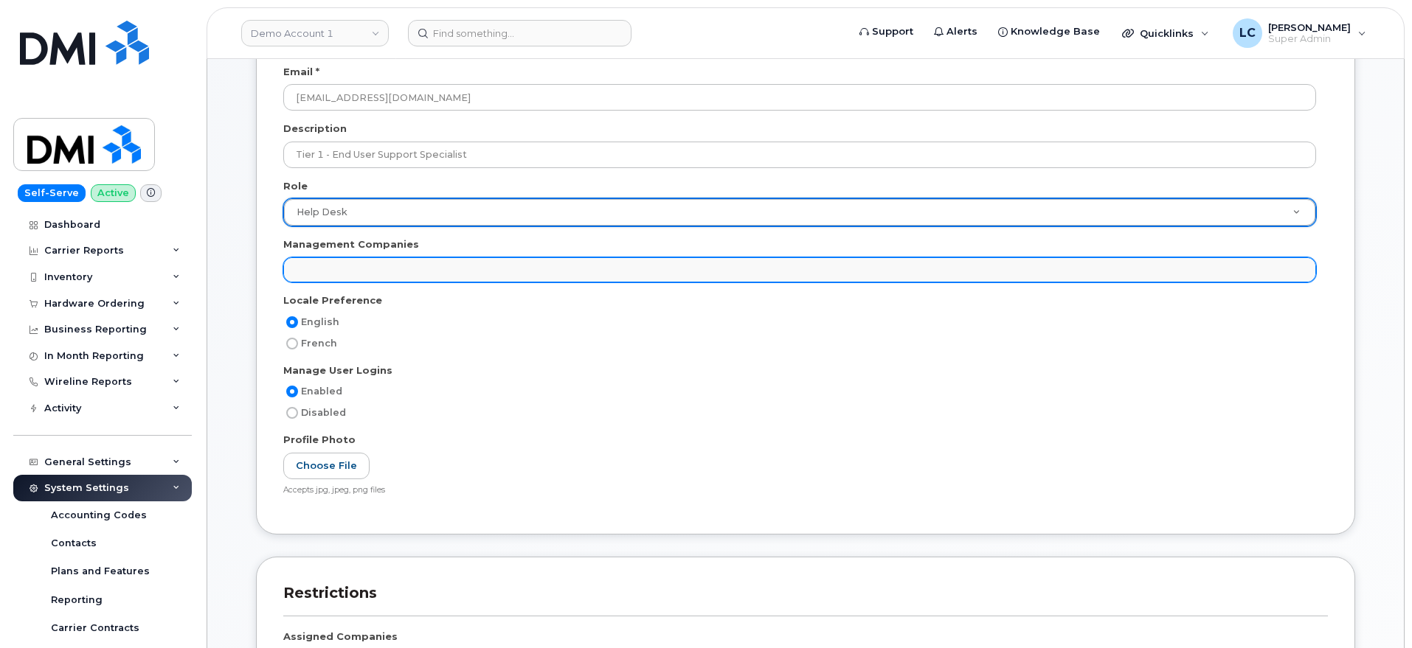
click at [489, 268] on ul at bounding box center [799, 270] width 1031 height 24
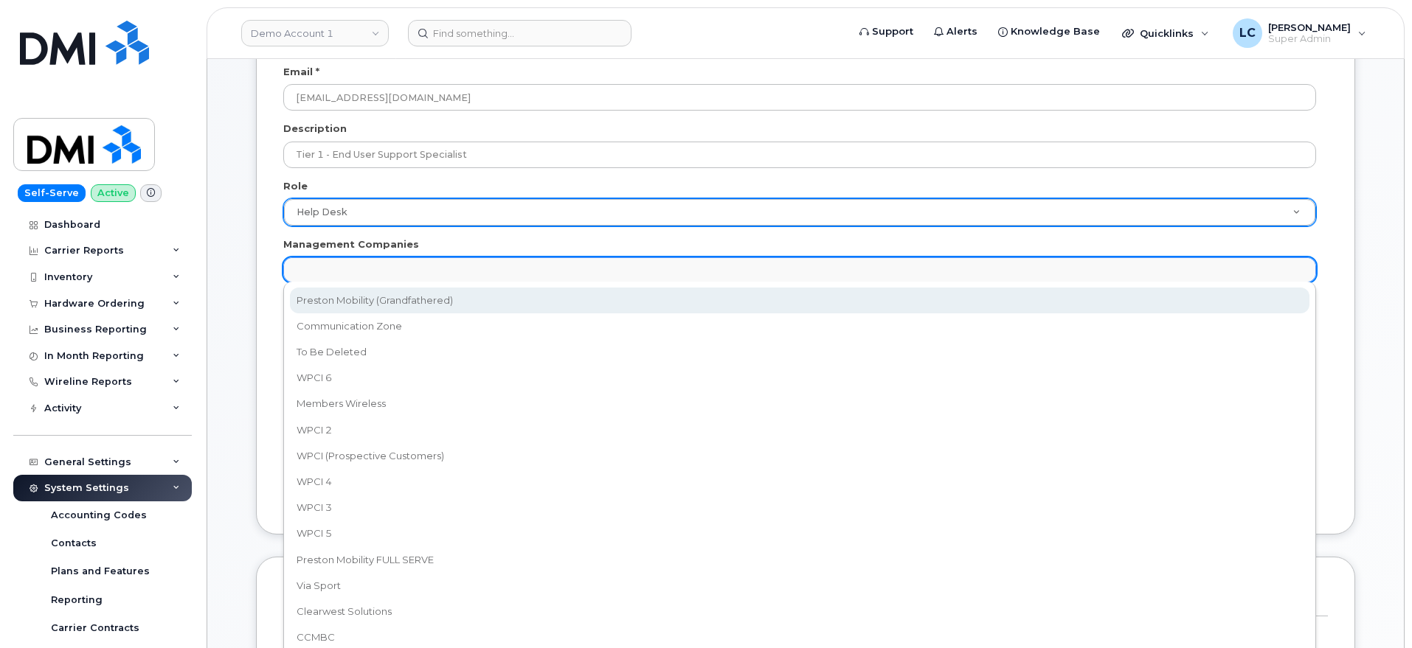
select select "14"
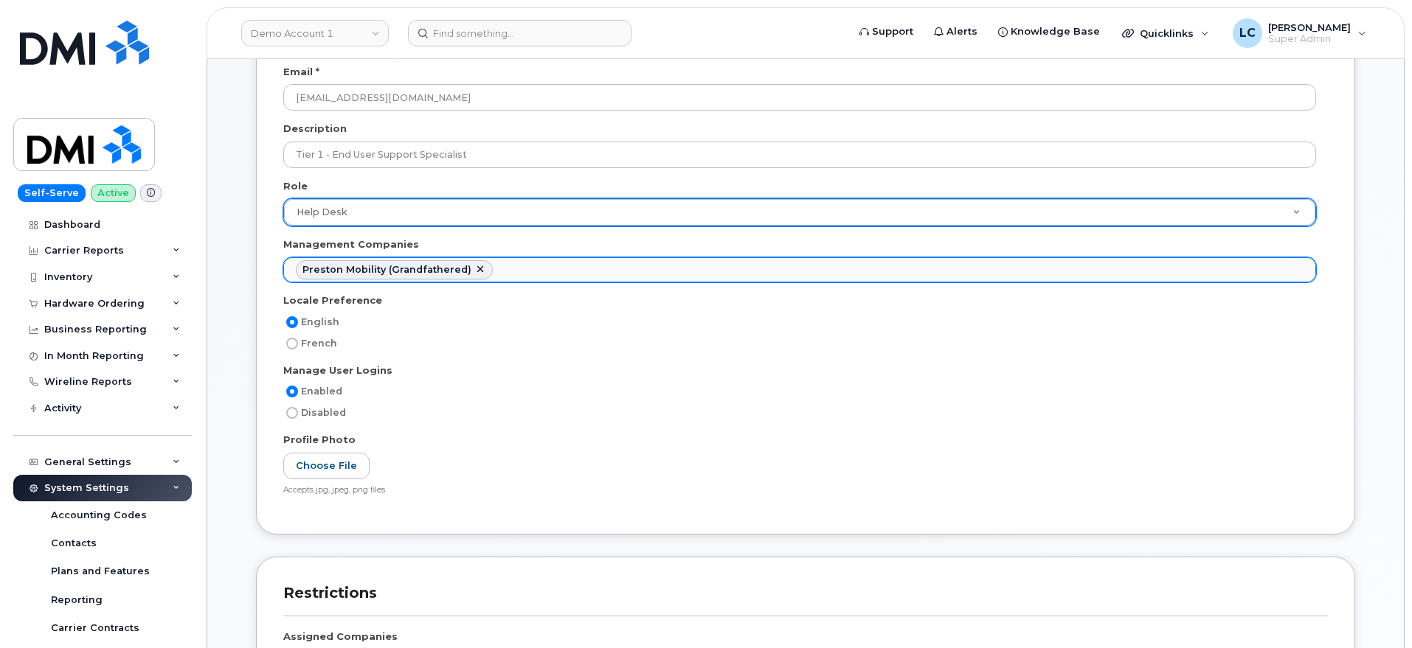
click at [527, 261] on ul "Preston Mobility (Grandfathered)" at bounding box center [799, 270] width 1031 height 24
click at [724, 276] on ul "Preston Mobility (Grandfathered) Communication Zone" at bounding box center [799, 270] width 1031 height 24
click at [826, 268] on ul "Preston Mobility (Grandfathered) Communication Zone Members Wireless" at bounding box center [799, 270] width 1031 height 24
click at [872, 276] on ul "Preston Mobility (Grandfathered) Communication Zone Members Wireless WPCI 6" at bounding box center [799, 270] width 1031 height 24
click at [951, 271] on ul "Preston Mobility (Grandfathered) Communication Zone Members Wireless WPCI 6 WPC…" at bounding box center [799, 270] width 1031 height 24
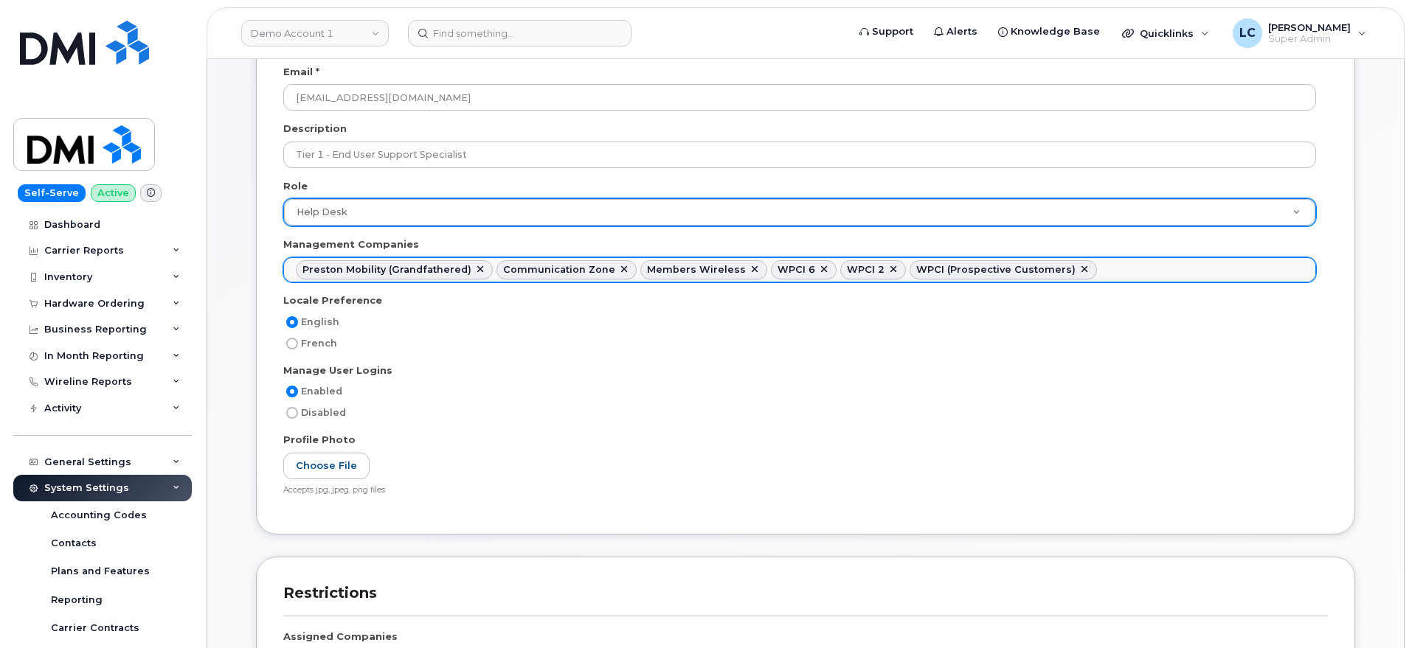
click at [1078, 268] on link at bounding box center [1084, 270] width 12 height 12
click at [997, 271] on ul "Preston Mobility (Grandfathered) Communication Zone Members Wireless WPCI 6 WPC…" at bounding box center [799, 270] width 1031 height 24
click at [1002, 275] on ul "Preston Mobility (Grandfathered) Communication Zone Members Wireless WPCI 6 WPC…" at bounding box center [799, 270] width 1031 height 24
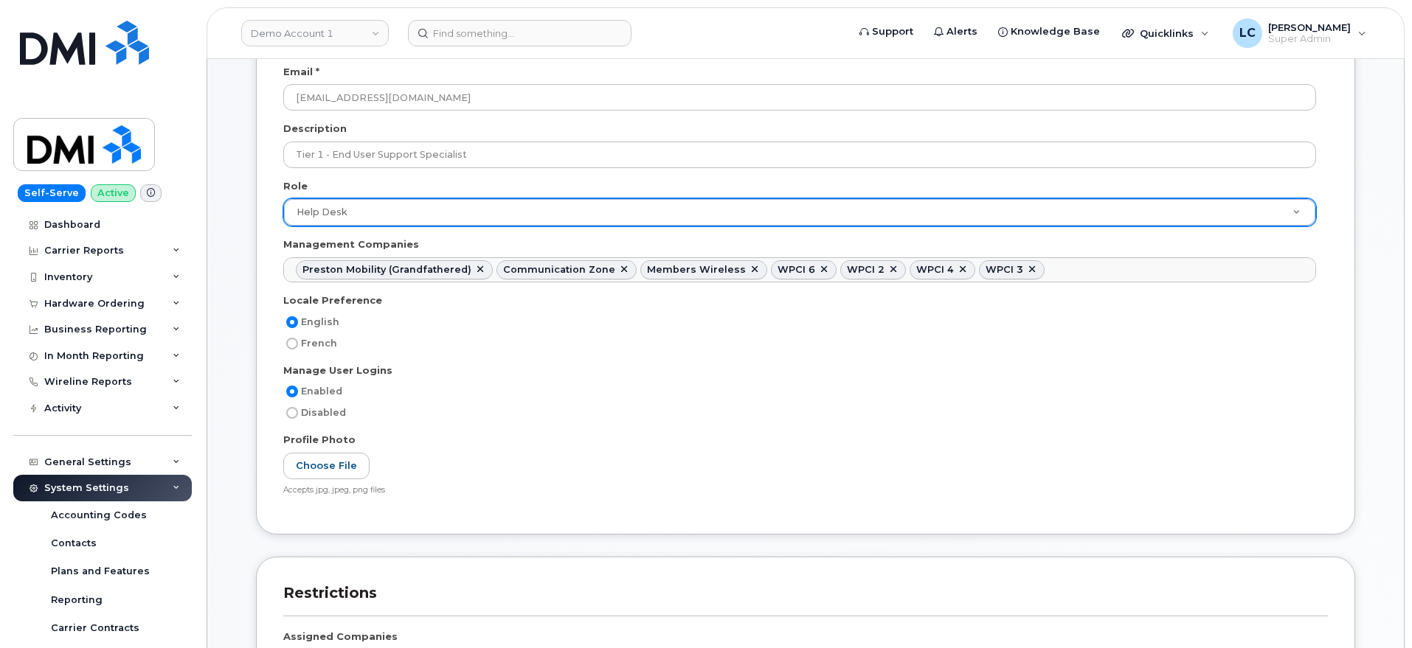
click at [1049, 270] on ul "Preston Mobility (Grandfathered) Communication Zone Members Wireless WPCI 6 WPC…" at bounding box center [799, 270] width 1031 height 24
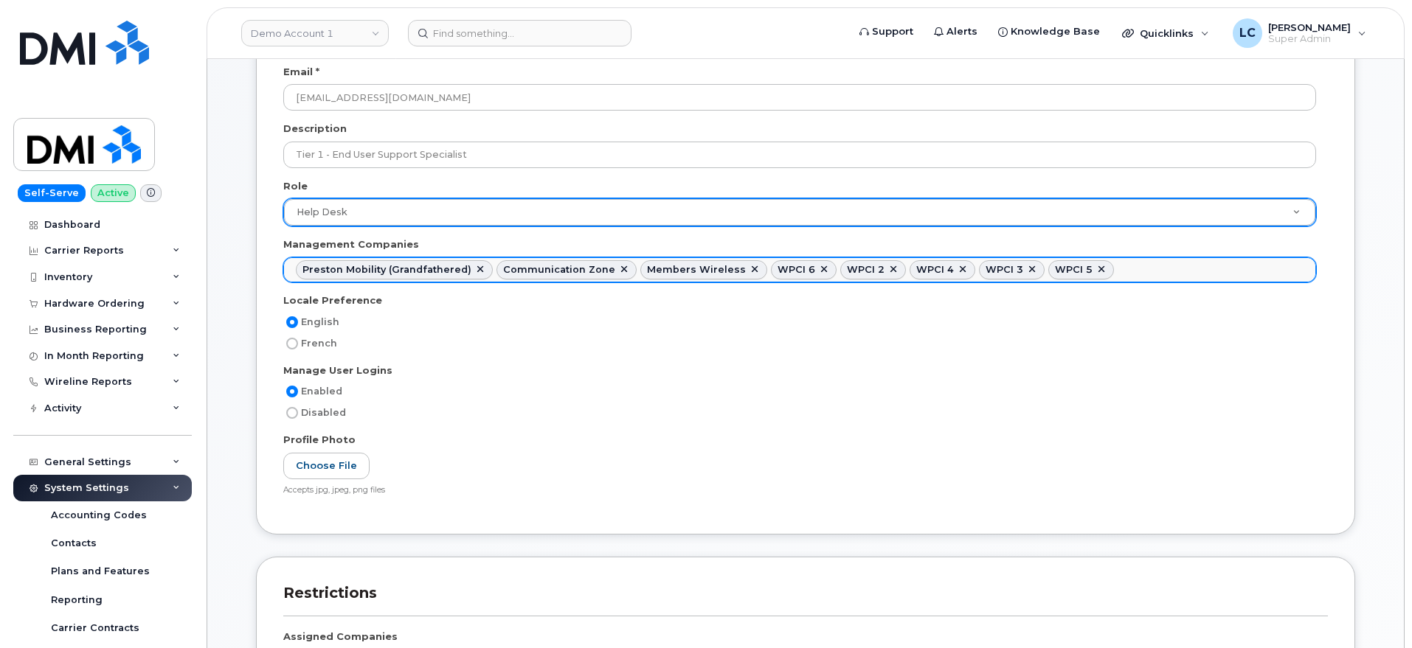
click at [1132, 270] on ul "Preston Mobility (Grandfathered) Communication Zone Members Wireless WPCI 6 WPC…" at bounding box center [799, 270] width 1031 height 24
click at [1285, 262] on ul "Preston Mobility (Grandfathered) Communication Zone Members Wireless WPCI 6 WPC…" at bounding box center [799, 270] width 1031 height 24
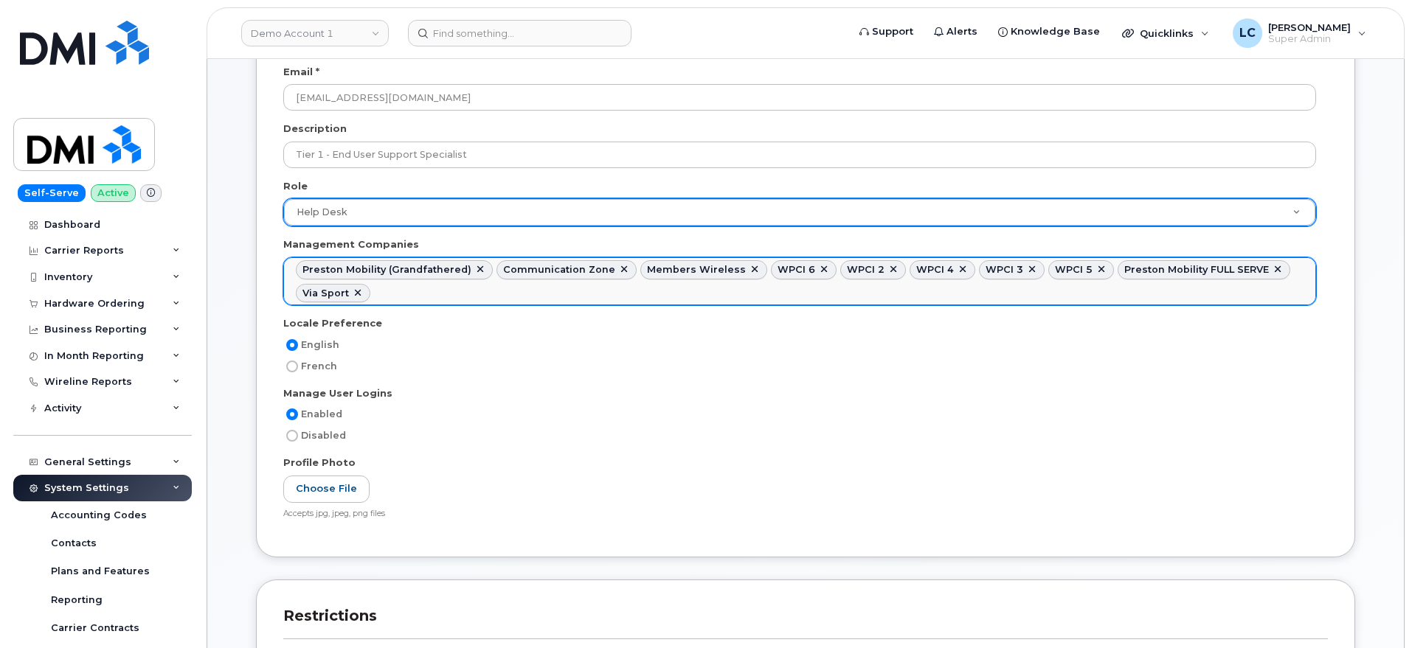
click at [407, 292] on ul "Preston Mobility (Grandfathered) Communication Zone Members Wireless WPCI 6 WPC…" at bounding box center [799, 281] width 1031 height 46
click at [573, 304] on ul "Preston Mobility (Grandfathered) Communication Zone Members Wireless WPCI 6 WPC…" at bounding box center [799, 281] width 1031 height 46
click at [645, 297] on ul "Preston Mobility (Grandfathered) Communication Zone Members Wireless WPCI 6 WPC…" at bounding box center [799, 281] width 1031 height 46
click at [782, 294] on ul "Preston Mobility (Grandfathered) Communication Zone Members Wireless WPCI 6 WPC…" at bounding box center [799, 281] width 1031 height 46
click at [829, 294] on ul "Preston Mobility (Grandfathered) Communication Zone Members Wireless WPCI 6 WPC…" at bounding box center [799, 281] width 1031 height 46
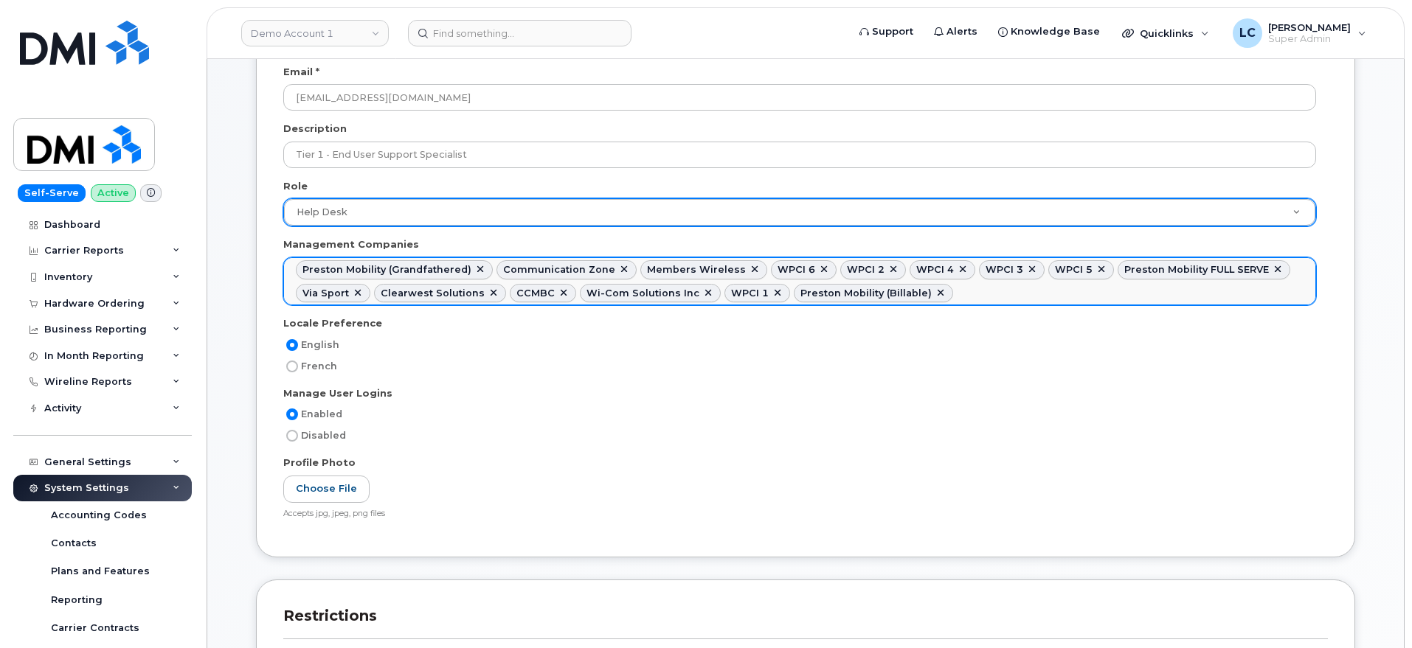
click at [950, 295] on ul "Preston Mobility (Grandfathered) Communication Zone Members Wireless WPCI 6 WPC…" at bounding box center [799, 281] width 1031 height 46
click at [1066, 296] on ul "Preston Mobility (Grandfathered) Communication Zone Members Wireless WPCI 6 WPC…" at bounding box center [799, 281] width 1031 height 46
click at [1148, 295] on ul "Preston Mobility (Grandfathered) Communication Zone Members Wireless WPCI 6 WPC…" at bounding box center [799, 281] width 1031 height 46
click at [1267, 289] on ul "Preston Mobility (Grandfathered) Communication Zone Members Wireless WPCI 6 WPC…" at bounding box center [799, 281] width 1031 height 46
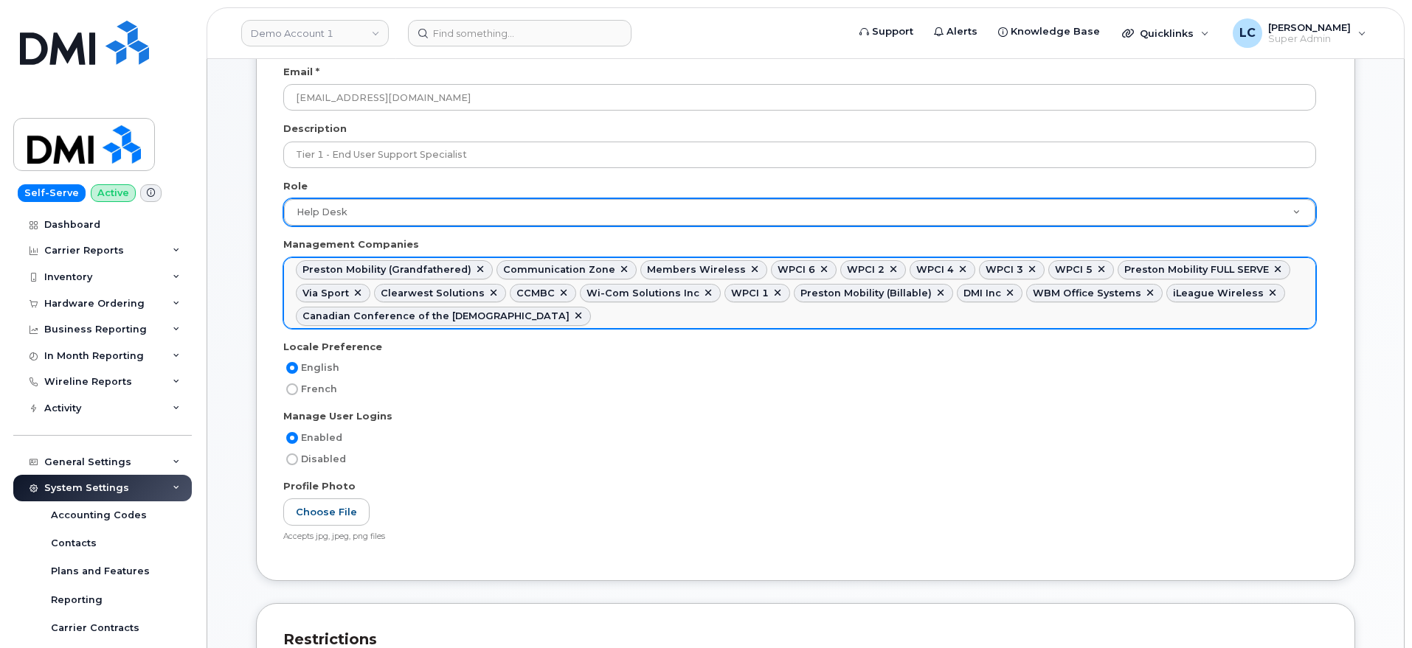
click at [757, 319] on ul "Preston Mobility (Grandfathered) Communication Zone Members Wireless WPCI 6 WPC…" at bounding box center [799, 293] width 1031 height 70
click at [818, 316] on ul "Preston Mobility (Grandfathered) Communication Zone Members Wireless WPCI 6 WPC…" at bounding box center [799, 293] width 1031 height 70
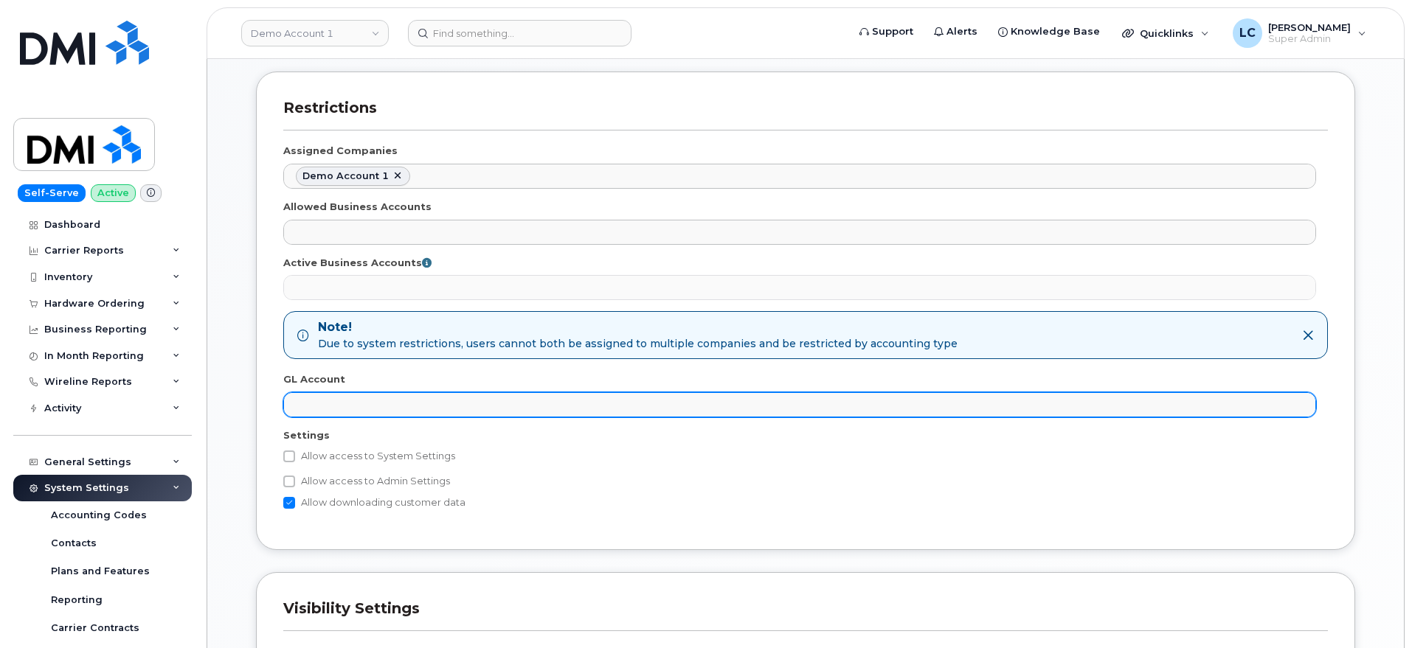
scroll to position [830, 0]
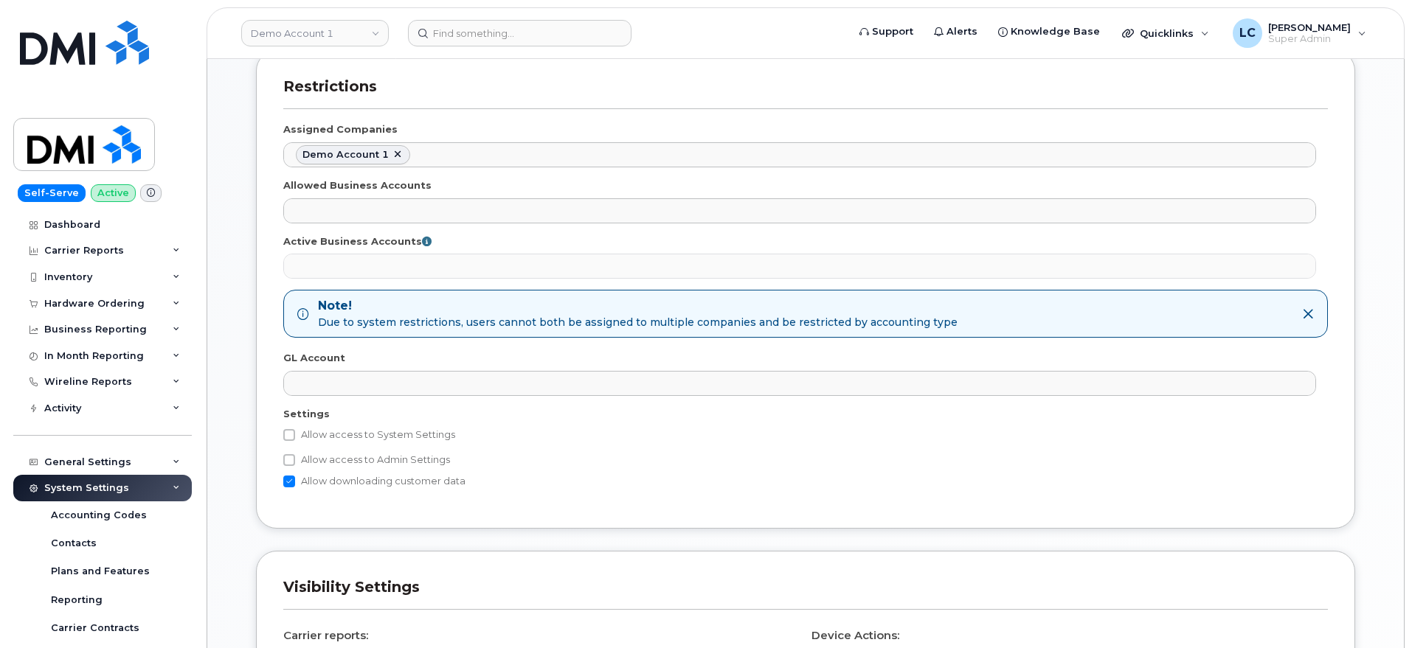
click at [355, 450] on div "Allow access to System Settings Contacts The following settings are only releva…" at bounding box center [805, 458] width 1044 height 64
click at [351, 460] on label "Allow access to Admin Settings" at bounding box center [366, 460] width 167 height 18
click at [295, 460] on input "Allow access to Admin Settings" at bounding box center [289, 460] width 12 height 12
checkbox input "true"
click at [351, 438] on label "Allow access to System Settings" at bounding box center [369, 435] width 172 height 18
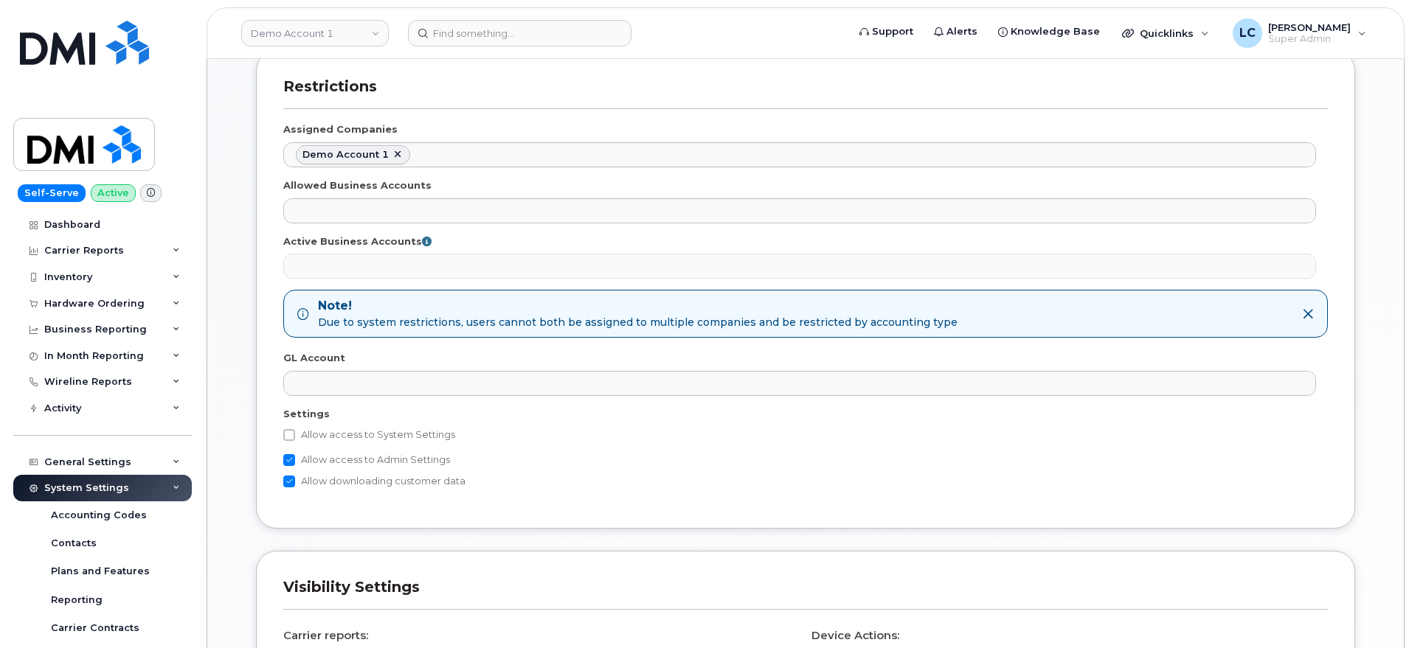
click at [295, 438] on input "Allow access to System Settings" at bounding box center [289, 435] width 12 height 12
checkbox input "true"
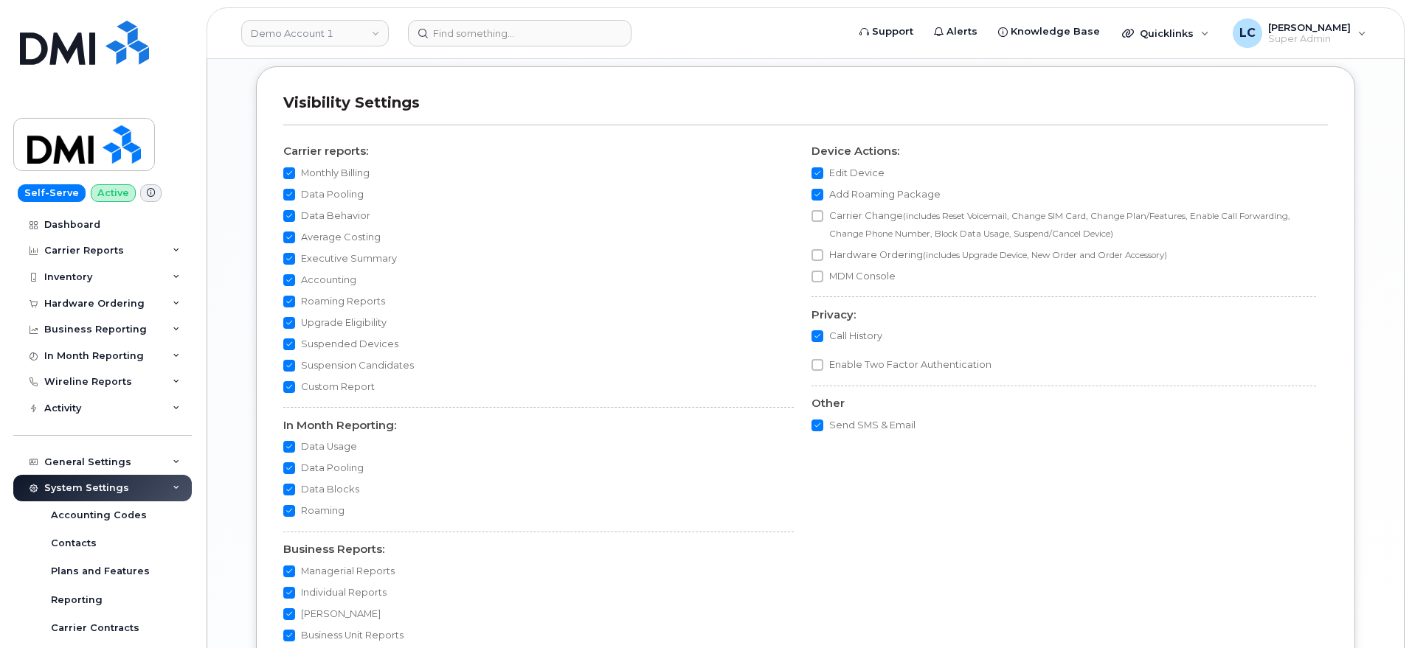
scroll to position [1558, 0]
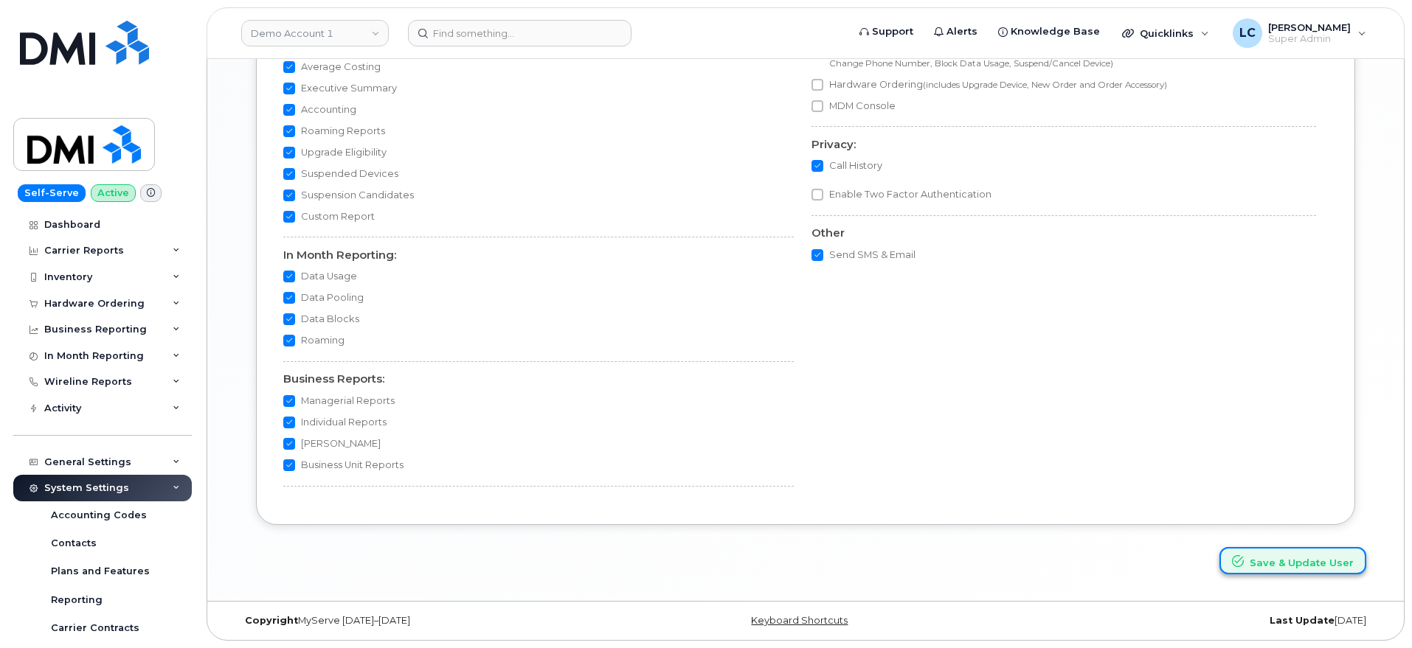
click at [1295, 565] on button "Save & Update User" at bounding box center [1292, 560] width 147 height 27
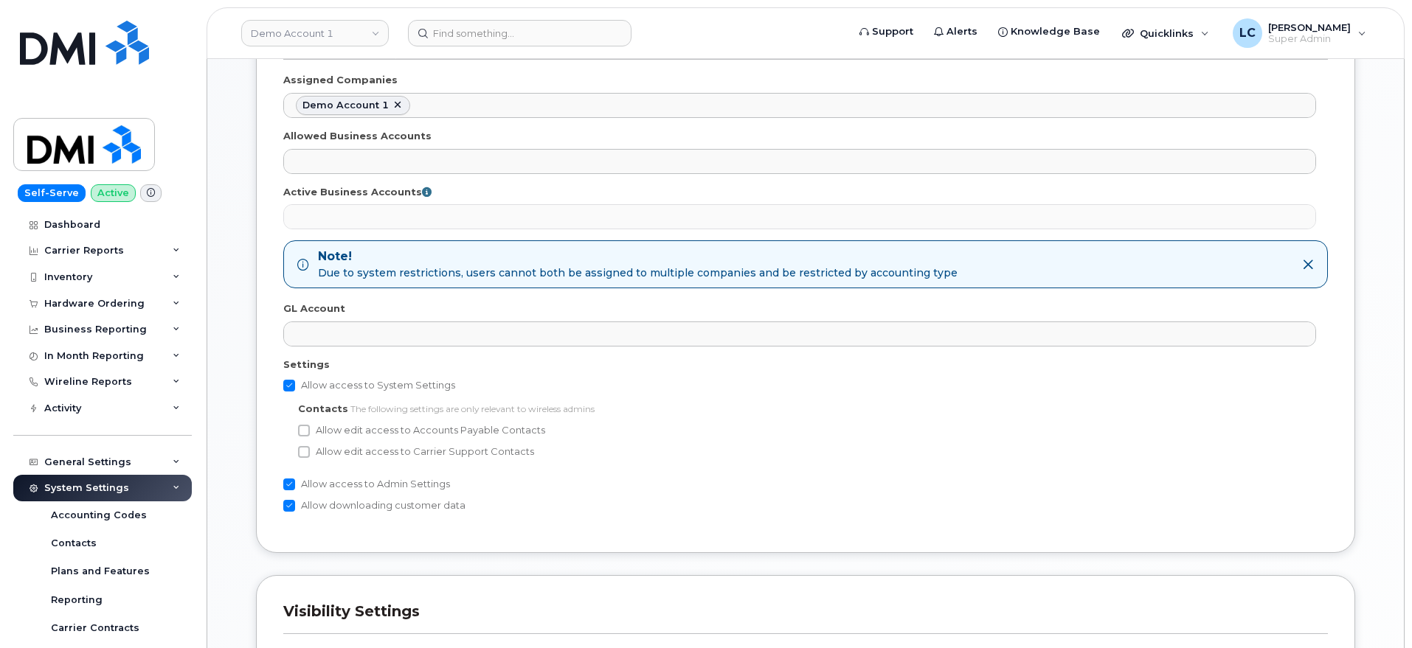
scroll to position [483, 0]
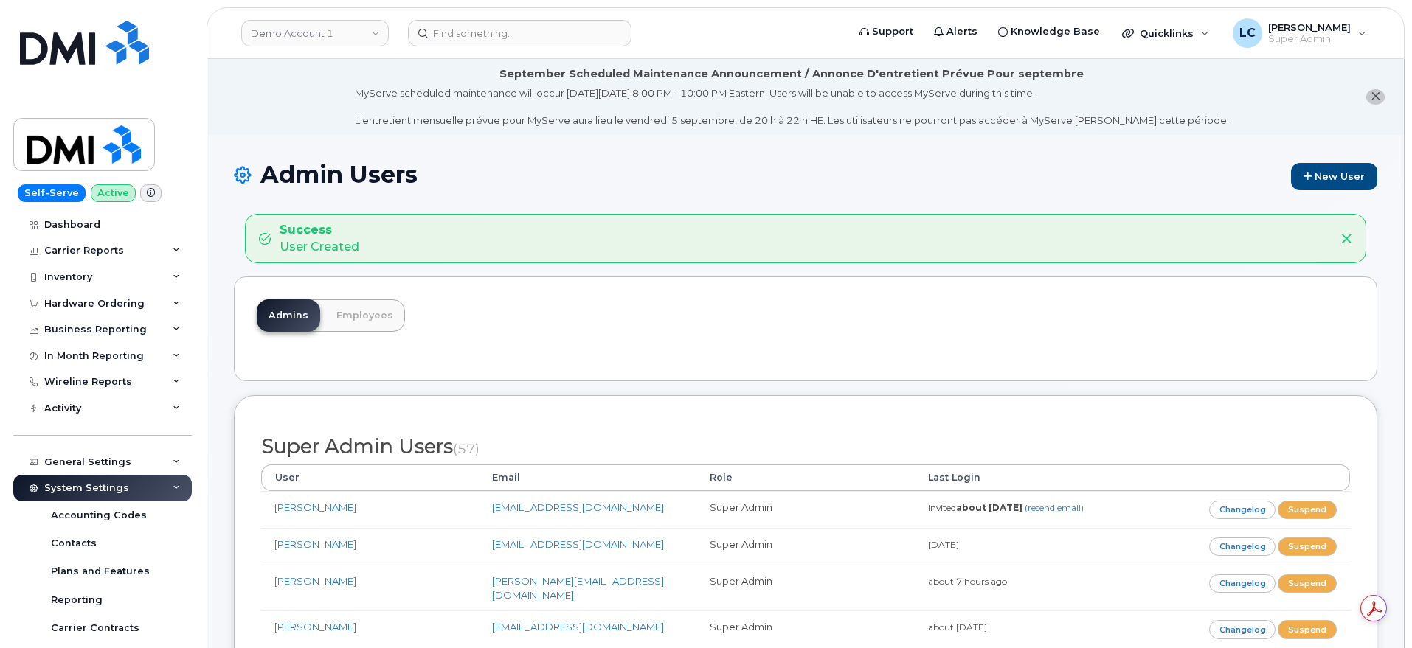
click at [977, 164] on h1 "Admin Users New User" at bounding box center [805, 176] width 1143 height 29
click at [1349, 178] on link "New User" at bounding box center [1334, 176] width 86 height 27
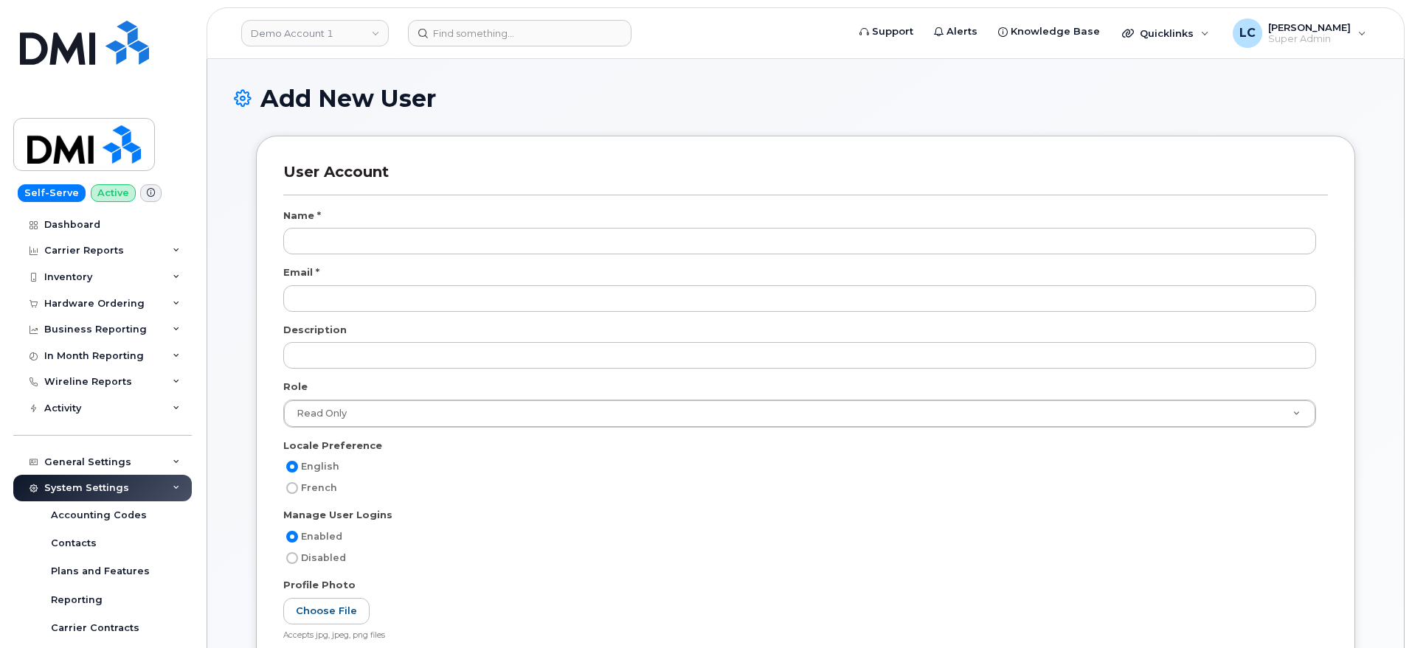
select select
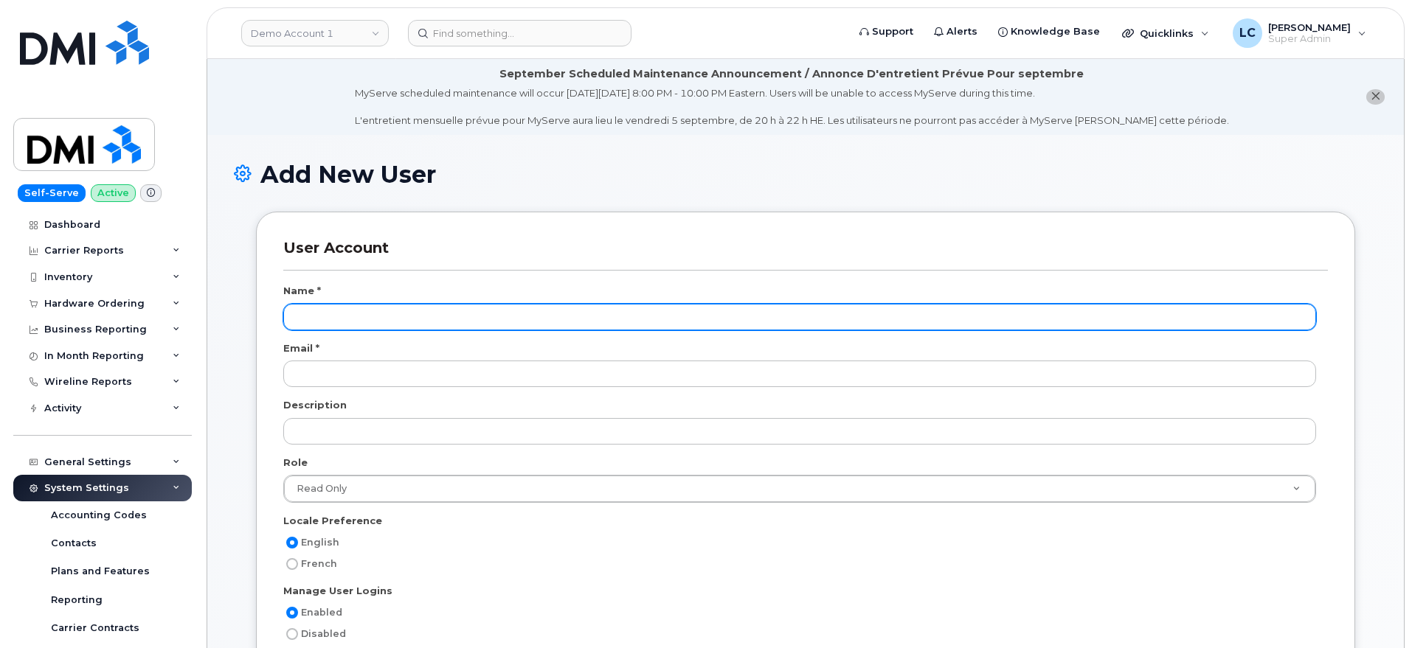
click at [354, 323] on input "text" at bounding box center [799, 317] width 1032 height 27
type input "[PERSON_NAME]"
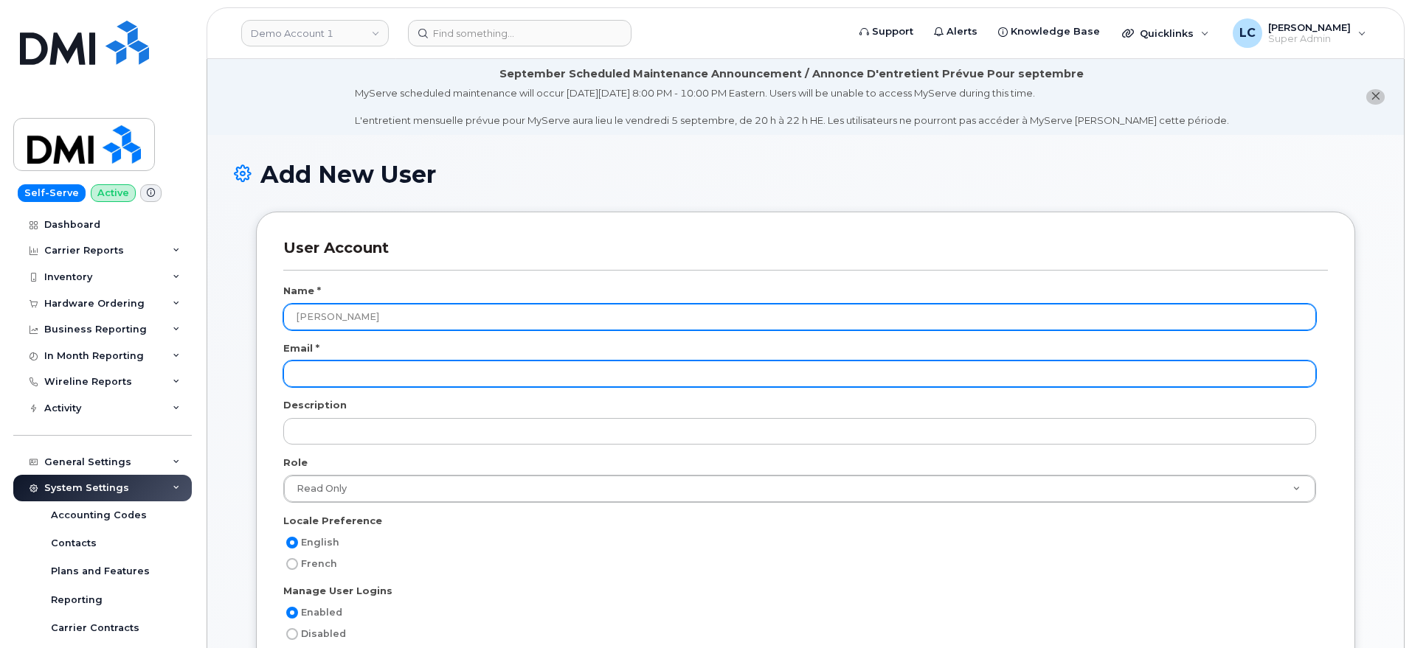
paste input "[EMAIL_ADDRESS][DOMAIN_NAME]"
type input "[EMAIL_ADDRESS][DOMAIN_NAME]"
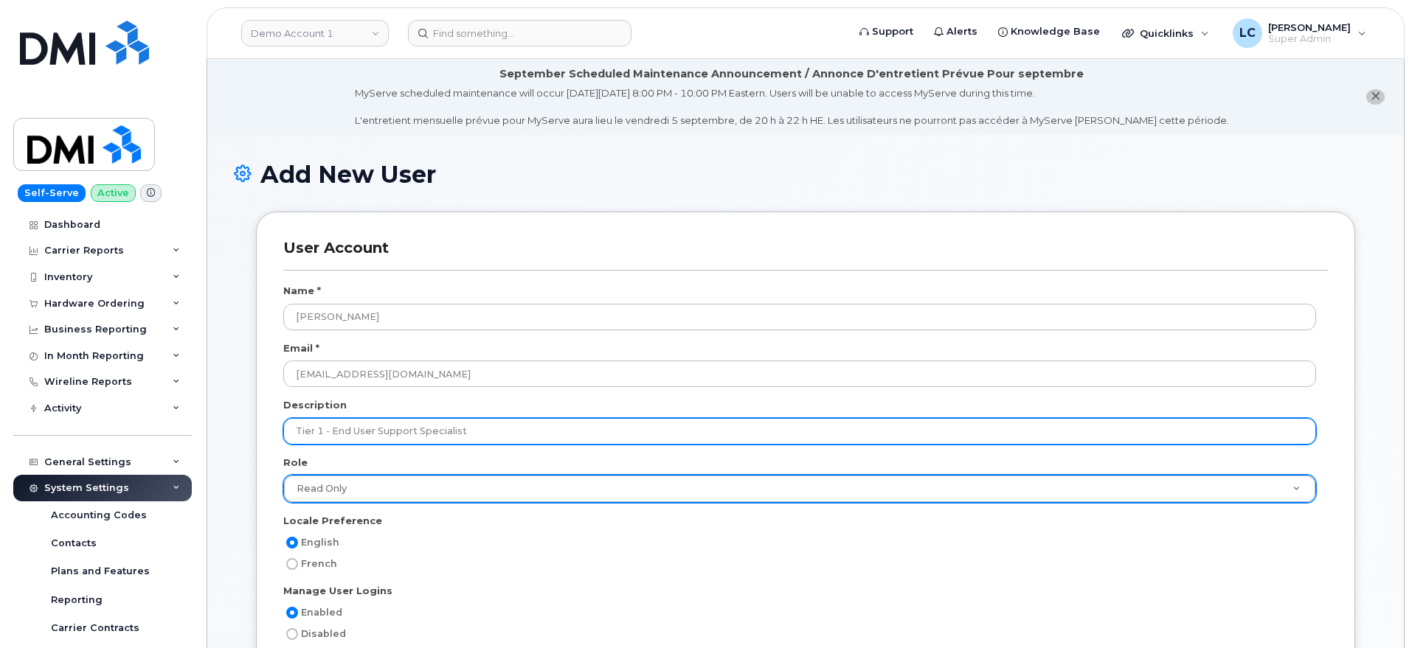
type input "Tier 1 - End User Support Specialist"
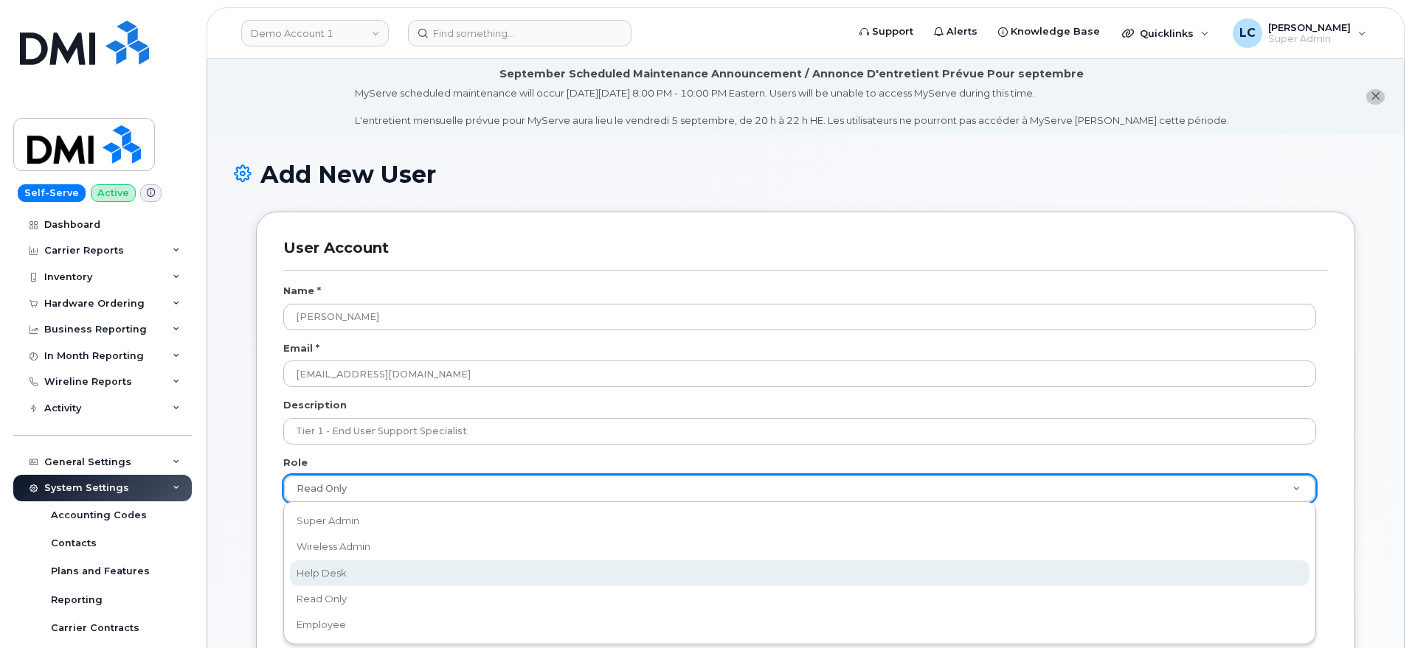
select select "help_desk"
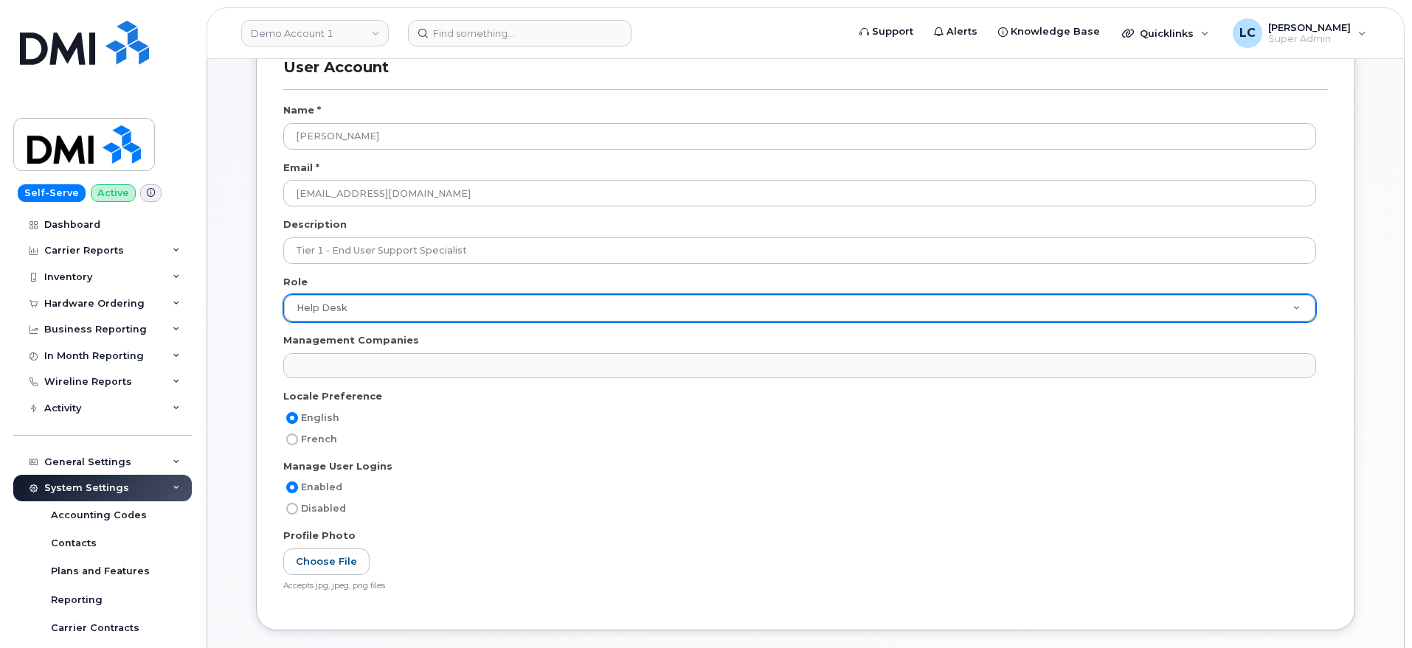
scroll to position [184, 0]
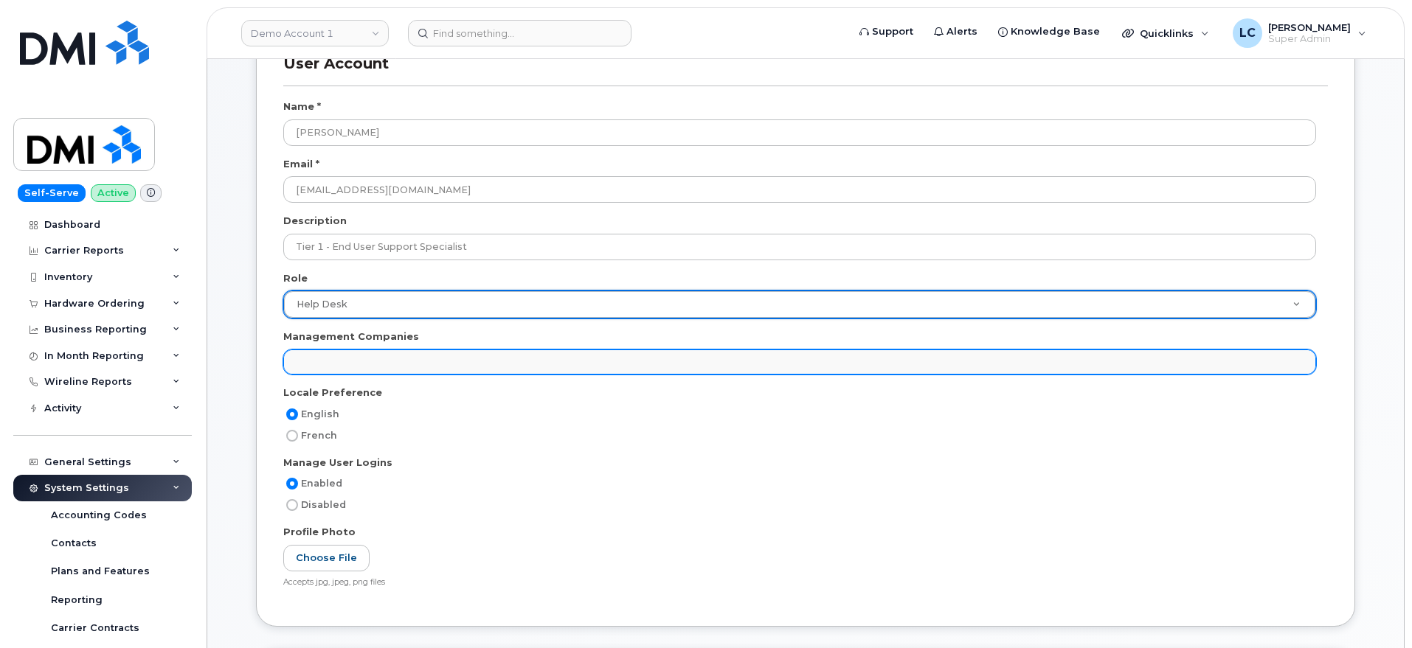
click at [471, 362] on ul at bounding box center [799, 362] width 1031 height 24
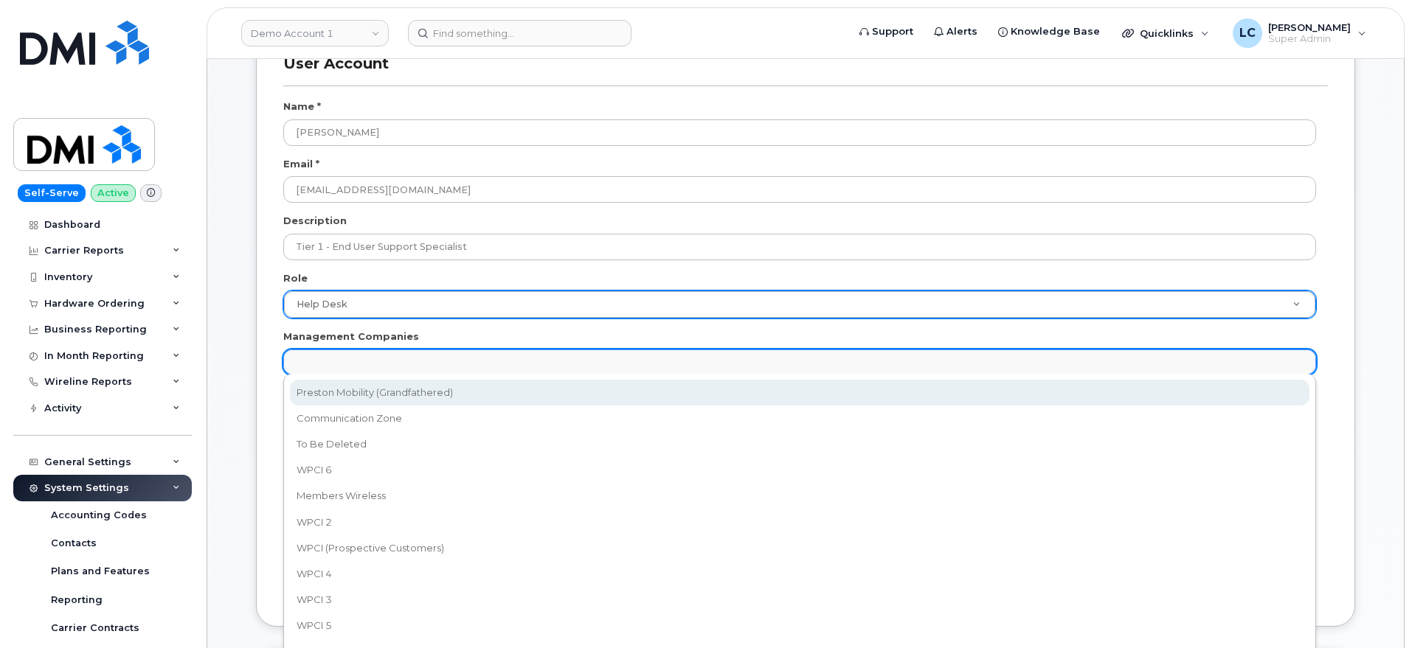
select select "14"
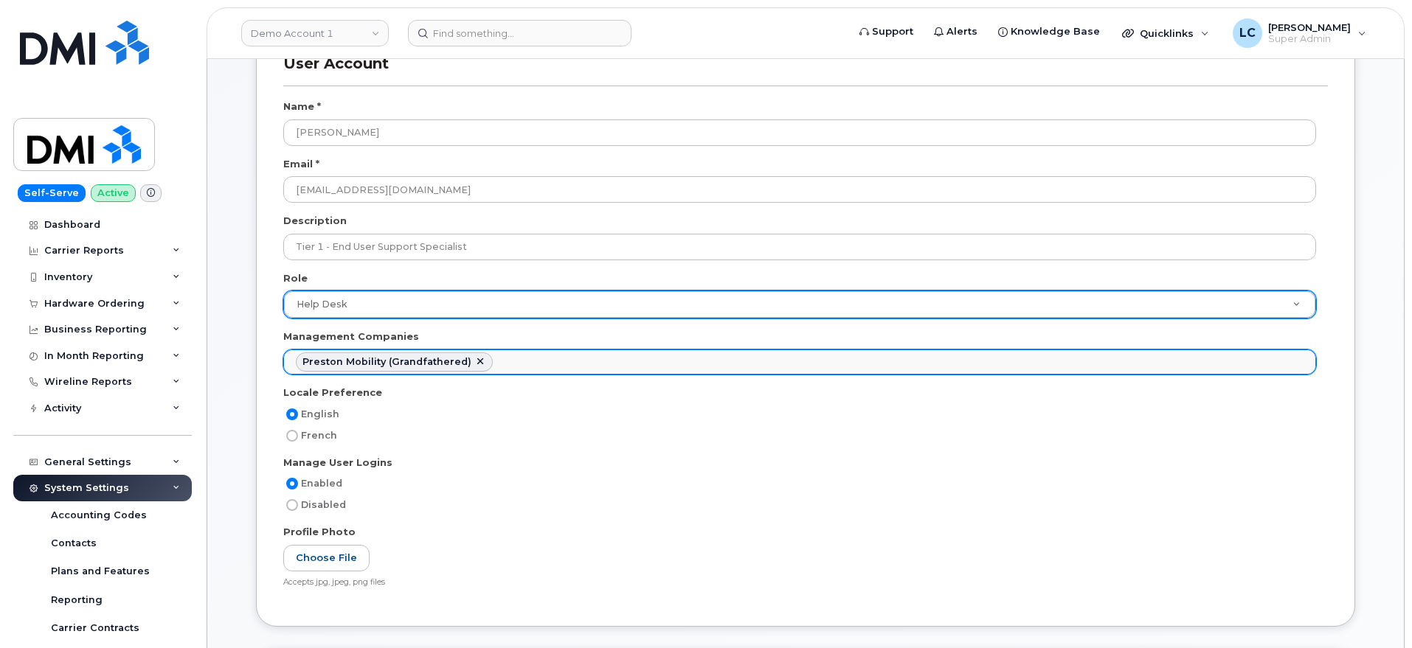
click at [543, 363] on ul "Preston Mobility (Grandfathered)" at bounding box center [799, 362] width 1031 height 24
click at [657, 359] on ul "Preston Mobility (Grandfathered) Communication Zone" at bounding box center [799, 362] width 1031 height 24
click at [805, 372] on ul "Preston Mobility (Grandfathered) Communication Zone WPCI 6" at bounding box center [799, 362] width 1031 height 24
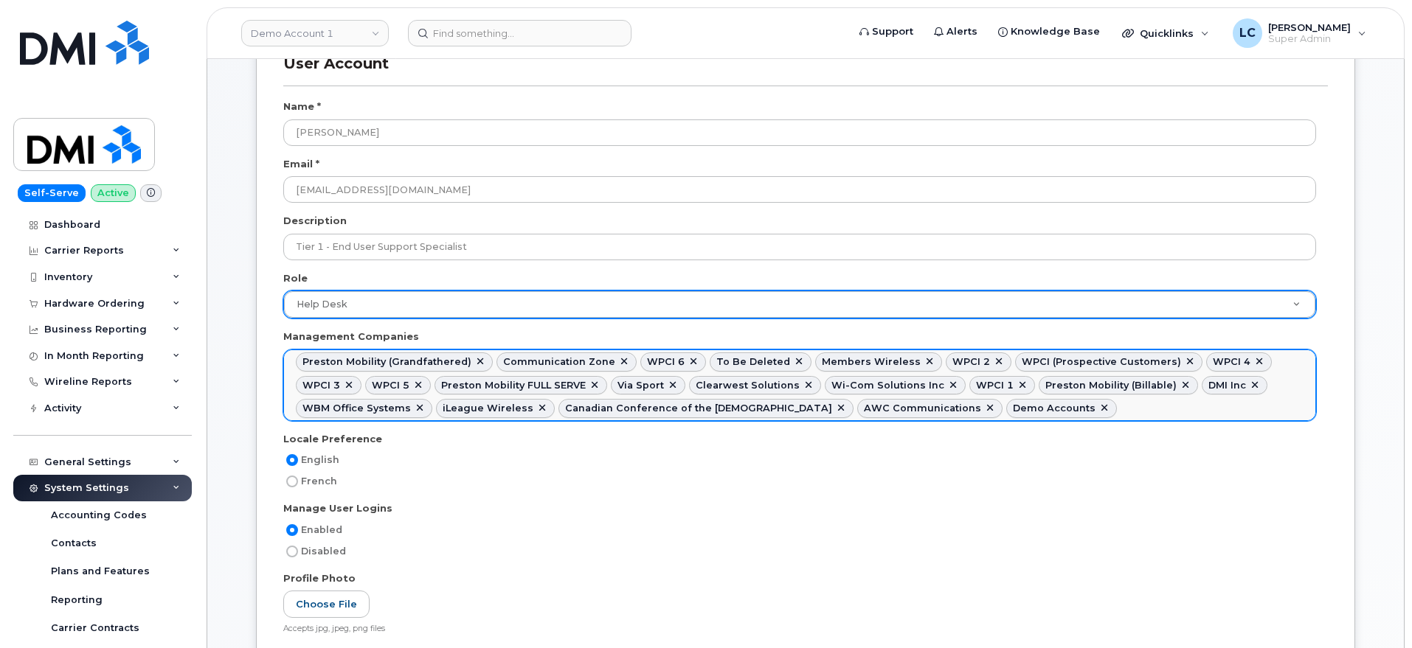
click at [1098, 407] on link at bounding box center [1104, 409] width 12 height 12
click at [1184, 358] on link at bounding box center [1190, 362] width 12 height 12
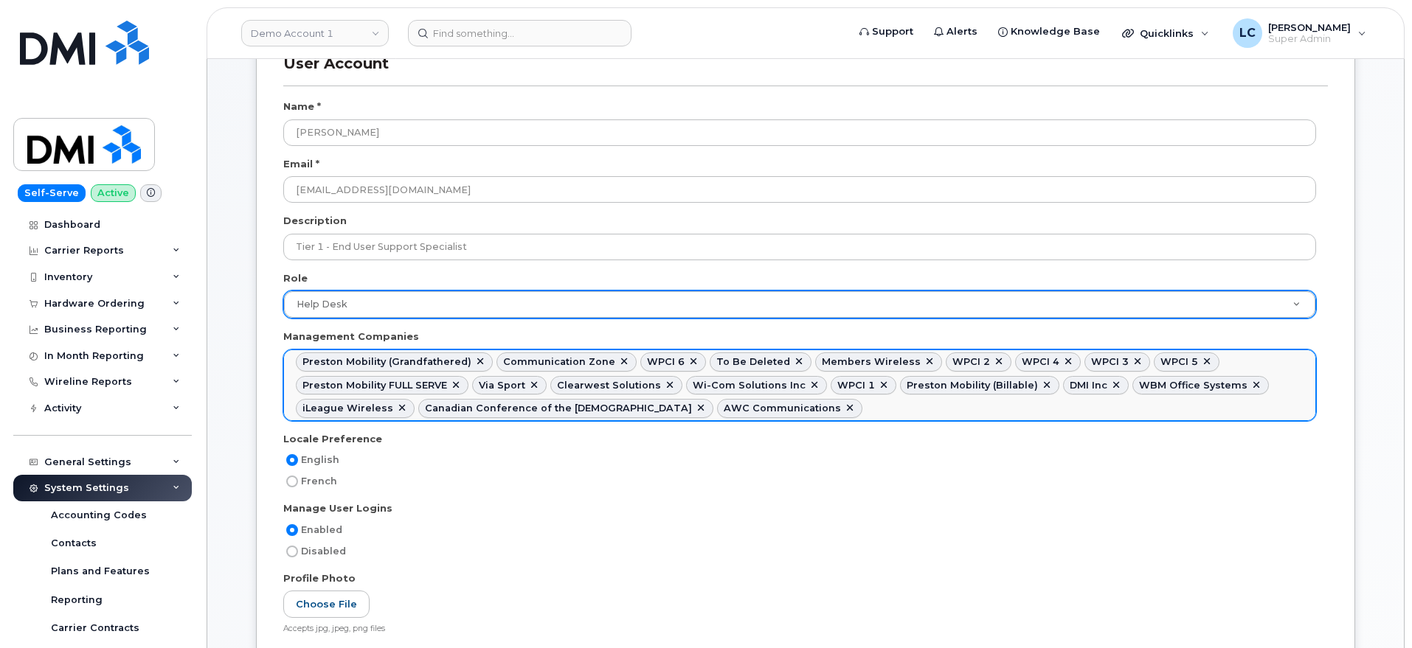
click at [793, 361] on link at bounding box center [799, 362] width 12 height 12
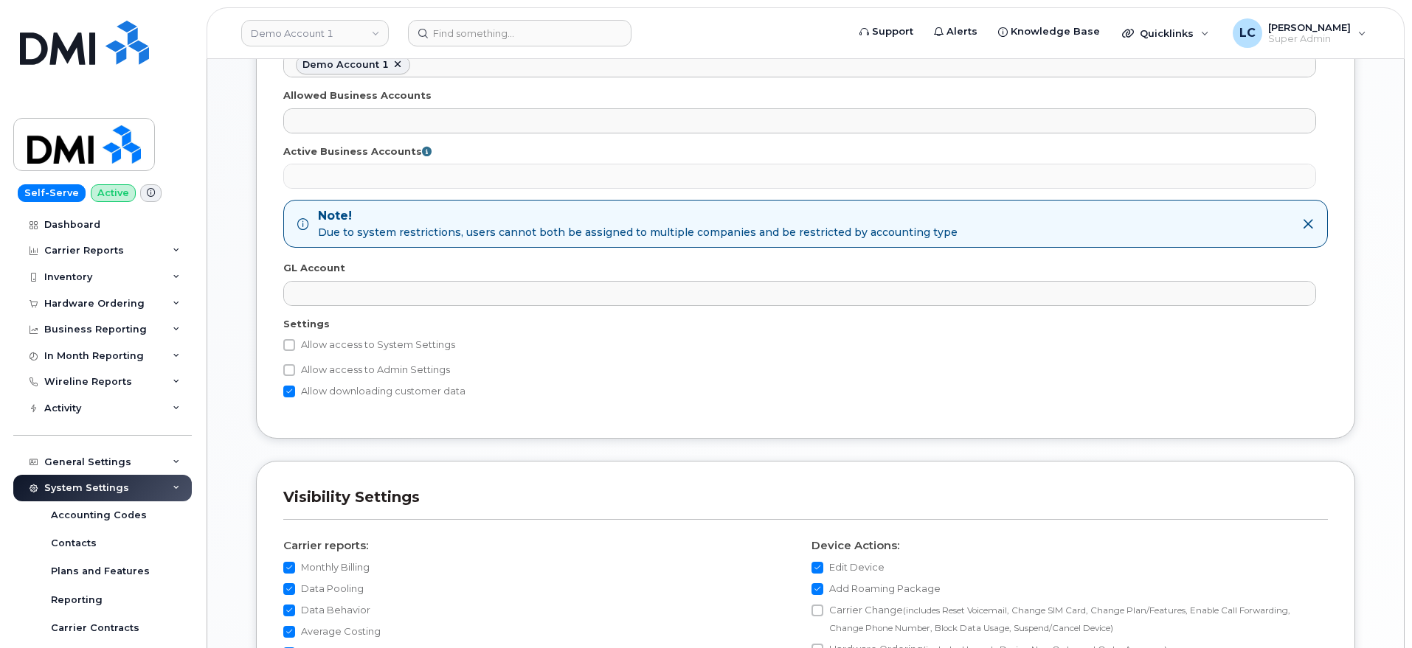
scroll to position [922, 0]
click at [363, 362] on label "Allow access to Admin Settings" at bounding box center [366, 368] width 167 height 18
click at [295, 362] on input "Allow access to Admin Settings" at bounding box center [289, 368] width 12 height 12
checkbox input "true"
click at [380, 344] on label "Allow access to System Settings" at bounding box center [369, 343] width 172 height 18
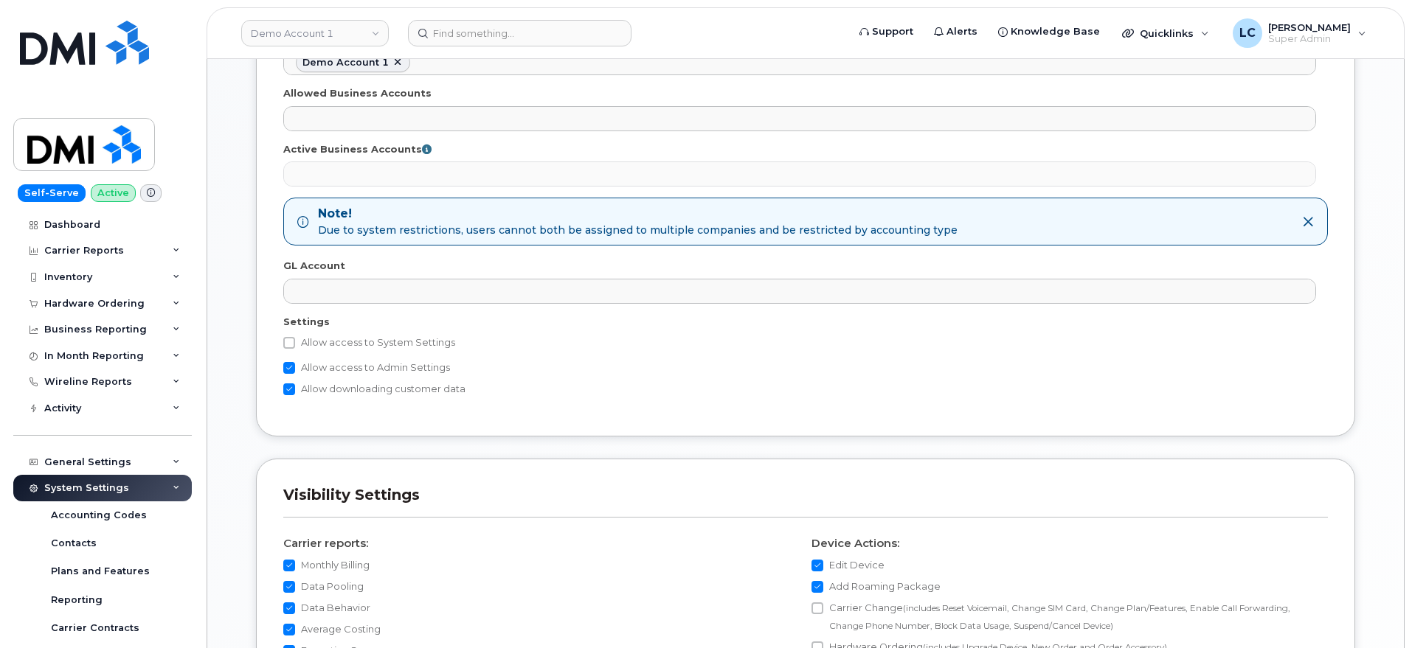
click at [295, 344] on input "Allow access to System Settings" at bounding box center [289, 343] width 12 height 12
checkbox input "true"
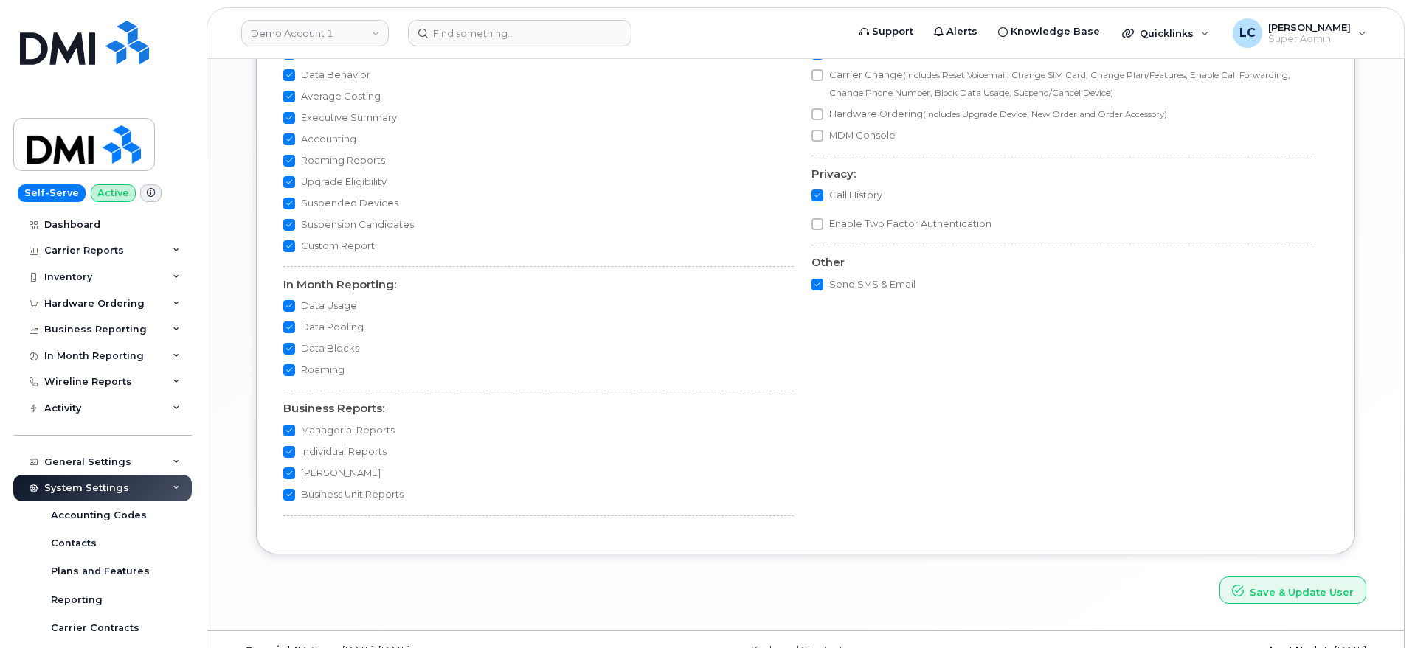
scroll to position [1558, 0]
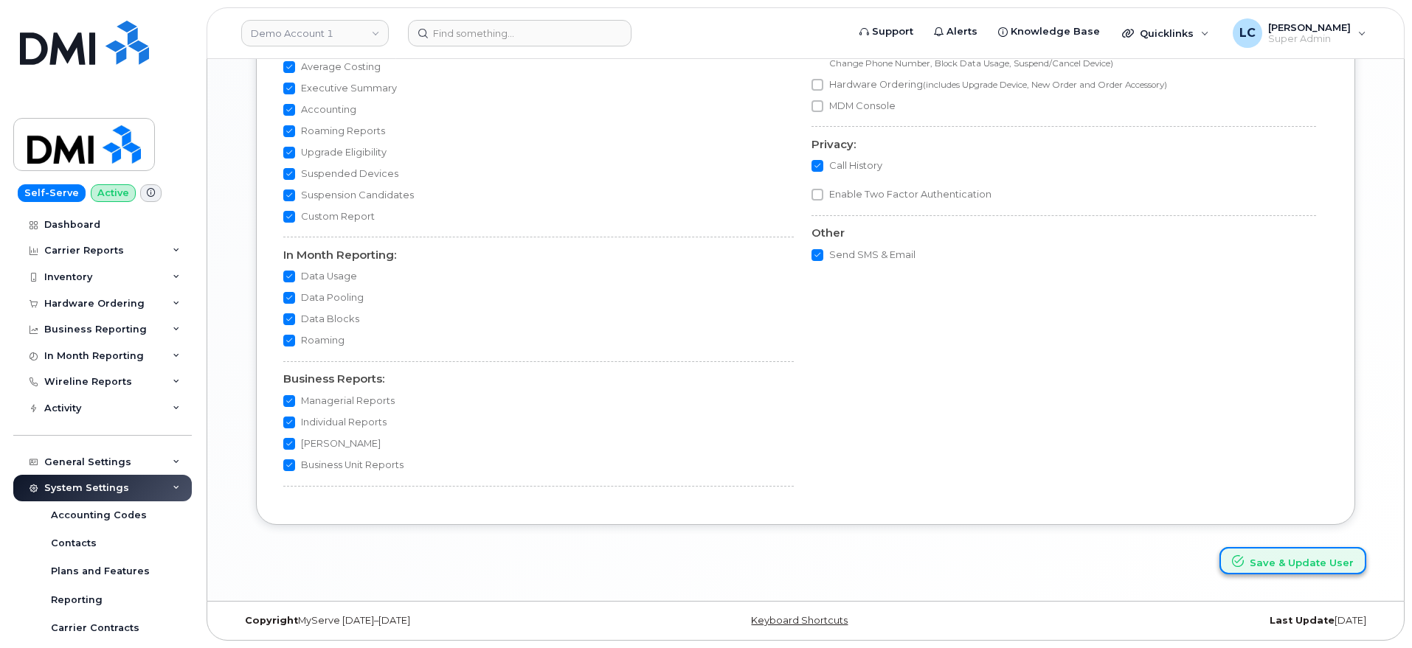
click at [1320, 566] on button "Save & Update User" at bounding box center [1292, 560] width 147 height 27
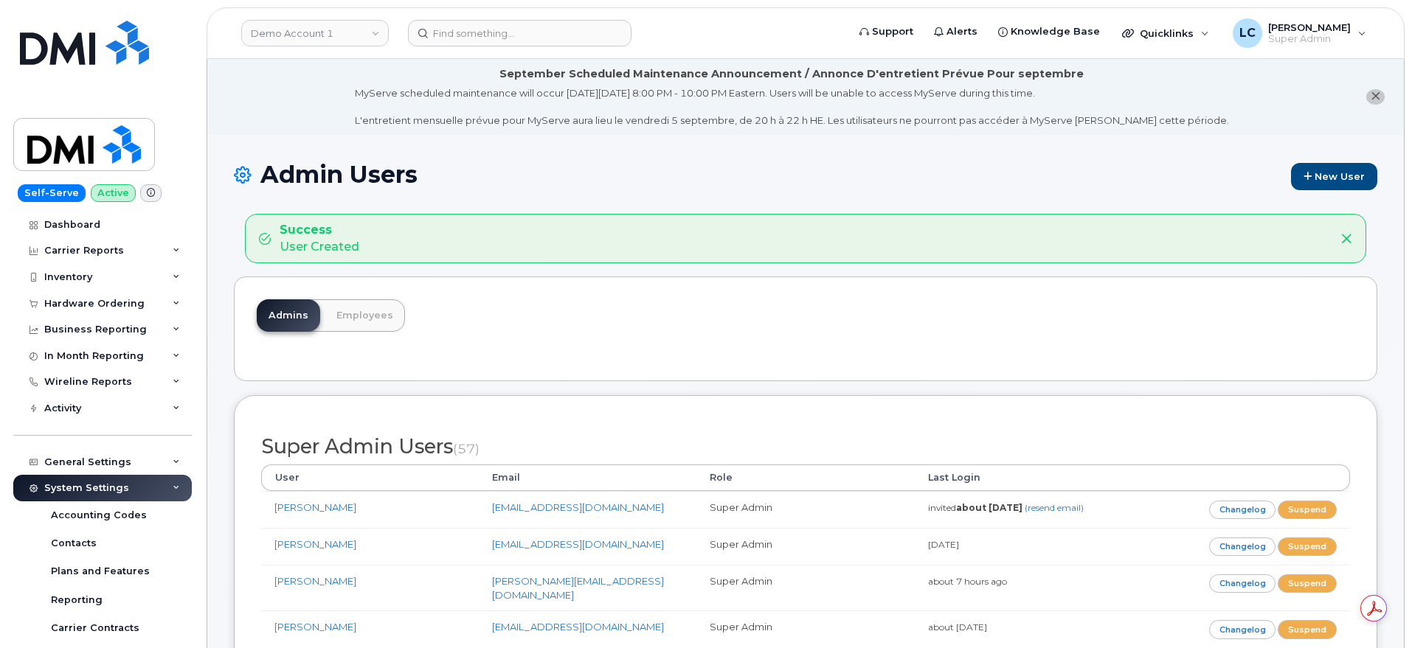
click at [1261, 128] on li "September Scheduled Maintenance Announcement / Annonce D'entretient Prévue Pour…" at bounding box center [805, 97] width 1196 height 76
